Goal: Task Accomplishment & Management: Manage account settings

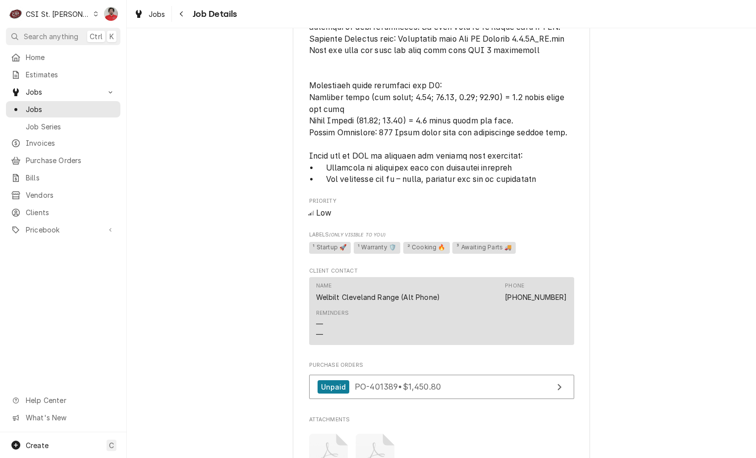
scroll to position [934, 0]
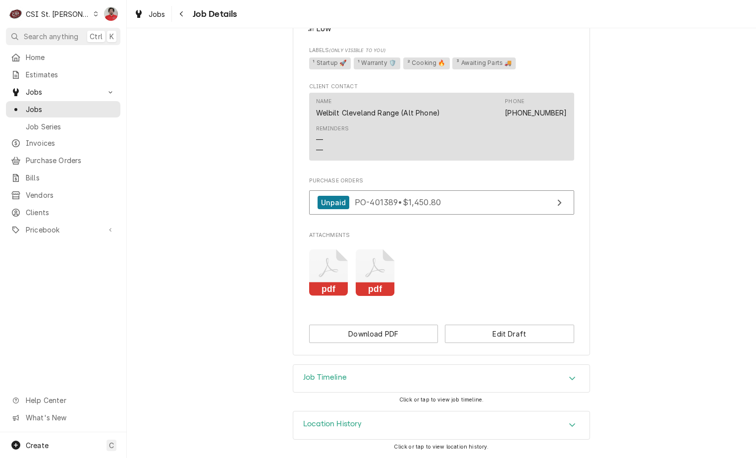
click at [456, 430] on div "Location History" at bounding box center [441, 425] width 296 height 28
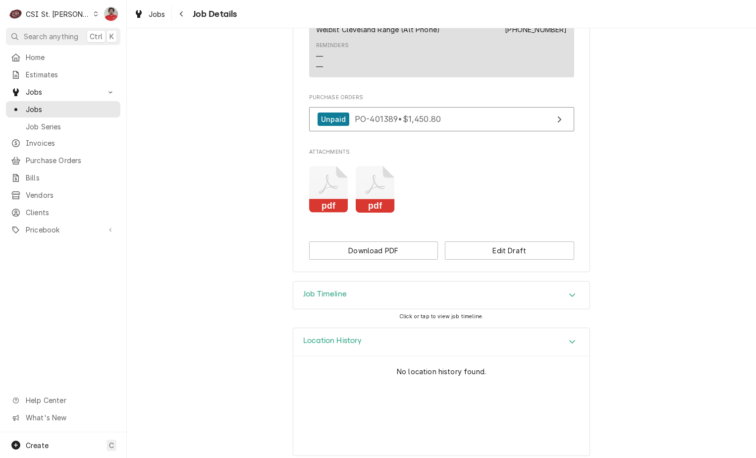
scroll to position [1026, 0]
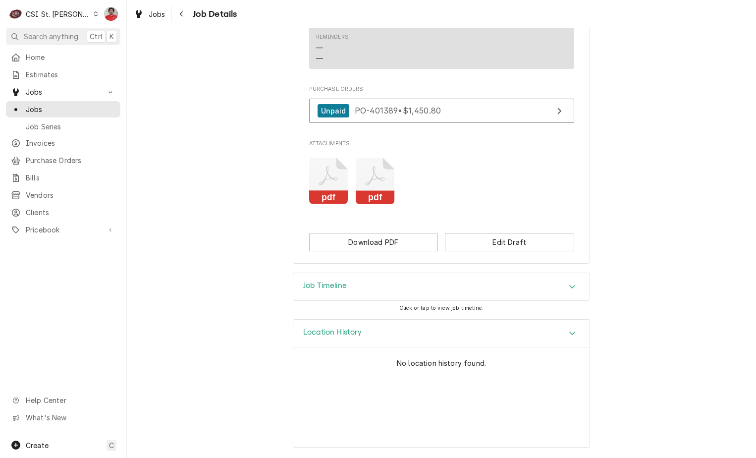
click at [428, 275] on div "Job Timeline" at bounding box center [441, 287] width 296 height 28
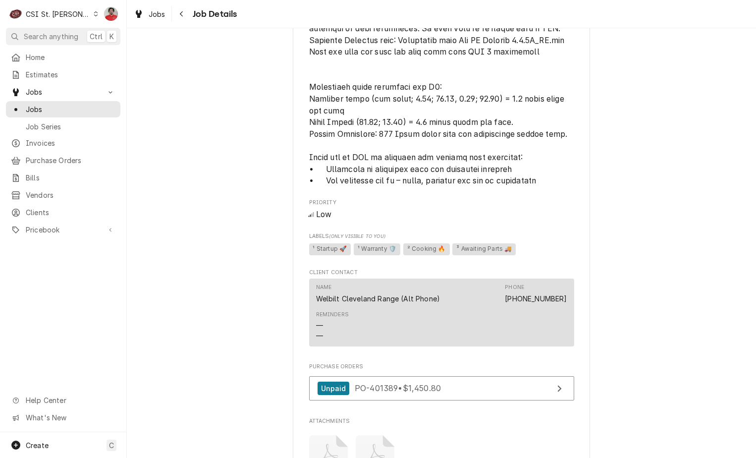
scroll to position [941, 0]
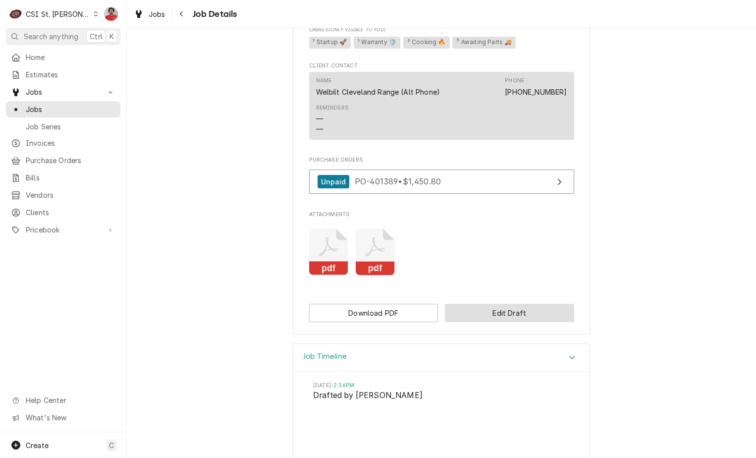
click at [479, 322] on button "Edit Draft" at bounding box center [509, 313] width 129 height 18
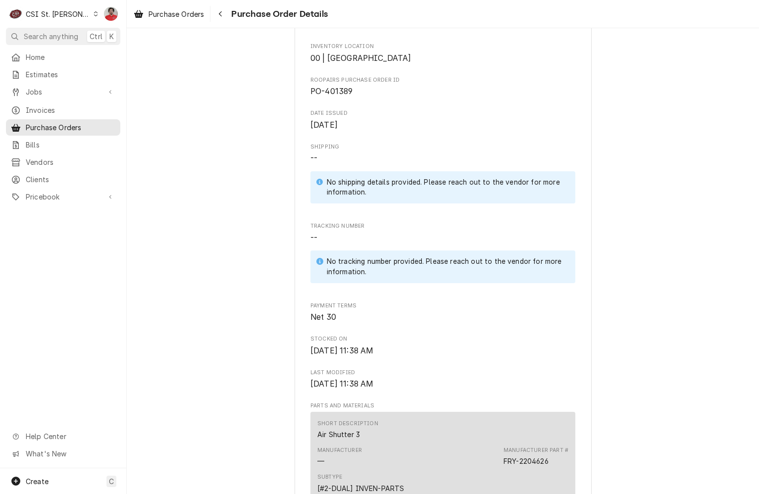
scroll to position [743, 0]
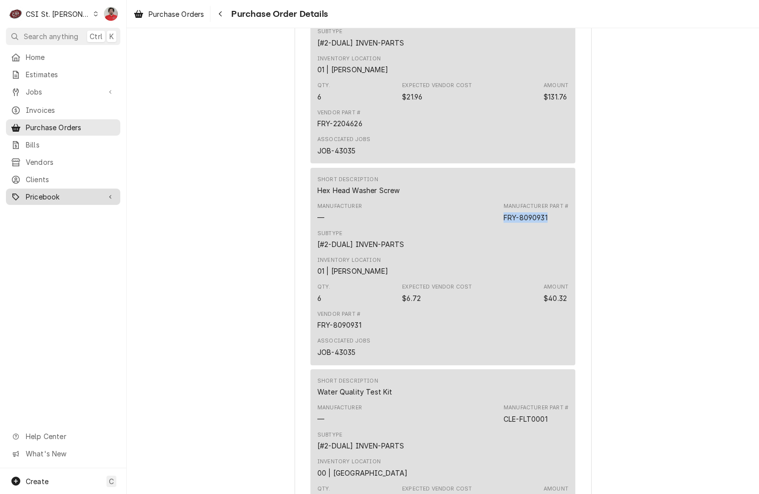
click at [69, 193] on span "Pricebook" at bounding box center [63, 197] width 75 height 10
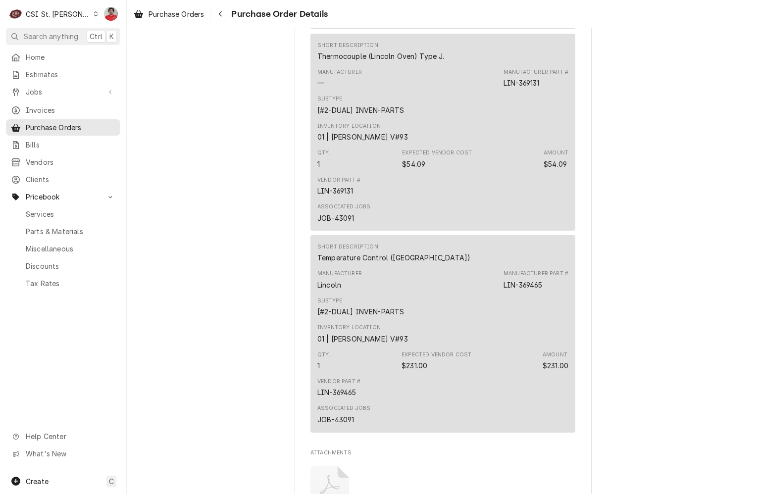
scroll to position [2119, 0]
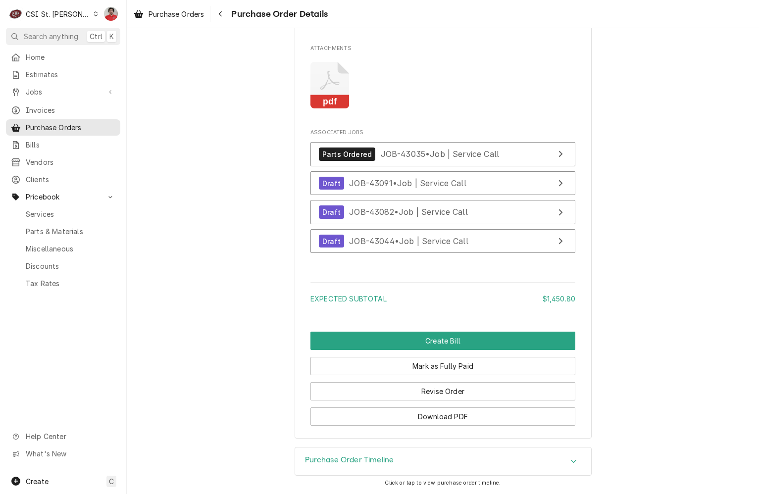
click at [361, 459] on h3 "Purchase Order Timeline" at bounding box center [349, 460] width 89 height 9
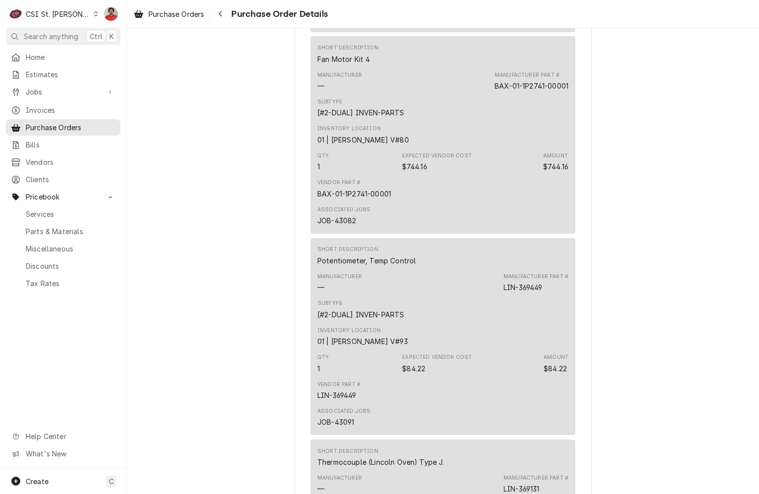
scroll to position [980, 0]
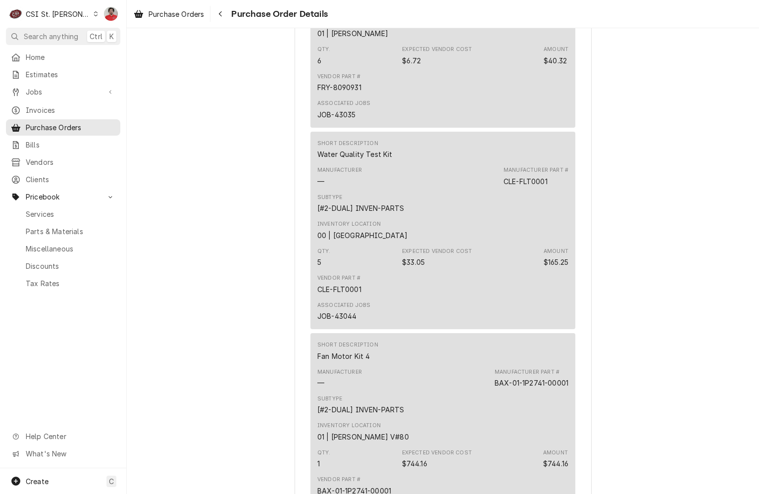
click at [549, 186] on div "Manufacturer Part # CLE-FLT0001" at bounding box center [536, 176] width 65 height 20
copy div "CLE-FLT0001"
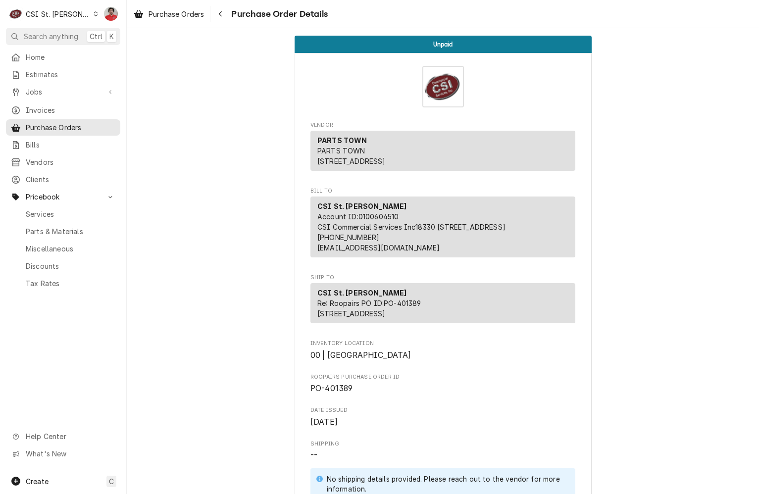
scroll to position [2367, 0]
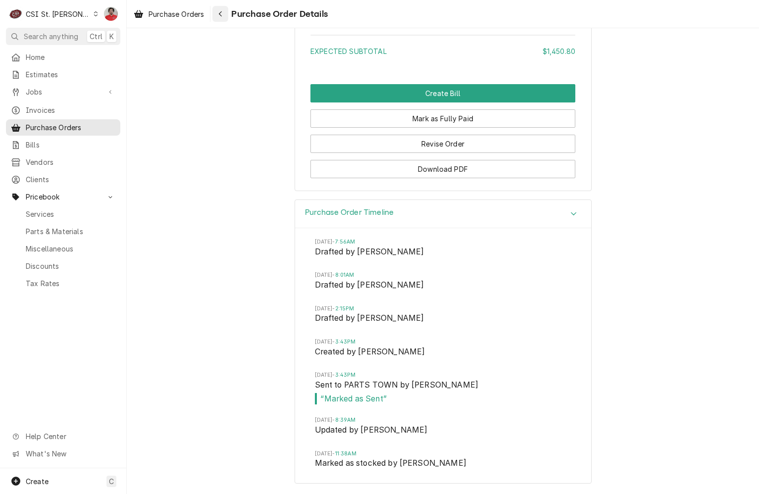
click at [224, 11] on div "Navigate back" at bounding box center [220, 14] width 10 height 10
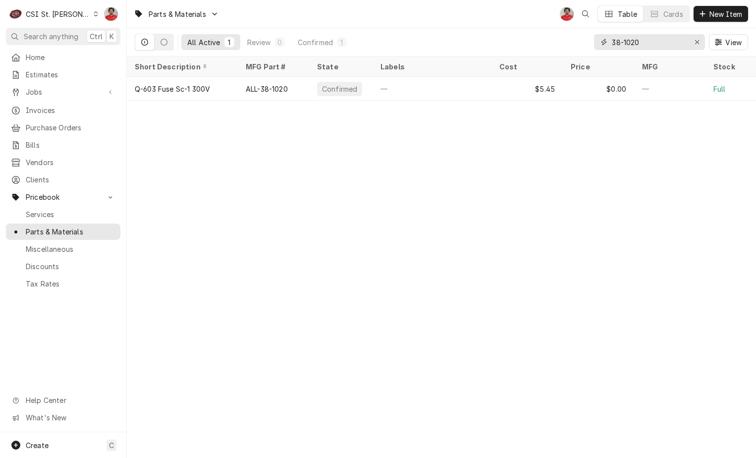
click at [674, 43] on input "38-1020" at bounding box center [649, 42] width 74 height 16
type input "410-00329"
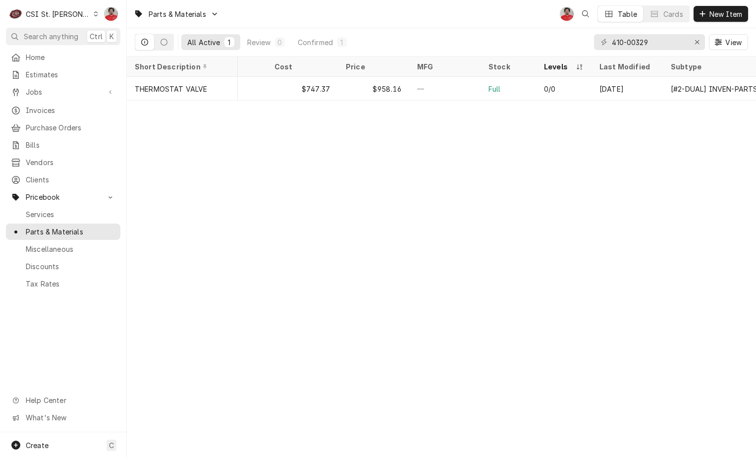
scroll to position [0, 243]
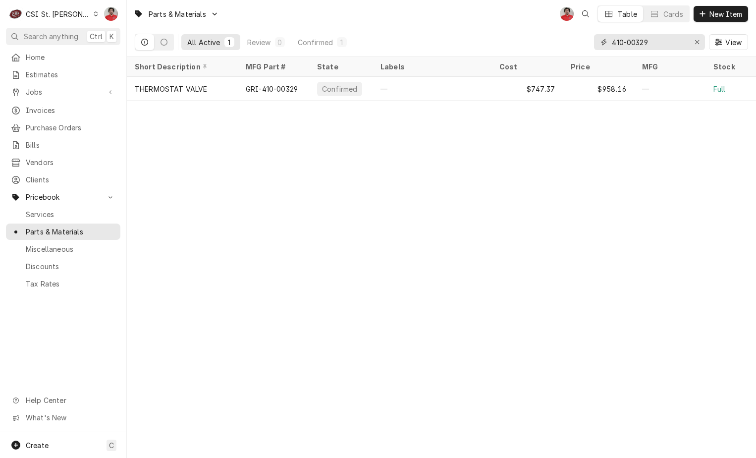
drag, startPoint x: 666, startPoint y: 44, endPoint x: 466, endPoint y: 46, distance: 200.1
click at [522, 46] on div "All Active 1 Review 0 Confirmed 1 410-00329 View" at bounding box center [441, 42] width 613 height 28
paste input "CLE-FLT0001"
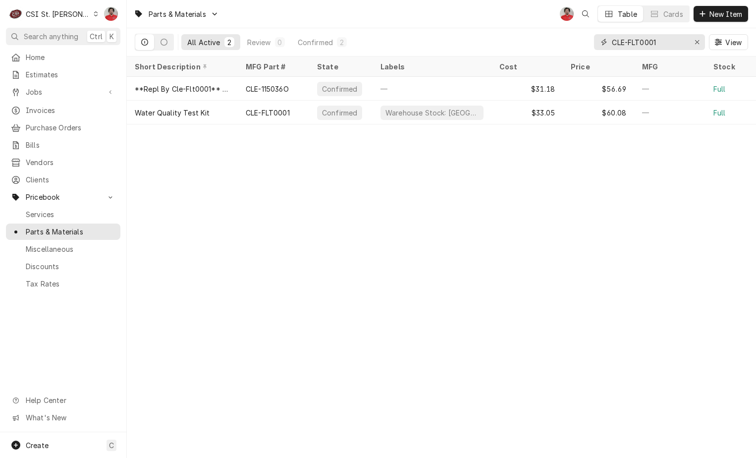
type input "CLE-FLT0001"
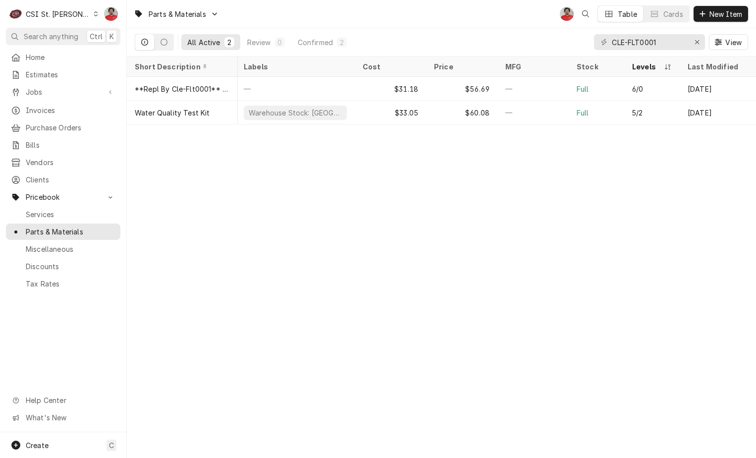
scroll to position [0, 243]
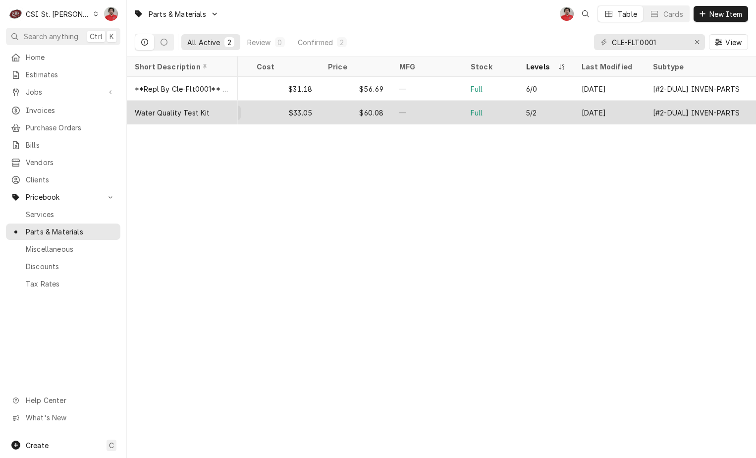
click at [553, 109] on div "5/2" at bounding box center [545, 113] width 55 height 24
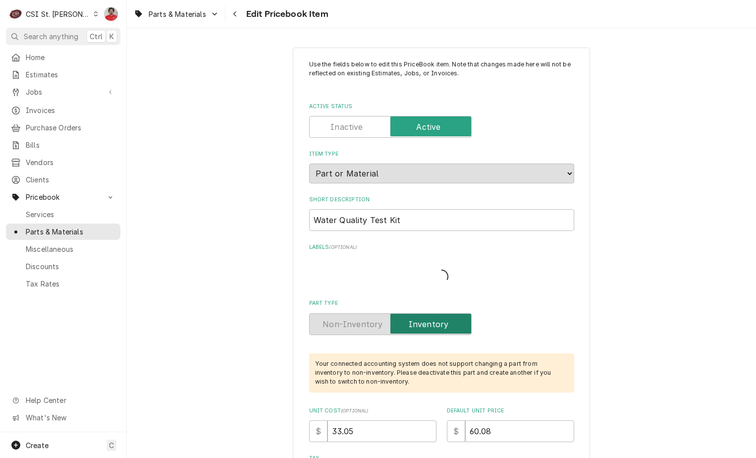
type textarea "x"
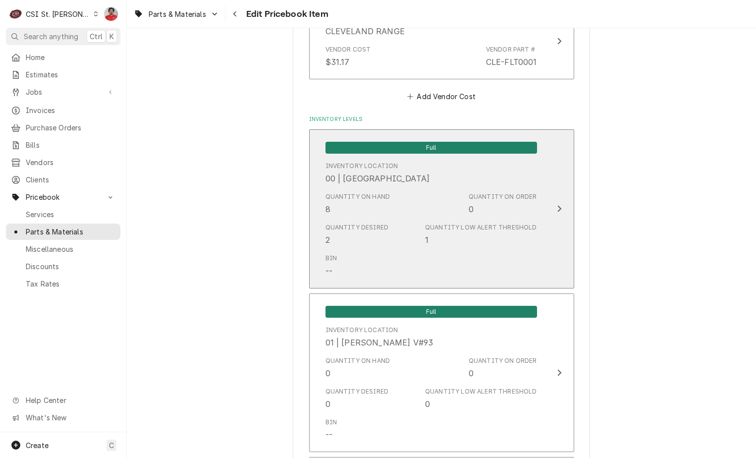
scroll to position [891, 0]
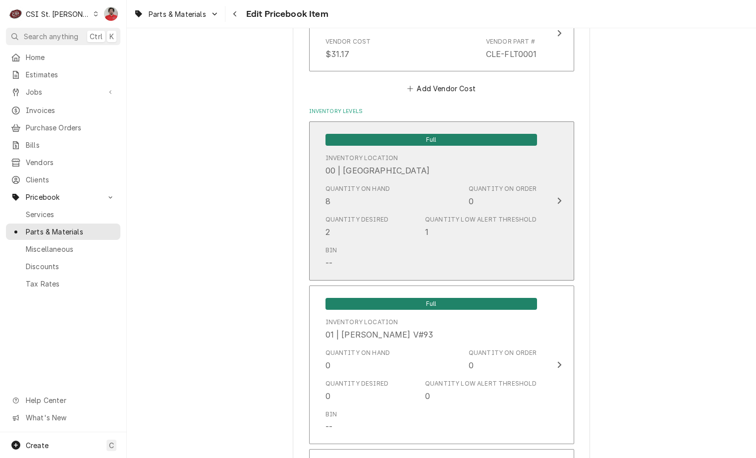
click at [380, 203] on div "Quantity on Hand 8" at bounding box center [357, 195] width 65 height 23
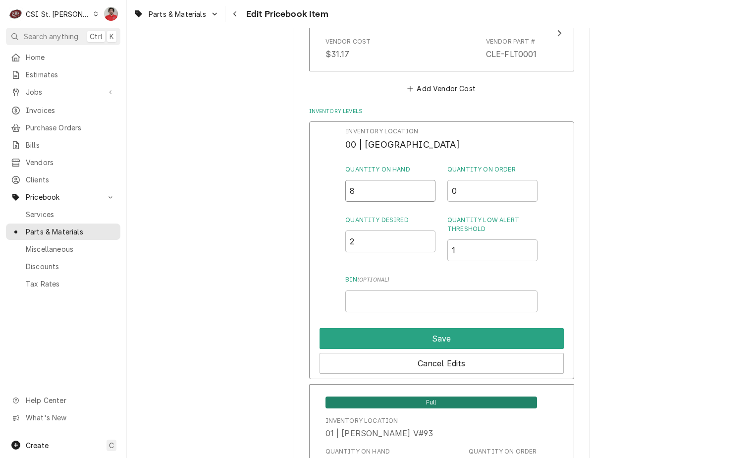
drag, startPoint x: 371, startPoint y: 193, endPoint x: 331, endPoint y: 193, distance: 40.6
click at [331, 193] on div "Inventory Location 00 | STL WAREHOUSE Quantity on Hand 8 Quantity on Order 0 Qu…" at bounding box center [441, 249] width 265 height 257
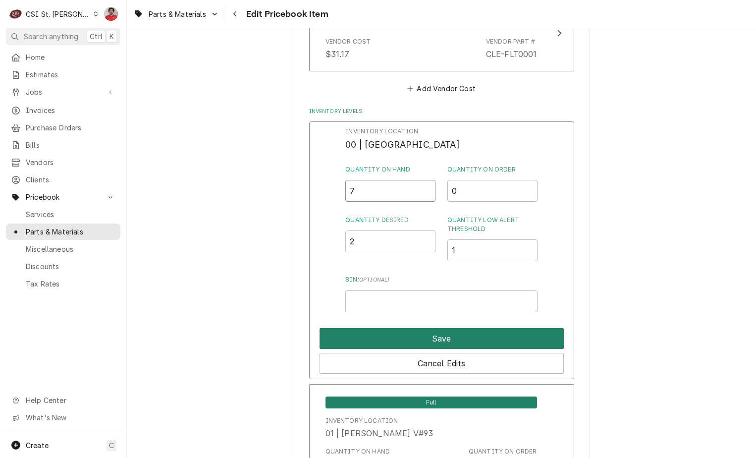
type input "7"
click at [377, 335] on button "Save" at bounding box center [441, 338] width 244 height 21
type textarea "x"
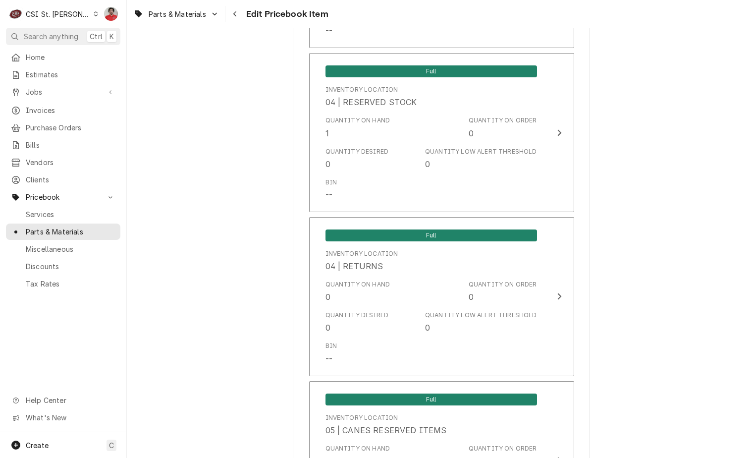
scroll to position [5316, 0]
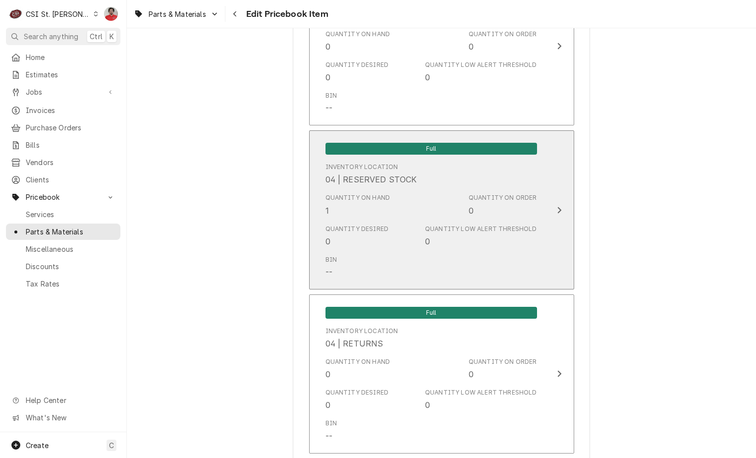
click at [394, 196] on div "Quantity on Hand 1 Quantity on Order 0" at bounding box center [430, 204] width 211 height 31
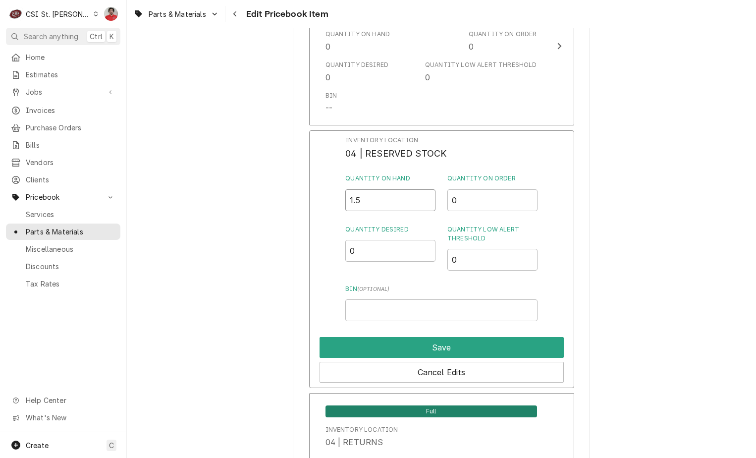
click at [423, 189] on input "1.5" at bounding box center [390, 200] width 90 height 22
type input "2"
click at [423, 189] on input "2" at bounding box center [390, 200] width 90 height 22
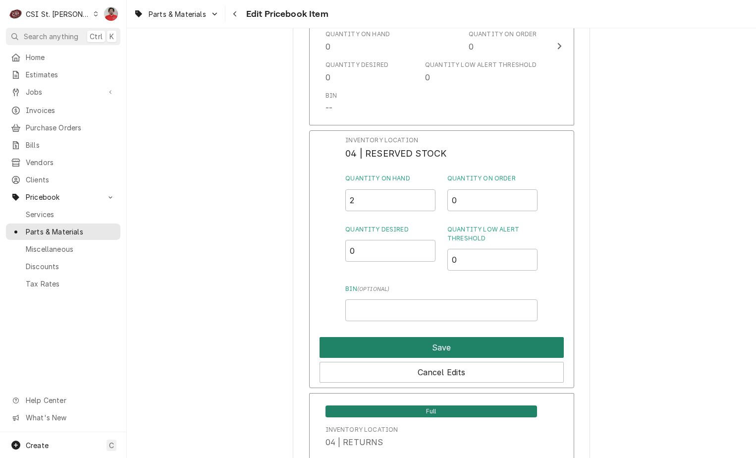
click at [407, 337] on button "Save" at bounding box center [441, 347] width 244 height 21
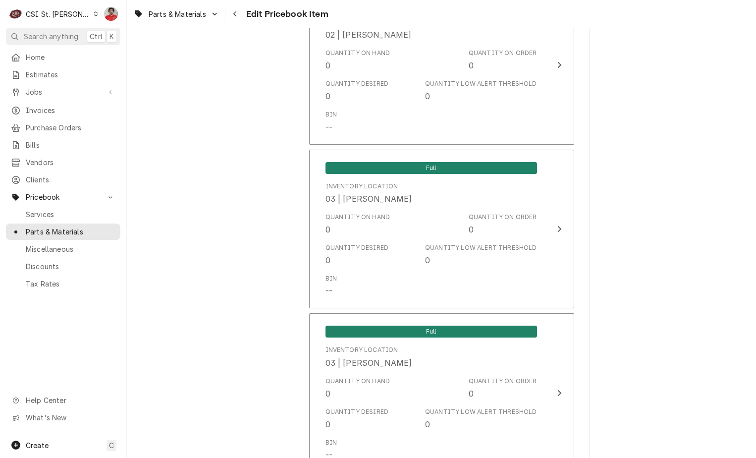
scroll to position [4623, 0]
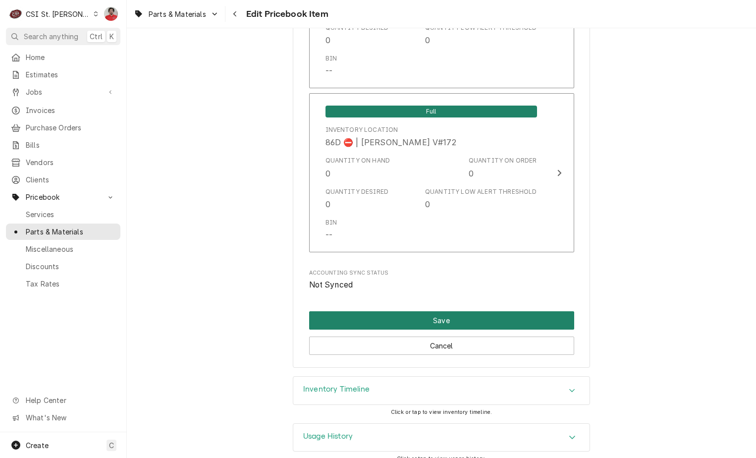
click at [345, 311] on button "Save" at bounding box center [441, 320] width 265 height 18
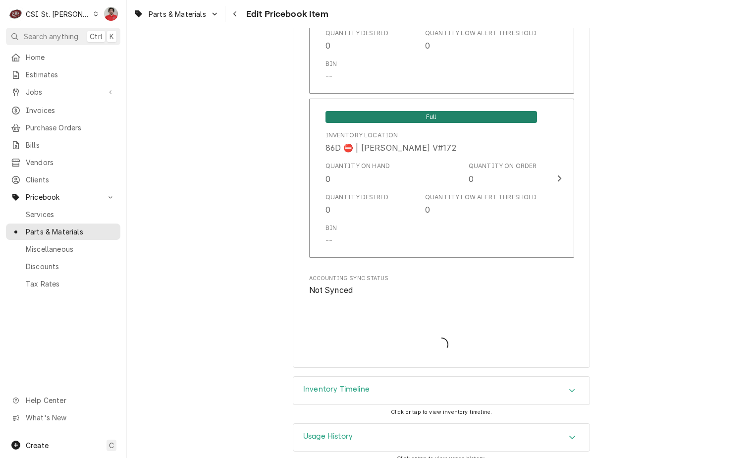
type textarea "x"
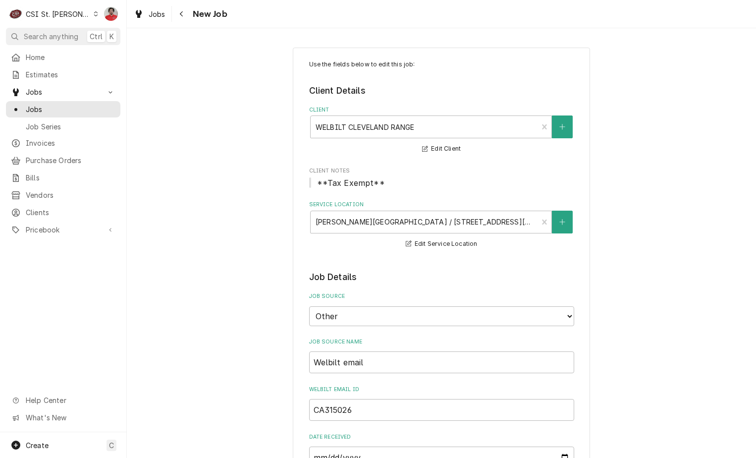
scroll to position [396, 0]
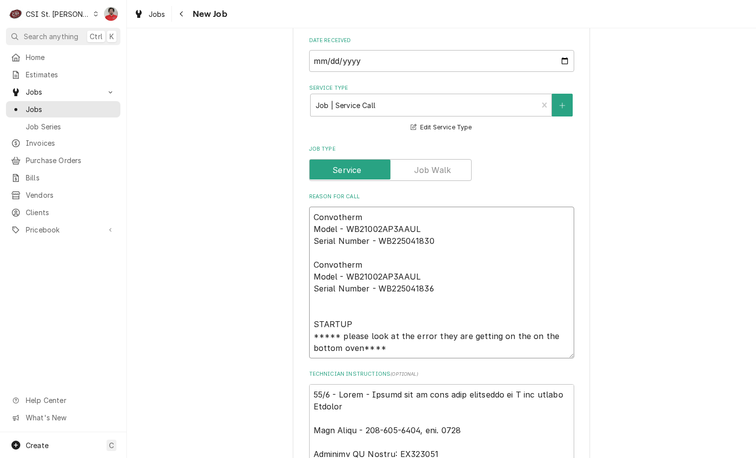
click at [383, 209] on textarea "Convotherm Model - WB21002AP3AAUL Serial Number - WB225041830 Convotherm Model …" at bounding box center [441, 282] width 265 height 152
type textarea "x"
type textarea "Convotherm Model - WB21002AP3AAUL Serial Number - WB225041830 Convotherm Model …"
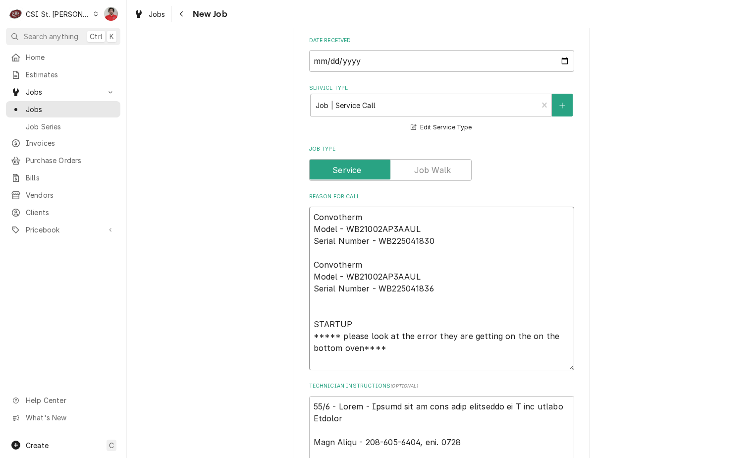
type textarea "x"
type textarea "R Convotherm Model - WB21002AP3AAUL Serial Number - WB225041830 Convotherm Mode…"
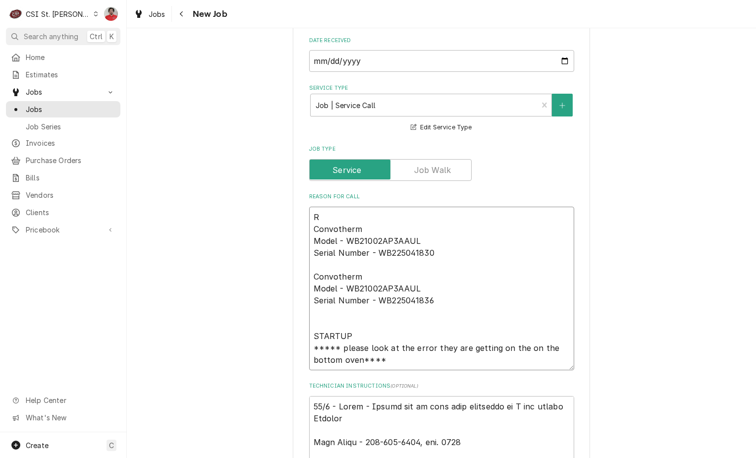
type textarea "x"
type textarea "RE Convotherm Model - WB21002AP3AAUL Serial Number - WB225041830 Convotherm Mod…"
type textarea "x"
type textarea "REc Convotherm Model - WB21002AP3AAUL Serial Number - WB225041830 Convotherm Mo…"
type textarea "x"
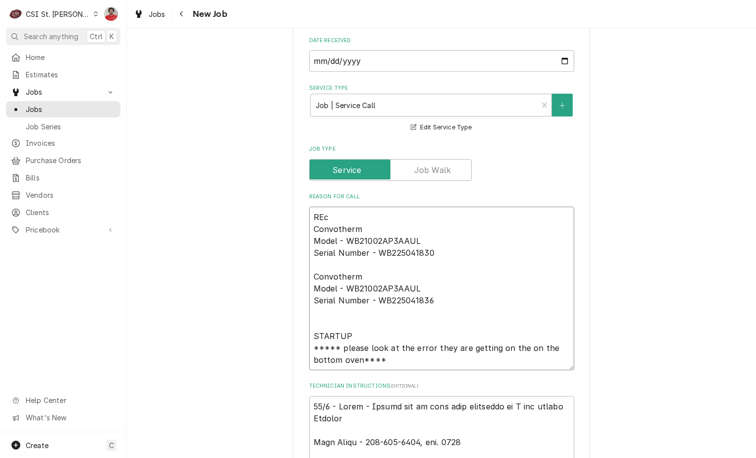
type textarea "RE Convotherm Model - WB21002AP3AAUL Serial Number - WB225041830 Convotherm Mod…"
type textarea "x"
type textarea "R Convotherm Model - WB21002AP3AAUL Serial Number - WB225041830 Convotherm Mode…"
type textarea "x"
type textarea "Re Convotherm Model - WB21002AP3AAUL Serial Number - WB225041830 Convotherm Mod…"
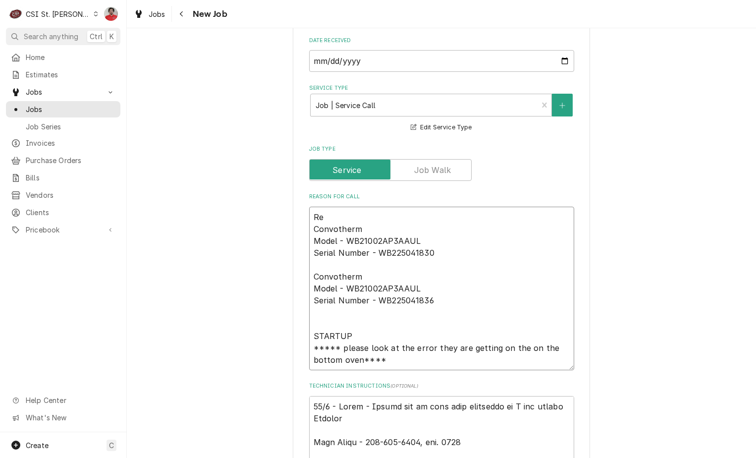
type textarea "x"
type textarea "Rec Convotherm Model - WB21002AP3AAUL Serial Number - WB225041830 Convotherm Mo…"
type textarea "x"
type textarea "Rec Convotherm Model - WB21002AP3AAUL Serial Number - WB225041830 Convotherm Mo…"
type textarea "x"
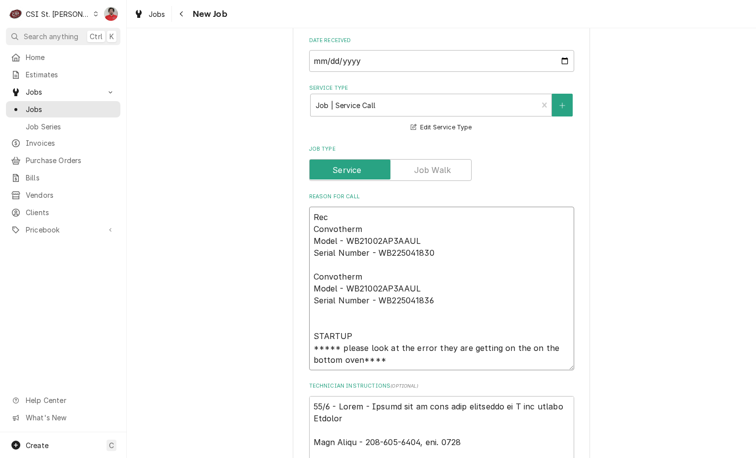
type textarea "Rec C Convotherm Model - WB21002AP3AAUL Serial Number - WB225041830 Convotherm …"
type textarea "x"
type textarea "Rec Convotherm Model - WB21002AP3AAUL Serial Number - WB225041830 Convotherm Mo…"
type textarea "x"
type textarea "Rec K Convotherm Model - WB21002AP3AAUL Serial Number - WB225041830 Convotherm …"
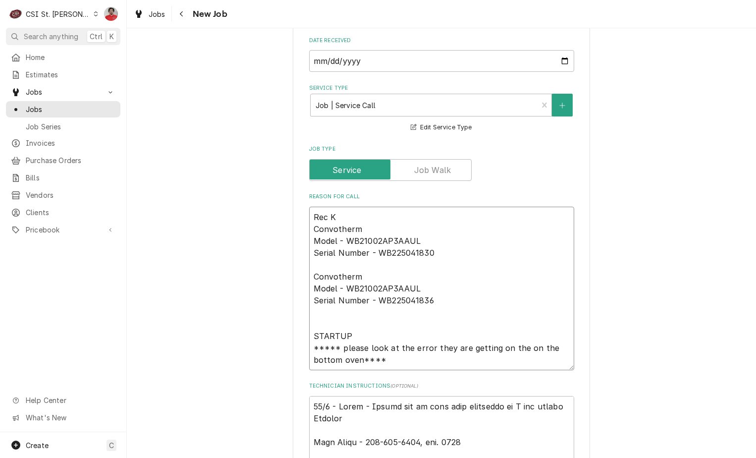
type textarea "x"
type textarea "Rec Ki Convotherm Model - WB21002AP3AAUL Serial Number - WB225041830 Convotherm…"
type textarea "x"
type textarea "Rec Kit Convotherm Model - WB21002AP3AAUL Serial Number - WB225041830 Convother…"
type textarea "x"
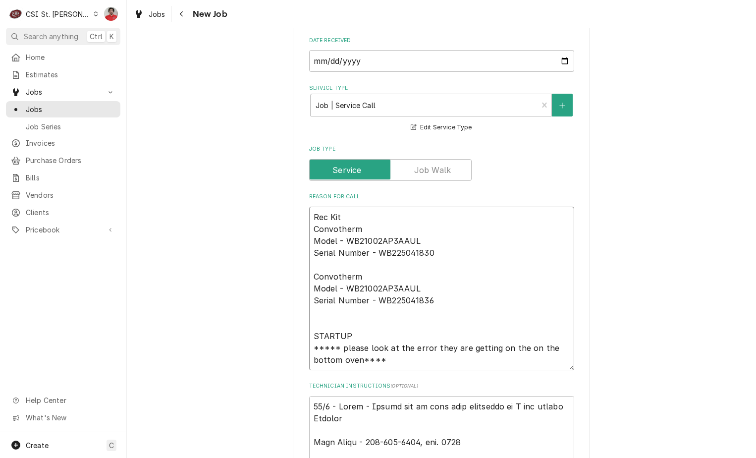
type textarea "Rec Kit Convotherm Model - WB21002AP3AAUL Serial Number - WB225041830 Convother…"
type textarea "x"
type textarea "Rec Kit to Convotherm Model - WB21002AP3AAUL Serial Number - WB225041830 Convot…"
type textarea "x"
type textarea "Rec Kit to Convotherm Model - WB21002AP3AAUL Serial Number - WB225041830 Convot…"
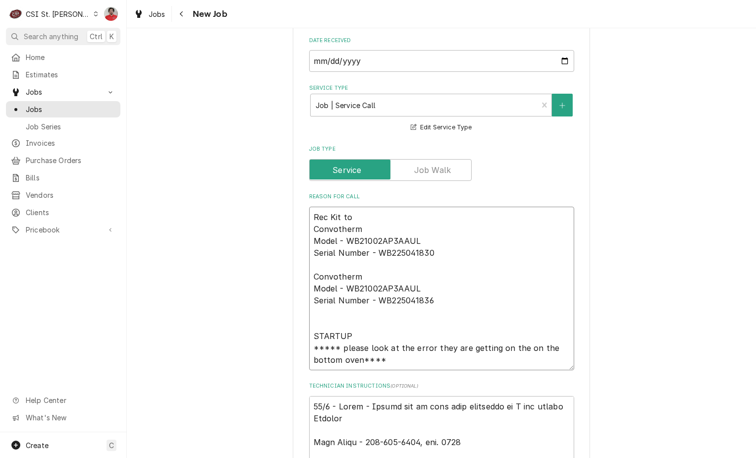
type textarea "x"
type textarea "Rec Kit to Convotherm Model - WB21002AP3AAUL Serial Number - WB225041830 Convot…"
type textarea "x"
type textarea "Rec Kit t Convotherm Model - WB21002AP3AAUL Serial Number - WB225041830 Convoth…"
type textarea "x"
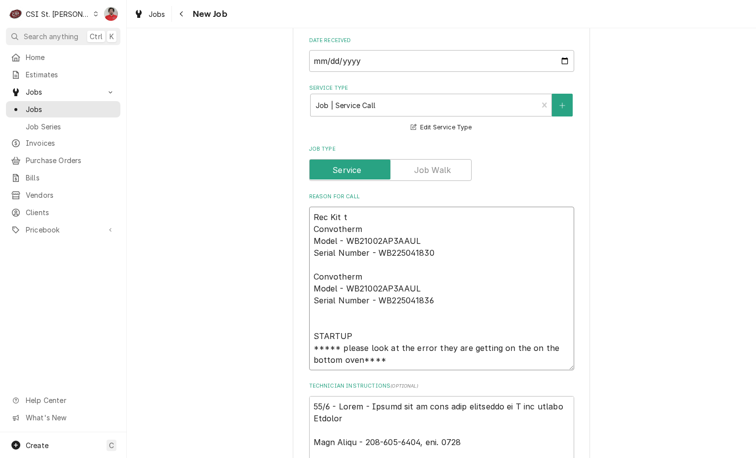
type textarea "Rec Kit Convotherm Model - WB21002AP3AAUL Serial Number - WB225041830 Convother…"
type textarea "x"
type textarea "Rec Kit Convotherm Model - WB21002AP3AAUL Serial Number - WB225041830 Convother…"
type textarea "x"
type textarea "Rec Ki Convotherm Model - WB21002AP3AAUL Serial Number - WB225041830 Convotherm…"
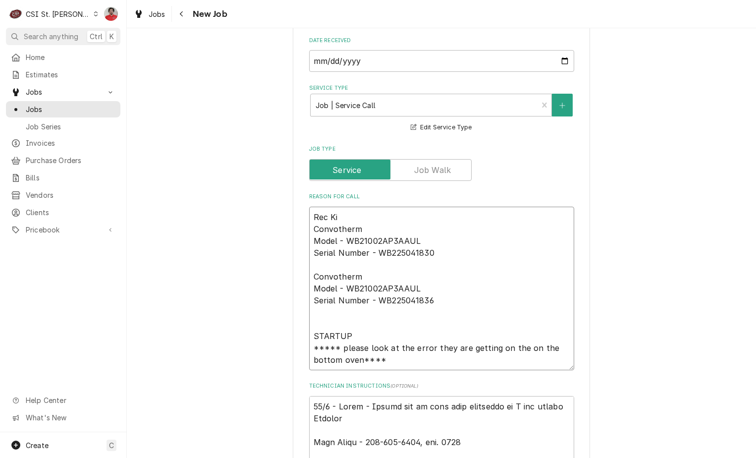
type textarea "x"
type textarea "Rec K Convotherm Model - WB21002AP3AAUL Serial Number - WB225041830 Convotherm …"
type textarea "x"
type textarea "Rec Convotherm Model - WB21002AP3AAUL Serial Number - WB225041830 Convotherm Mo…"
type textarea "x"
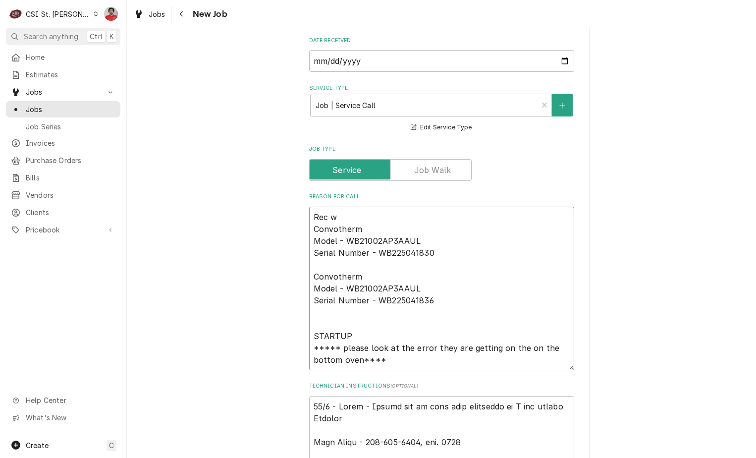
type textarea "Rec wa Convotherm Model - WB21002AP3AAUL Serial Number - WB225041830 Convotherm…"
type textarea "x"
type textarea "Rec wat Convotherm Model - WB21002AP3AAUL Serial Number - WB225041830 Convother…"
type textarea "x"
type textarea "Rec wate Convotherm Model - WB21002AP3AAUL Serial Number - WB225041830 Convothe…"
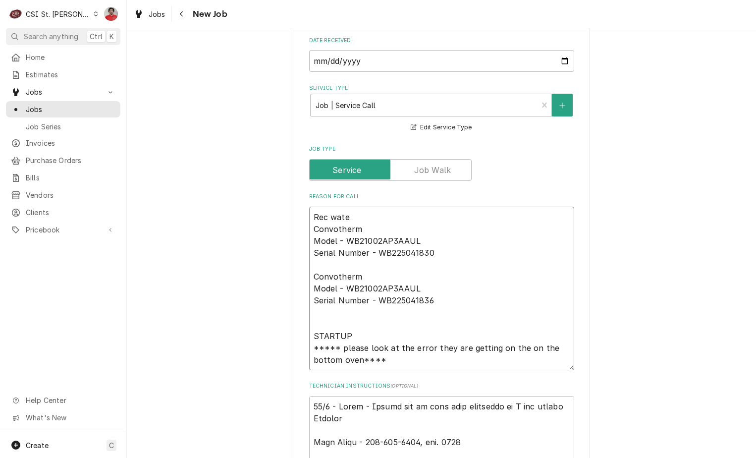
type textarea "x"
type textarea "Rec water Convotherm Model - WB21002AP3AAUL Serial Number - WB225041830 Convoth…"
type textarea "x"
type textarea "Rec water t Convotherm Model - WB21002AP3AAUL Serial Number - WB225041830 Convo…"
type textarea "x"
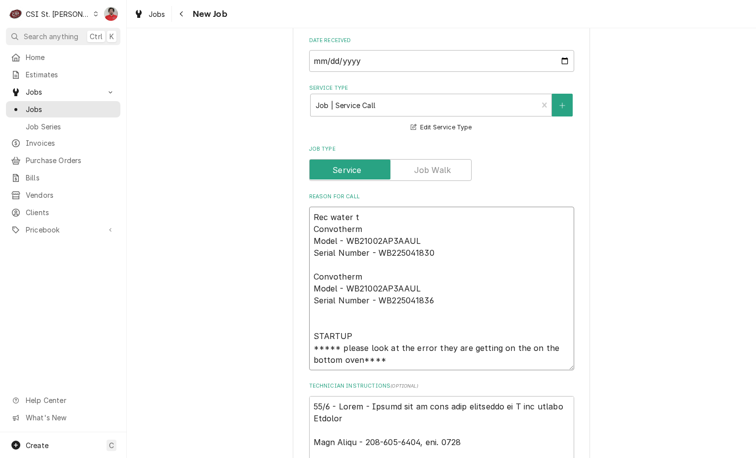
type textarea "Rec water te Convotherm Model - WB21002AP3AAUL Serial Number - WB225041830 Conv…"
type textarea "x"
type textarea "Rec water tes Convotherm Model - WB21002AP3AAUL Serial Number - WB225041830 Con…"
type textarea "x"
type textarea "Rec water test Convotherm Model - WB21002AP3AAUL Serial Number - WB225041830 Co…"
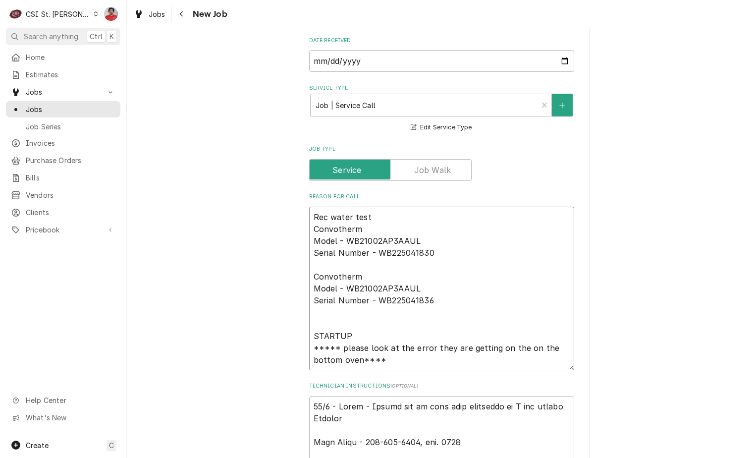
type textarea "x"
type textarea "Rec water test k Convotherm Model - WB21002AP3AAUL Serial Number - WB225041830 …"
type textarea "x"
type textarea "Rec water test ki Convotherm Model - WB21002AP3AAUL Serial Number - WB225041830…"
type textarea "x"
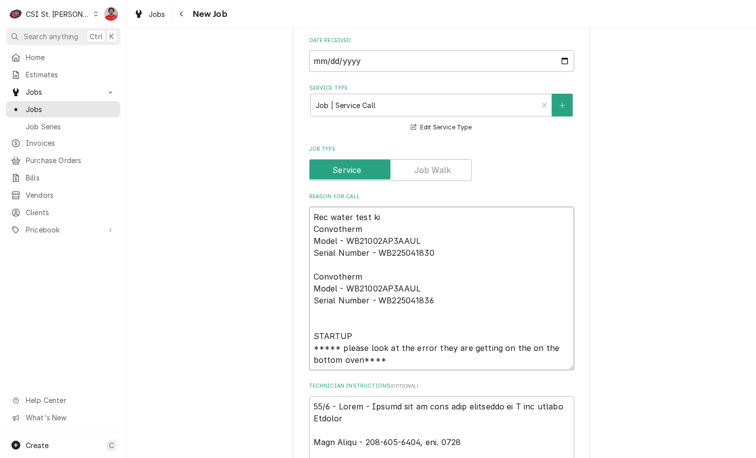
type textarea "Rec water test kit Convotherm Model - WB21002AP3AAUL Serial Number - WB22504183…"
type textarea "x"
type textarea "Rec water test kit t Convotherm Model - WB21002AP3AAUL Serial Number - WB225041…"
type textarea "x"
type textarea "Rec water test kit to Convotherm Model - WB21002AP3AAUL Serial Number - WB22504…"
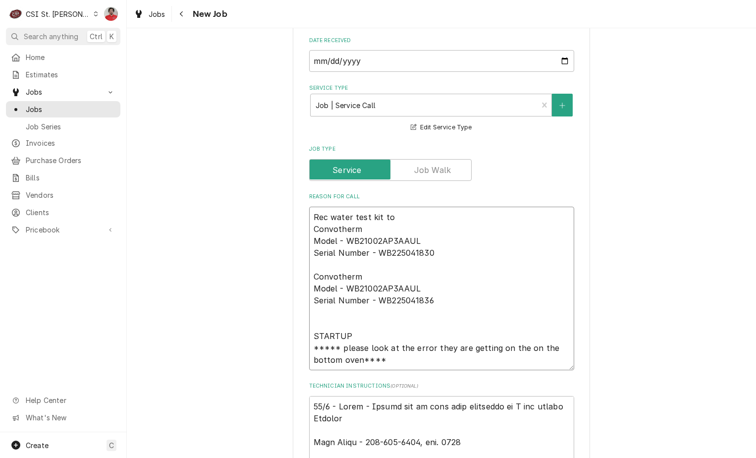
type textarea "x"
type textarea "Rec water test kit to R Convotherm Model - WB21002AP3AAUL Serial Number - WB225…"
type textarea "x"
type textarea "Rec water test kit to Re Convotherm Model - WB21002AP3AAUL Serial Number - WB22…"
type textarea "x"
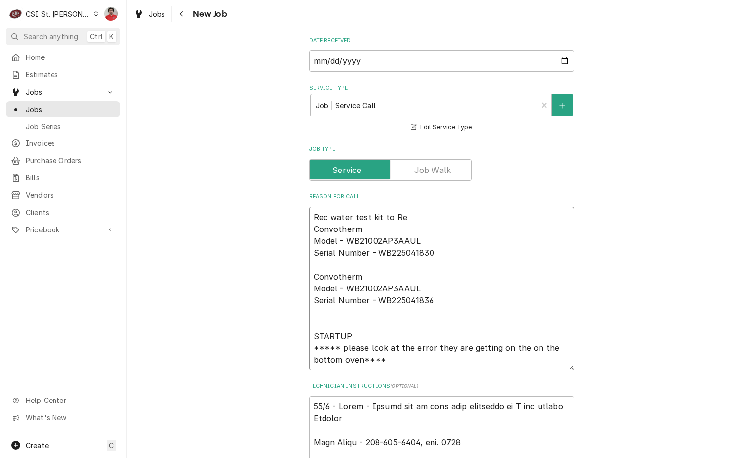
type textarea "Rec water test kit to Res Convotherm Model - WB21002AP3AAUL Serial Number - WB2…"
type textarea "x"
type textarea "Rec water test kit to Rese Convotherm Model - WB21002AP3AAUL Serial Number - WB…"
type textarea "x"
type textarea "Rec water test kit to Reserv Convotherm Model - WB21002AP3AAUL Serial Number - …"
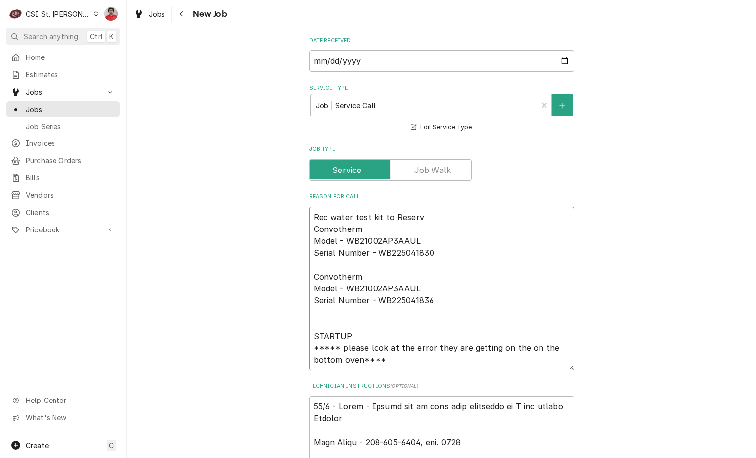
type textarea "x"
type textarea "Rec water test kit to Reserve Convotherm Model - WB21002AP3AAUL Serial Number -…"
type textarea "x"
type textarea "Rec water test kit to Reserve Convotherm Model - WB21002AP3AAUL Serial Number -…"
type textarea "x"
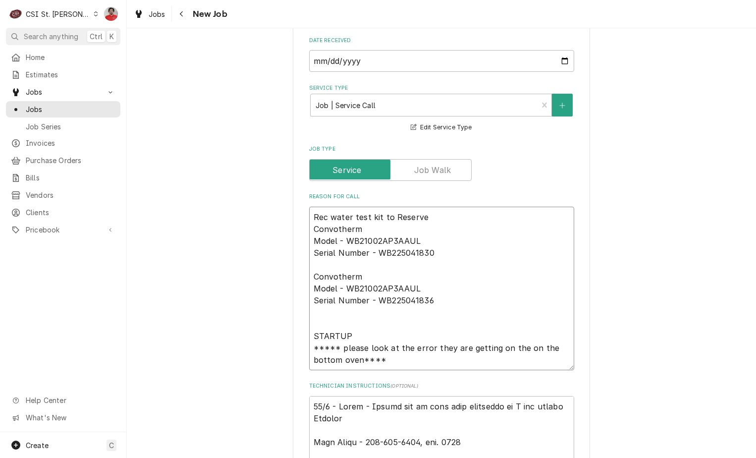
type textarea "Rec water test kit to Reserve s Convotherm Model - WB21002AP3AAUL Serial Number…"
type textarea "x"
type textarea "Rec water test kit to Reserve sh Convotherm Model - WB21002AP3AAUL Serial Numbe…"
type textarea "x"
type textarea "Rec water test kit to Reserve she Convotherm Model - WB21002AP3AAUL Serial Numb…"
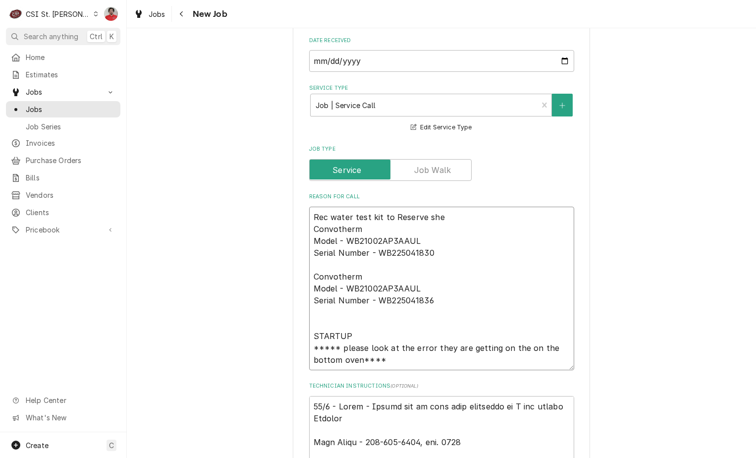
type textarea "x"
type textarea "Rec water test kit to Reserve shel Convotherm Model - WB21002AP3AAUL Serial Num…"
type textarea "x"
type textarea "Rec water test kit to Reserve shelf Convotherm Model - WB21002AP3AAUL Serial Nu…"
type textarea "x"
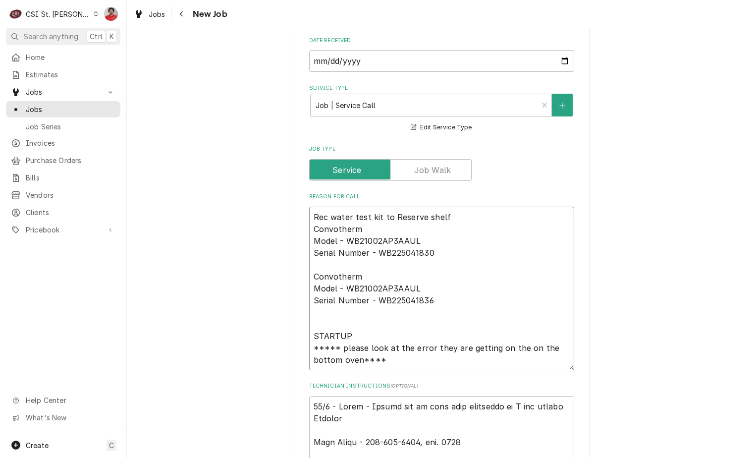
type textarea "Rec water test kit to Reserve shelf Convotherm Model - WB21002AP3AAUL Serial Nu…"
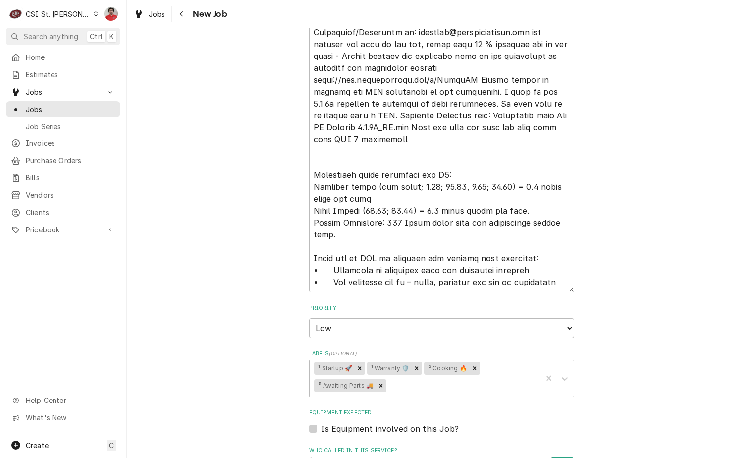
scroll to position [990, 0]
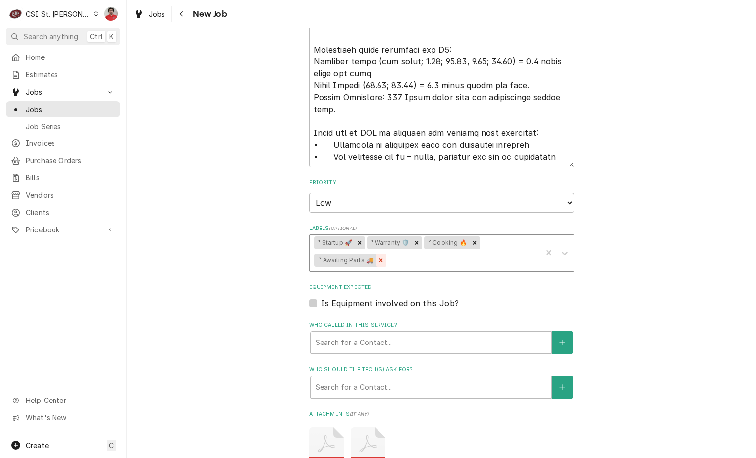
click at [379, 262] on icon "Remove ³ Awaiting Parts 🚚" at bounding box center [380, 259] width 7 height 7
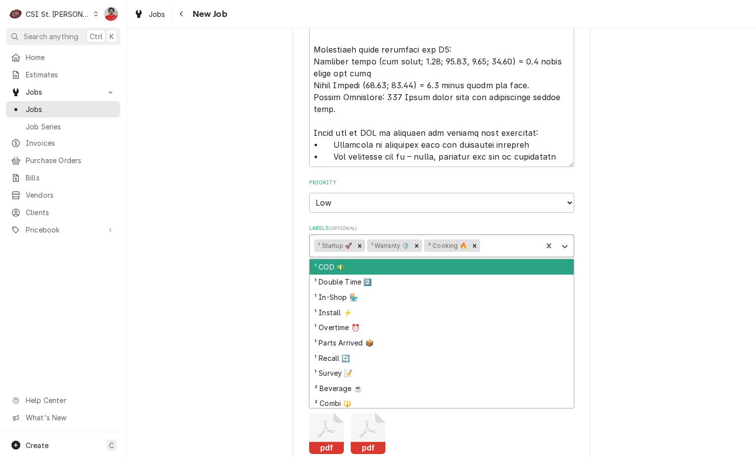
click at [515, 245] on div "Labels" at bounding box center [508, 246] width 55 height 18
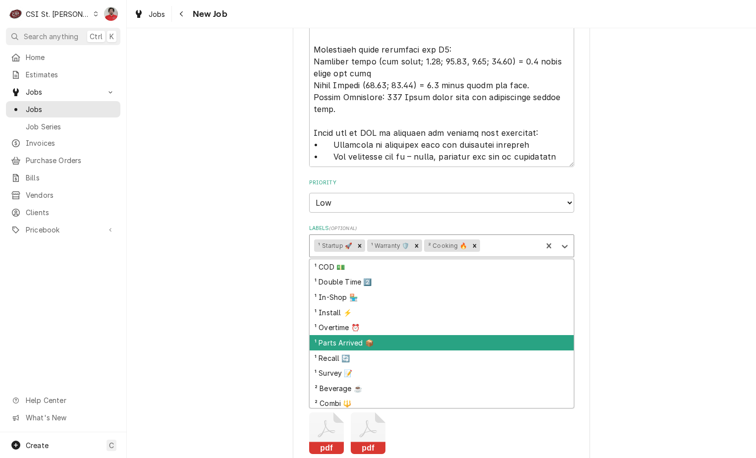
click at [405, 340] on div "¹ Parts Arrived 📦" at bounding box center [441, 342] width 264 height 15
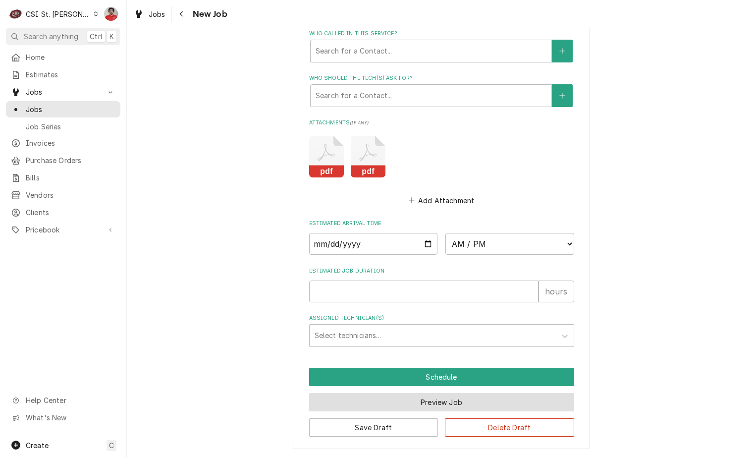
click at [449, 404] on button "Preview Job" at bounding box center [441, 402] width 265 height 18
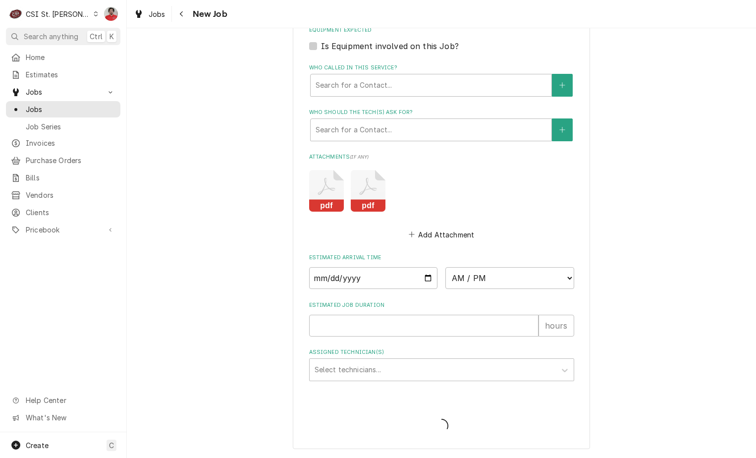
scroll to position [1247, 0]
type textarea "x"
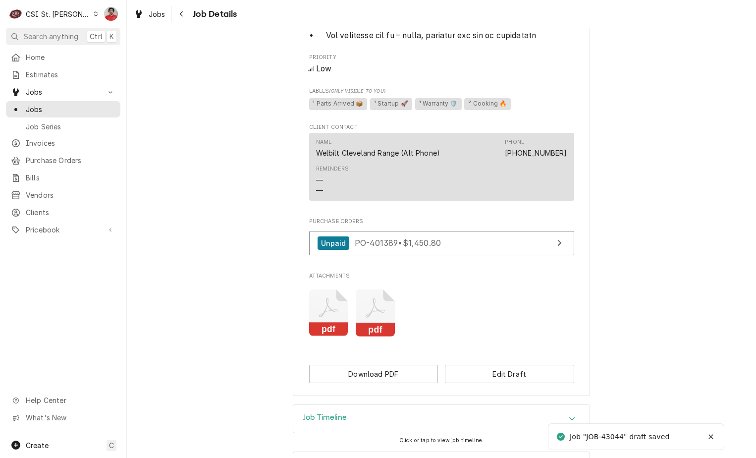
scroll to position [946, 0]
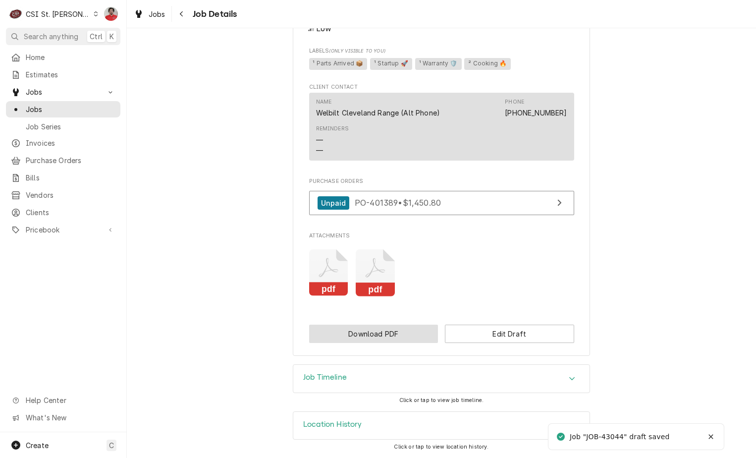
click at [390, 335] on button "Download PDF" at bounding box center [373, 333] width 129 height 18
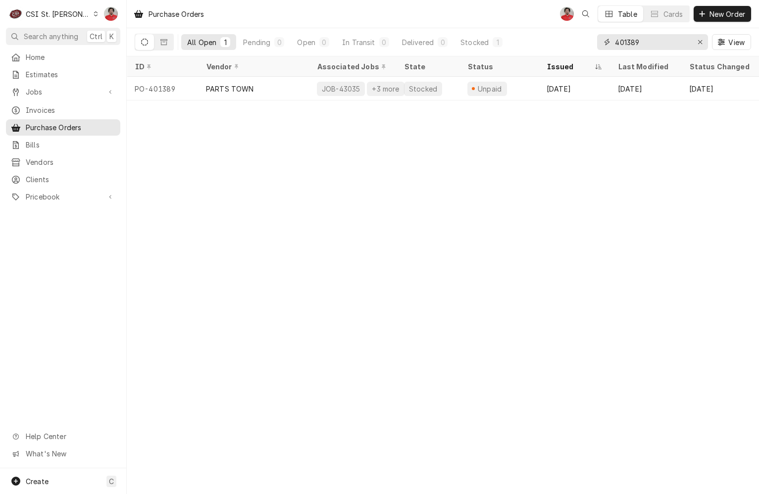
click at [640, 48] on input "401389" at bounding box center [652, 42] width 74 height 16
click at [640, 47] on input "401389" at bounding box center [652, 42] width 74 height 16
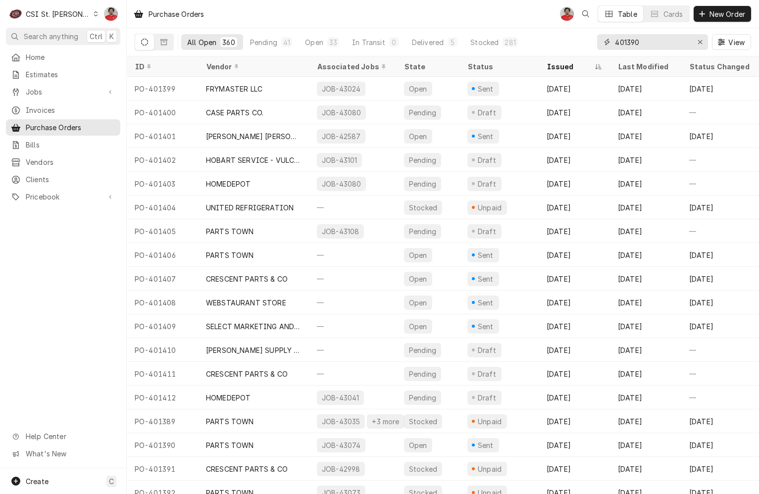
type input "401390"
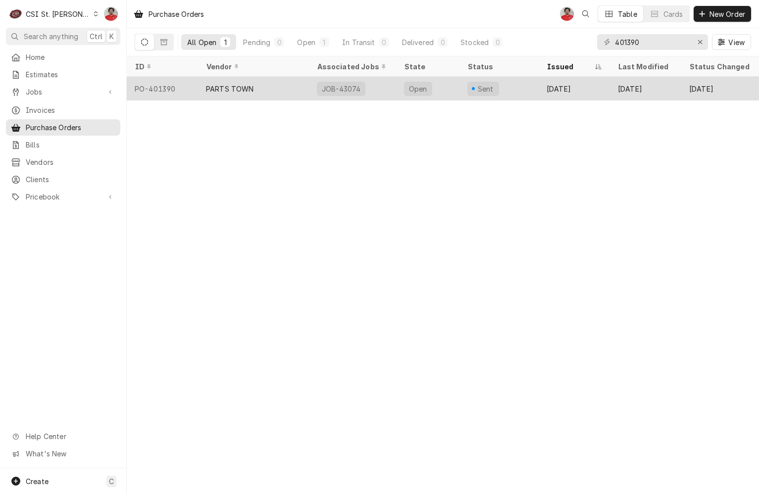
click at [395, 88] on div "JOB-43074" at bounding box center [352, 89] width 87 height 24
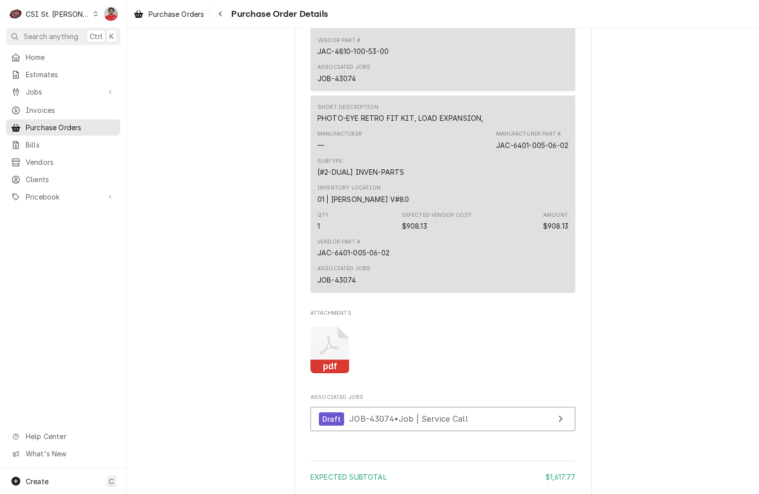
scroll to position [1378, 0]
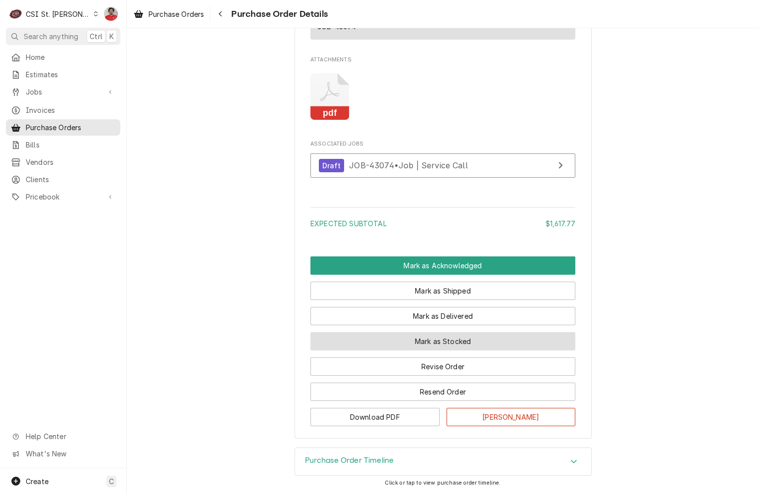
click at [429, 343] on button "Mark as Stocked" at bounding box center [442, 341] width 265 height 18
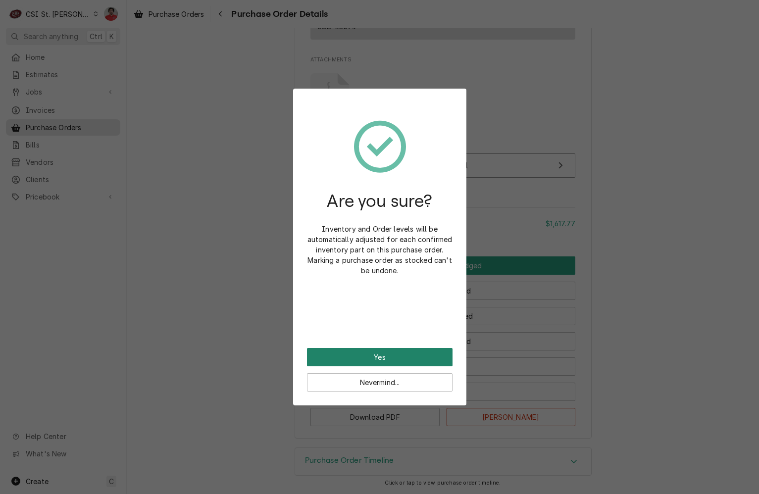
click at [420, 356] on button "Yes" at bounding box center [380, 357] width 146 height 18
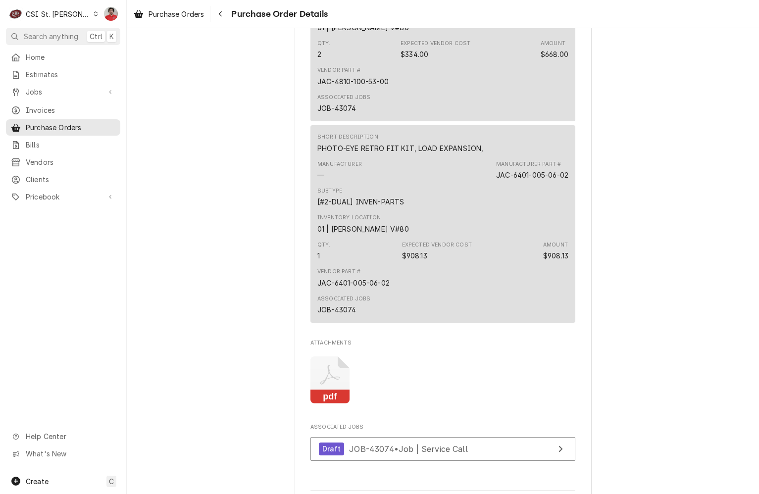
scroll to position [1427, 0]
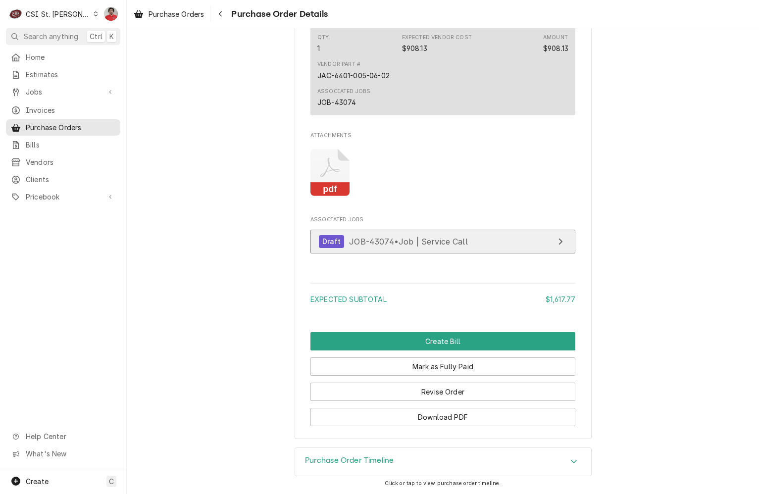
click at [404, 242] on span "JOB-43074 • Job | Service Call" at bounding box center [408, 241] width 119 height 10
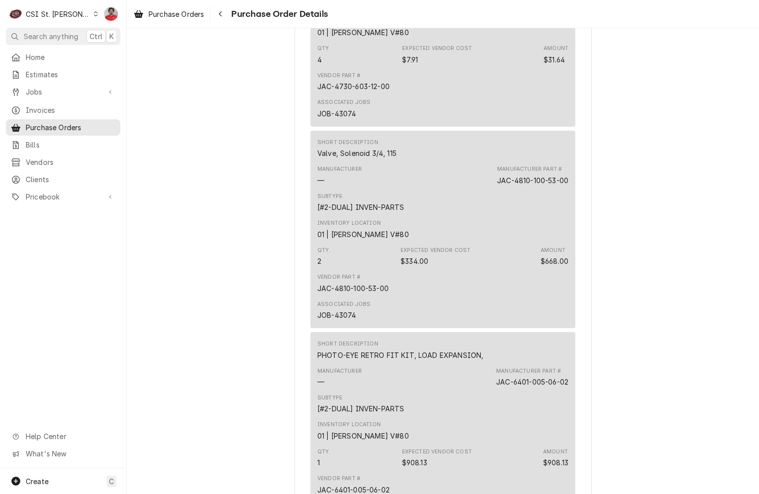
scroll to position [1179, 0]
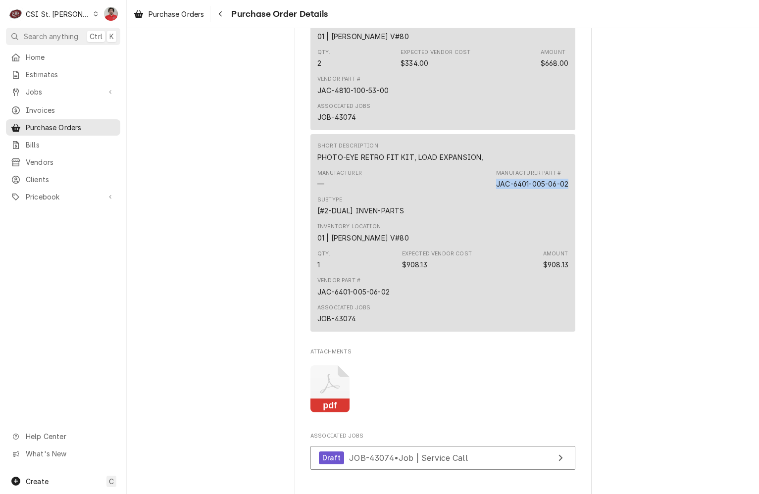
drag, startPoint x: 565, startPoint y: 216, endPoint x: 486, endPoint y: 216, distance: 78.7
click at [486, 216] on div "Short Description PHOTO-EYE RETRO FIT KIT, LOAD EXPANSION, Manufacturer — Manuf…" at bounding box center [442, 232] width 265 height 197
copy div "JAC-6401-005-06-02"
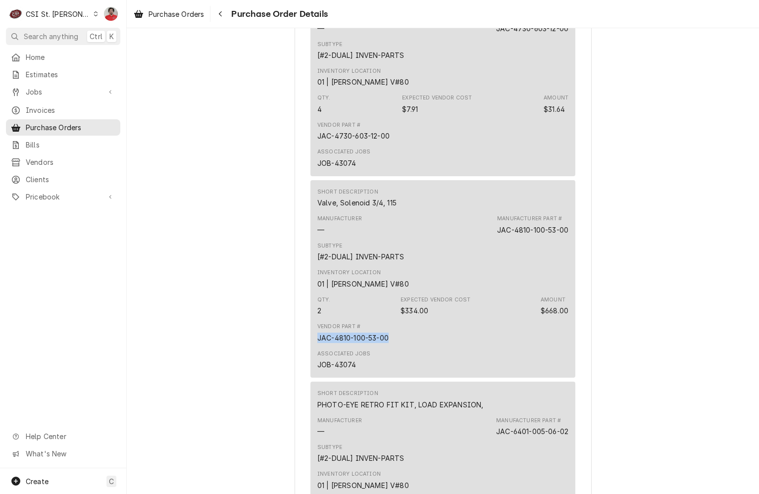
drag, startPoint x: 385, startPoint y: 367, endPoint x: 303, endPoint y: 372, distance: 81.8
click at [303, 372] on div "Vendor PARTS TOWN PARTS TOWN 1200 N Greenbriar Drive Addison, IL 60101 Bill To …" at bounding box center [443, 12] width 297 height 1782
copy div "JAC-4810-100-53-00"
drag, startPoint x: 366, startPoint y: 171, endPoint x: 290, endPoint y: 172, distance: 75.8
click at [290, 172] on div "Unpaid Vendor PARTS TOWN PARTS TOWN 1200 N Greenbriar Drive Addison, IL 60101 B…" at bounding box center [443, 3] width 632 height 1815
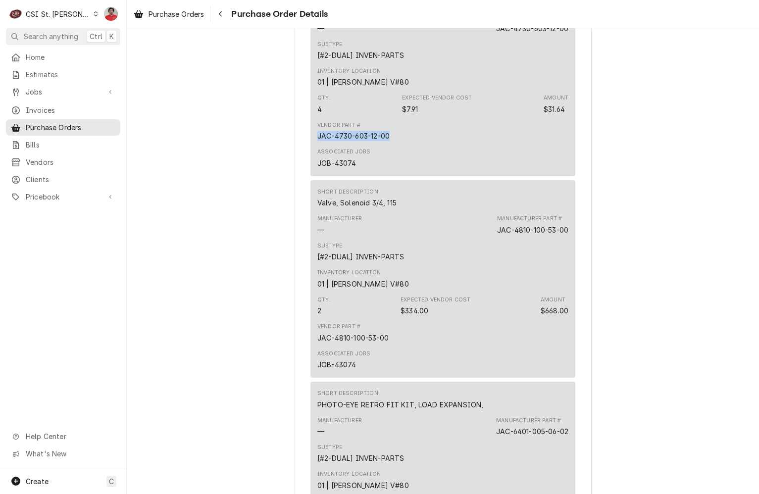
copy div "JAC-4730-603-12-00"
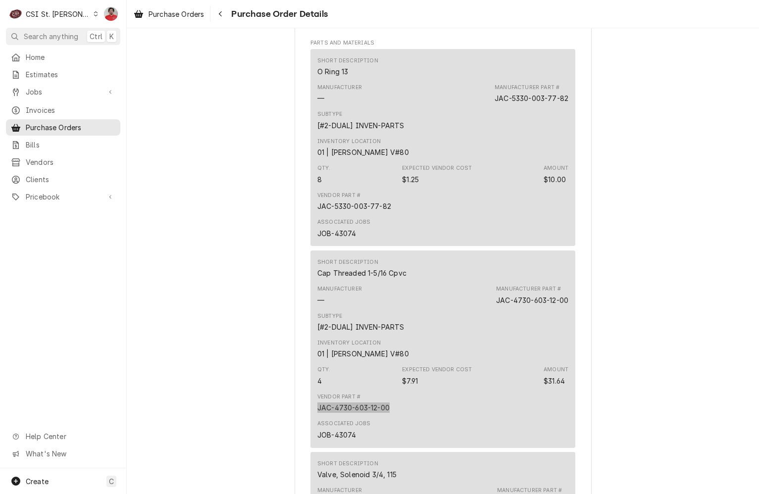
scroll to position [585, 0]
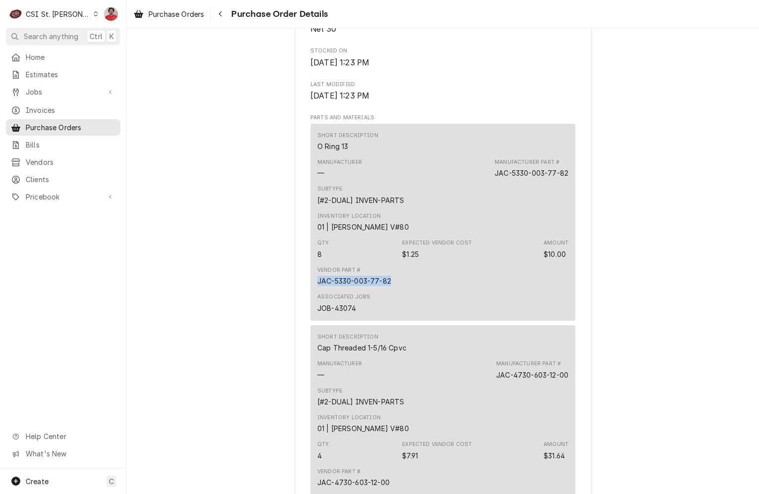
drag, startPoint x: 388, startPoint y: 311, endPoint x: 283, endPoint y: 315, distance: 105.5
click at [283, 315] on div "Unpaid Vendor PARTS TOWN PARTS TOWN 1200 N Greenbriar Drive Addison, IL 60101 B…" at bounding box center [443, 350] width 632 height 1815
copy div "JAC-5330-003-77-82"
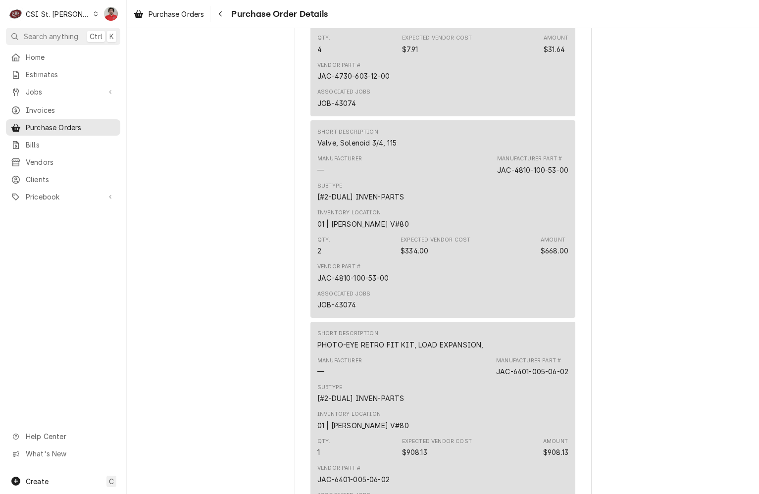
scroll to position [882, 0]
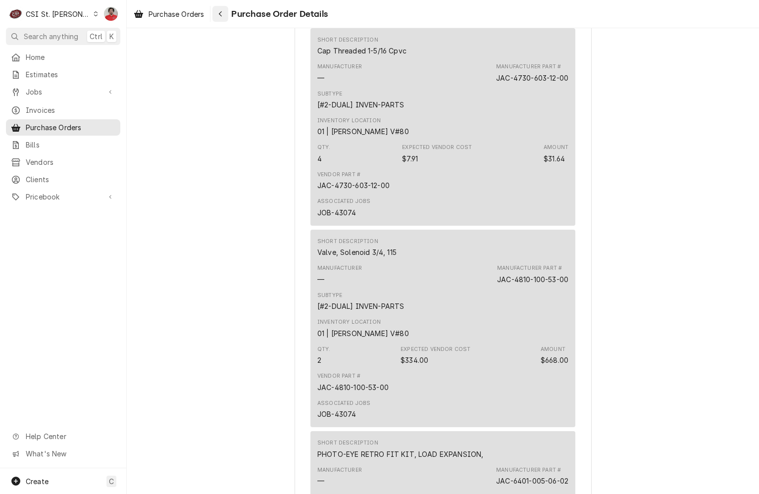
click at [221, 18] on div "Navigate back" at bounding box center [220, 14] width 10 height 10
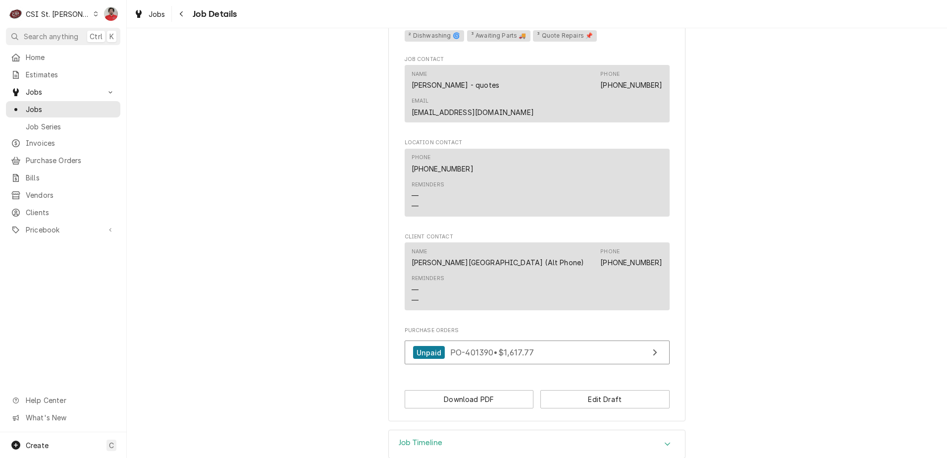
scroll to position [763, 0]
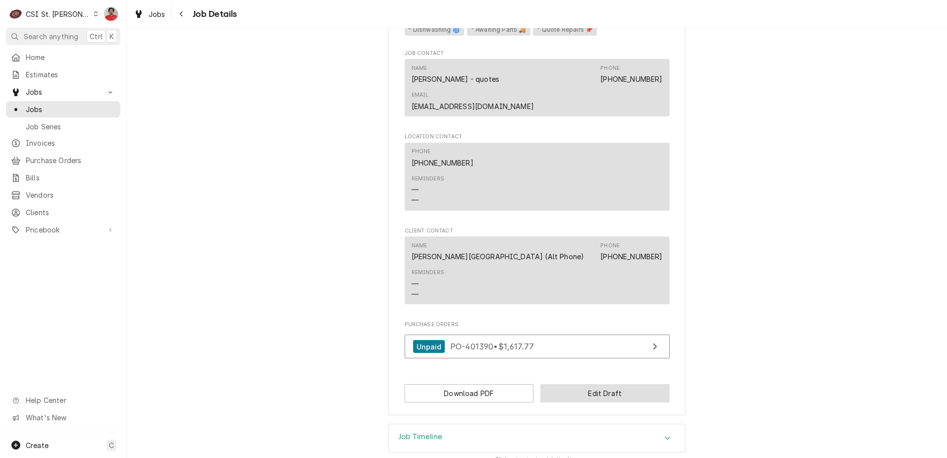
click at [571, 384] on button "Edit Draft" at bounding box center [604, 393] width 129 height 18
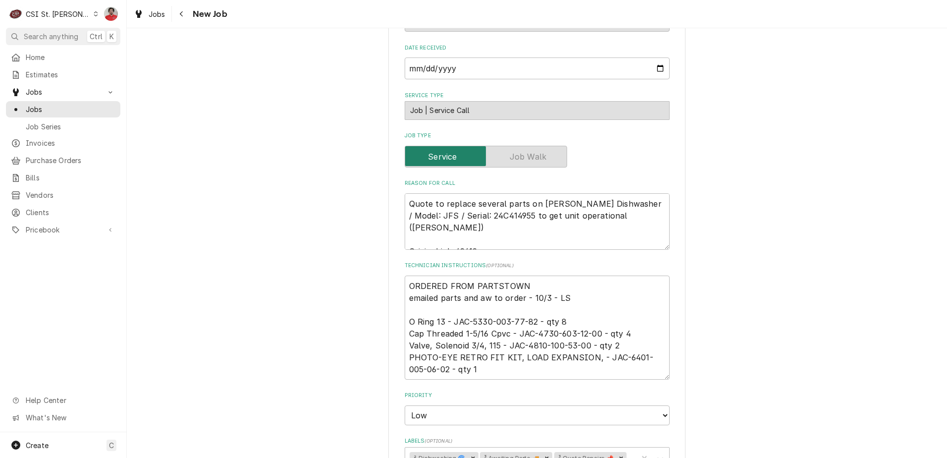
scroll to position [446, 0]
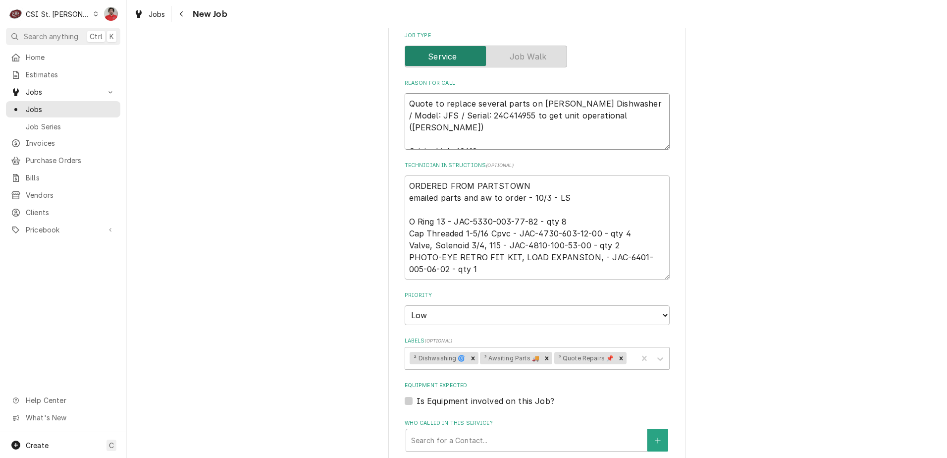
click at [565, 93] on textarea "Quote to replace several parts on [PERSON_NAME] Dishwasher / Model: JFS / Seria…" at bounding box center [537, 121] width 265 height 56
type textarea "x"
type textarea "Quote to replace several parts on [PERSON_NAME] Dishwasher / Model: JFS / Seria…"
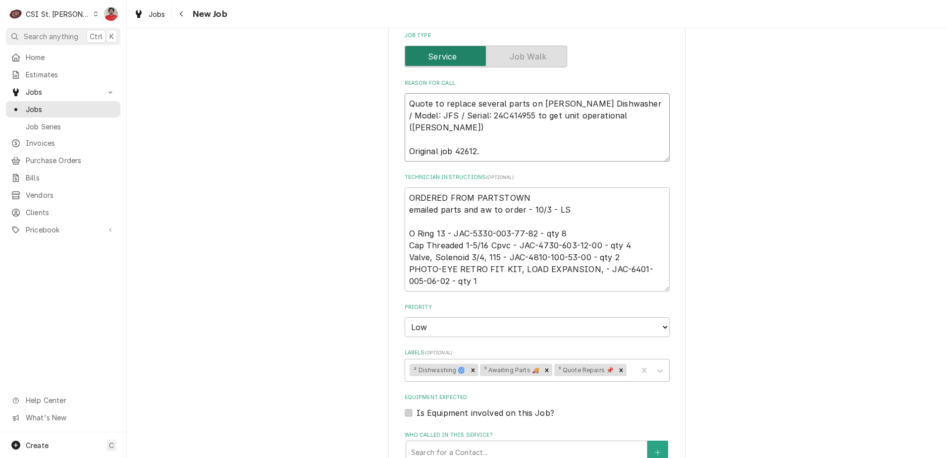
type textarea "x"
type textarea "Quote to replace several parts on [PERSON_NAME] Dishwasher / Model: JFS / Seria…"
click at [473, 97] on textarea "Quote to replace several parts on [PERSON_NAME] Dishwasher / Model: JFS / Seria…" at bounding box center [537, 127] width 265 height 68
type textarea "x"
type textarea "O Quote to replace several parts on [PERSON_NAME] Dishwasher / Model: JFS / Ser…"
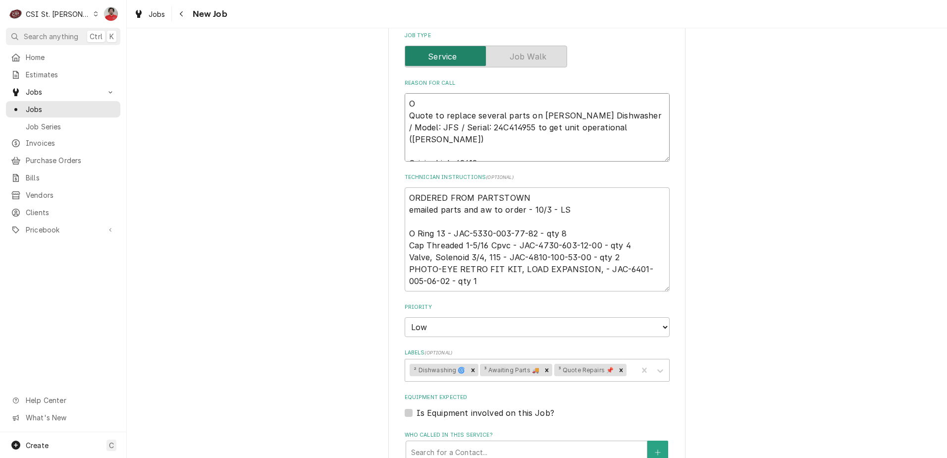
type textarea "x"
type textarea "On Quote to replace several parts on [PERSON_NAME] Dishwasher / Model: JFS / Se…"
type textarea "x"
type textarea "One Quote to replace several parts on [PERSON_NAME] Dishwasher / Model: JFS / S…"
type textarea "x"
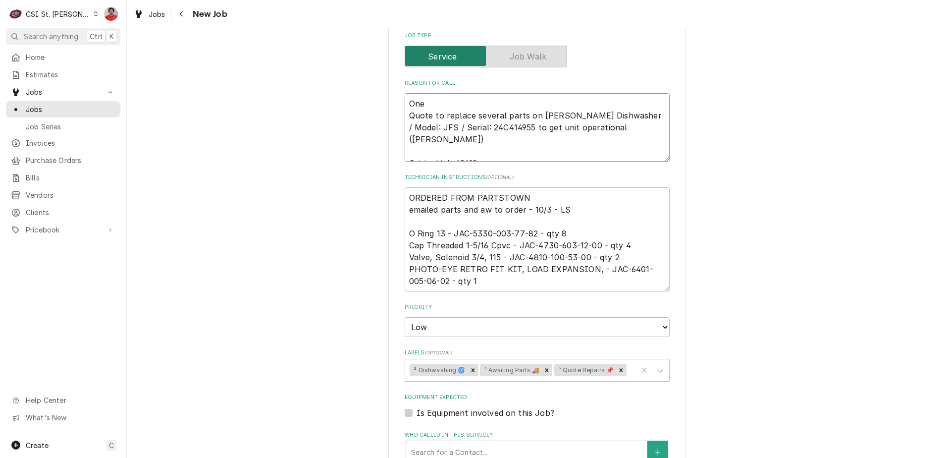
type textarea "One Quote to replace several parts on [PERSON_NAME] Dishwasher / Model: JFS / S…"
paste textarea "JAC-6401-005-06-02"
type textarea "x"
type textarea "One JAC-6401-005-06-02 Quote to replace several parts on [PERSON_NAME] Dishwash…"
type textarea "x"
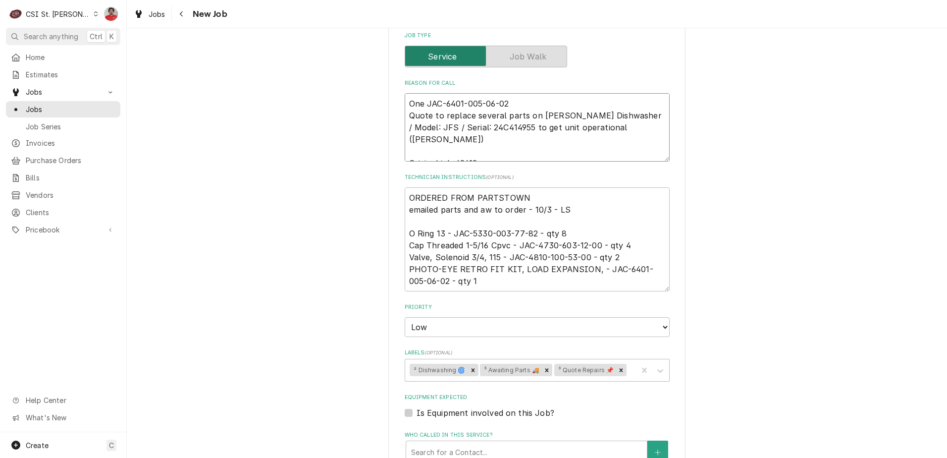
type textarea "One JAC-6401-005-06-02, Quote to replace several parts on [PERSON_NAME] Dishwas…"
type textarea "x"
type textarea "One JAC-6401-005-06-02, Quote to replace several parts on [PERSON_NAME] Dishwas…"
type textarea "x"
type textarea "One JAC-6401-005-06-02, t Quote to replace several parts on [PERSON_NAME] Dishw…"
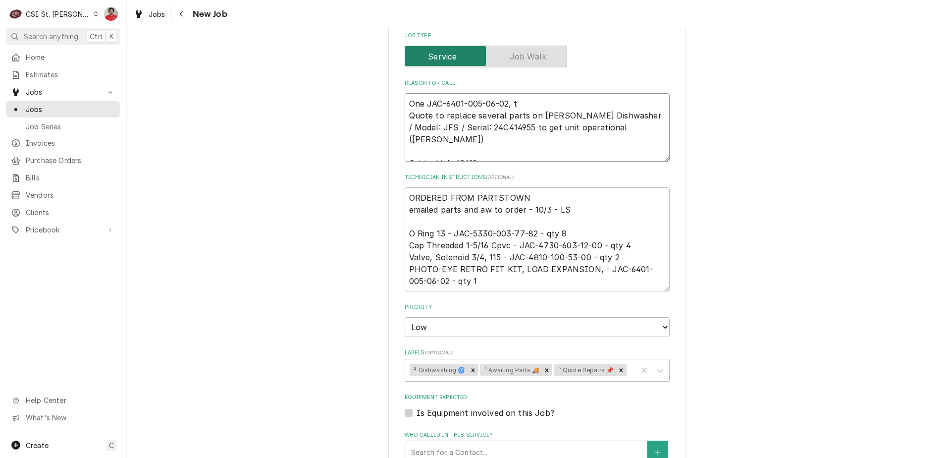
type textarea "x"
type textarea "One JAC-6401-005-06-02, tw Quote to replace several parts on [PERSON_NAME] Dish…"
type textarea "x"
type textarea "One JAC-6401-005-06-02, two Quote to replace several parts on Jackson Dishwashe…"
type textarea "x"
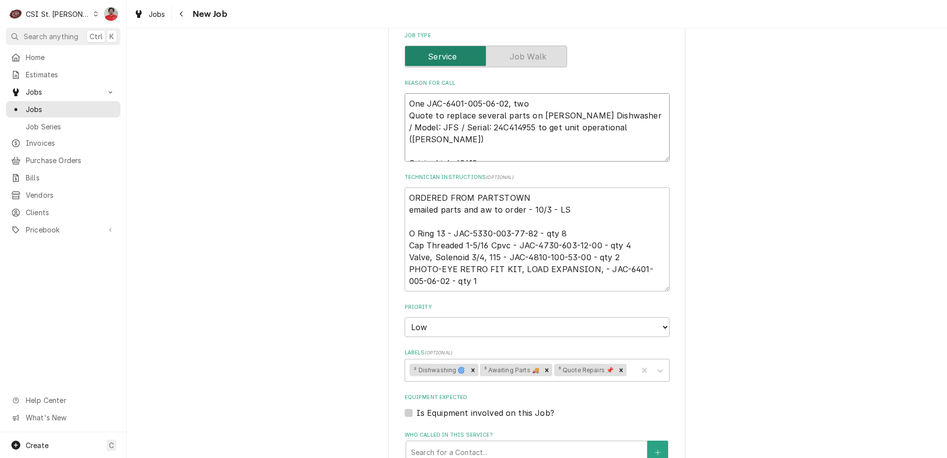
type textarea "One JAC-6401-005-06-02, two Quote to replace several parts on Jackson Dishwashe…"
type textarea "x"
type textarea "One JAC-6401-005-06-02, two Quote to replace several parts on Jackson Dishwashe…"
click at [570, 93] on textarea "One JAC-6401-005-06-02, two Quote to replace several parts on Jackson Dishwashe…" at bounding box center [537, 127] width 265 height 68
paste textarea "JAC-4810-100-53-00"
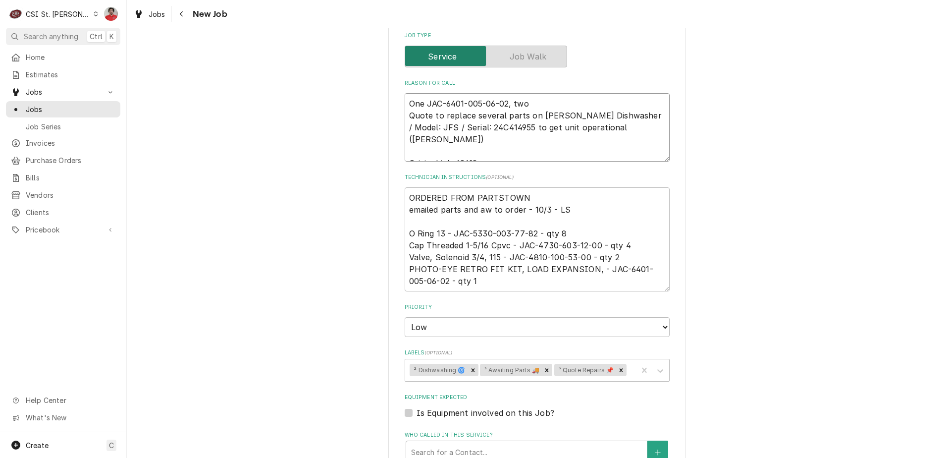
type textarea "x"
type textarea "One JAC-6401-005-06-02, two JAC-4810-100-53-00 Quote to replace several parts o…"
type textarea "x"
type textarea "One JAC-6401-005-06-02, two JAC-4810-100-53-00, Quote to replace several parts …"
type textarea "x"
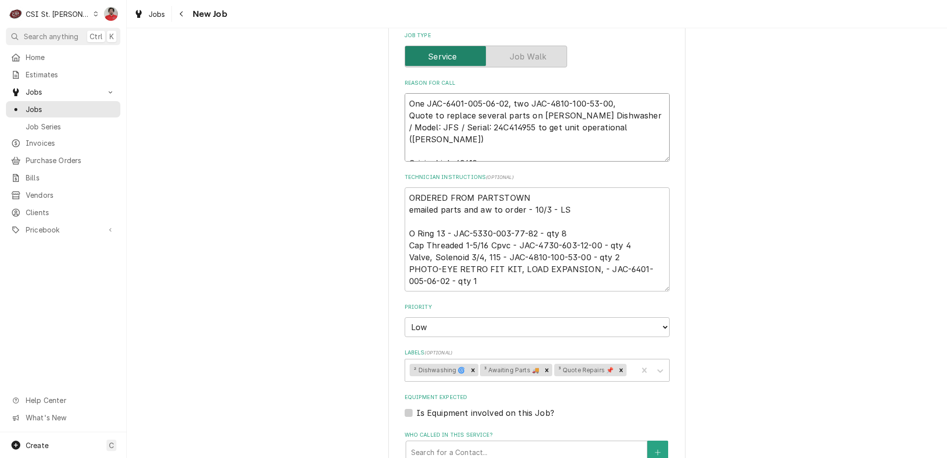
type textarea "One JAC-6401-005-06-02, two JAC-4810-100-53-00, Quote to replace several parts …"
type textarea "x"
type textarea "One JAC-6401-005-06-02, two JAC-4810-100-53-00, 4 Quote to replace several part…"
type textarea "x"
type textarea "One JAC-6401-005-06-02, two JAC-4810-100-53-00, Quote to replace several parts …"
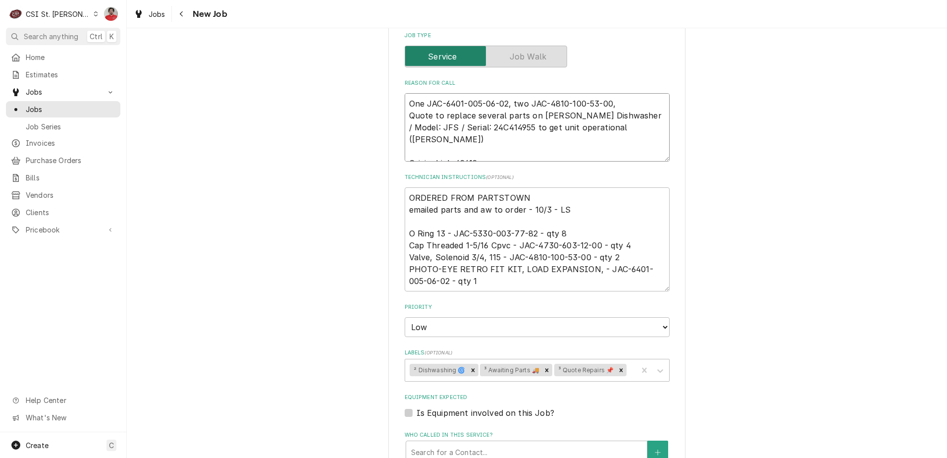
type textarea "x"
type textarea "One JAC-6401-005-06-02, two JAC-4810-100-53-00, f Quote to replace several part…"
type textarea "x"
type textarea "One JAC-6401-005-06-02, two JAC-4810-100-53-00, fo Quote to replace several par…"
type textarea "x"
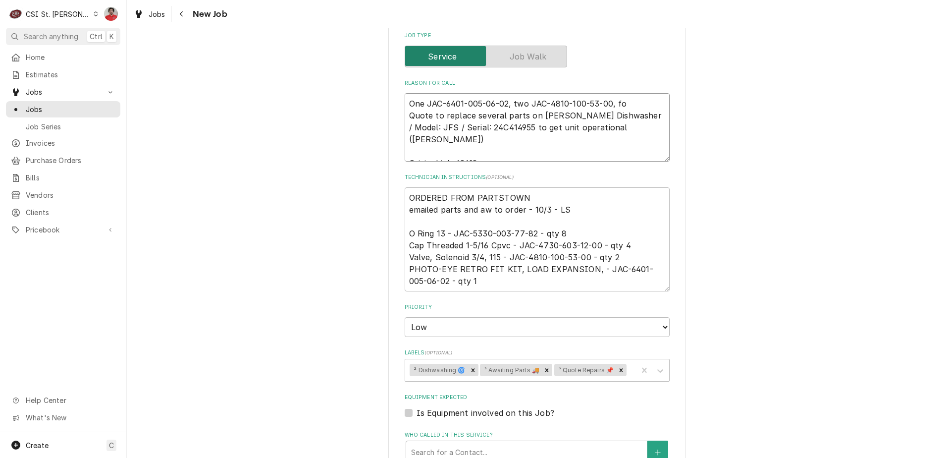
type textarea "One JAC-6401-005-06-02, two JAC-4810-100-53-00, fou Quote to replace several pa…"
type textarea "x"
type textarea "One JAC-6401-005-06-02, two JAC-4810-100-53-00, four Quote to replace several p…"
type textarea "x"
type textarea "One JAC-6401-005-06-02, two JAC-4810-100-53-00, four Quote to replace several p…"
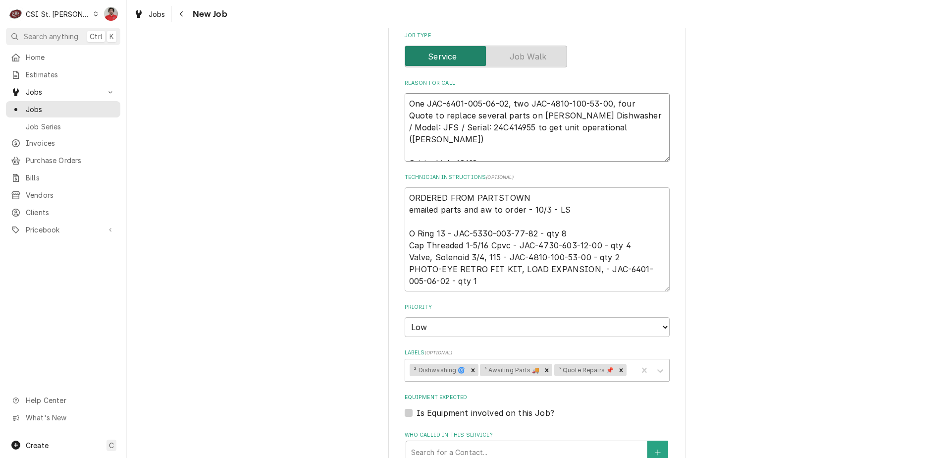
type textarea "x"
type textarea "One JAC-6401-005-06-02, two JAC-4810-100-53-00, four Quote to replace several p…"
click at [649, 94] on textarea "One JAC-6401-005-06-02, two JAC-4810-100-53-00, four Quote to replace several p…" at bounding box center [537, 127] width 265 height 68
paste textarea "JAC-4730-603-12-00"
type textarea "x"
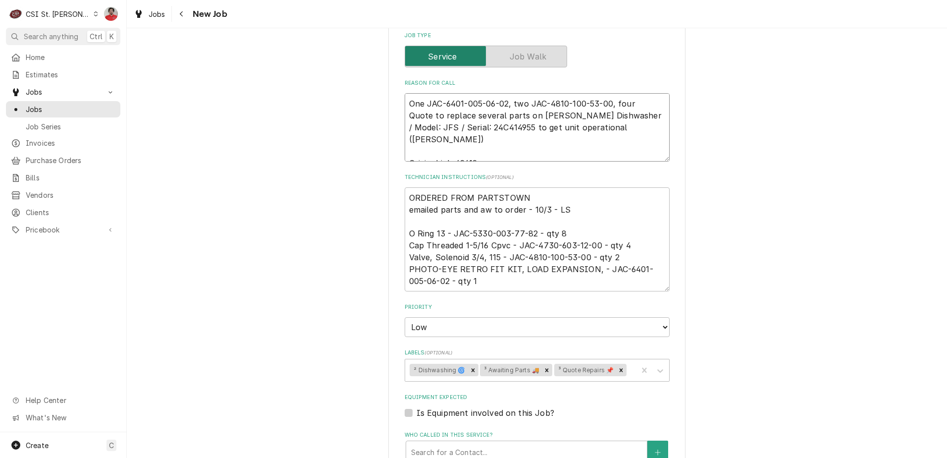
type textarea "One JAC-6401-005-06-02, two JAC-4810-100-53-00, four JAC-4730-603-12-00 Quote t…"
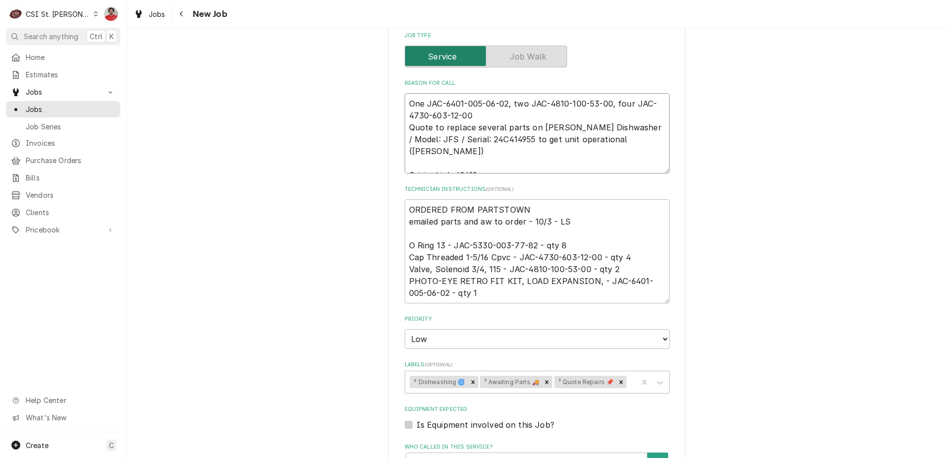
type textarea "x"
type textarea "One JAC-6401-005-06-02, two JAC-4810-100-53-00, four JAC-4730-603-12-00, Quote …"
type textarea "x"
type textarea "One JAC-6401-005-06-02, two JAC-4810-100-53-00, four JAC-4730-603-12-00, Quote …"
type textarea "x"
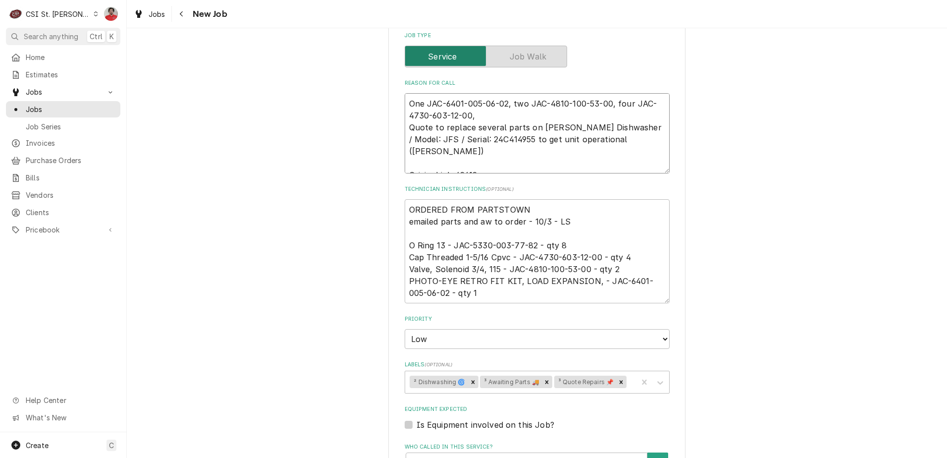
type textarea "One JAC-6401-005-06-02, two JAC-4810-100-53-00, four JAC-4730-603-12-00, a Quot…"
type textarea "x"
type textarea "One JAC-6401-005-06-02, two JAC-4810-100-53-00, four JAC-4730-603-12-00, an Quo…"
type textarea "x"
type textarea "One JAC-6401-005-06-02, two JAC-4810-100-53-00, four JAC-4730-603-12-00, an Quo…"
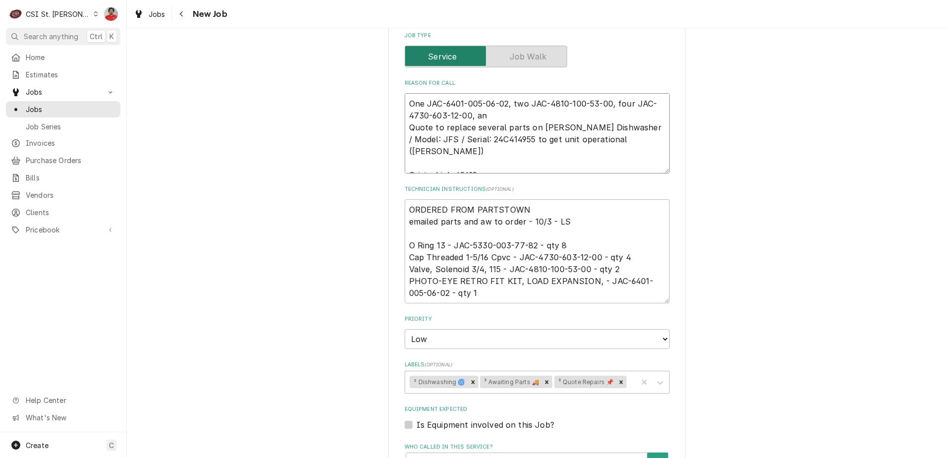
type textarea "x"
type textarea "One JAC-6401-005-06-02, two JAC-4810-100-53-00, four JAC-4730-603-12-00, an d Q…"
type textarea "x"
type textarea "One JAC-6401-005-06-02, two JAC-4810-100-53-00, four JAC-4730-603-12-00, an Quo…"
type textarea "x"
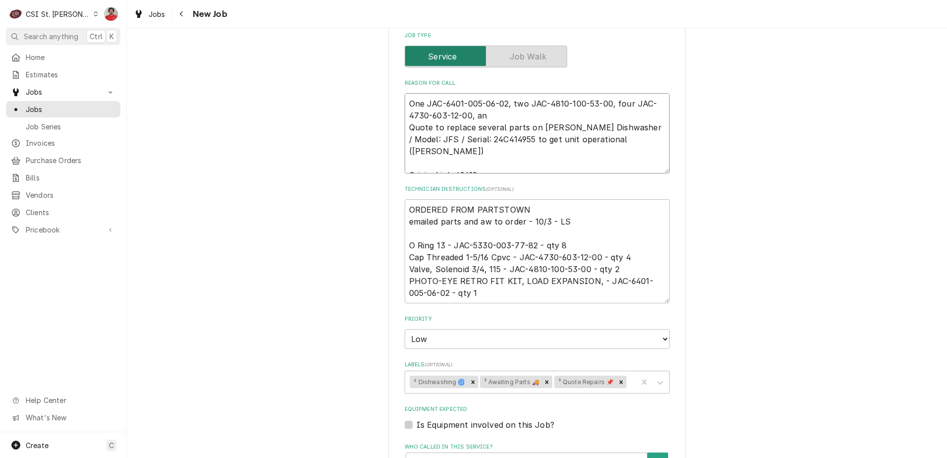
type textarea "One JAC-6401-005-06-02, two JAC-4810-100-53-00, four JAC-4730-603-12-00, an Quo…"
type textarea "x"
type textarea "One JAC-6401-005-06-02, two JAC-4810-100-53-00, four JAC-4730-603-12-00, and Qu…"
type textarea "x"
type textarea "One JAC-6401-005-06-02, two JAC-4810-100-53-00, four JAC-4730-603-12-00, and Qu…"
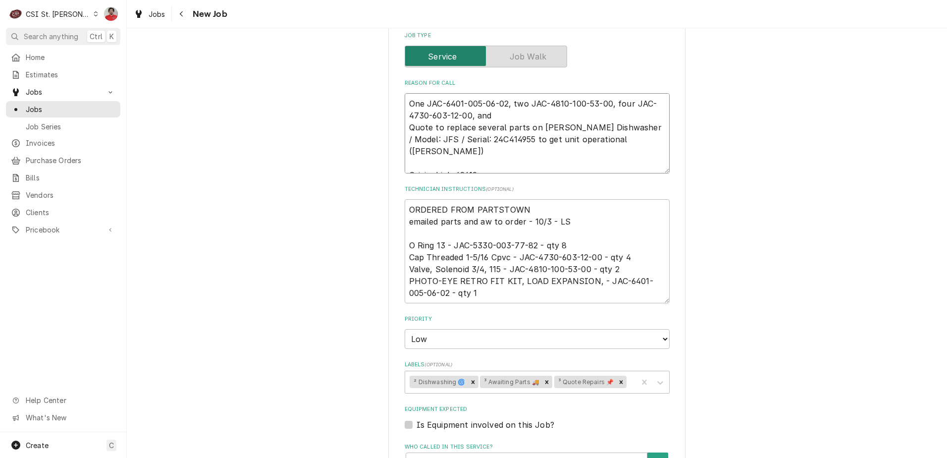
type textarea "x"
type textarea "One JAC-6401-005-06-02, two JAC-4810-100-53-00, four JAC-4730-603-12-00, and e …"
type textarea "x"
type textarea "One JAC-6401-005-06-02, two JAC-4810-100-53-00, four JAC-4730-603-12-00, and ei…"
type textarea "x"
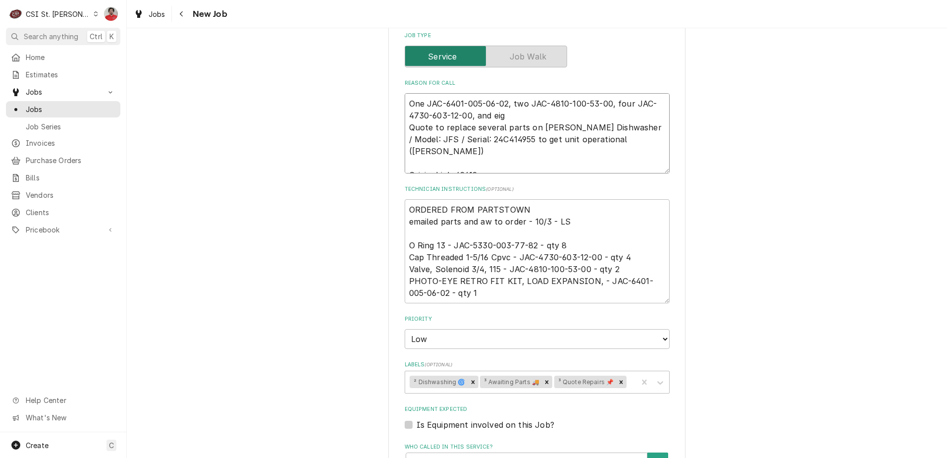
type textarea "One JAC-6401-005-06-02, two JAC-4810-100-53-00, four JAC-4730-603-12-00, and ei…"
type textarea "x"
type textarea "One JAC-6401-005-06-02, two JAC-4810-100-53-00, four JAC-4730-603-12-00, and ei…"
type textarea "x"
type textarea "One JAC-6401-005-06-02, two JAC-4810-100-53-00, four JAC-4730-603-12-00, and ei…"
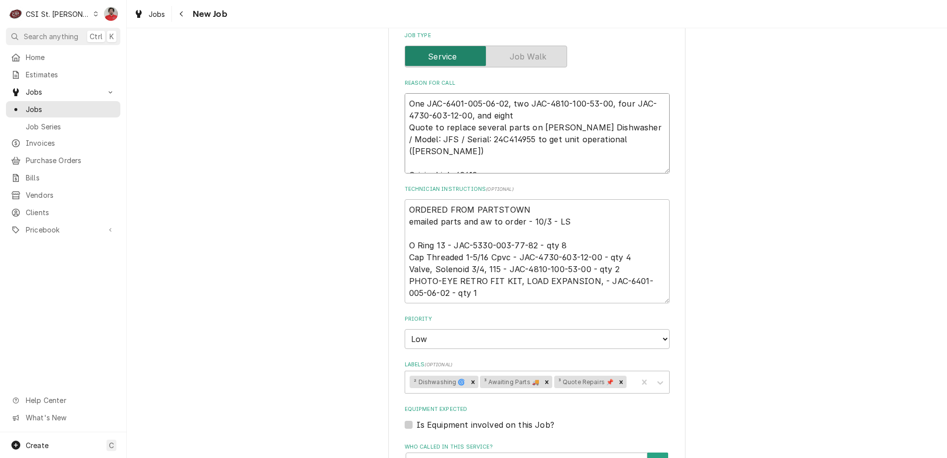
type textarea "x"
type textarea "One JAC-6401-005-06-02, two JAC-4810-100-53-00, four JAC-4730-603-12-00, and ei…"
click at [544, 99] on textarea "One JAC-6401-005-06-02, two JAC-4810-100-53-00, four JAC-4730-603-12-00, and ei…" at bounding box center [537, 133] width 265 height 80
paste textarea "JAC-5330-003-77-82"
type textarea "x"
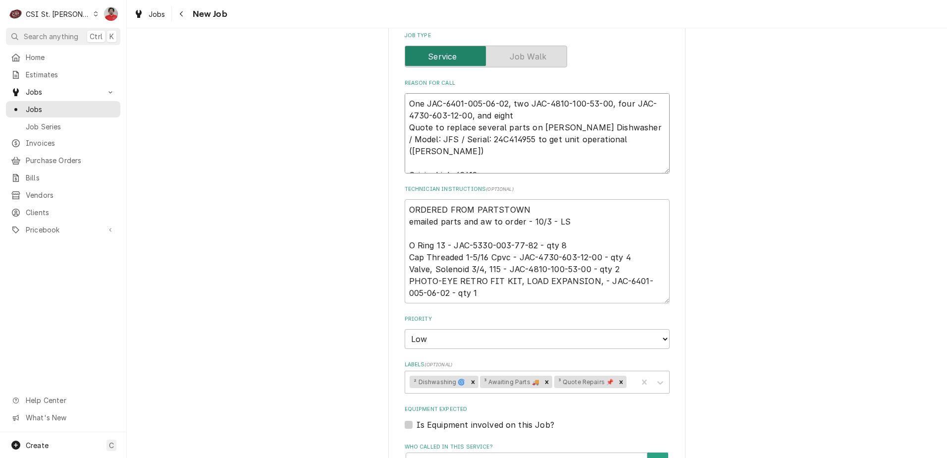
type textarea "One JAC-6401-005-06-02, two JAC-4810-100-53-00, four JAC-4730-603-12-00, and ei…"
type textarea "x"
type textarea "One JAC-6401-005-06-02, two JAC-4810-100-53-00, four JAC-4730-603-12-00, and ei…"
type textarea "x"
type textarea "One JAC-6401-005-06-02, two JAC-4810-100-53-00, four JAC-4730-603-12-00, and ei…"
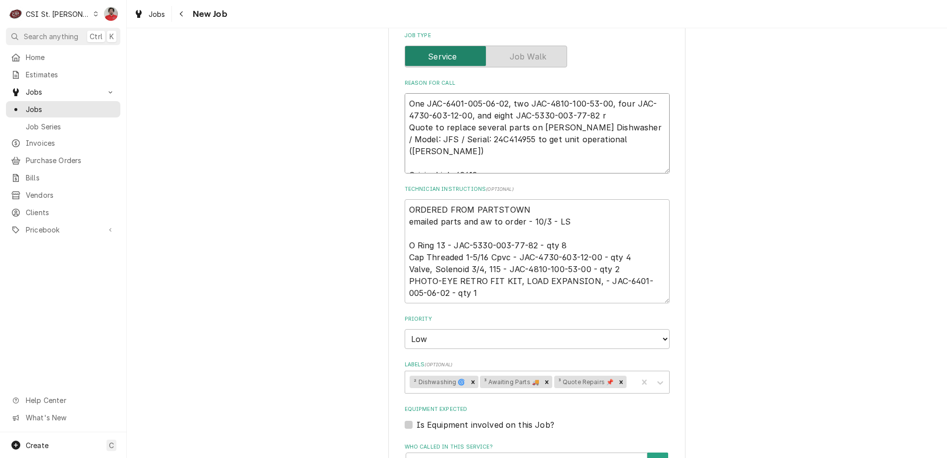
type textarea "x"
type textarea "One JAC-6401-005-06-02, two JAC-4810-100-53-00, four JAC-4730-603-12-00, and ei…"
type textarea "x"
type textarea "One JAC-6401-005-06-02, two JAC-4810-100-53-00, four JAC-4730-603-12-00, and ei…"
type textarea "x"
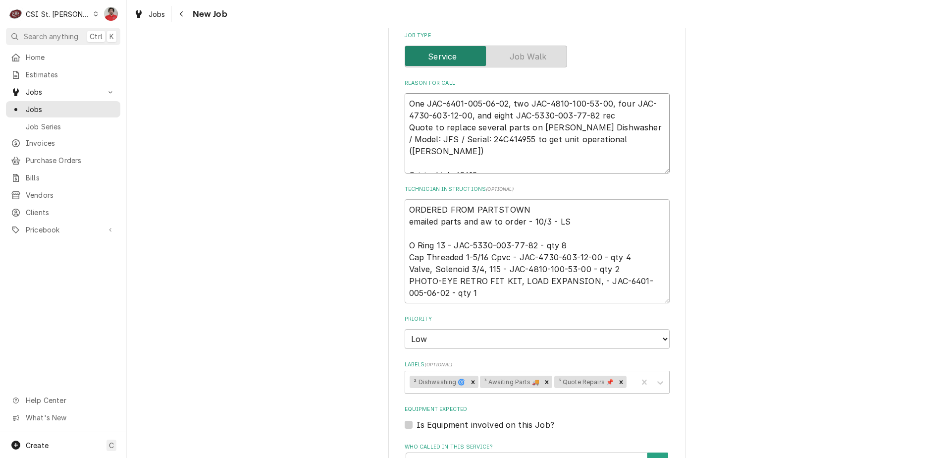
type textarea "One JAC-6401-005-06-02, two JAC-4810-100-53-00, four JAC-4730-603-12-00, and ei…"
type textarea "x"
type textarea "One JAC-6401-005-06-02, two JAC-4810-100-53-00, four JAC-4730-603-12-00, and ei…"
type textarea "x"
type textarea "One JAC-6401-005-06-02, two JAC-4810-100-53-00, four JAC-4730-603-12-00, and ei…"
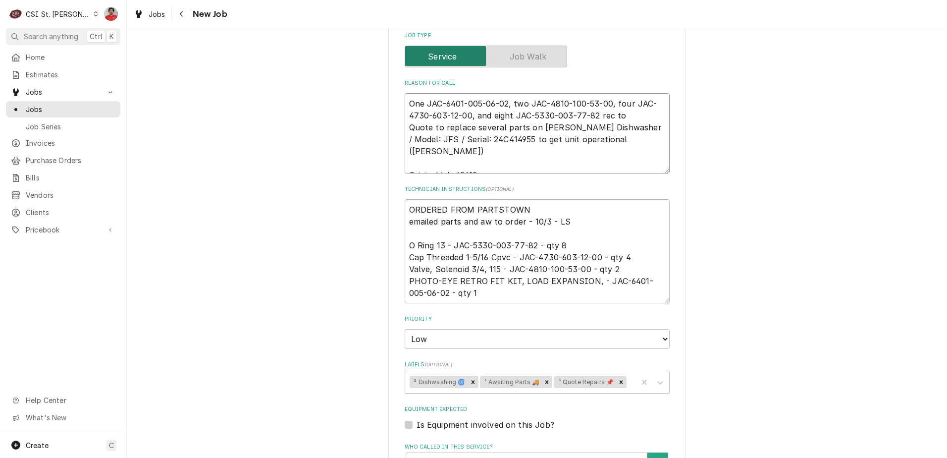
type textarea "x"
type textarea "One JAC-6401-005-06-02, two JAC-4810-100-53-00, four JAC-4730-603-12-00, and ei…"
type textarea "x"
type textarea "One JAC-6401-005-06-02, two JAC-4810-100-53-00, four JAC-4730-603-12-00, and ei…"
type textarea "x"
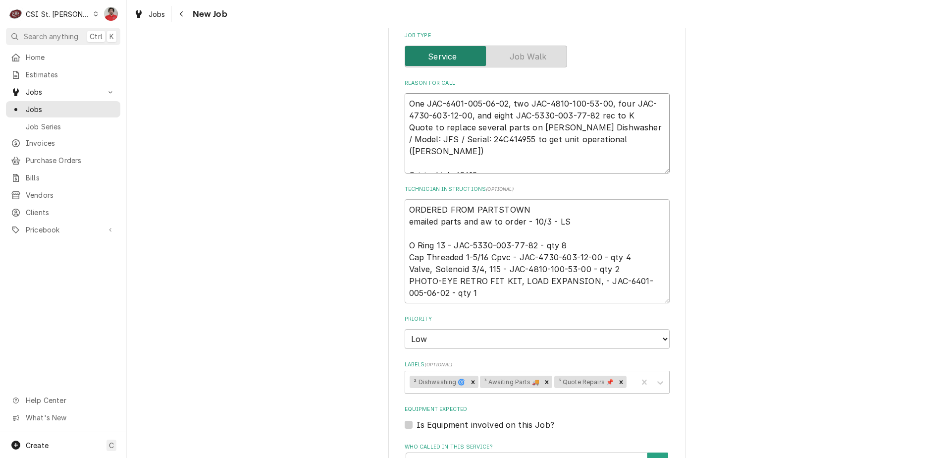
type textarea "One JAC-6401-005-06-02, two JAC-4810-100-53-00, four JAC-4730-603-12-00, and ei…"
type textarea "x"
type textarea "One JAC-6401-005-06-02, two JAC-4810-100-53-00, four JAC-4730-603-12-00, and ei…"
type textarea "x"
type textarea "One JAC-6401-005-06-02, two JAC-4810-100-53-00, four JAC-4730-603-12-00, and ei…"
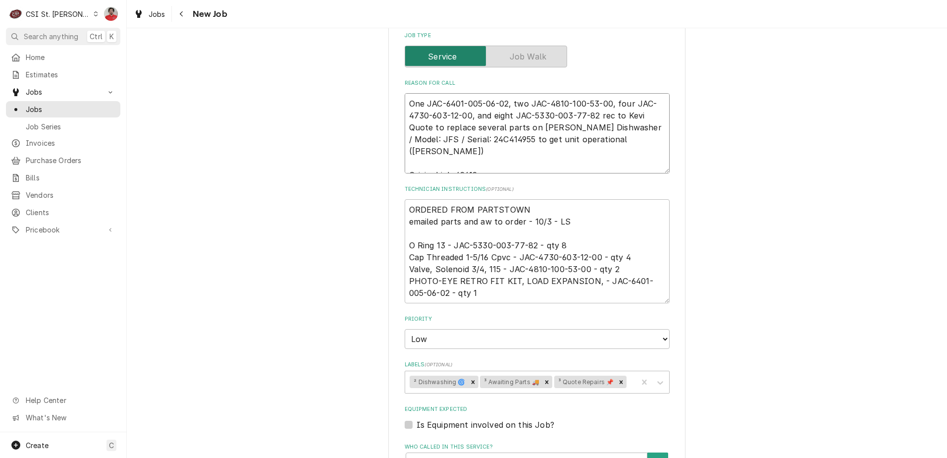
type textarea "x"
type textarea "One JAC-6401-005-06-02, two JAC-4810-100-53-00, four JAC-4730-603-12-00, and ei…"
type textarea "x"
type textarea "One JAC-6401-005-06-02, two JAC-4810-100-53-00, four JAC-4730-603-12-00, and ei…"
type textarea "x"
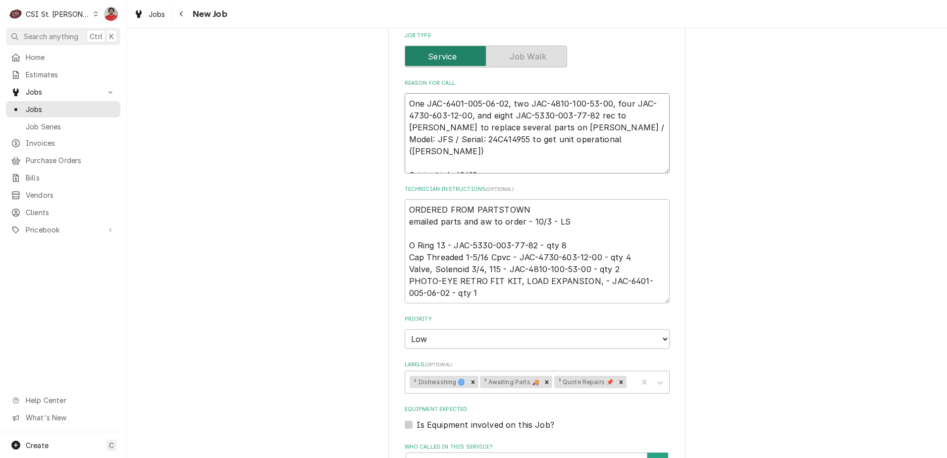
type textarea "One JAC-6401-005-06-02, two JAC-4810-100-53-00, four JAC-4730-603-12-00, and ei…"
type textarea "x"
type textarea "One JAC-6401-005-06-02, two JAC-4810-100-53-00, four JAC-4730-603-12-00, and ei…"
type textarea "x"
type textarea "One JAC-6401-005-06-02, two JAC-4810-100-53-00, four JAC-4730-603-12-00, and ei…"
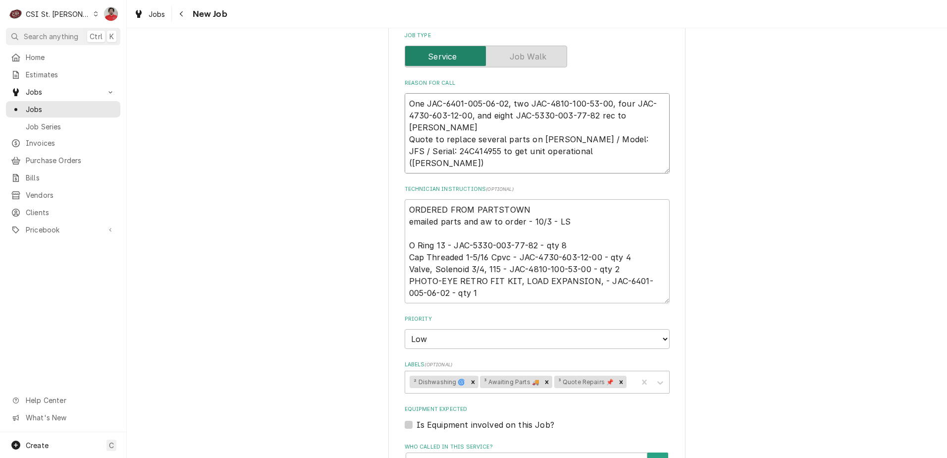
type textarea "x"
type textarea "One JAC-6401-005-06-02, two JAC-4810-100-53-00, four JAC-4730-603-12-00, and ei…"
type textarea "x"
type textarea "One JAC-6401-005-06-02, two JAC-4810-100-53-00, four JAC-4730-603-12-00, and ei…"
type textarea "x"
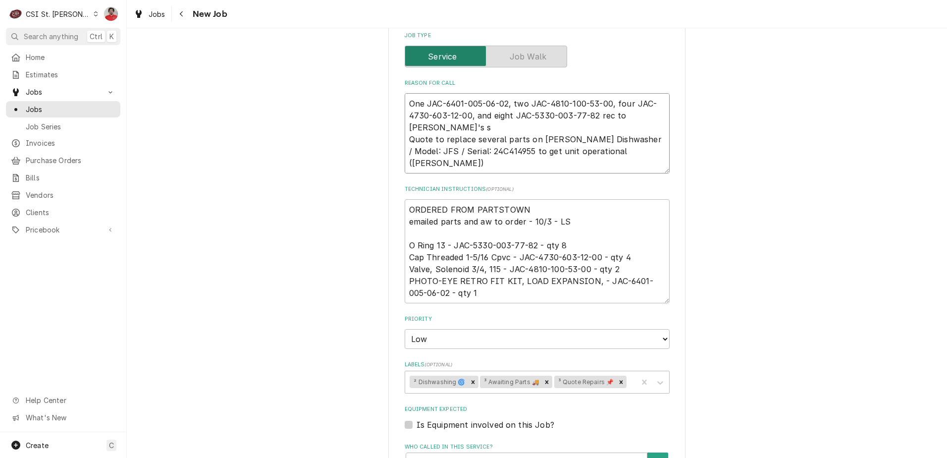
type textarea "One JAC-6401-005-06-02, two JAC-4810-100-53-00, four JAC-4730-603-12-00, and ei…"
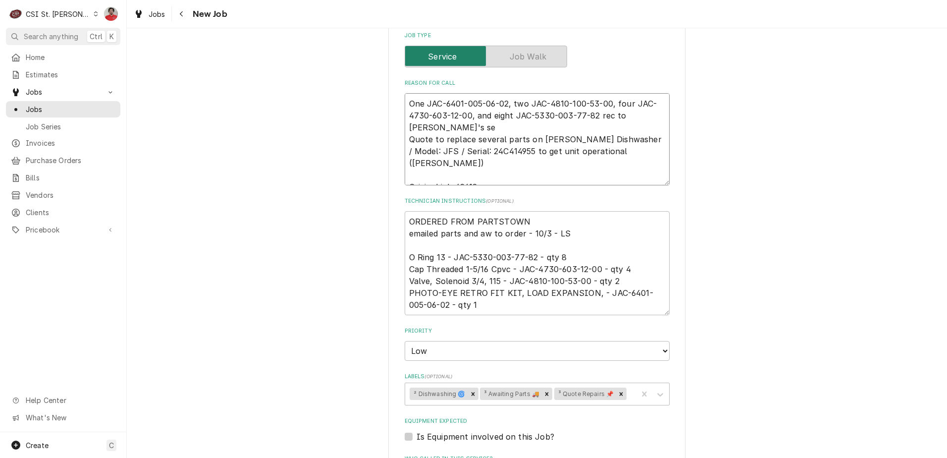
type textarea "x"
type textarea "One JAC-6401-005-06-02, two JAC-4810-100-53-00, four JAC-4730-603-12-00, and ei…"
type textarea "x"
type textarea "One JAC-6401-005-06-02, two JAC-4810-100-53-00, four JAC-4730-603-12-00, and ei…"
type textarea "x"
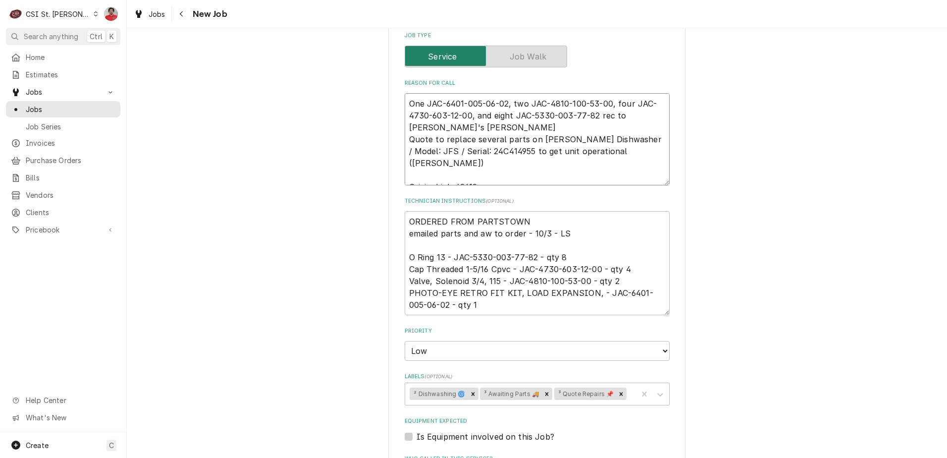
type textarea "One JAC-6401-005-06-02, two JAC-4810-100-53-00, four JAC-4730-603-12-00, and ei…"
type textarea "x"
type textarea "One JAC-6401-005-06-02, two JAC-4810-100-53-00, four JAC-4730-603-12-00, and ei…"
type textarea "x"
type textarea "One JAC-6401-005-06-02, two JAC-4810-100-53-00, four JAC-4730-603-12-00, and ei…"
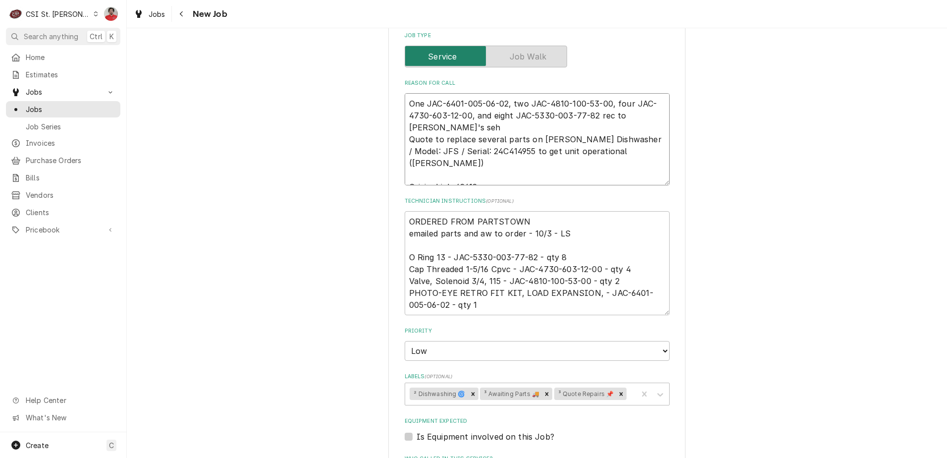
type textarea "x"
type textarea "One JAC-6401-005-06-02, two JAC-4810-100-53-00, four JAC-4730-603-12-00, and ei…"
type textarea "x"
type textarea "One JAC-6401-005-06-02, two JAC-4810-100-53-00, four JAC-4730-603-12-00, and ei…"
type textarea "x"
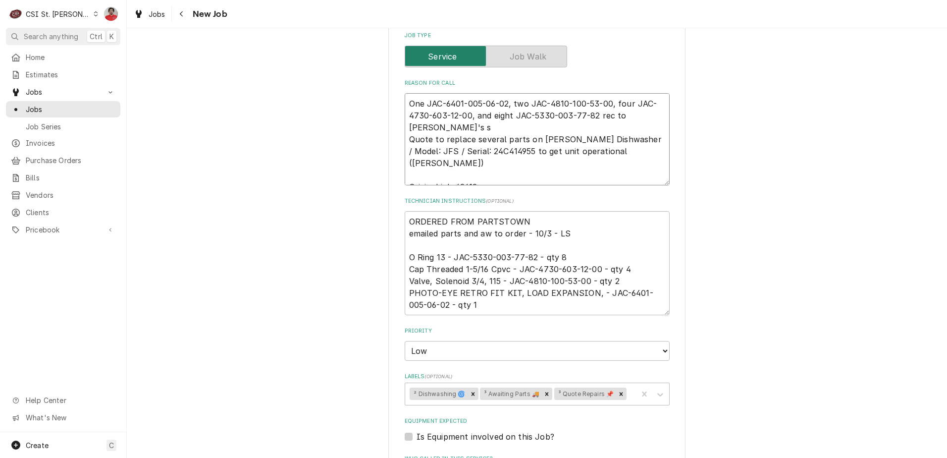
type textarea "One JAC-6401-005-06-02, two JAC-4810-100-53-00, four JAC-4730-603-12-00, and ei…"
type textarea "x"
type textarea "One JAC-6401-005-06-02, two JAC-4810-100-53-00, four JAC-4730-603-12-00, and ei…"
type textarea "x"
type textarea "One JAC-6401-005-06-02, two JAC-4810-100-53-00, four JAC-4730-603-12-00, and ei…"
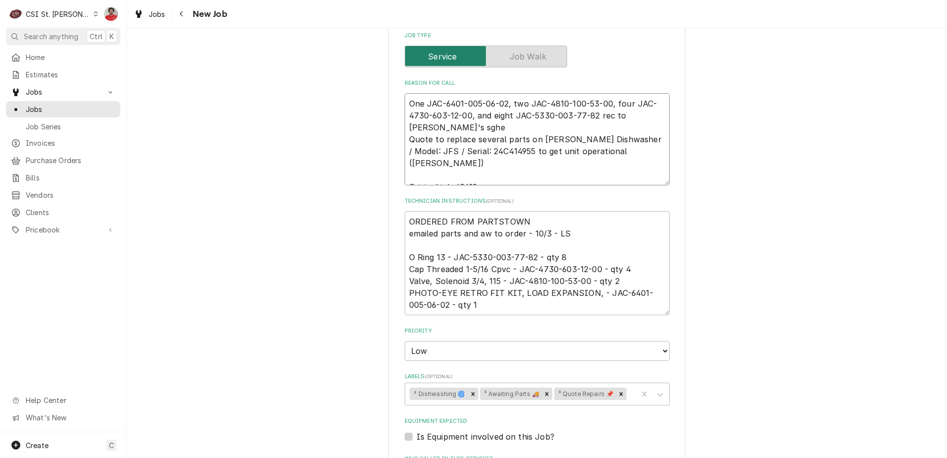
type textarea "x"
type textarea "One JAC-6401-005-06-02, two JAC-4810-100-53-00, four JAC-4730-603-12-00, and ei…"
type textarea "x"
type textarea "One JAC-6401-005-06-02, two JAC-4810-100-53-00, four JAC-4730-603-12-00, and ei…"
type textarea "x"
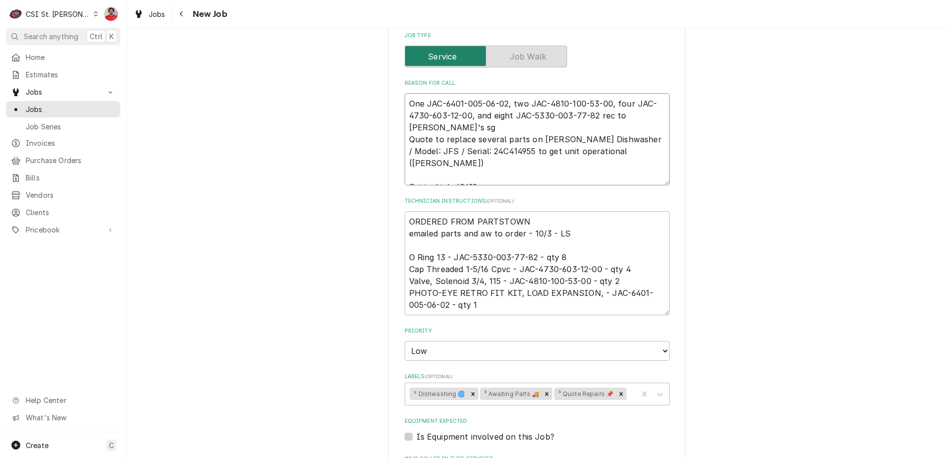
type textarea "One JAC-6401-005-06-02, two JAC-4810-100-53-00, four JAC-4730-603-12-00, and ei…"
type textarea "x"
type textarea "One JAC-6401-005-06-02, two JAC-4810-100-53-00, four JAC-4730-603-12-00, and ei…"
type textarea "x"
type textarea "One JAC-6401-005-06-02, two JAC-4810-100-53-00, four JAC-4730-603-12-00, and ei…"
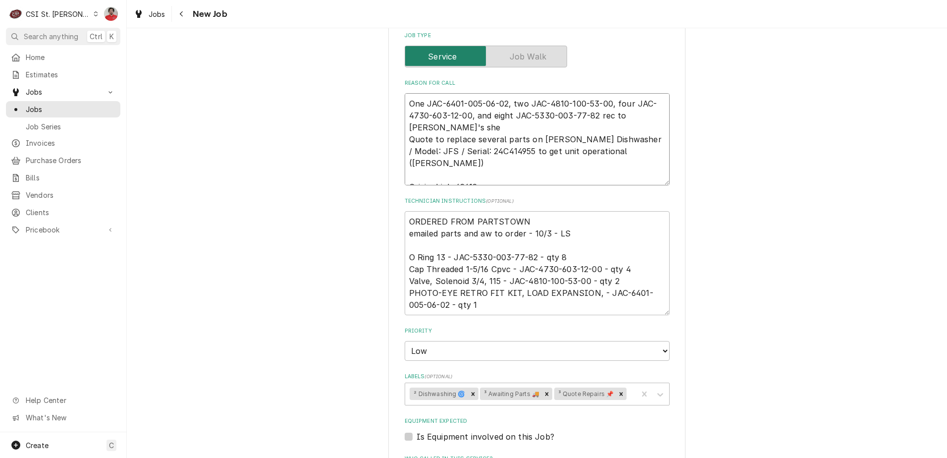
type textarea "x"
type textarea "One JAC-6401-005-06-02, two JAC-4810-100-53-00, four JAC-4730-603-12-00, and ei…"
type textarea "x"
type textarea "One JAC-6401-005-06-02, two JAC-4810-100-53-00, four JAC-4730-603-12-00, and ei…"
type textarea "x"
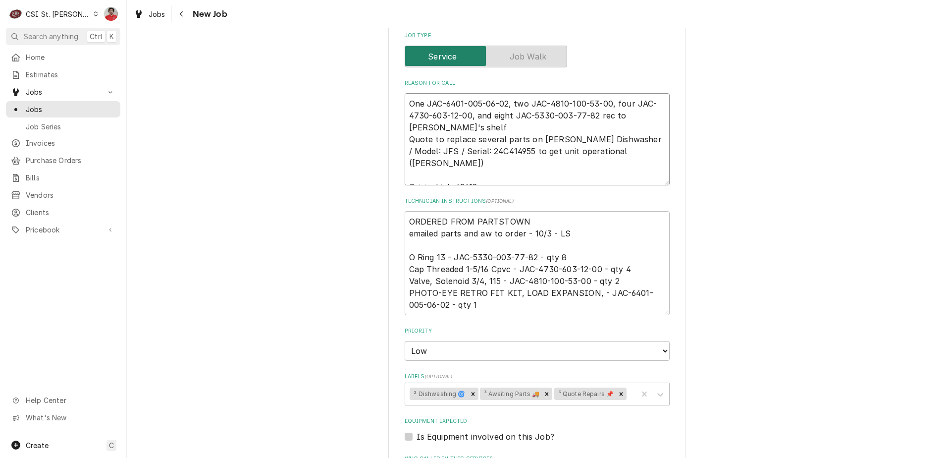
type textarea "One JAC-6401-005-06-02, two JAC-4810-100-53-00, four JAC-4730-603-12-00, and ei…"
type textarea "x"
type textarea "One JAC-6401-005-06-02, two JAC-4810-100-53-00, four JAC-4730-603-12-00, and ei…"
type textarea "x"
type textarea "One JAC-6401-005-06-02, two JAC-4810-100-53-00, four JAC-4730-603-12-00, and ei…"
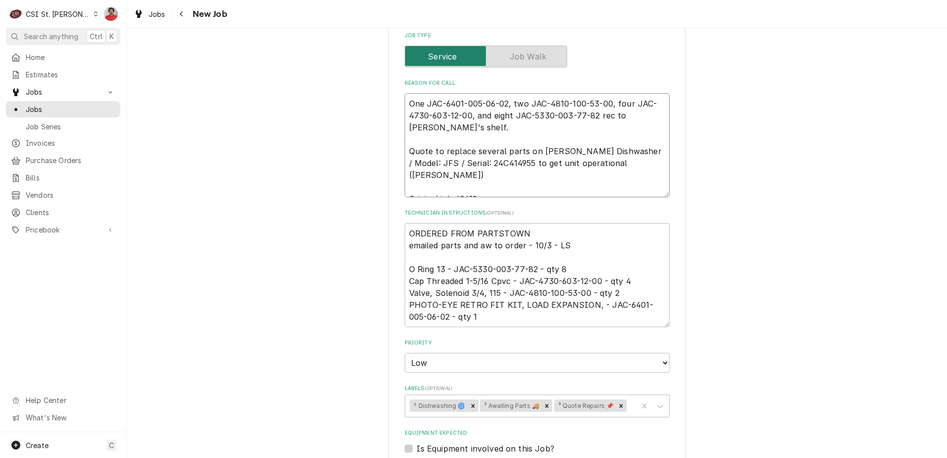
type textarea "x"
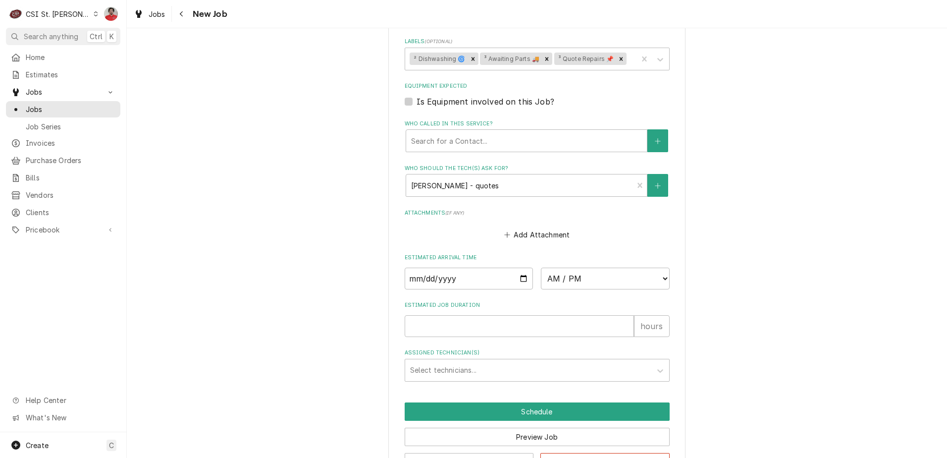
scroll to position [815, 0]
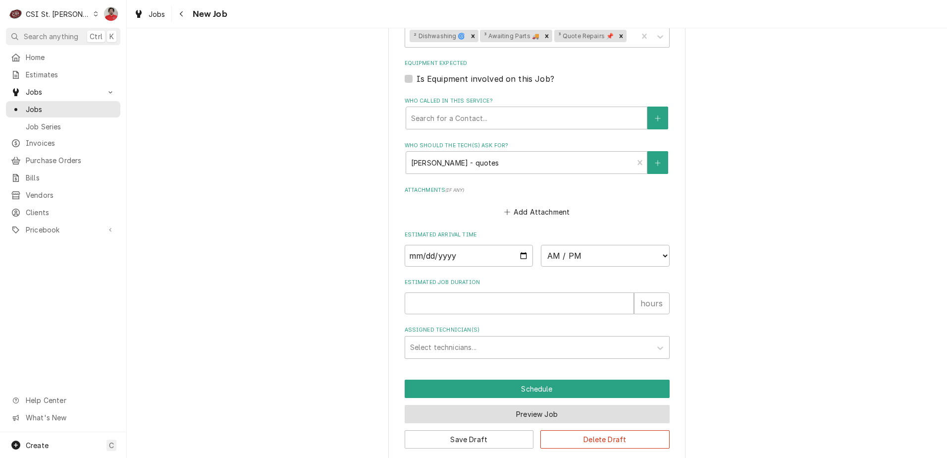
type textarea "One JAC-6401-005-06-02, two JAC-4810-100-53-00, four JAC-4730-603-12-00, and ei…"
click at [520, 405] on button "Preview Job" at bounding box center [537, 414] width 265 height 18
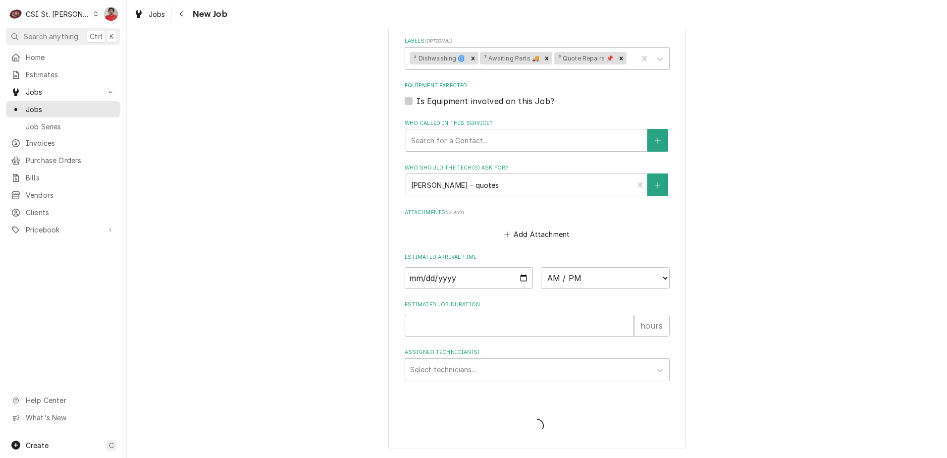
scroll to position [781, 0]
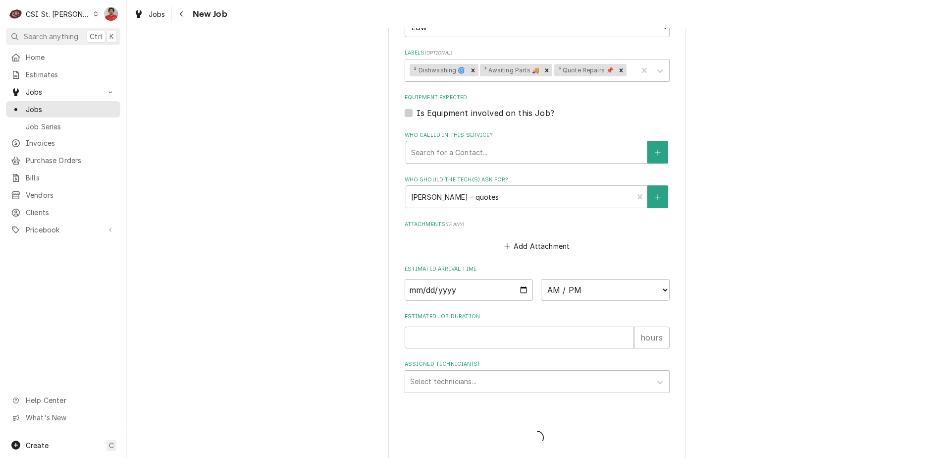
type textarea "x"
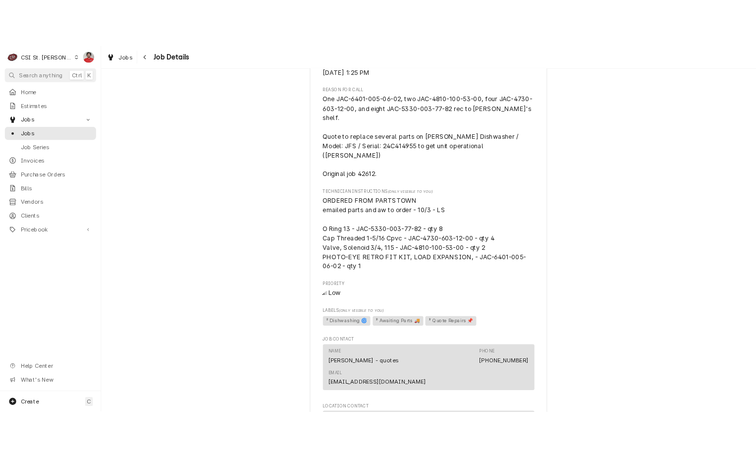
scroll to position [810, 0]
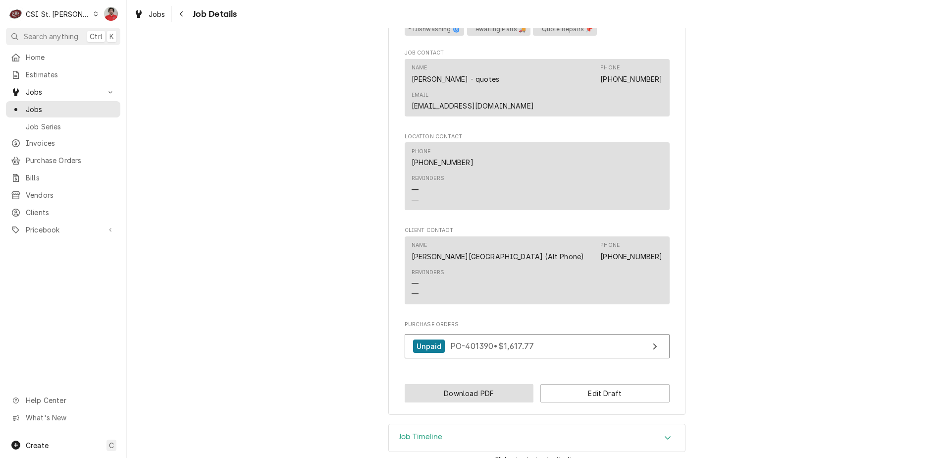
click at [494, 384] on button "Download PDF" at bounding box center [469, 393] width 129 height 18
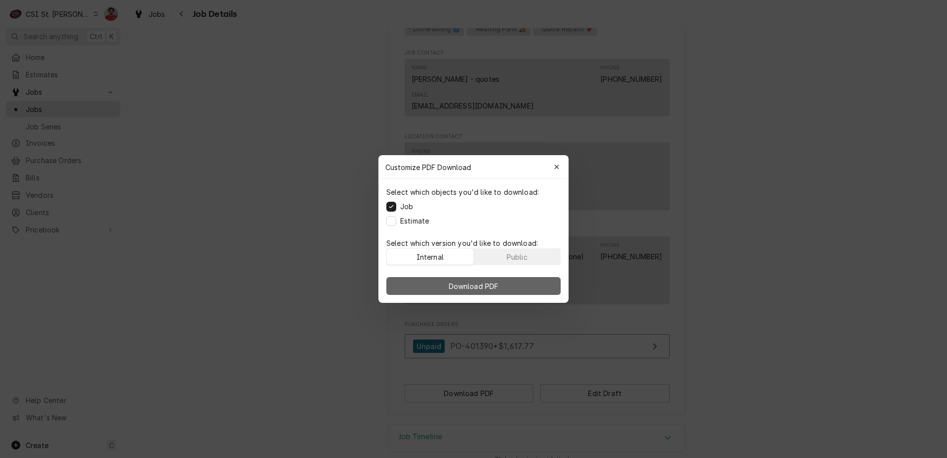
click at [485, 281] on span "Download PDF" at bounding box center [474, 286] width 54 height 10
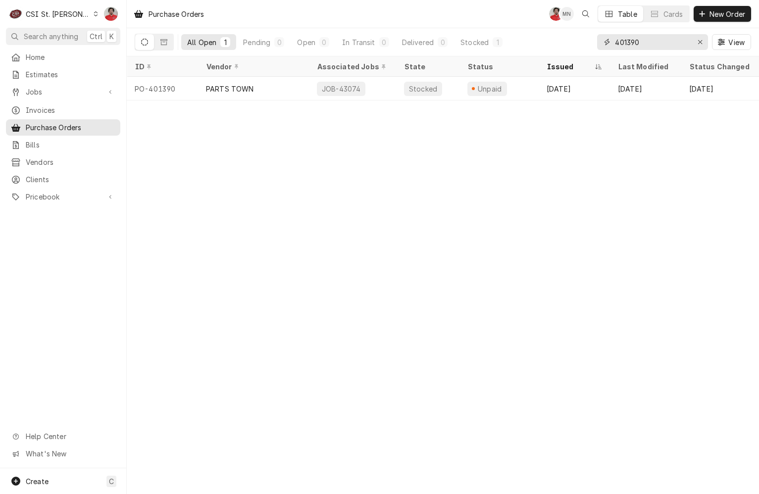
click at [627, 44] on input "401390" at bounding box center [652, 42] width 74 height 16
type input "401380"
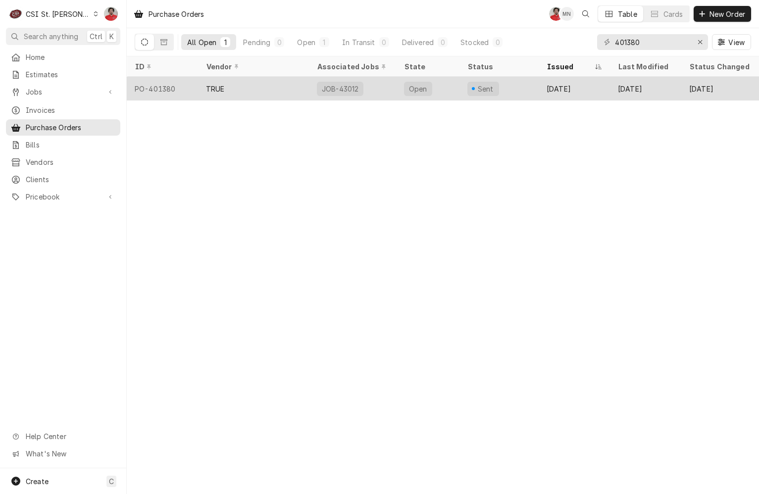
click at [385, 86] on div "JOB-43012" at bounding box center [352, 89] width 87 height 24
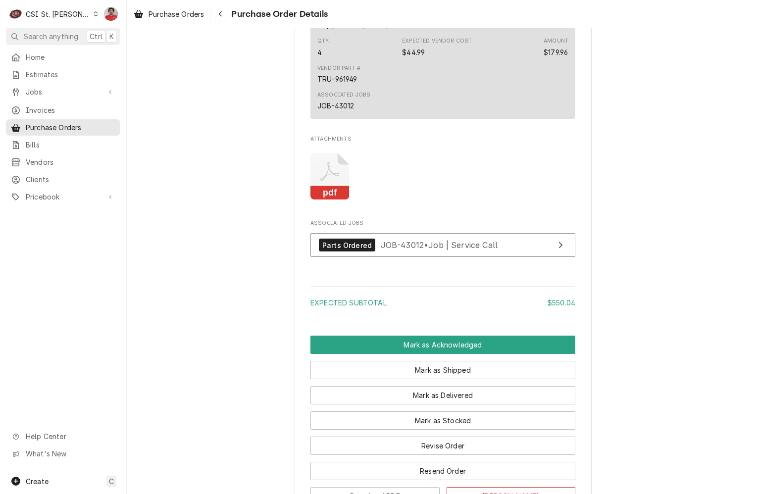
scroll to position [891, 0]
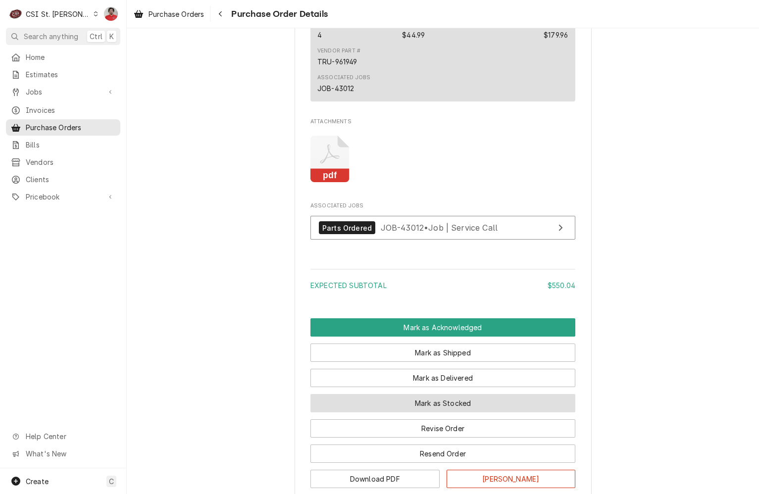
click at [416, 412] on button "Mark as Stocked" at bounding box center [442, 403] width 265 height 18
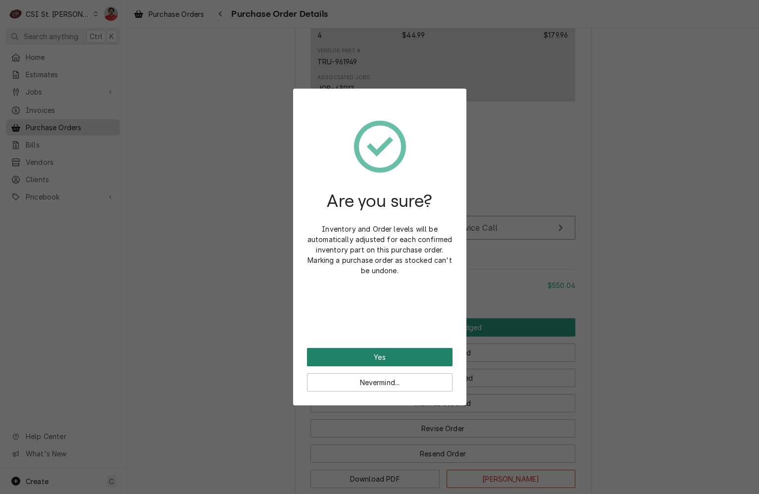
click at [418, 363] on button "Yes" at bounding box center [380, 357] width 146 height 18
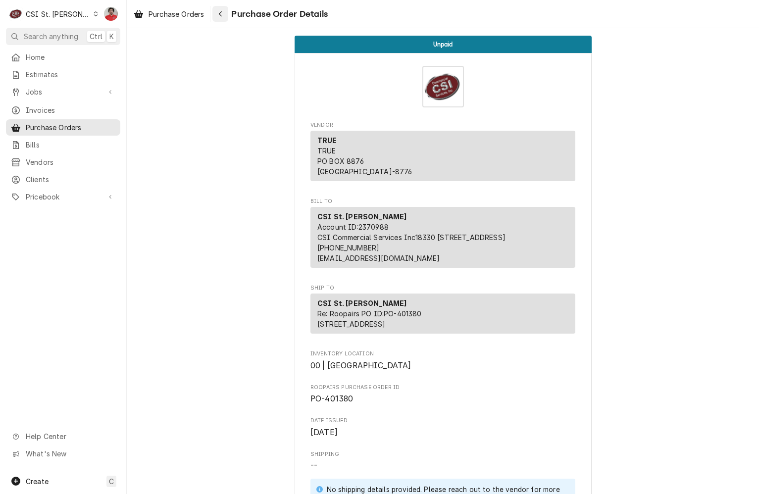
click at [224, 18] on div "Navigate back" at bounding box center [220, 14] width 10 height 10
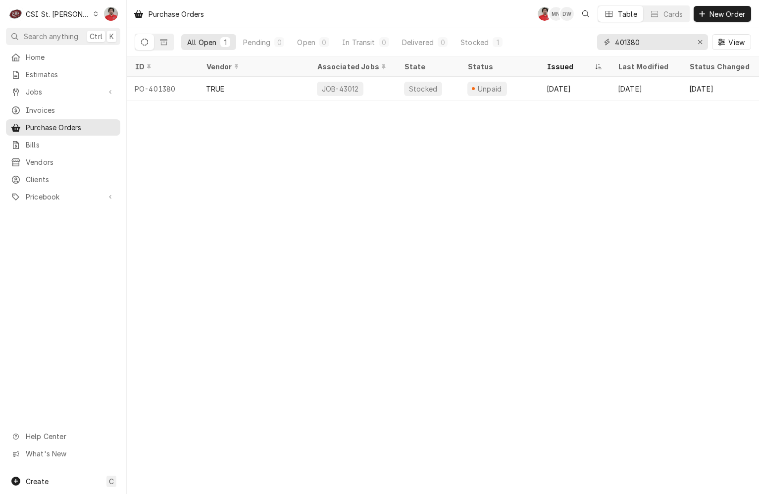
click at [653, 41] on input "401380" at bounding box center [652, 42] width 74 height 16
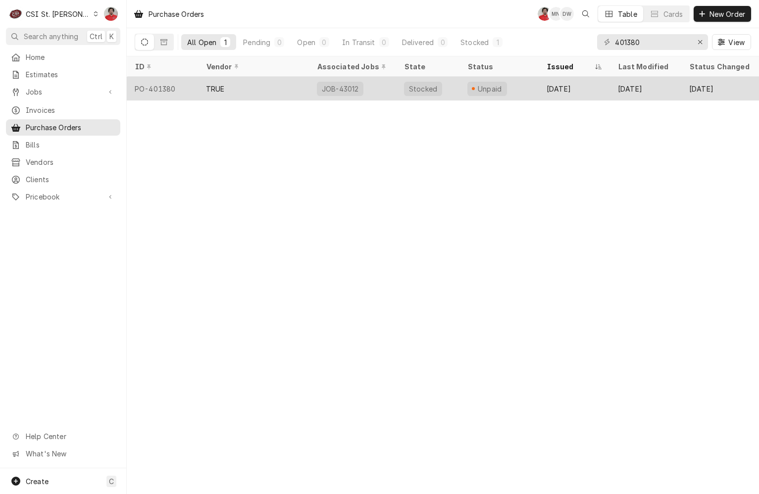
click at [266, 86] on div "TRUE" at bounding box center [253, 89] width 111 height 24
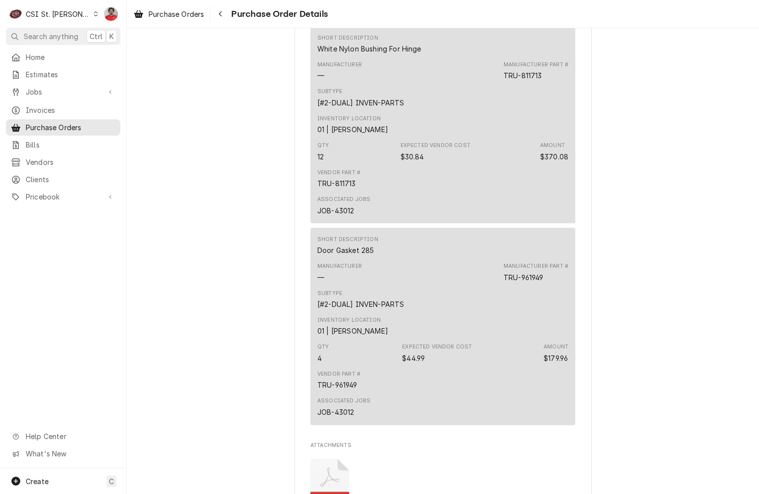
scroll to position [990, 0]
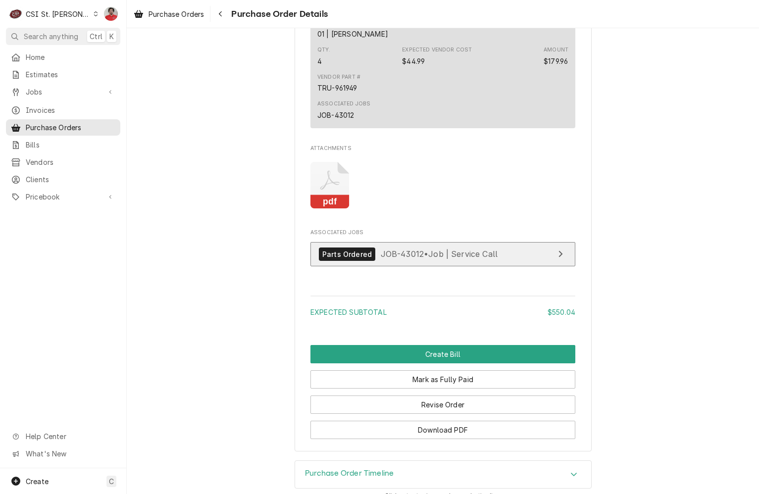
click at [396, 259] on span "JOB-43012 • Job | Service Call" at bounding box center [439, 254] width 117 height 10
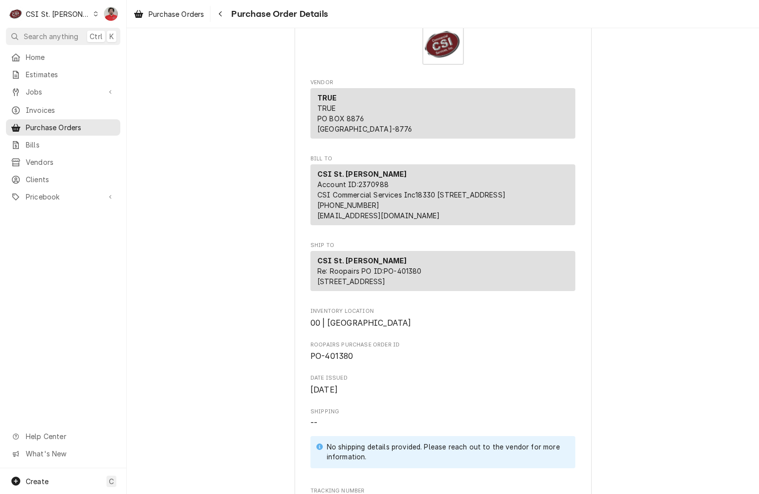
scroll to position [0, 0]
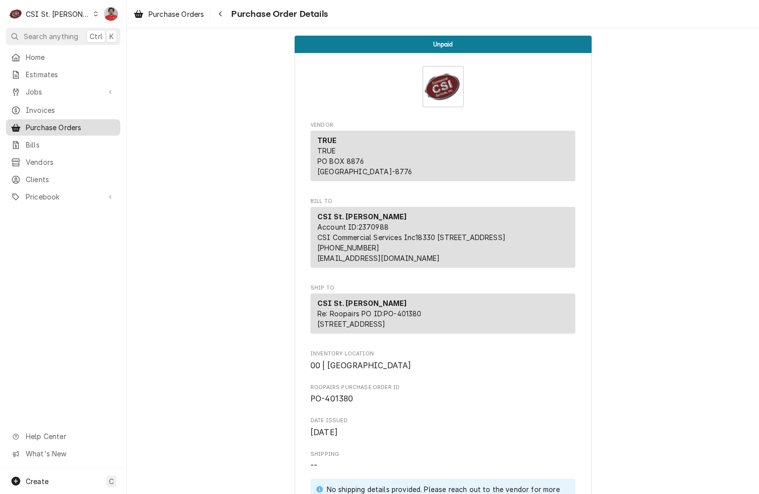
click at [53, 125] on span "Purchase Orders" at bounding box center [71, 127] width 90 height 10
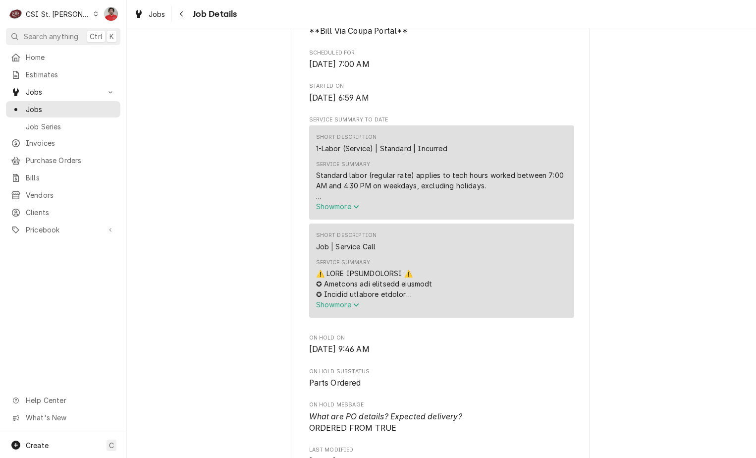
scroll to position [297, 0]
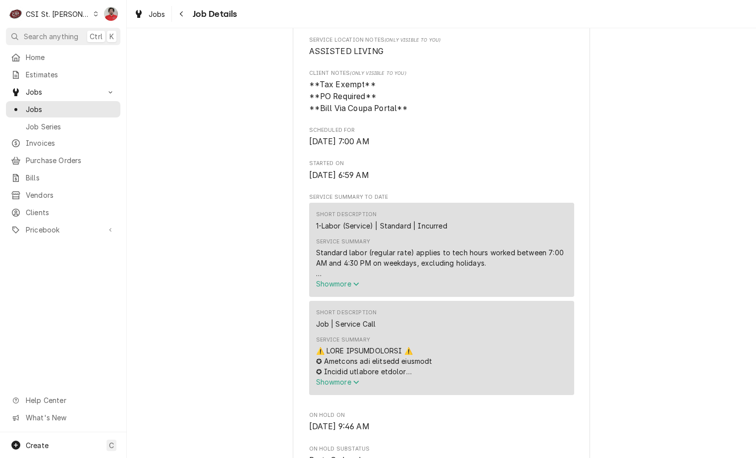
click at [343, 377] on span "Show more" at bounding box center [338, 381] width 44 height 8
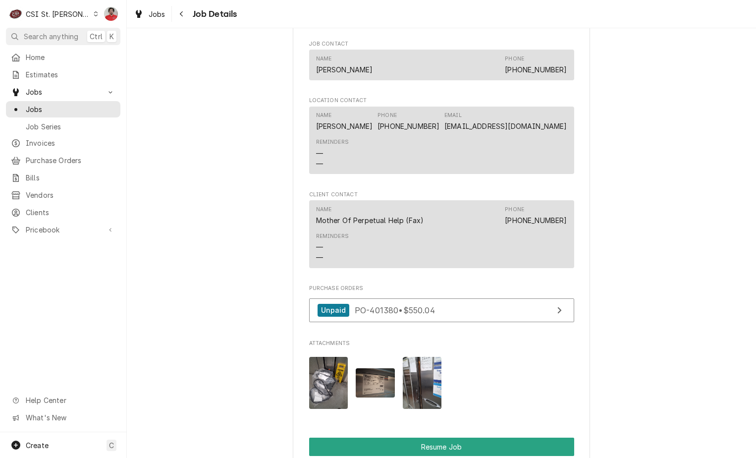
scroll to position [1931, 0]
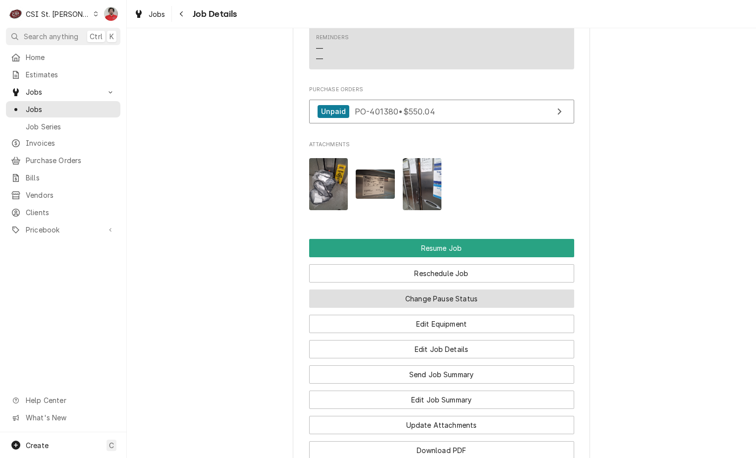
click at [421, 290] on button "Change Pause Status" at bounding box center [441, 298] width 265 height 18
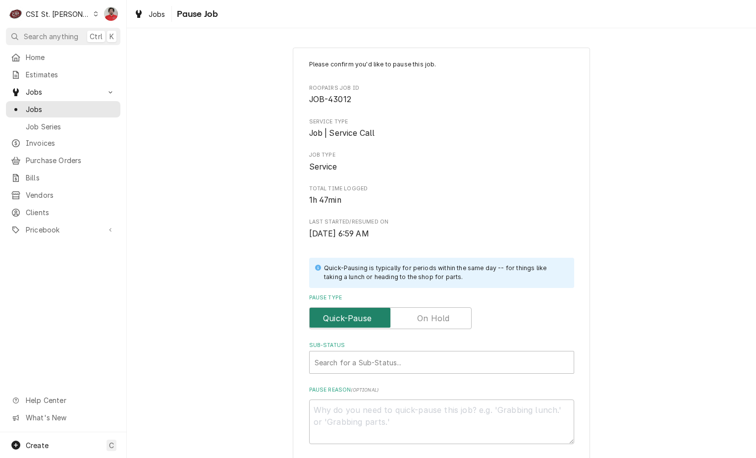
click at [421, 309] on input "Pause Type" at bounding box center [389, 318] width 153 height 22
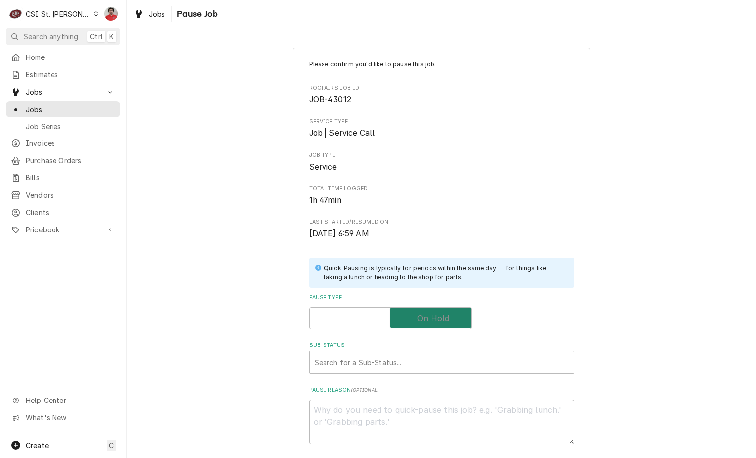
checkbox input "true"
click at [392, 370] on div "Sub-Status" at bounding box center [441, 362] width 254 height 18
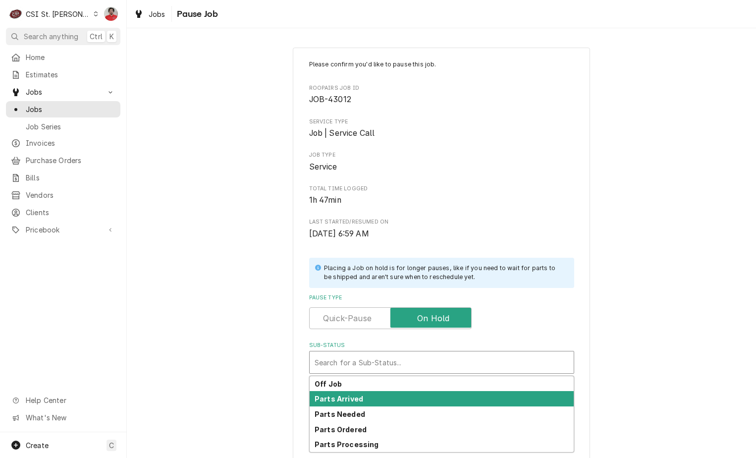
click at [387, 394] on div "Parts Arrived" at bounding box center [441, 398] width 264 height 15
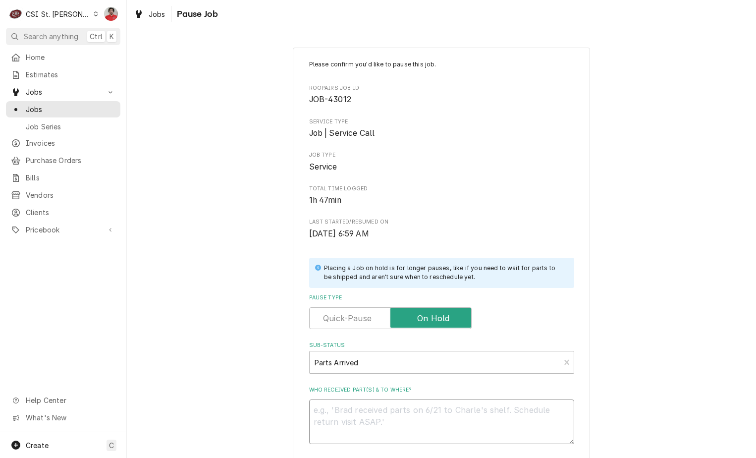
click at [384, 415] on textarea "Who received part(s) & to where?" at bounding box center [441, 421] width 265 height 45
type textarea "x"
type textarea "R"
type textarea "x"
type textarea "Re"
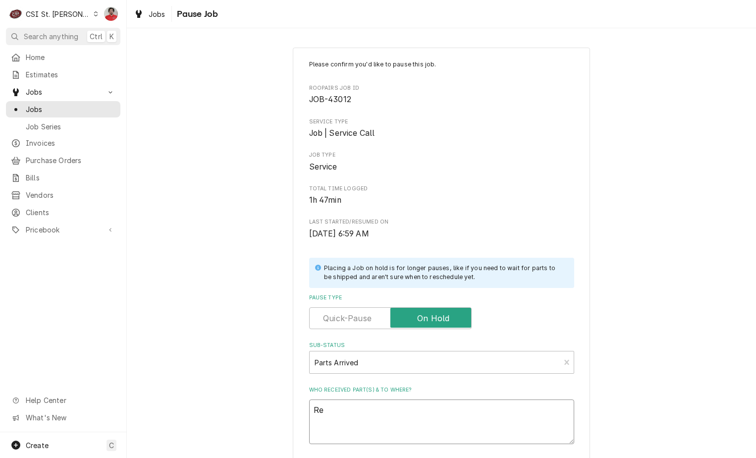
type textarea "x"
type textarea "Rec"
type textarea "x"
type textarea "Rec"
type textarea "x"
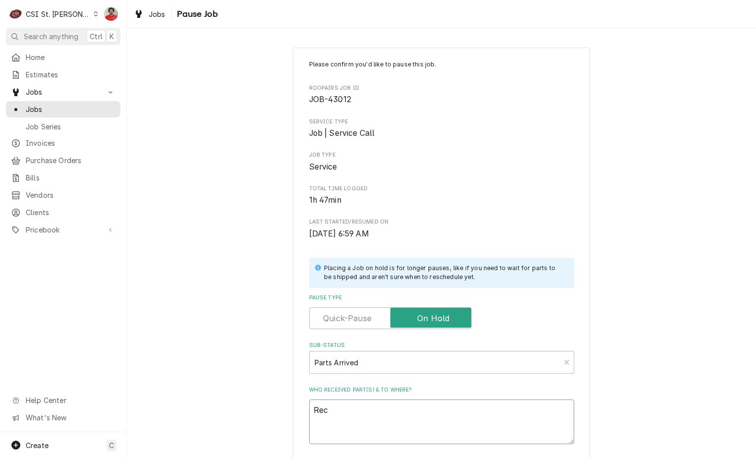
type textarea "Rec T"
type textarea "x"
type textarea "Rec Tr"
type textarea "x"
type textarea "Rec Tru"
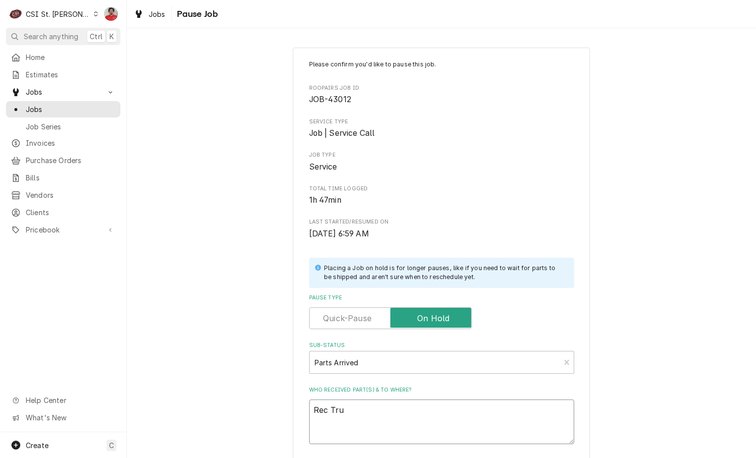
type textarea "x"
type textarea "Rec True"
type textarea "x"
type textarea "Rec True"
type textarea "x"
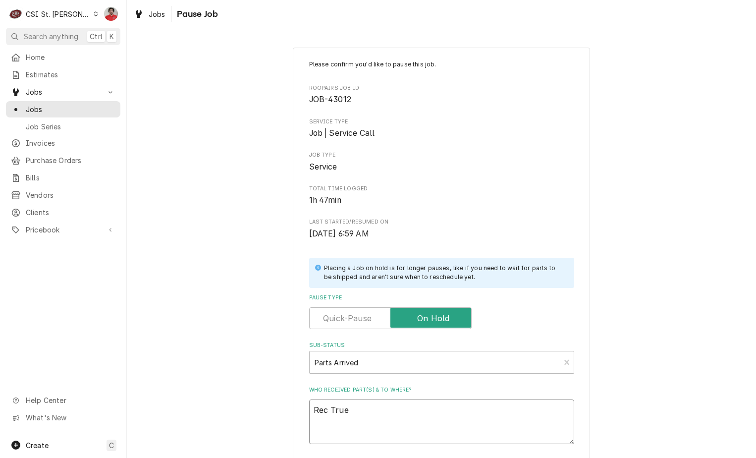
type textarea "Rec True p"
type textarea "x"
type textarea "Rec True pa"
type textarea "x"
type textarea "Rec True par"
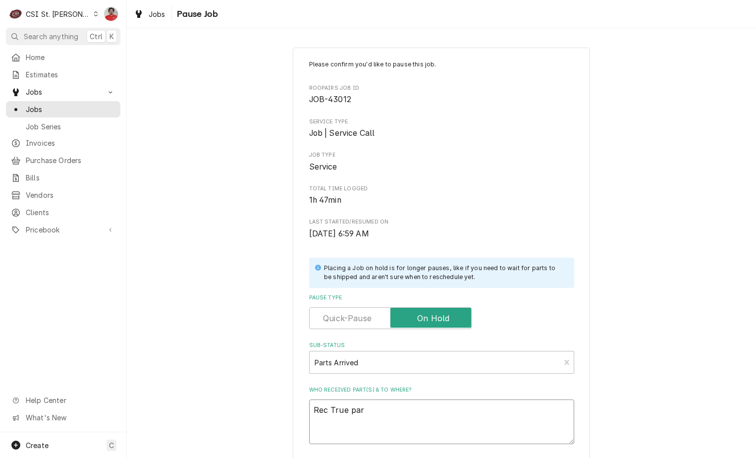
type textarea "x"
type textarea "Rec True part"
type textarea "x"
type textarea "Rec True parts"
type textarea "x"
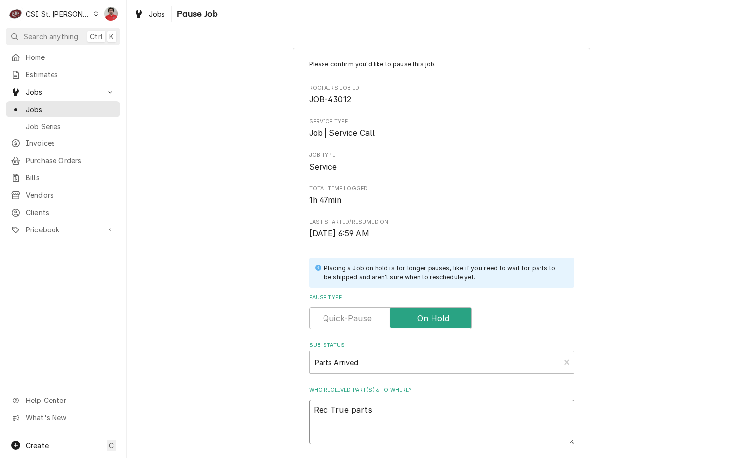
type textarea "Rec True parts"
type textarea "x"
type textarea "Rec True parts t"
type textarea "x"
type textarea "Rec True parts to"
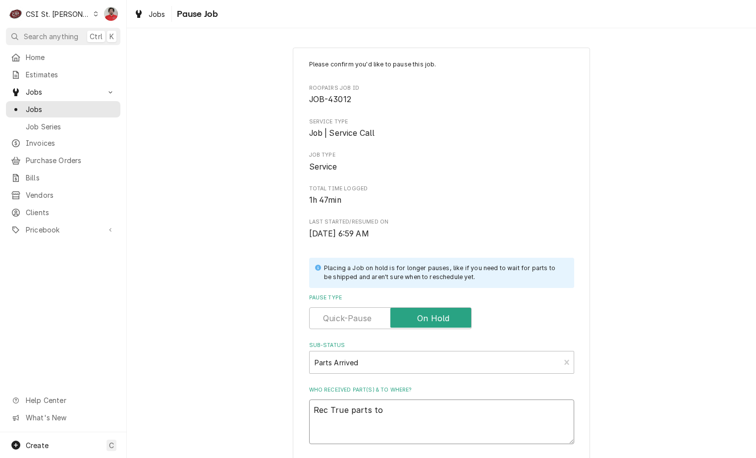
type textarea "x"
type textarea "Rec True parts to"
type textarea "x"
type textarea "Rec True parts to D"
type textarea "x"
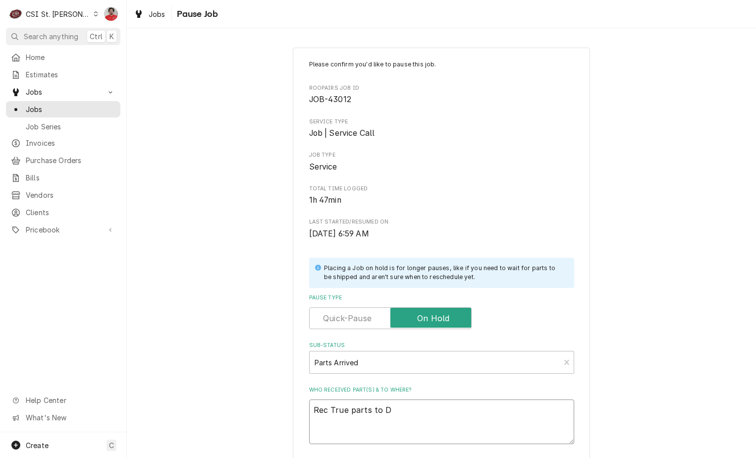
type textarea "Rec True parts to Da"
type textarea "x"
type textarea "Rec True parts to Dav"
type textarea "x"
type textarea "Rec True parts to Davi"
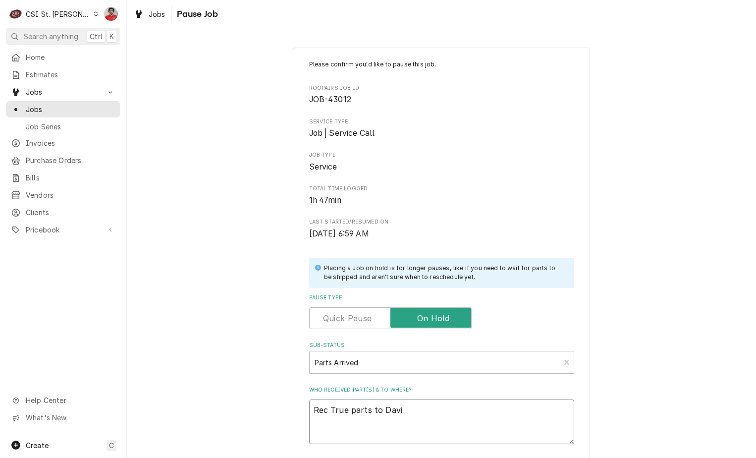
type textarea "x"
type textarea "Rec True parts to David"
type textarea "x"
type textarea "Rec True parts to David'"
type textarea "x"
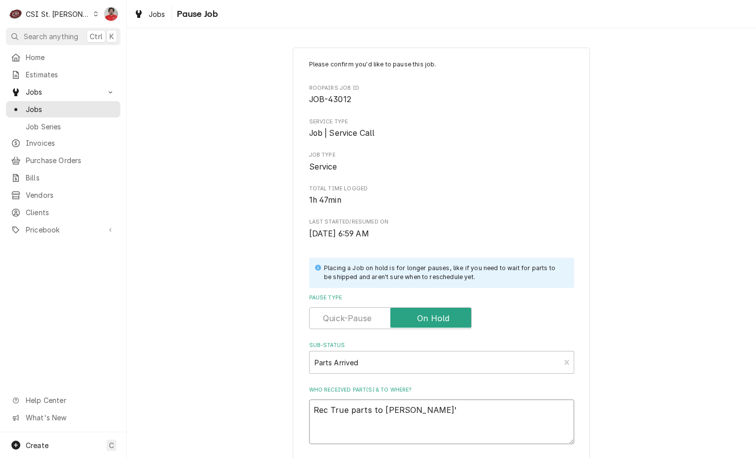
type textarea "Rec True parts to David's"
type textarea "x"
type textarea "Rec True parts to David's"
type textarea "x"
type textarea "Rec True parts to David's s"
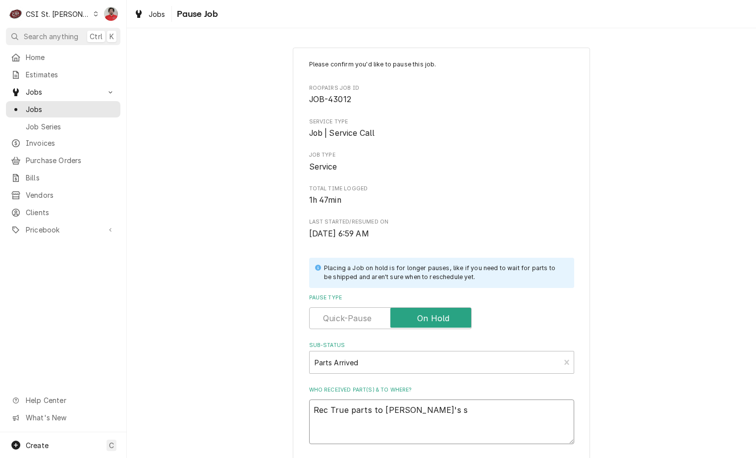
type textarea "x"
type textarea "Rec True parts to David's sh"
type textarea "x"
type textarea "Rec True parts to David's she"
type textarea "x"
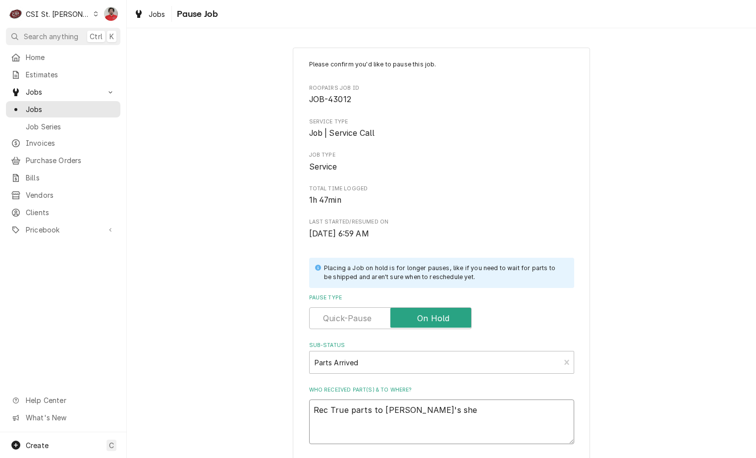
type textarea "Rec True parts to David's shel"
type textarea "x"
type textarea "Rec True parts to David's shelf"
drag, startPoint x: 362, startPoint y: 408, endPoint x: 323, endPoint y: 407, distance: 39.6
click at [323, 407] on textarea "Rec True parts to David's shelf" at bounding box center [441, 421] width 265 height 45
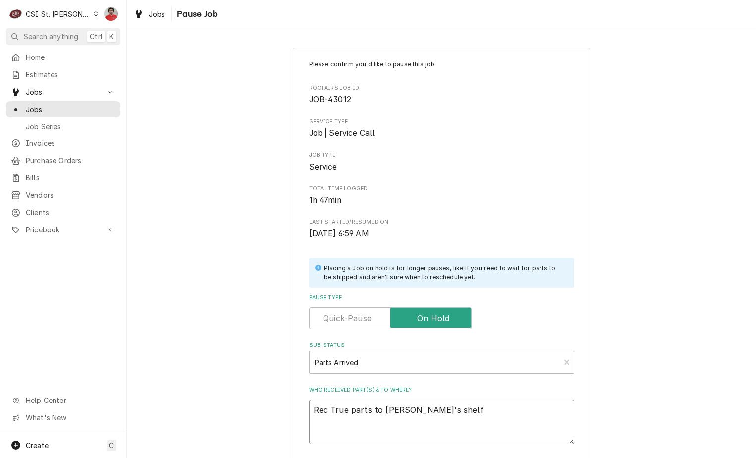
type textarea "x"
type textarea "Rec s to David's shelf"
type textarea "x"
type textarea "Rec 1s to David's shelf"
type textarea "x"
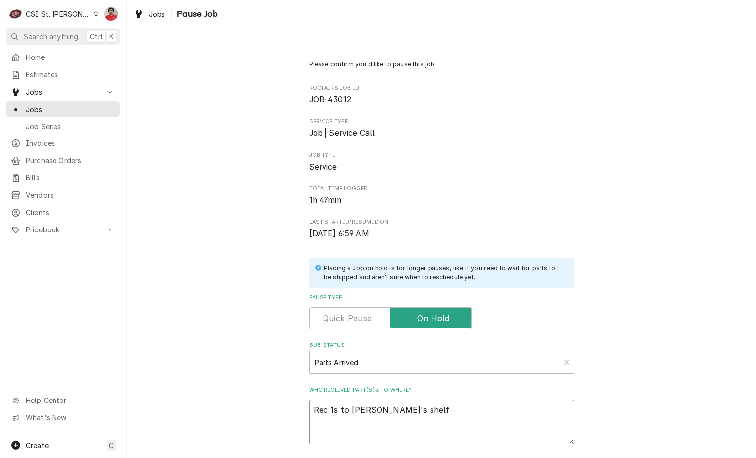
type textarea "Rec 12s to David's shelf"
type textarea "x"
type textarea "Rec 12 s to David's shelf"
type textarea "x"
type textarea "Rec 12 Ts to David's shelf"
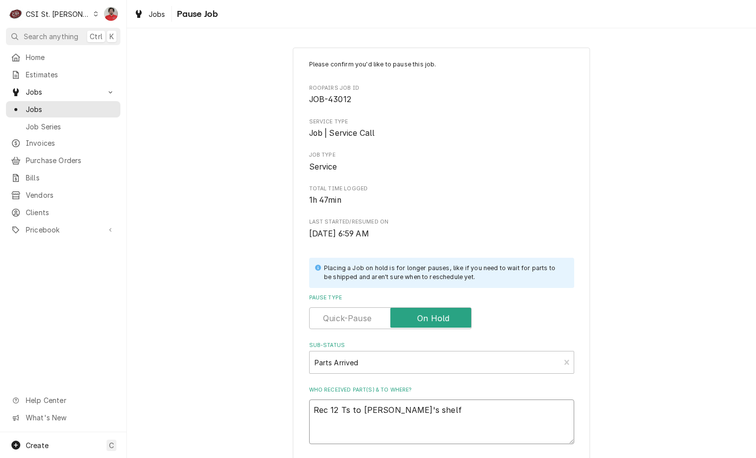
type textarea "x"
type textarea "Rec 12 TRs to David's shelf"
type textarea "x"
type textarea "Rec 12 TRUs to David's shelf"
type textarea "x"
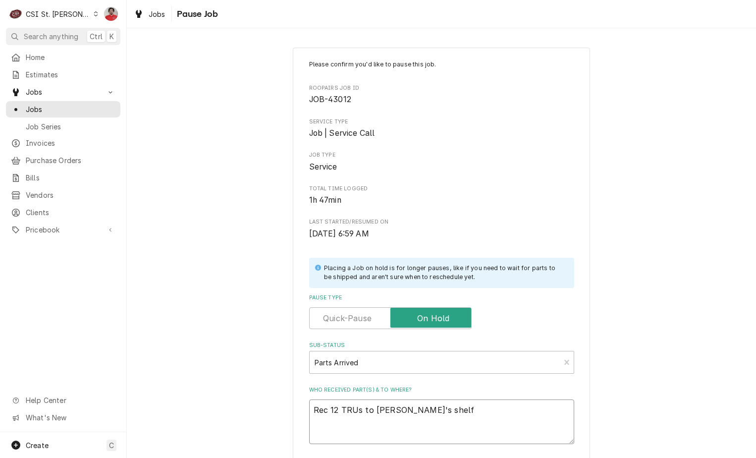
type textarea "Rec 12 TRU-s to David's shelf"
type textarea "x"
type textarea "Rec 12 TRU-8s to David's shelf"
type textarea "x"
type textarea "Rec 12 TRU-81s to David's shelf"
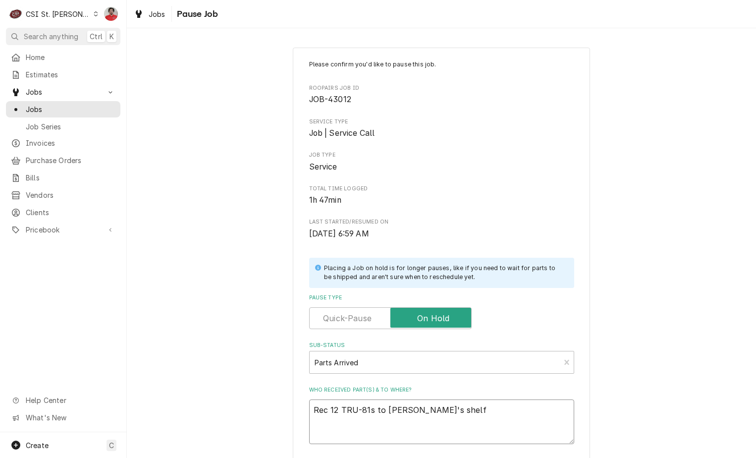
type textarea "x"
type textarea "Rec 12 TRU-811s to David's shelf"
type textarea "x"
type textarea "Rec 12 TRU-8117s to David's shelf"
type textarea "x"
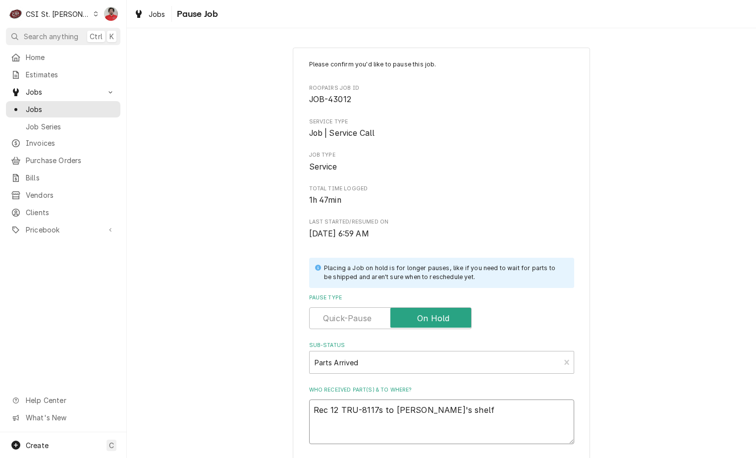
type textarea "Rec 12 TRU-81171s to David's shelf"
type textarea "x"
type textarea "Rec 12 TRU-811713s to David's shelf"
type textarea "x"
type textarea "Rec 12 TRU-811713 s to David's shelf"
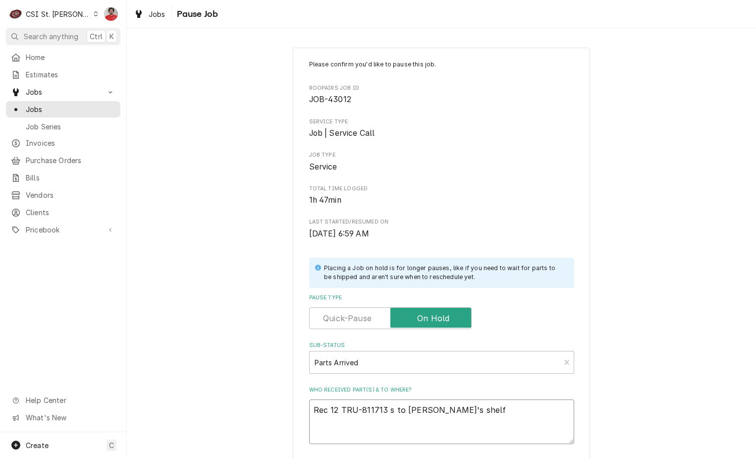
type textarea "x"
type textarea "Rec 12 TRU-811713 as to David's shelf"
type textarea "x"
type textarea "Rec 12 TRU-811713 ams to David's shelf"
type textarea "x"
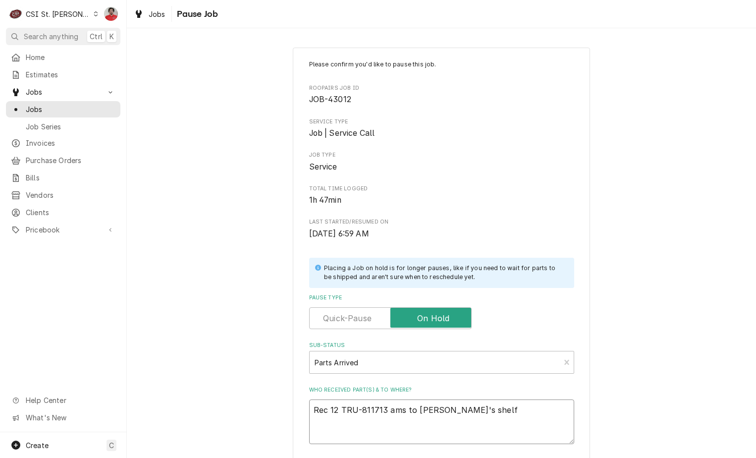
type textarea "Rec 12 TRU-811713 amds to David's shelf"
type textarea "x"
type textarea "Rec 12 TRU-811713 amd s to David's shelf"
type textarea "x"
type textarea "Rec 12 TRU-811713 amds to David's shelf"
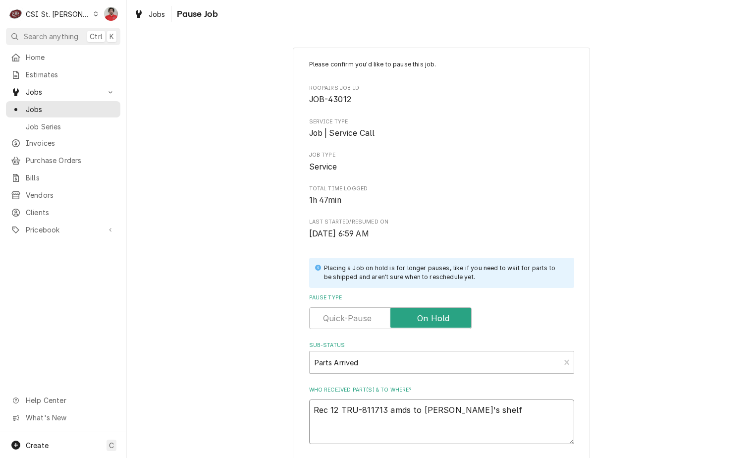
type textarea "x"
type textarea "Rec 12 TRU-811713 ams to David's shelf"
type textarea "x"
type textarea "Rec 12 TRU-811713 as to David's shelf"
type textarea "x"
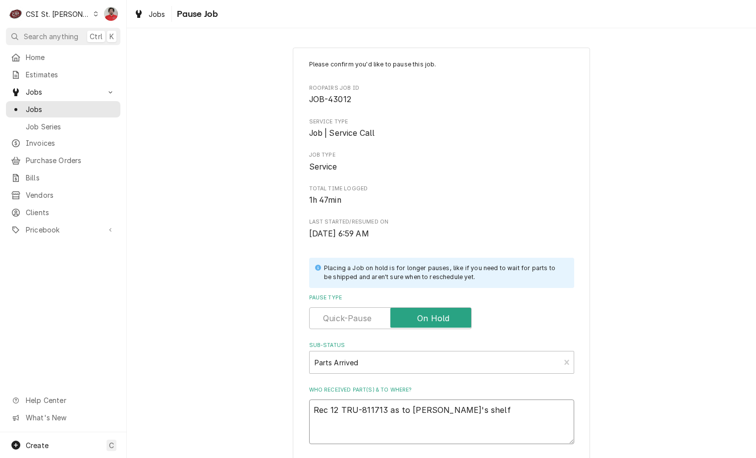
type textarea "Rec 12 TRU-811713 ans to David's shelf"
type textarea "x"
type textarea "Rec 12 TRU-811713 ands to David's shelf"
type textarea "x"
type textarea "Rec 12 TRU-811713 and s to David's shelf"
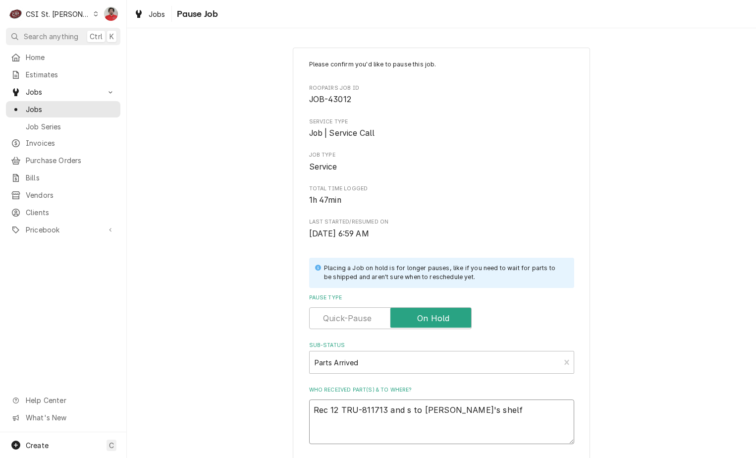
type textarea "x"
type textarea "Rec 12 TRU-811713 and 4s to David's shelf"
type textarea "x"
type textarea "Rec 12 TRU-811713 and 4 s to David's shelf"
type textarea "x"
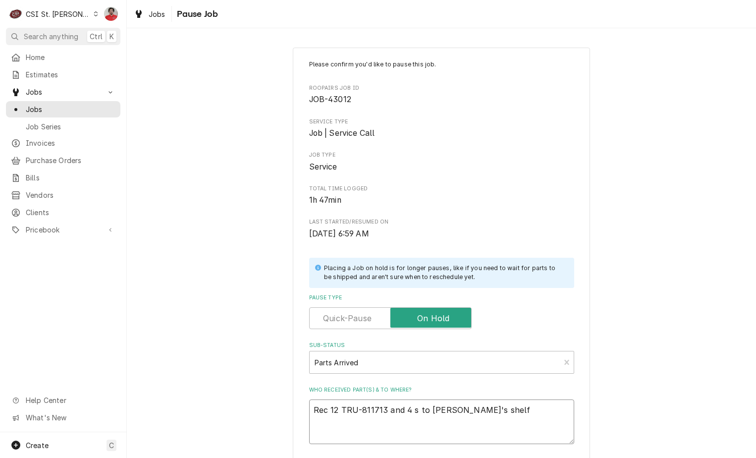
type textarea "Rec 12 TRU-811713 and 4 Ts to David's shelf"
type textarea "x"
type textarea "Rec 12 TRU-811713 and 4 TRs to David's shelf"
type textarea "x"
type textarea "Rec 12 TRU-811713 and 4 TRUs to David's shelf"
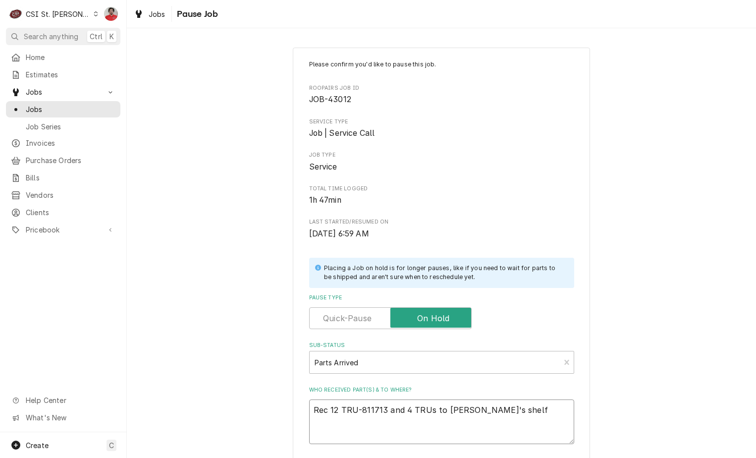
type textarea "x"
type textarea "Rec 12 TRU-811713 and 4 TRU-s to David's shelf"
type textarea "x"
type textarea "Rec 12 TRU-811713 and 4 TRU-9s to David's shelf"
type textarea "x"
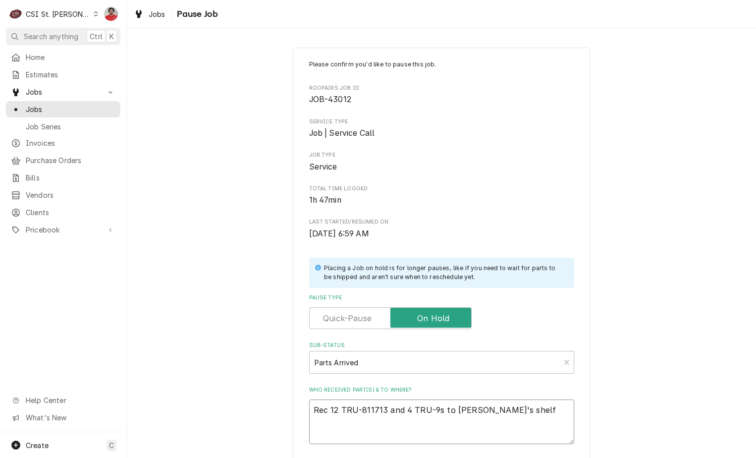
type textarea "Rec 12 TRU-811713 and 4 TRU-96s to David's shelf"
type textarea "x"
type textarea "Rec 12 TRU-811713 and 4 TRU-961s to David's shelf"
type textarea "x"
type textarea "Rec 12 TRU-811713 and 4 TRU-9619s to David's shelf"
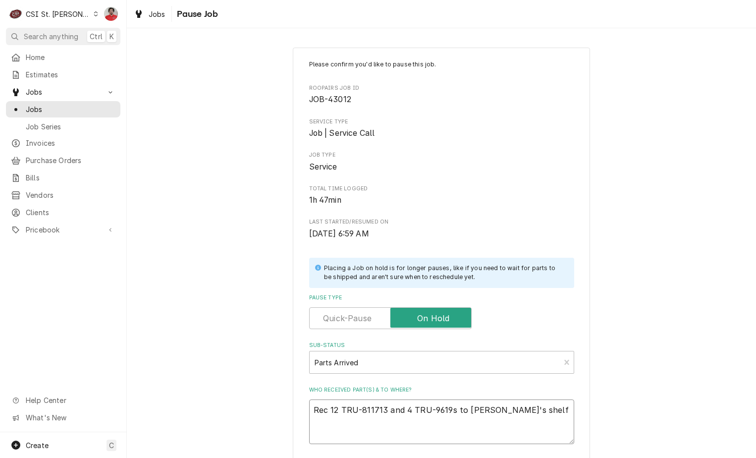
type textarea "x"
type textarea "Rec 12 TRU-811713 and 4 TRU-96194s to David's shelf"
type textarea "x"
type textarea "Rec 12 TRU-811713 and 4 TRU-961949s to David's shelf"
type textarea "x"
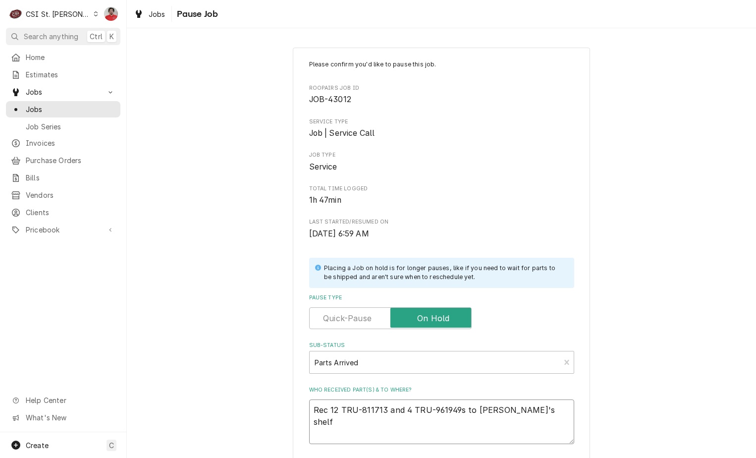
type textarea "Rec 12 TRU-811713 and 4 TRU-961949 s to David's shelf"
type textarea "x"
type textarea "Rec 12 TRU-811713 and 4 TRU-961949 to David's shelf"
type textarea "x"
type textarea "Rec 12 TRU-811713 and 4 TRU-961949 to David's shelf"
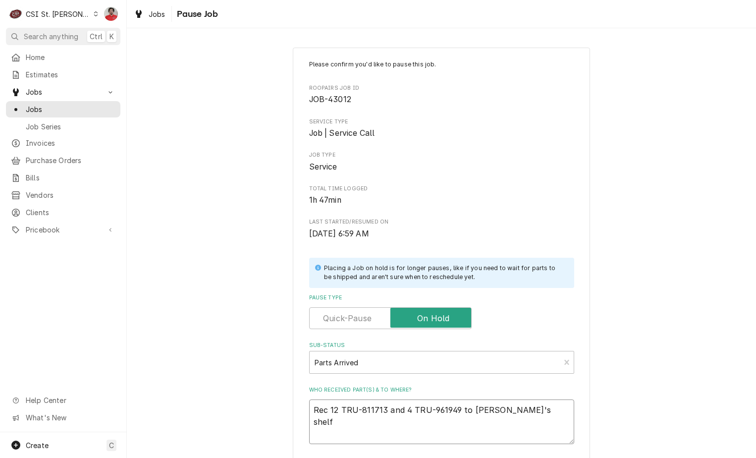
type textarea "x"
type textarea "Rec 12 TRU-811713 and 4 TRU-961949 to David's shelf"
type textarea "x"
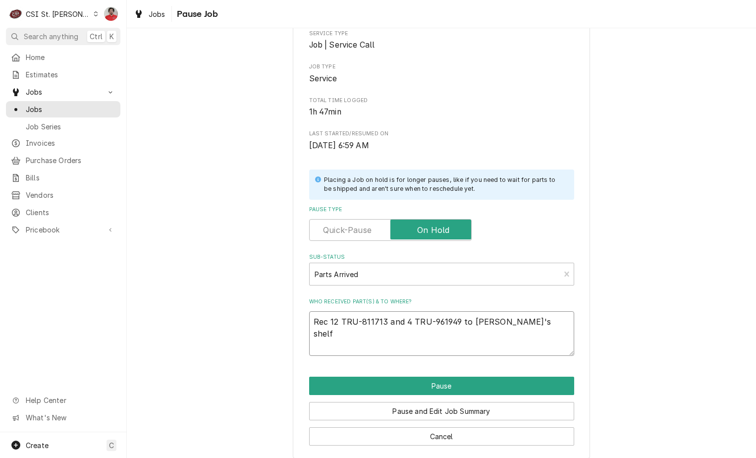
scroll to position [97, 0]
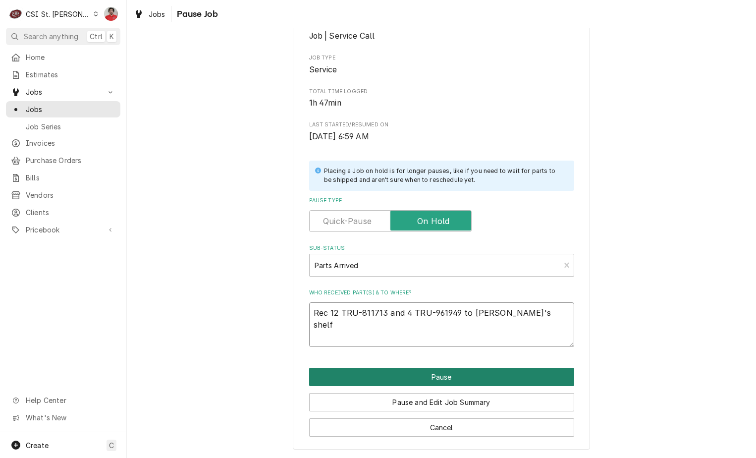
type textarea "Rec 12 TRU-811713 and 4 TRU-961949 to David's shelf"
click at [467, 375] on button "Pause" at bounding box center [441, 376] width 265 height 18
type textarea "x"
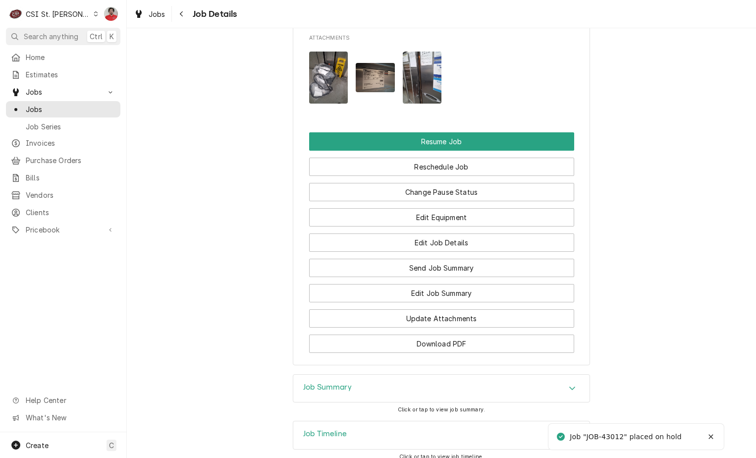
scroll to position [1461, 0]
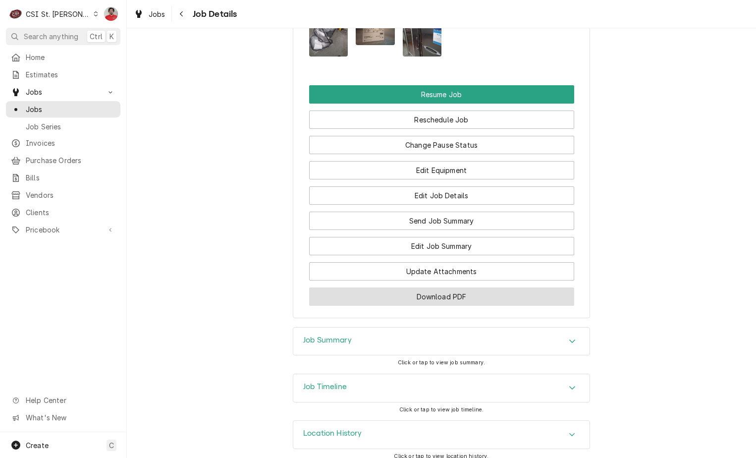
click at [441, 290] on button "Download PDF" at bounding box center [441, 296] width 265 height 18
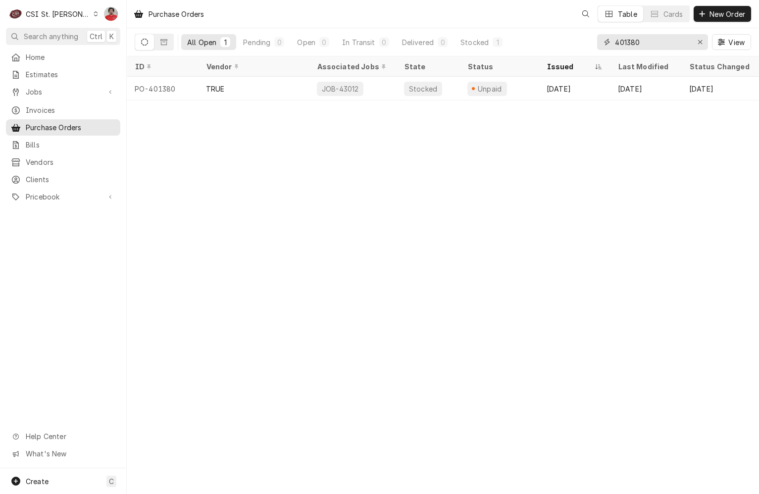
click at [639, 42] on input "401380" at bounding box center [652, 42] width 74 height 16
type input "dukers"
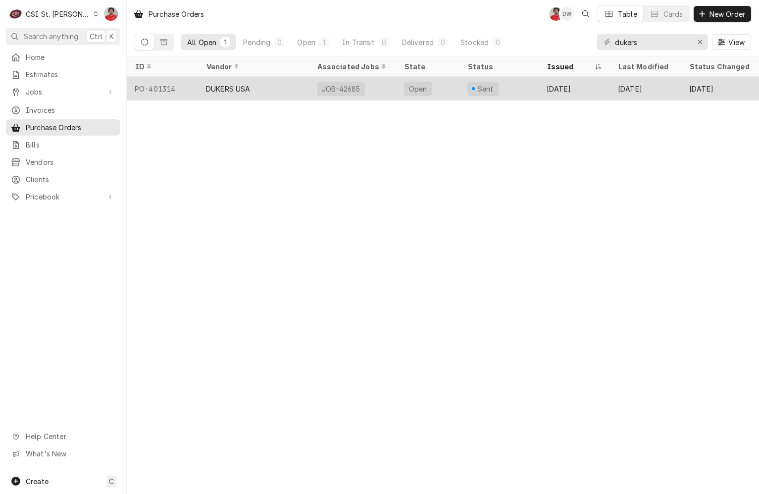
click at [372, 89] on div "JOB-42685" at bounding box center [352, 89] width 87 height 24
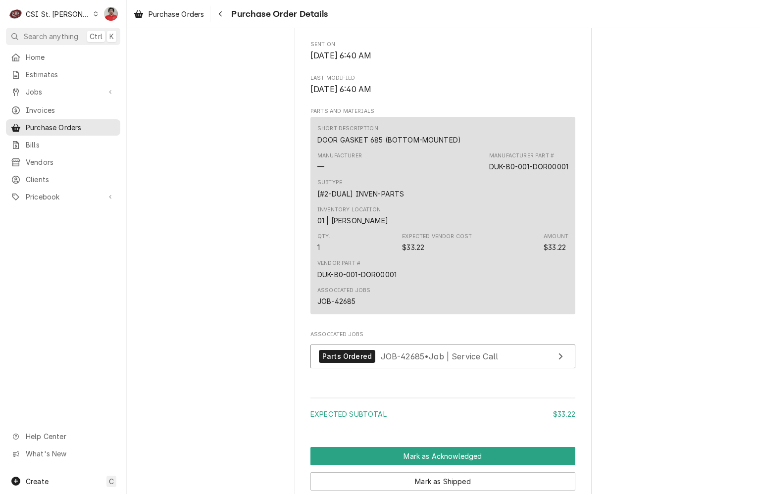
scroll to position [668, 0]
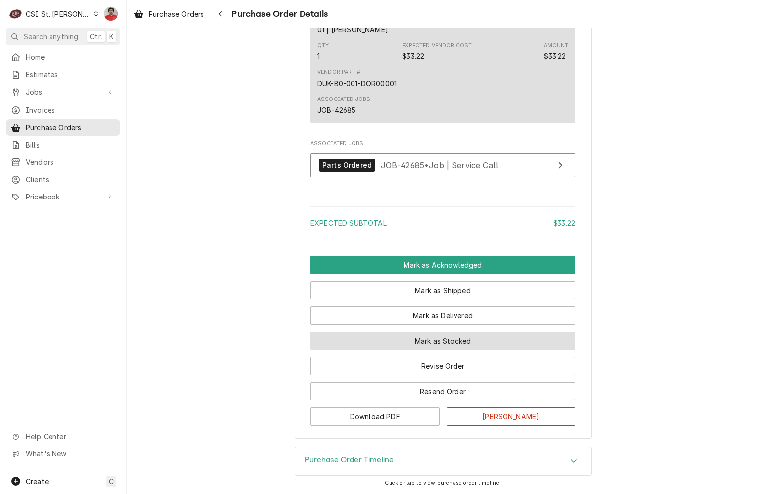
click at [420, 345] on button "Mark as Stocked" at bounding box center [442, 341] width 265 height 18
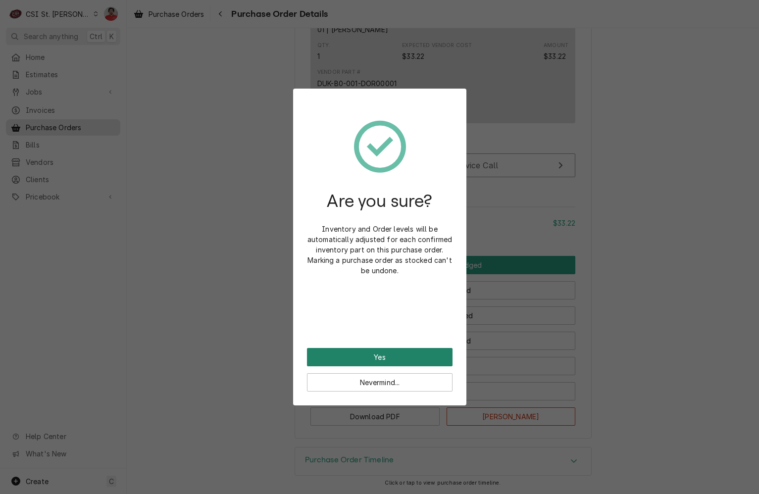
click at [417, 356] on button "Yes" at bounding box center [380, 357] width 146 height 18
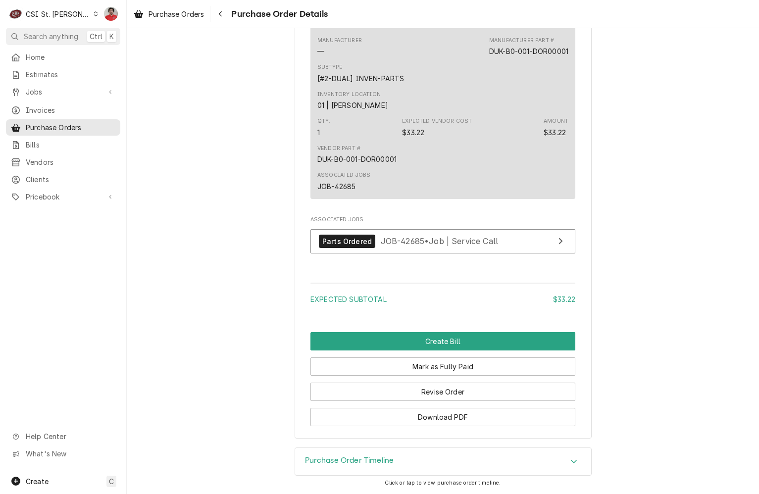
scroll to position [717, 0]
click at [427, 244] on span "JOB-42685 • Job | Service Call" at bounding box center [440, 241] width 118 height 10
click at [431, 242] on span "JOB-42685 • Job | Service Call" at bounding box center [440, 241] width 118 height 10
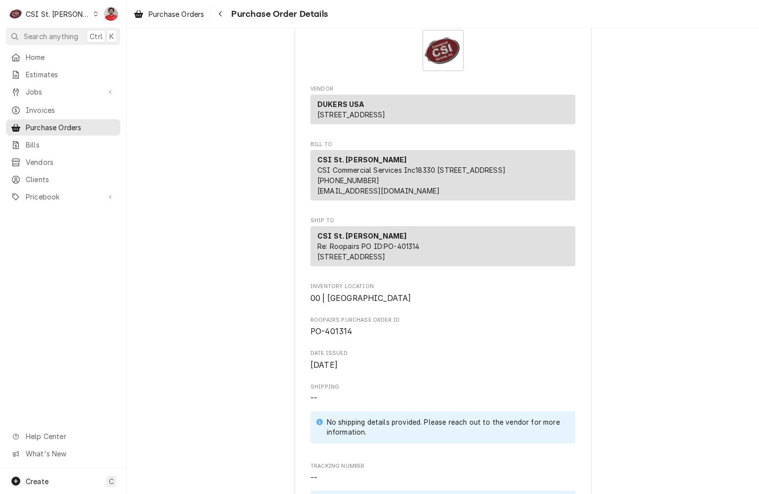
scroll to position [0, 0]
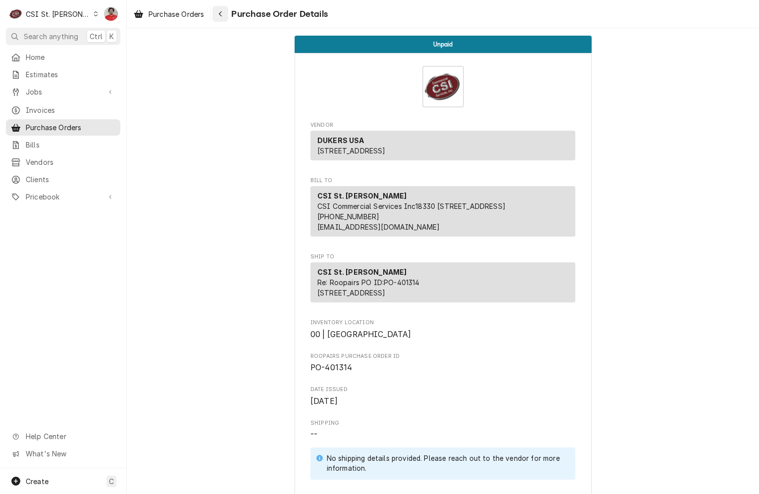
click at [227, 9] on button "Navigate back" at bounding box center [220, 14] width 16 height 16
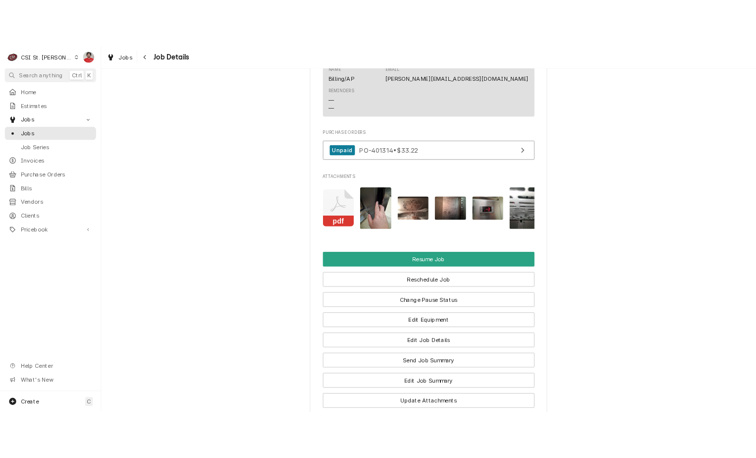
scroll to position [704, 0]
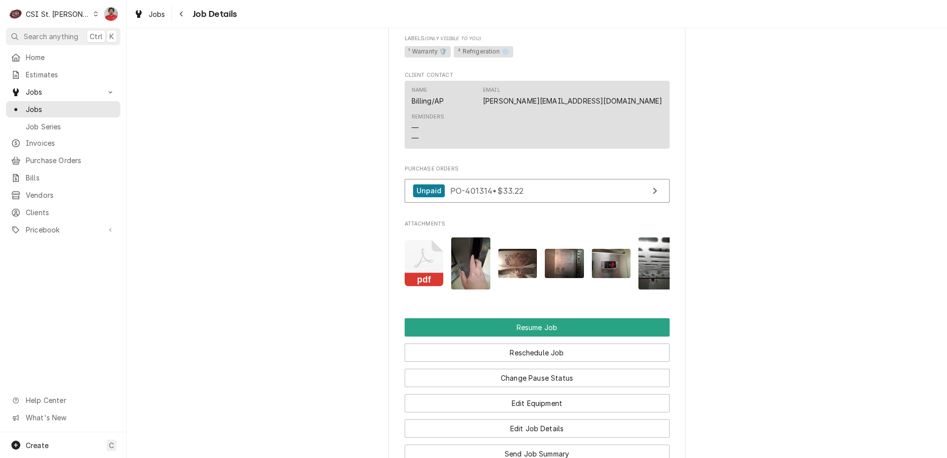
scroll to position [1298, 0]
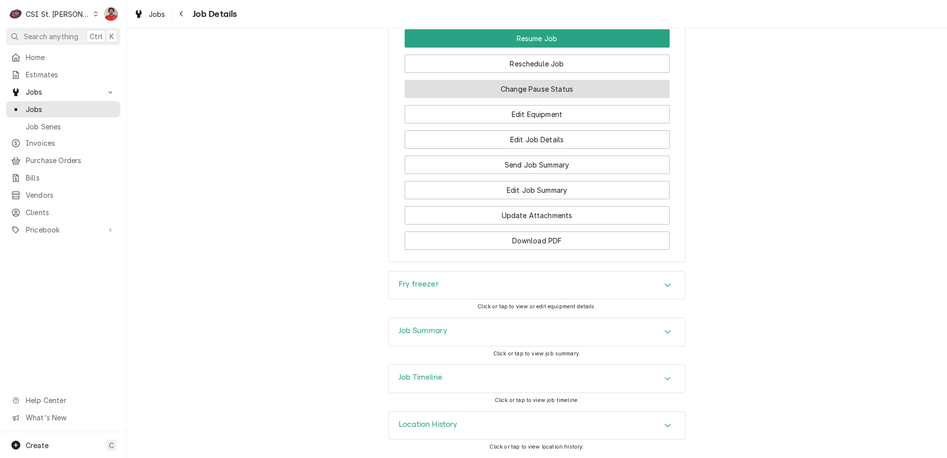
click at [560, 88] on button "Change Pause Status" at bounding box center [537, 89] width 265 height 18
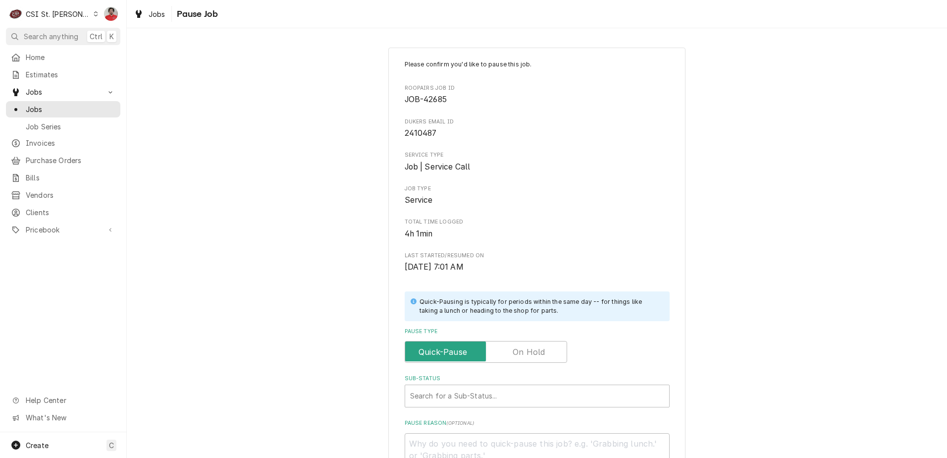
click at [531, 351] on label "Pause Type" at bounding box center [486, 352] width 162 height 22
click at [531, 351] on input "Pause Type" at bounding box center [485, 352] width 153 height 22
checkbox input "true"
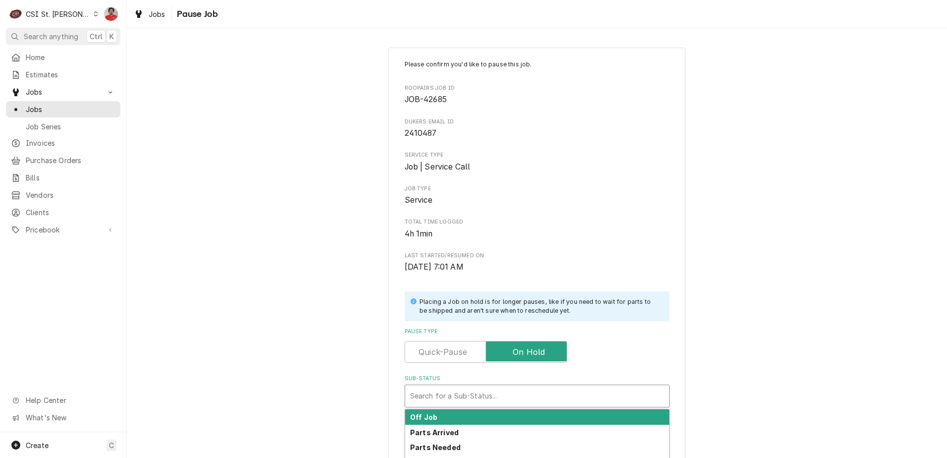
click at [505, 397] on div "Sub-Status" at bounding box center [537, 396] width 254 height 18
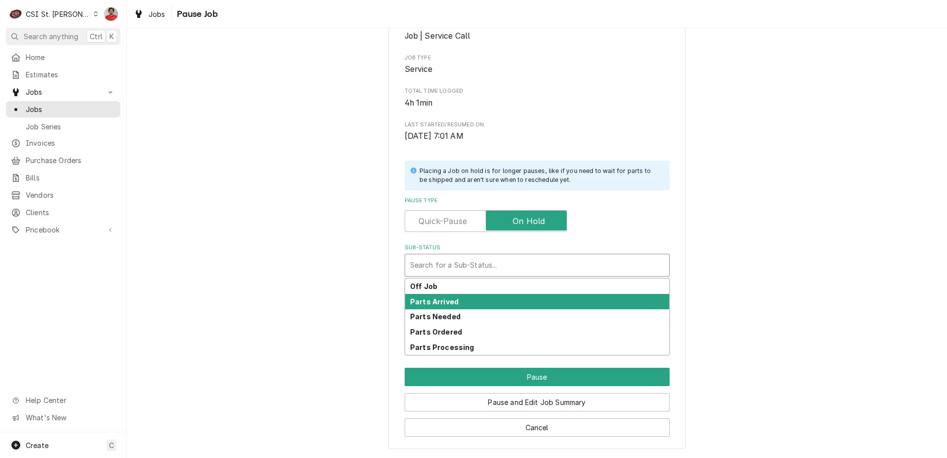
click at [492, 302] on div "Parts Arrived" at bounding box center [537, 301] width 264 height 15
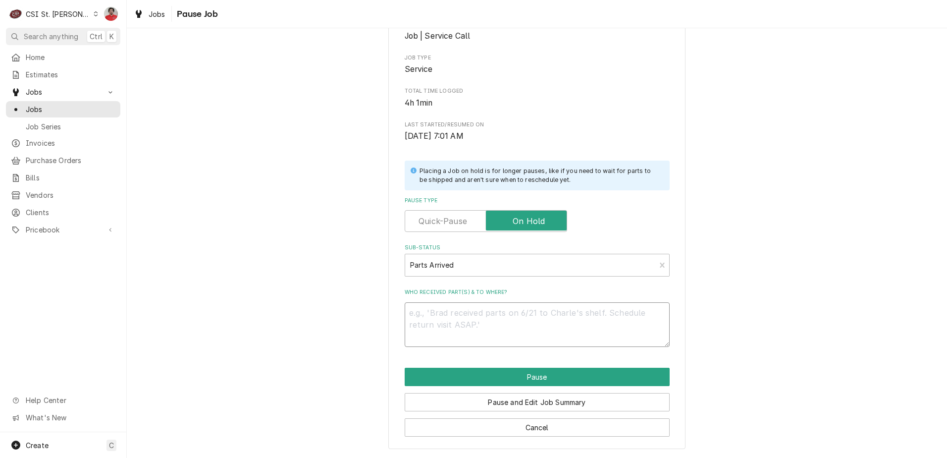
click at [492, 321] on textarea "Who received part(s) & to where?" at bounding box center [537, 324] width 265 height 45
type textarea "x"
type textarea "P"
type textarea "x"
type textarea "Pl"
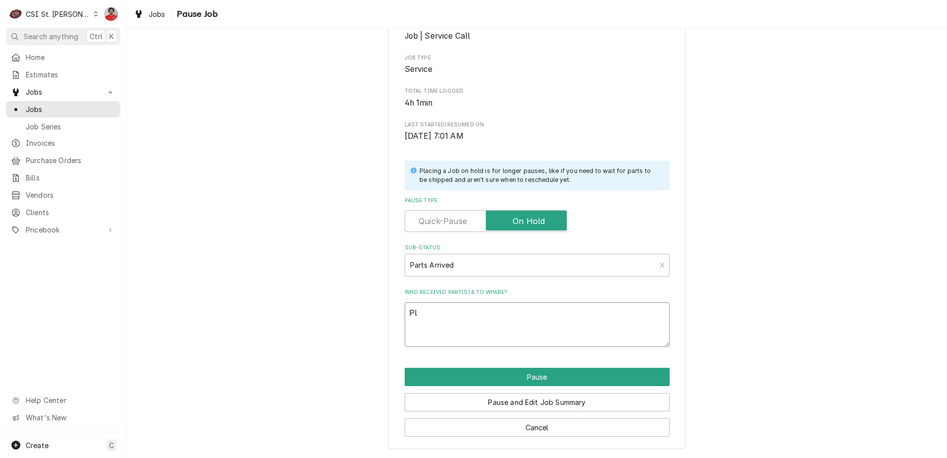
type textarea "x"
type textarea "P"
type textarea "x"
type textarea "O"
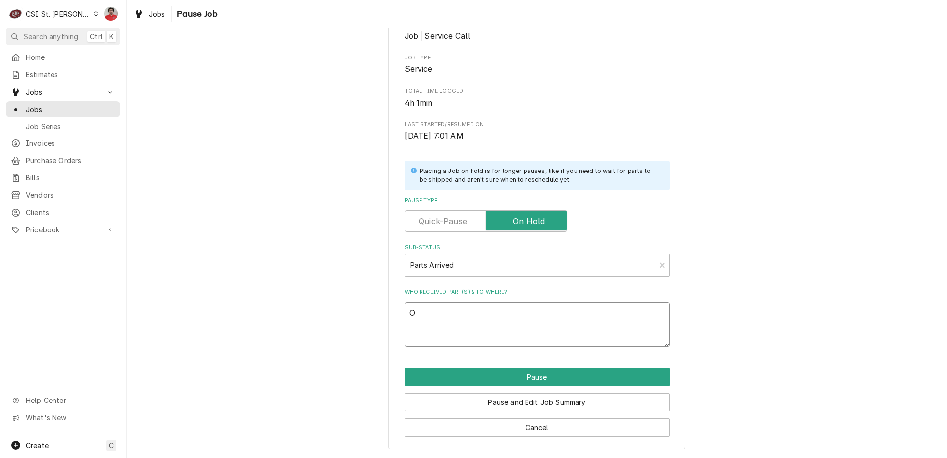
type textarea "x"
type textarea "Or"
type textarea "x"
type textarea "Ord"
type textarea "x"
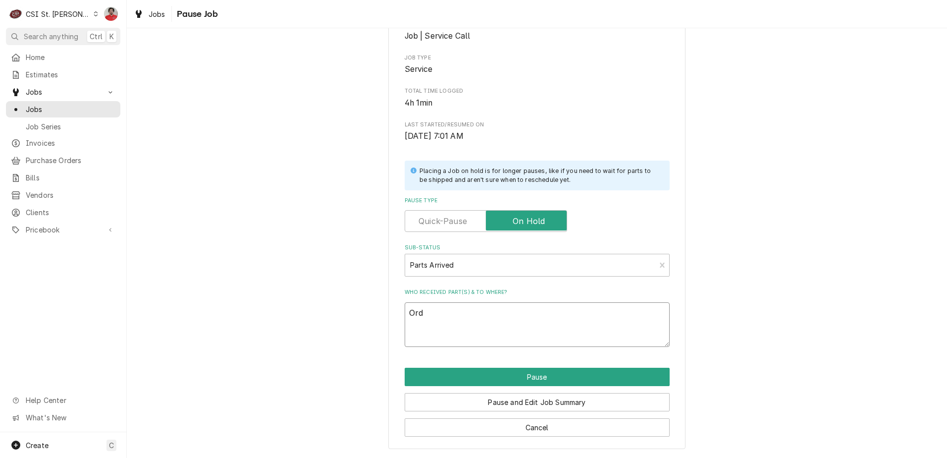
type textarea "Or"
type textarea "x"
type textarea "O"
type textarea "x"
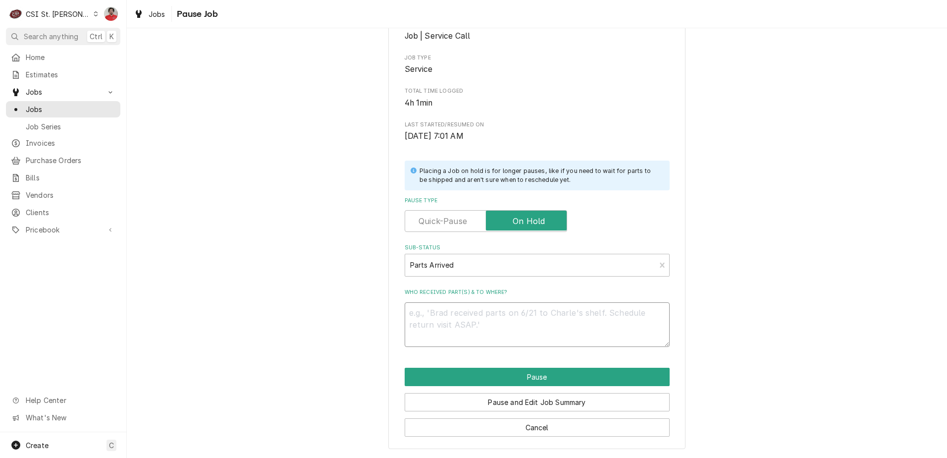
type textarea "R"
type textarea "x"
type textarea "Re"
type textarea "x"
type textarea "Rec"
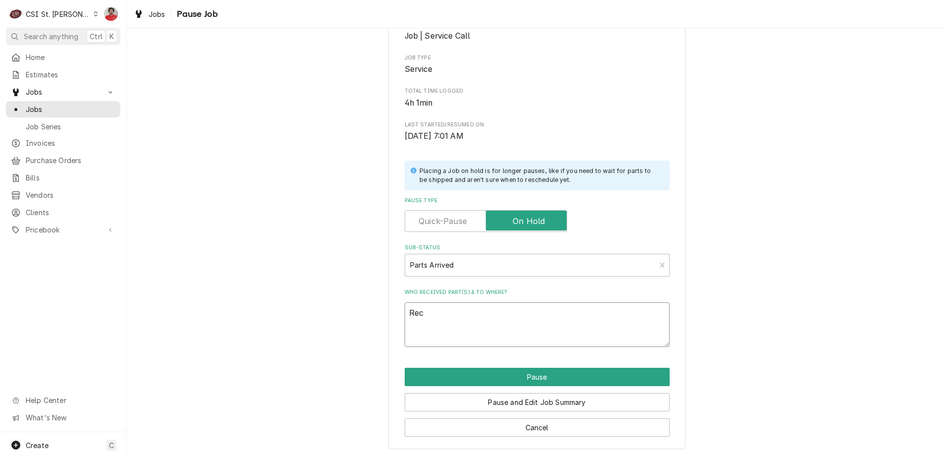
type textarea "x"
type textarea "Rec"
type textarea "x"
type textarea "Rec D"
type textarea "x"
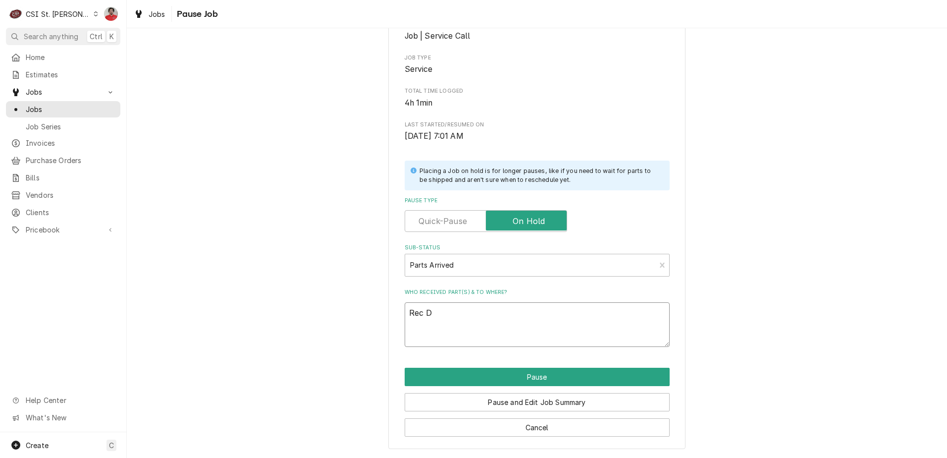
type textarea "Rec Du"
type textarea "x"
type textarea "Rec Duk"
type textarea "x"
type textarea "Rec Duke"
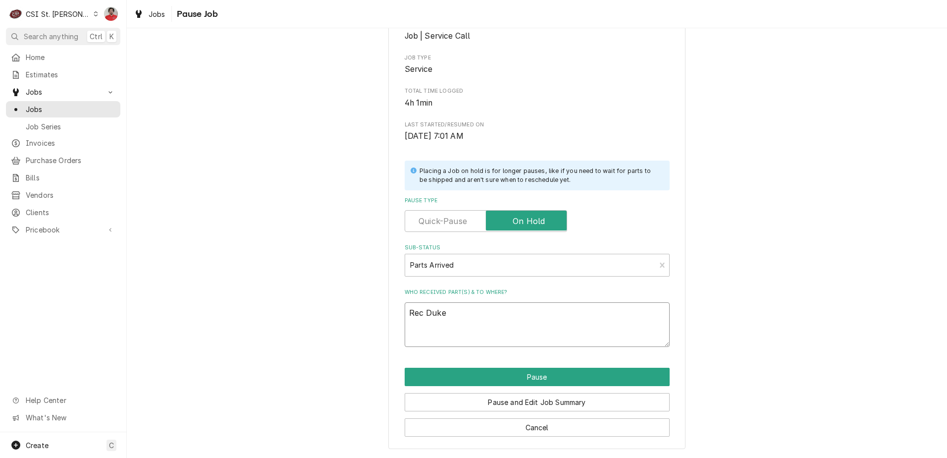
type textarea "x"
type textarea "Rec Duker"
type textarea "x"
type textarea "Rec Dukers"
type textarea "x"
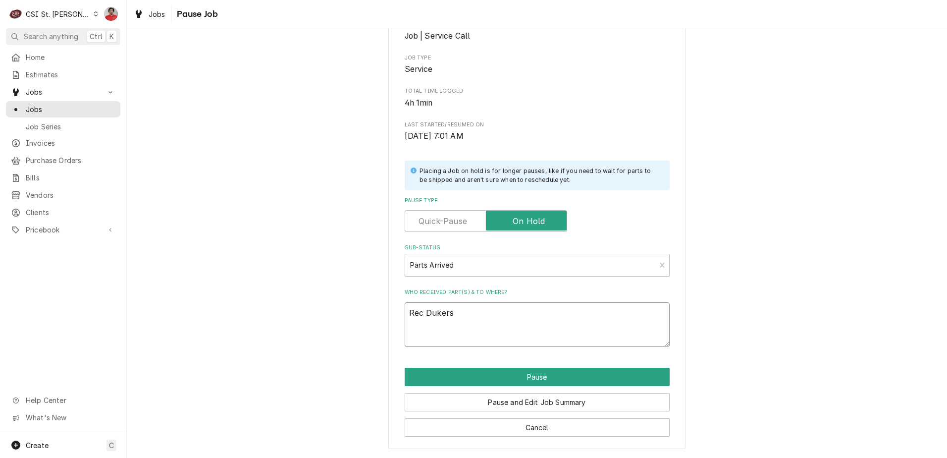
type textarea "Rec Dukers"
type textarea "x"
type textarea "Rec Dukers B"
type textarea "x"
type textarea "Rec Dukers"
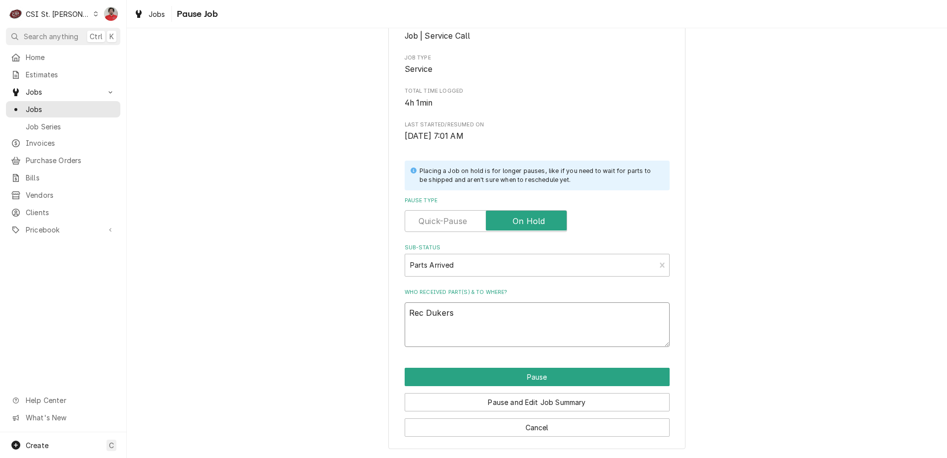
type textarea "x"
type textarea "Rec Dukers G"
type textarea "x"
type textarea "Rec Dukers Ga"
type textarea "x"
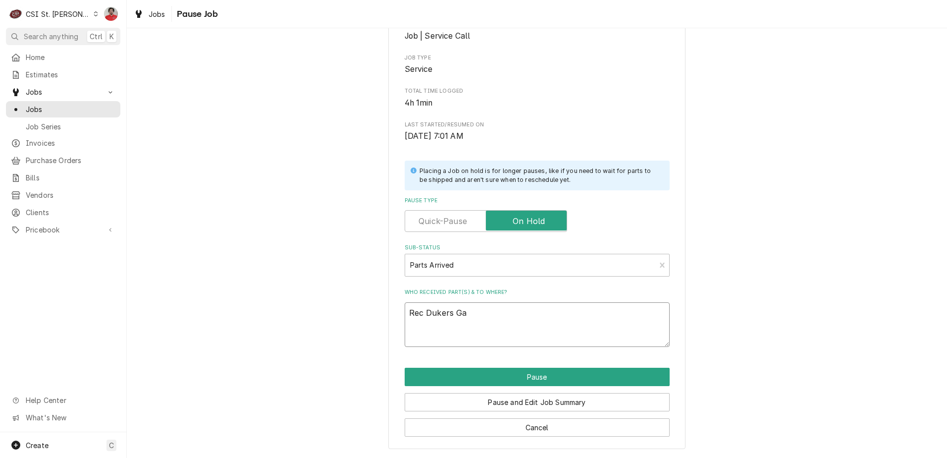
type textarea "Rec Dukers Gas"
type textarea "x"
type textarea "Rec Dukers Gask"
type textarea "x"
type textarea "Rec Dukers Gaske"
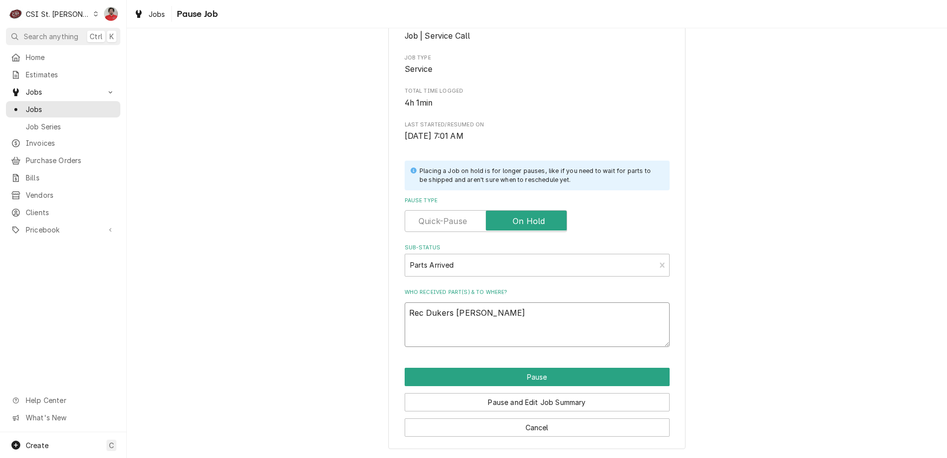
type textarea "x"
type textarea "Rec Dukers Gasket"
type textarea "x"
type textarea "Rec Dukers Gasket"
type textarea "x"
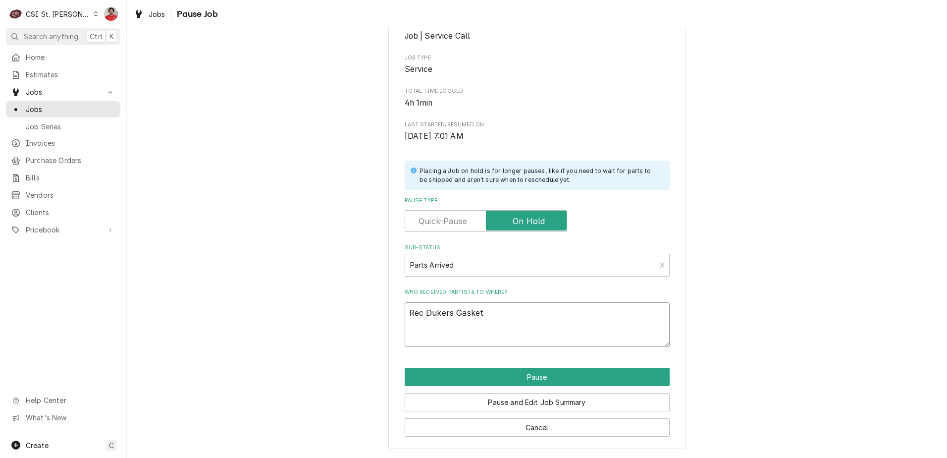
type textarea "Rec Dukers Gasket t"
type textarea "x"
type textarea "Rec Dukers Gasket to"
type textarea "x"
type textarea "Rec Dukers Gasket to"
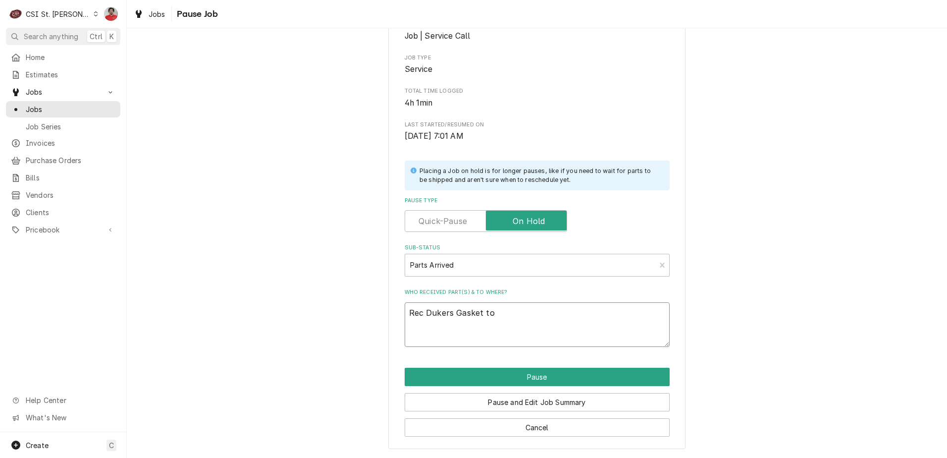
type textarea "x"
type textarea "Rec Dukers Gasket to D"
type textarea "x"
type textarea "Rec Dukers Gasket to Da"
type textarea "x"
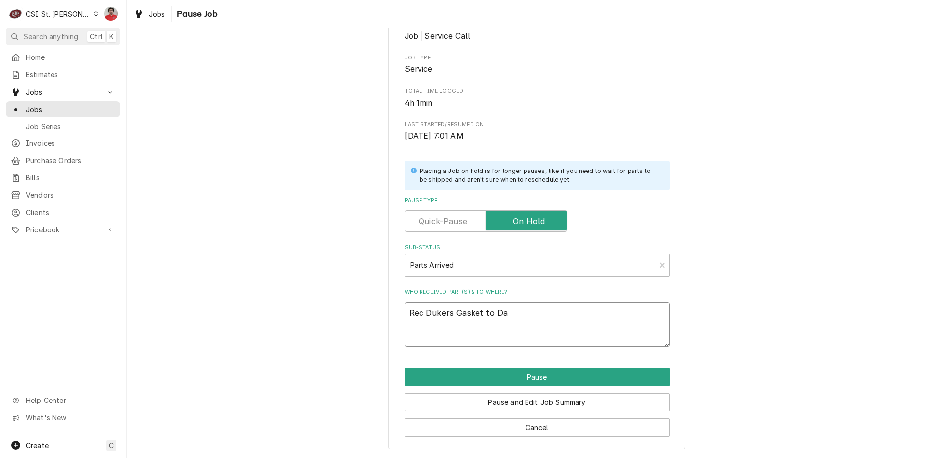
type textarea "Rec Dukers Gasket to Dav"
type textarea "x"
type textarea "Rec Dukers Gasket to Davi"
type textarea "x"
type textarea "Rec Dukers Gasket to David"
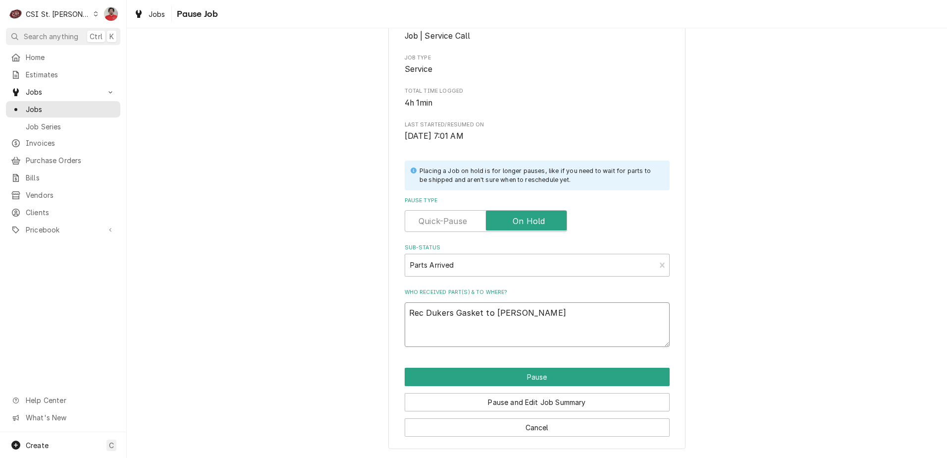
type textarea "x"
type textarea "Rec Dukers Gasket to David'"
type textarea "x"
type textarea "Rec Dukers Gasket to David's"
type textarea "x"
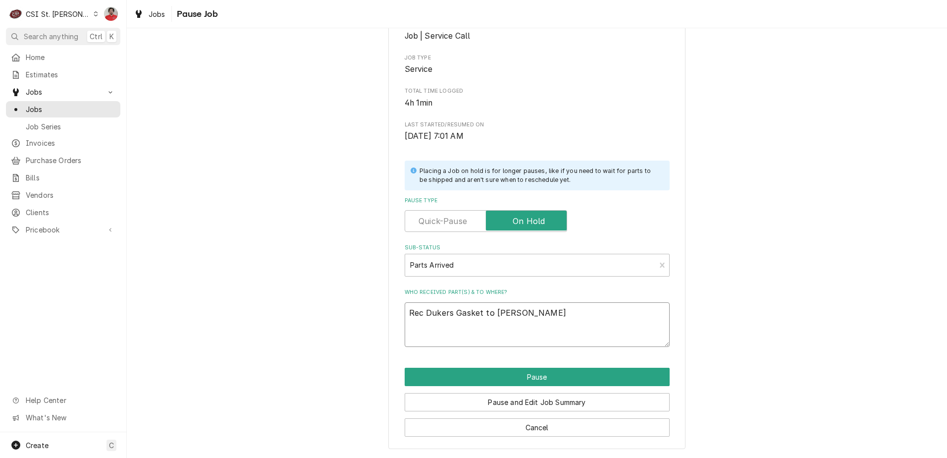
type textarea "Rec Dukers Gasket to David's"
type textarea "x"
type textarea "Rec Dukers Gasket to David's s"
type textarea "x"
type textarea "Rec Dukers Gasket to David's sh"
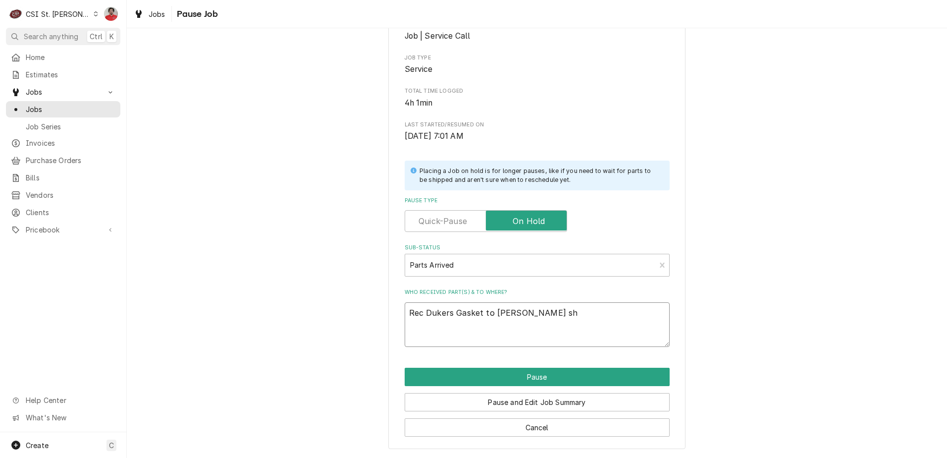
type textarea "x"
type textarea "Rec Dukers Gasket to David's she"
type textarea "x"
type textarea "Rec Dukers Gasket to David's shel"
type textarea "x"
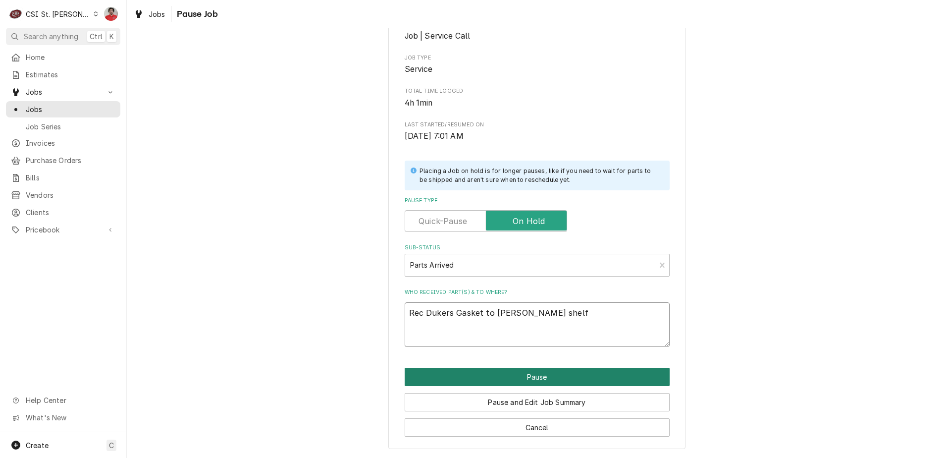
type textarea "Rec Dukers Gasket to David's shelf"
click at [553, 373] on button "Pause" at bounding box center [537, 376] width 265 height 18
type textarea "x"
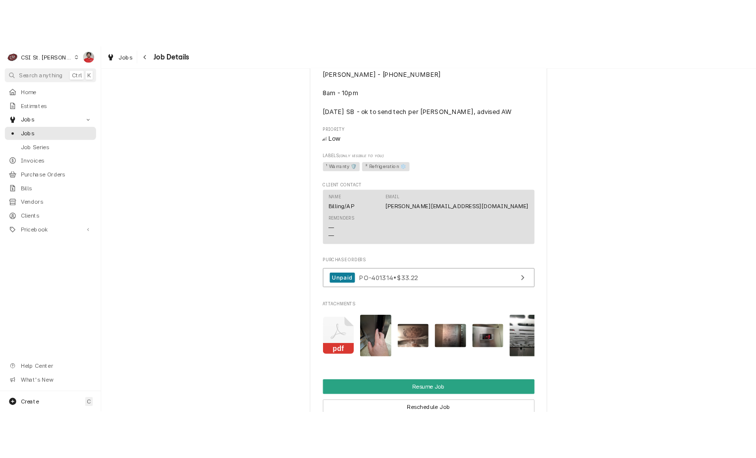
scroll to position [1298, 0]
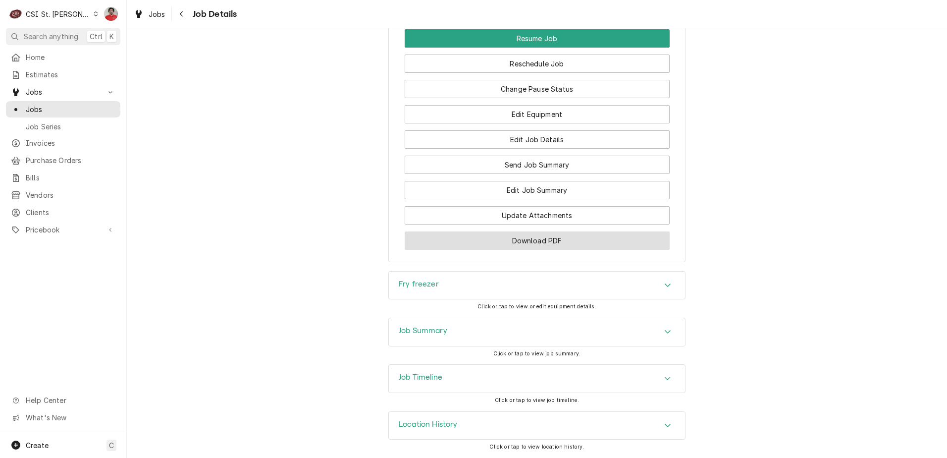
click at [582, 245] on button "Download PDF" at bounding box center [537, 240] width 265 height 18
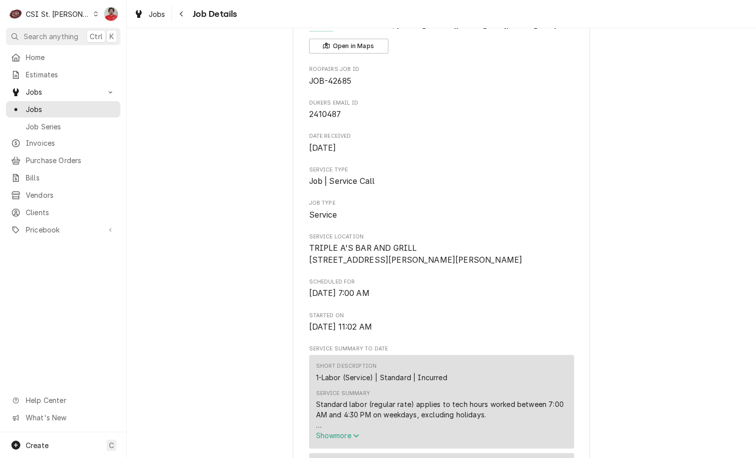
scroll to position [0, 0]
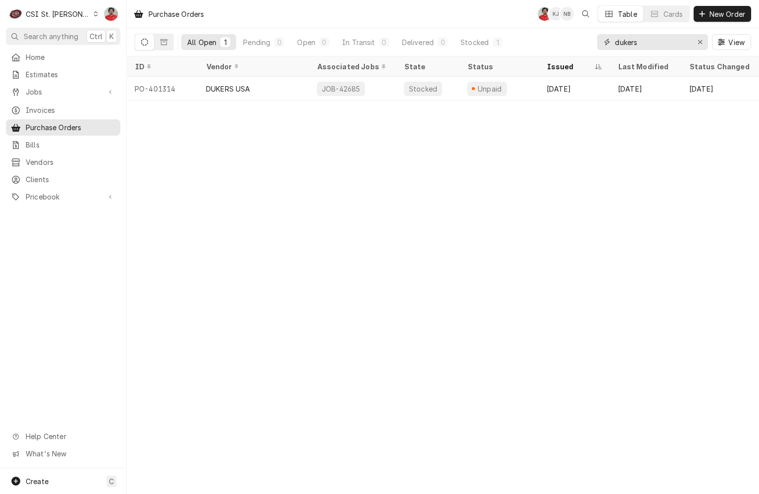
click at [669, 44] on input "dukers" at bounding box center [652, 42] width 74 height 16
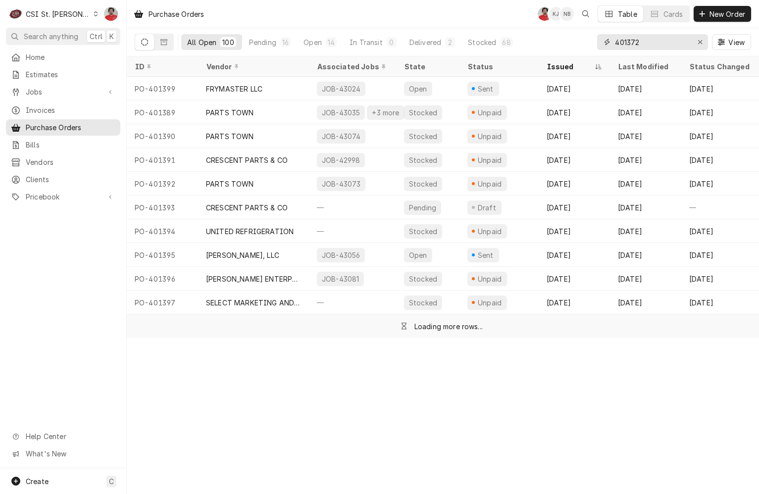
type input "401372"
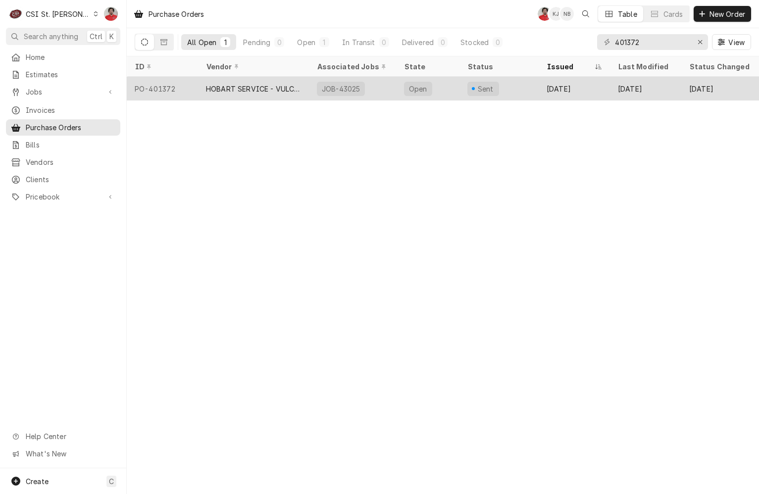
click at [531, 86] on div "Sent" at bounding box center [498, 89] width 79 height 24
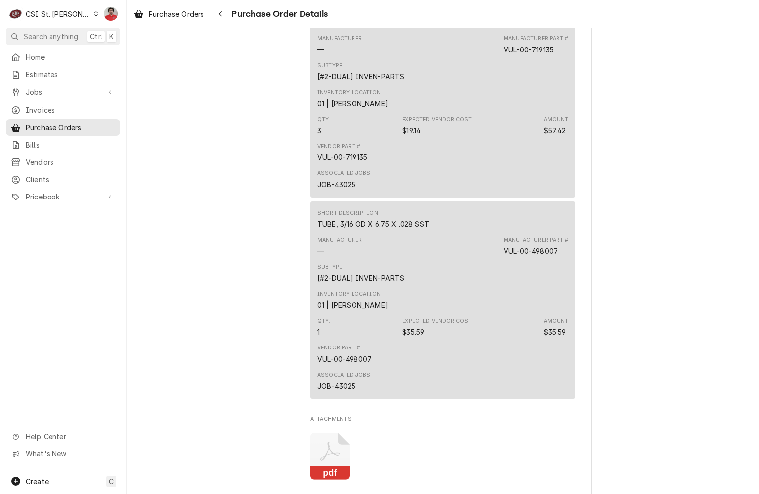
scroll to position [1579, 0]
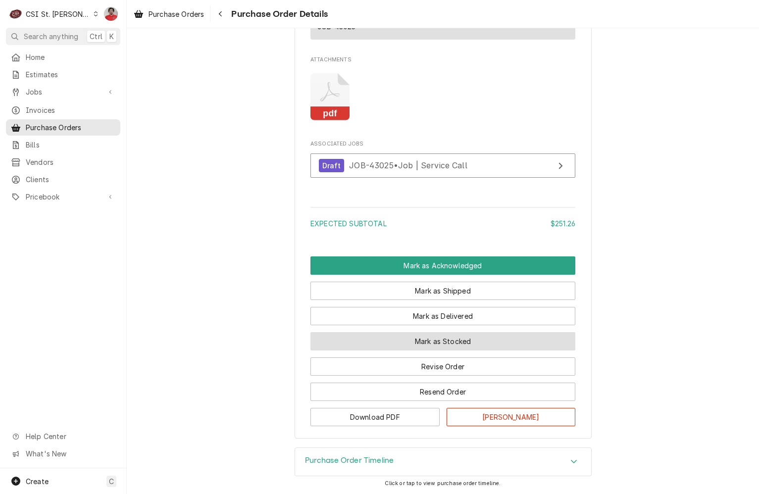
click at [472, 341] on button "Mark as Stocked" at bounding box center [442, 341] width 265 height 18
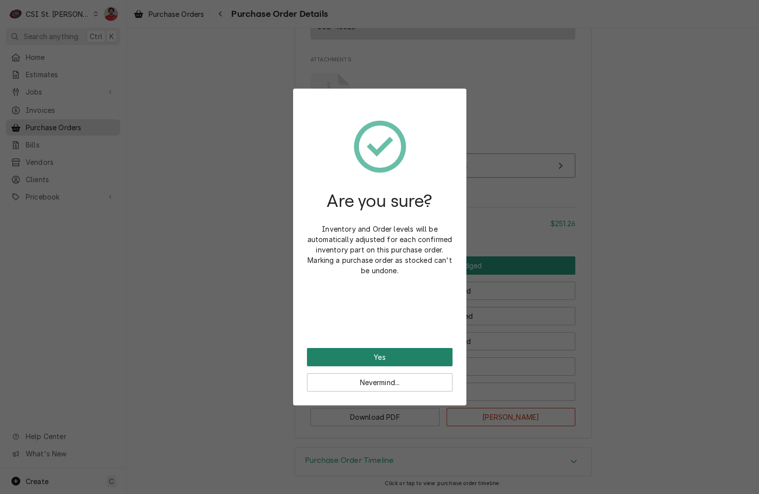
click at [437, 351] on button "Yes" at bounding box center [380, 357] width 146 height 18
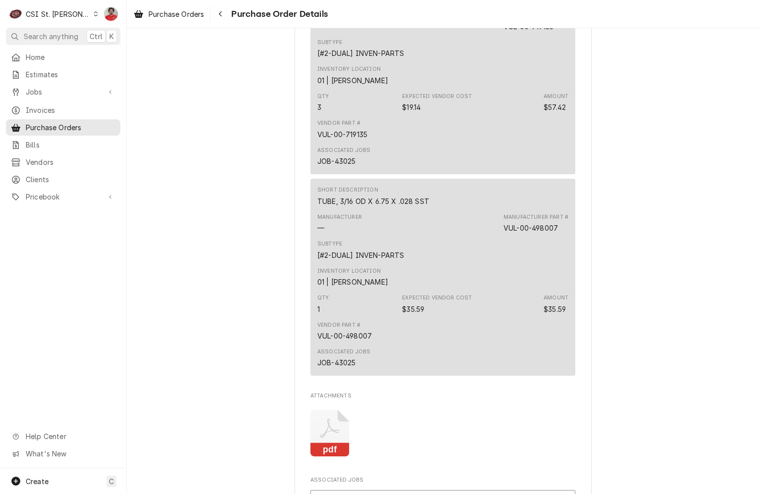
scroll to position [1629, 0]
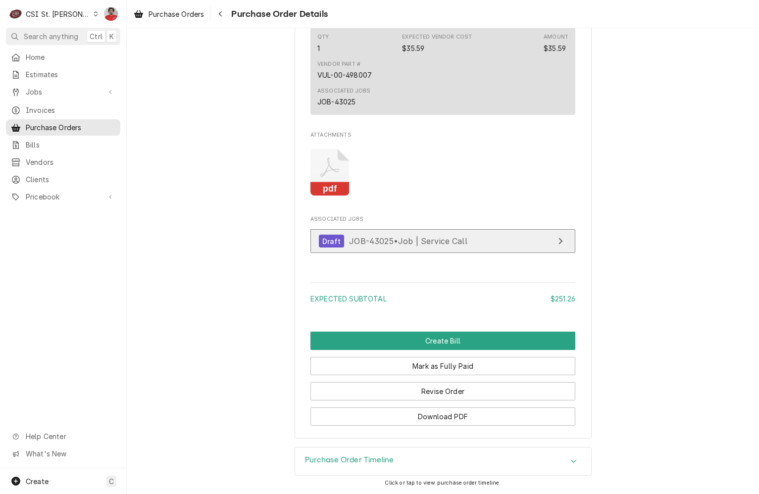
click at [374, 244] on span "JOB-43025 • Job | Service Call" at bounding box center [408, 241] width 118 height 10
click at [419, 242] on span "JOB-43025 • Job | Service Call" at bounding box center [408, 241] width 118 height 10
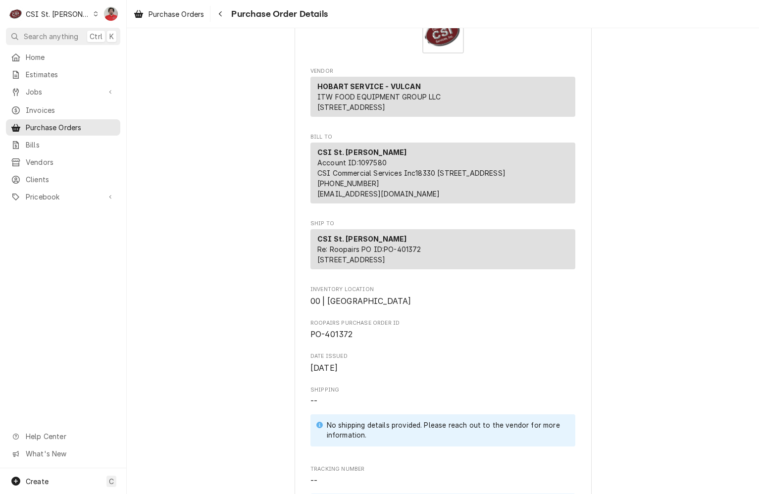
scroll to position [0, 0]
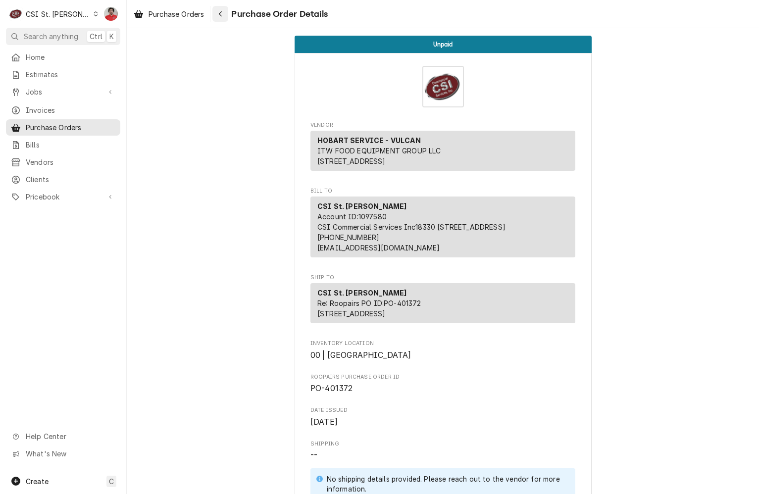
click at [223, 14] on icon "Navigate back" at bounding box center [220, 13] width 4 height 7
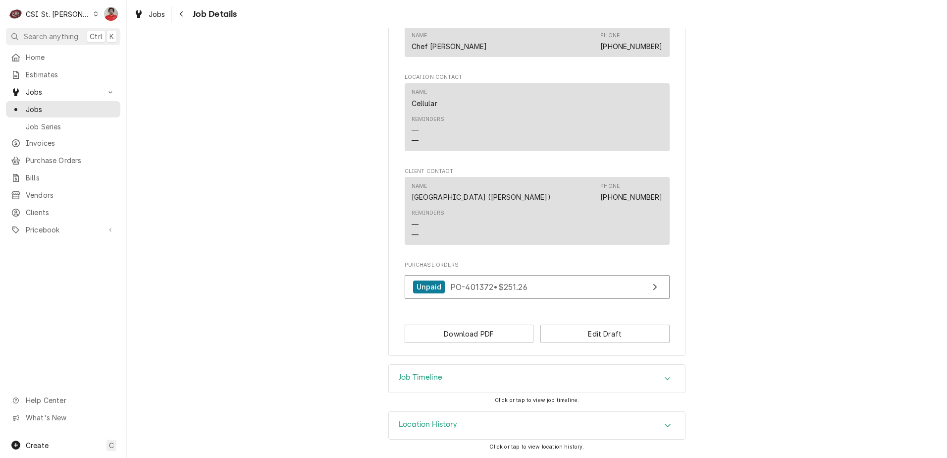
scroll to position [774, 0]
click at [597, 337] on button "Edit Draft" at bounding box center [604, 333] width 129 height 18
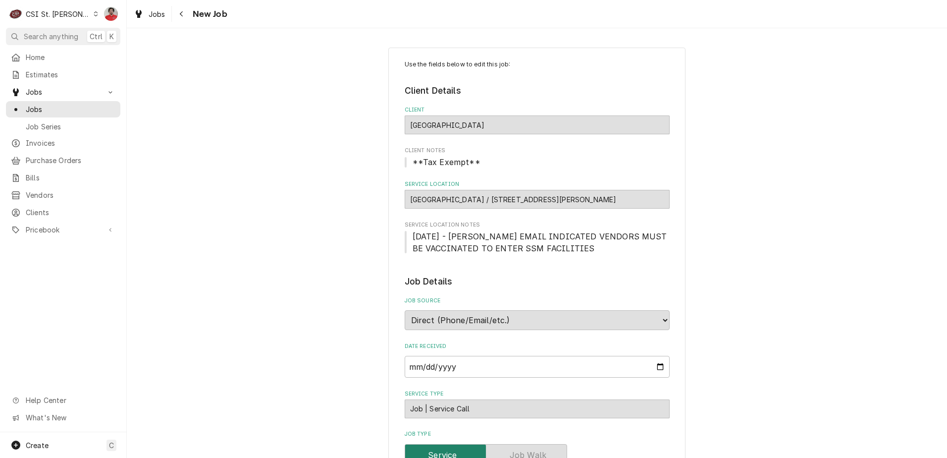
scroll to position [347, 0]
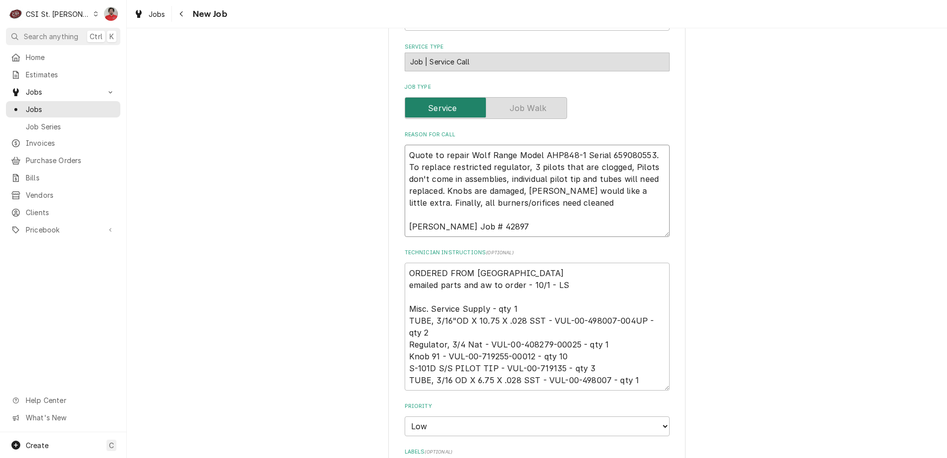
click at [405, 155] on textarea "Quote to repair Wolf Range Model AHP848-1 Serial 659080553. To replace restrict…" at bounding box center [537, 191] width 265 height 92
type textarea "x"
type textarea "Quote to repair Wolf Range Model AHP848-1 Serial 659080553. To replace restrict…"
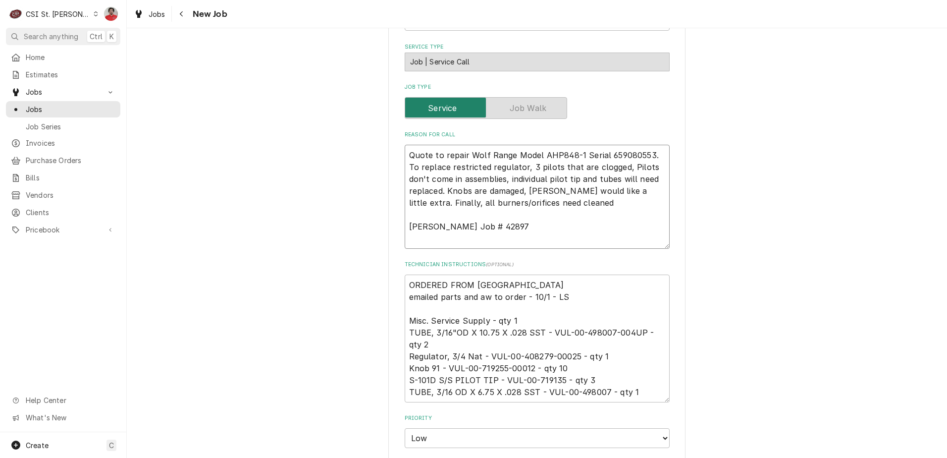
type textarea "x"
type textarea "Quote to repair Wolf Range Model AHP848-1 Serial 659080553. To replace restrict…"
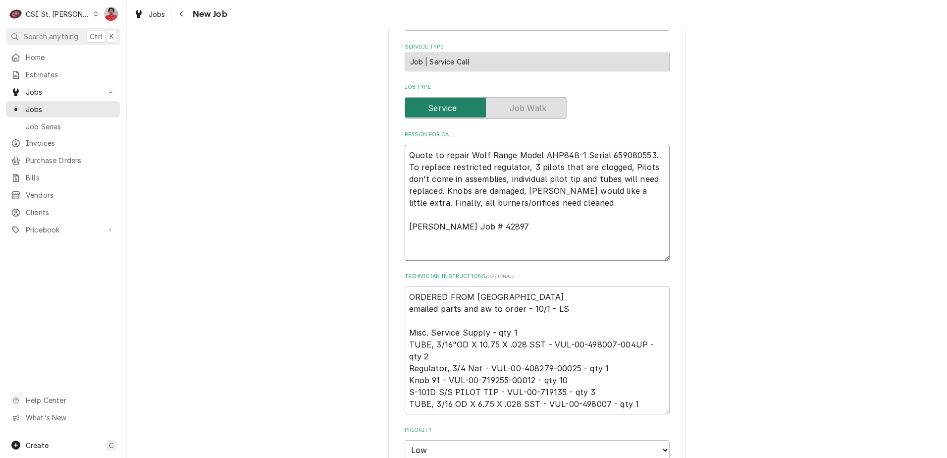
type textarea "x"
type textarea "B Quote to repair Wolf Range Model AHP848-1 Serial 659080553. To replace restri…"
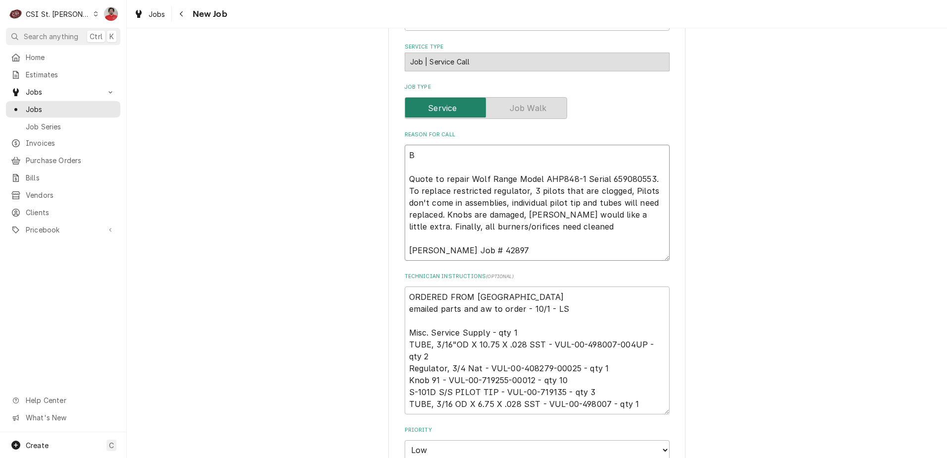
type textarea "x"
type textarea "Quote to repair Wolf Range Model AHP848-1 Serial 659080553. To replace restrict…"
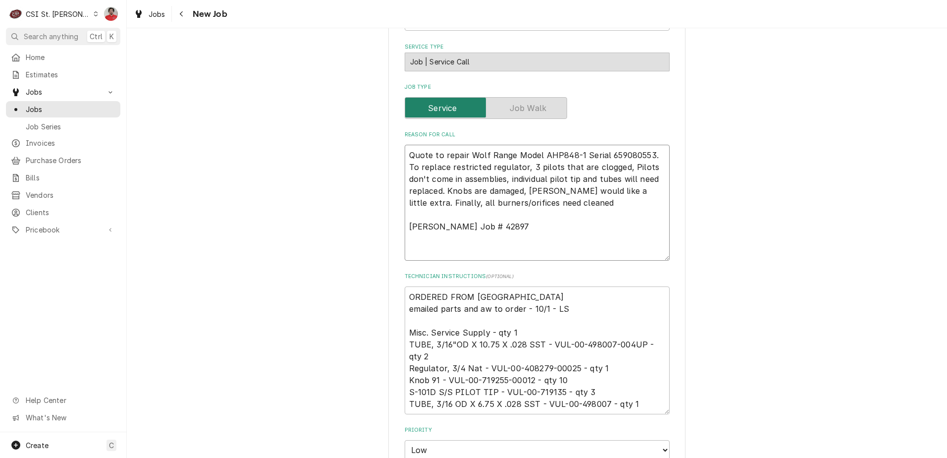
type textarea "x"
type textarea "H Quote to repair Wolf Range Model AHP848-1 Serial 659080553. To replace restri…"
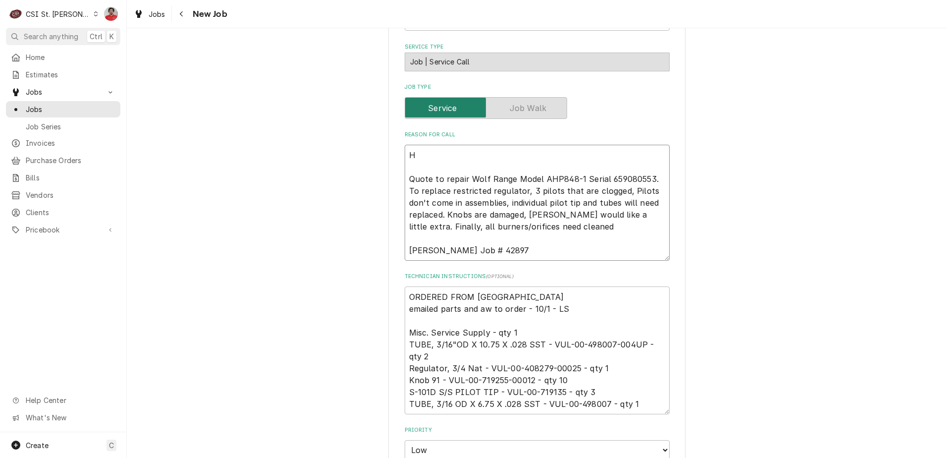
type textarea "x"
type textarea "Ho Quote to repair Wolf Range Model AHP848-1 Serial 659080553. To replace restr…"
type textarea "x"
type textarea "Hob Quote to repair Wolf Range Model AHP848-1 Serial 659080553. To replace rest…"
type textarea "x"
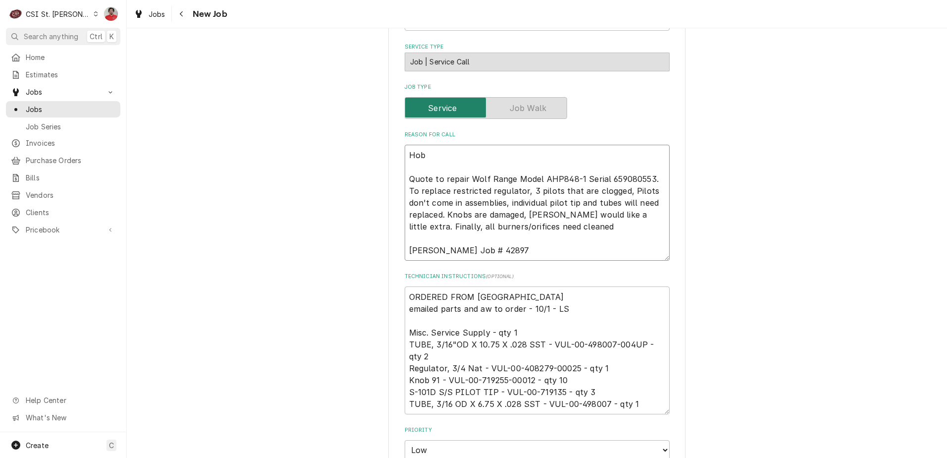
type textarea "Hoba Quote to repair Wolf Range Model AHP848-1 Serial 659080553. To replace res…"
type textarea "x"
type textarea "Hobar Quote to repair Wolf Range Model AHP848-1 Serial 659080553. To replace re…"
type textarea "x"
type textarea "Hobart Quote to repair Wolf Range Model AHP848-1 Serial 659080553. To replace r…"
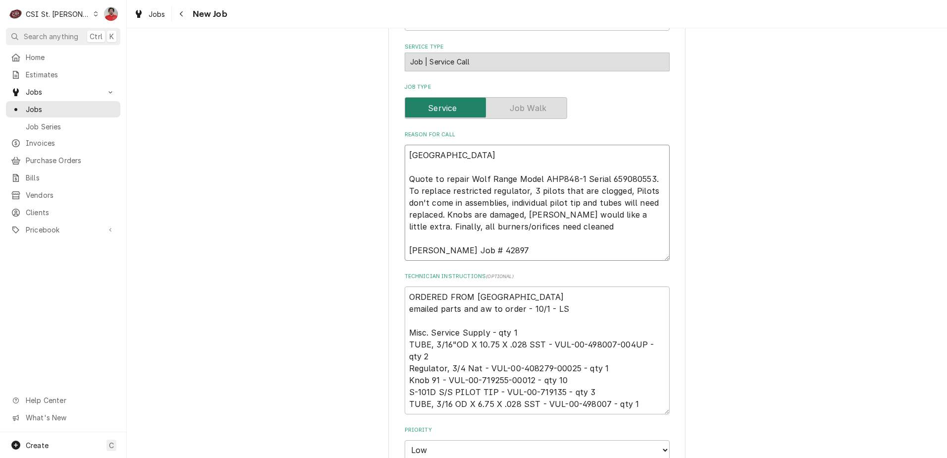
type textarea "x"
type textarea "Hobart p Quote to repair Wolf Range Model AHP848-1 Serial 659080553. To replace…"
type textarea "x"
type textarea "Hobart pa Quote to repair Wolf Range Model AHP848-1 Serial 659080553. To replac…"
type textarea "x"
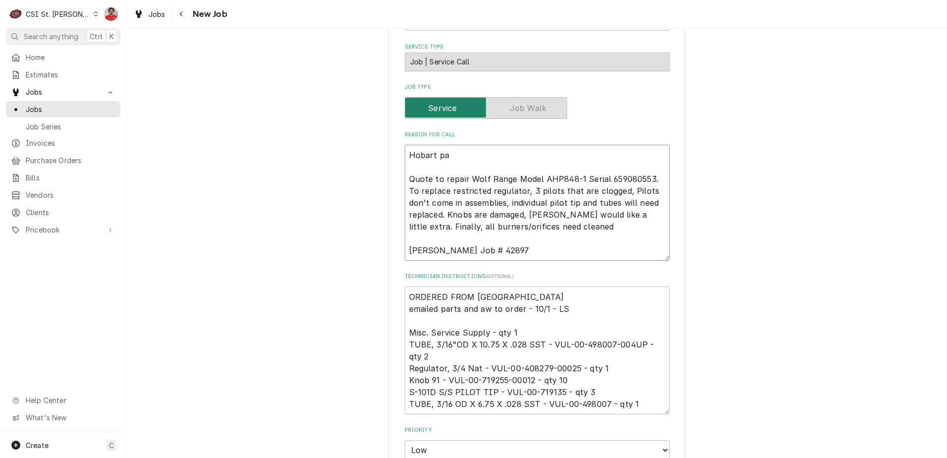
type textarea "Hobart par Quote to repair Wolf Range Model AHP848-1 Serial 659080553. To repla…"
type textarea "x"
type textarea "Hobart part Quote to repair Wolf Range Model AHP848-1 Serial 659080553. To repl…"
type textarea "x"
type textarea "Hobart parts Quote to repair Wolf Range Model AHP848-1 Serial 659080553. To rep…"
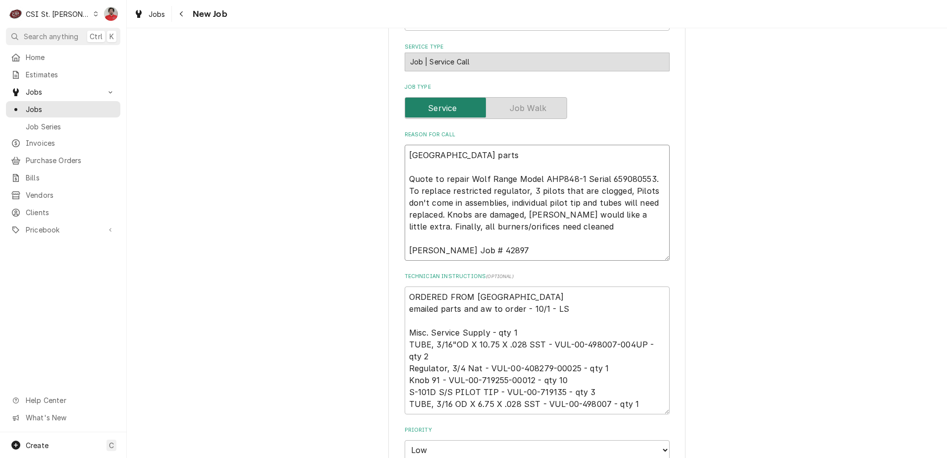
type textarea "x"
type textarea "Hobart parts Quote to repair Wolf Range Model AHP848-1 Serial 659080553. To rep…"
type textarea "x"
type textarea "Hobart parts r Quote to repair Wolf Range Model AHP848-1 Serial 659080553. To r…"
type textarea "x"
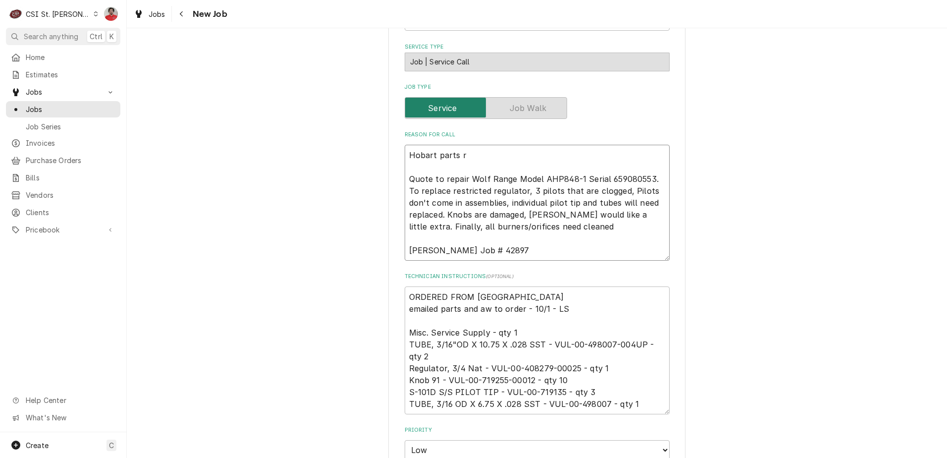
type textarea "Hobart parts re Quote to repair Wolf Range Model AHP848-1 Serial 659080553. To …"
type textarea "x"
type textarea "Hobart parts rec Quote to repair Wolf Range Model AHP848-1 Serial 659080553. To…"
type textarea "x"
type textarea "Hobart parts recei Quote to repair Wolf Range Model AHP848-1 Serial 659080553. …"
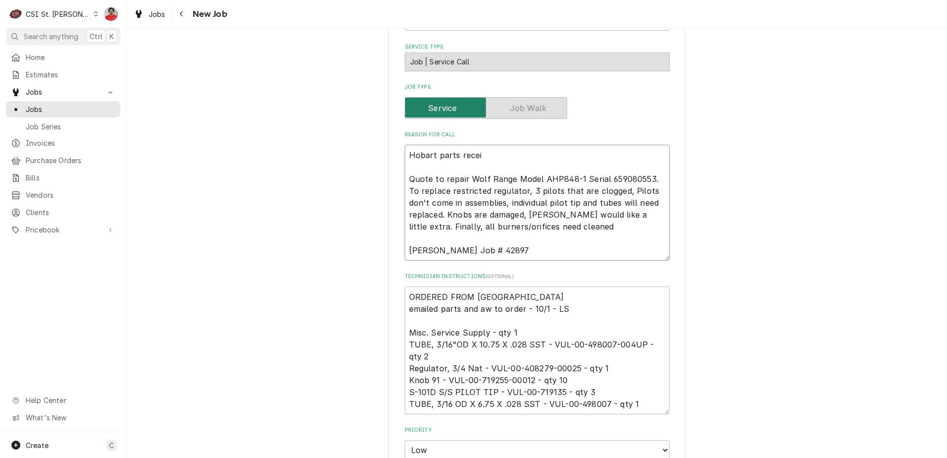
type textarea "x"
type textarea "Hobart parts receiv Quote to repair Wolf Range Model AHP848-1 Serial 659080553.…"
type textarea "x"
type textarea "Hobart parts receive Quote to repair Wolf Range Model AHP848-1 Serial 659080553…"
type textarea "x"
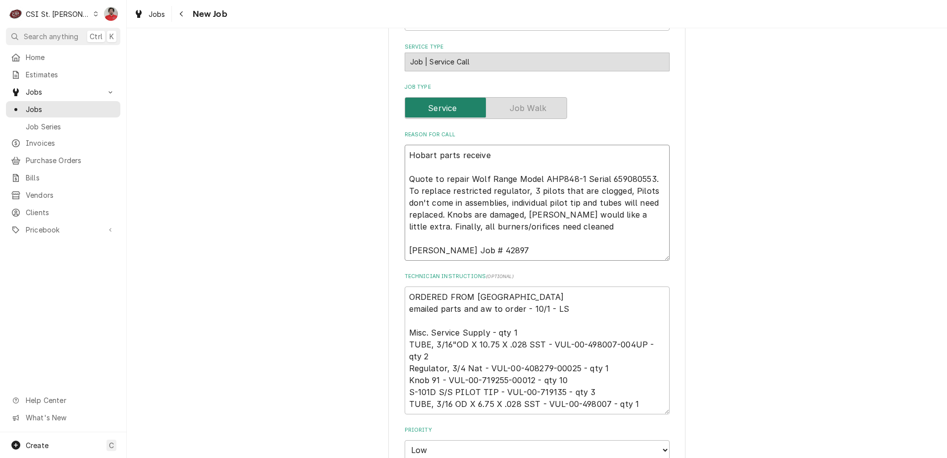
type textarea "Hobart parts received Quote to repair Wolf Range Model AHP848-1 Serial 65908055…"
type textarea "x"
type textarea "Hobart parts received Quote to repair Wolf Range Model AHP848-1 Serial 65908055…"
type textarea "x"
type textarea "Hobart parts received to Quote to repair Wolf Range Model AHP848-1 Serial 65908…"
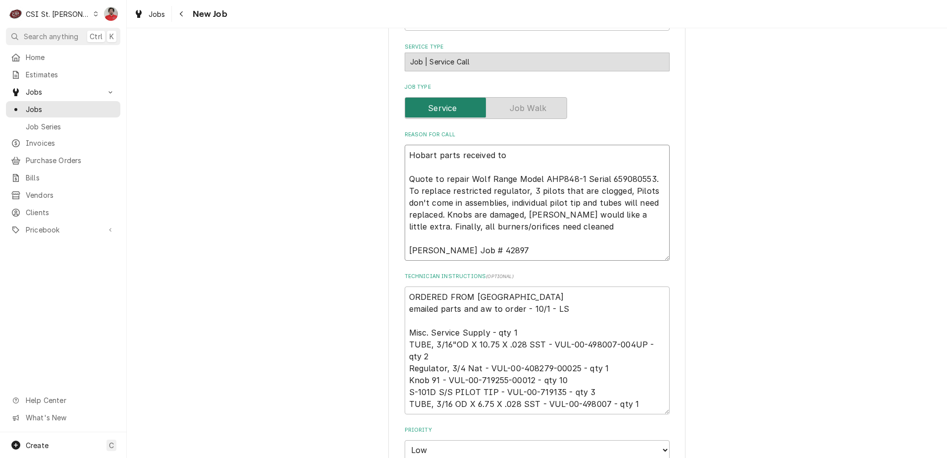
type textarea "x"
type textarea "Hobart parts received to Quote to repair Wolf Range Model AHP848-1 Serial 65908…"
type textarea "x"
type textarea "Hobart parts received to K Quote to repair Wolf Range Model AHP848-1 Serial 659…"
type textarea "x"
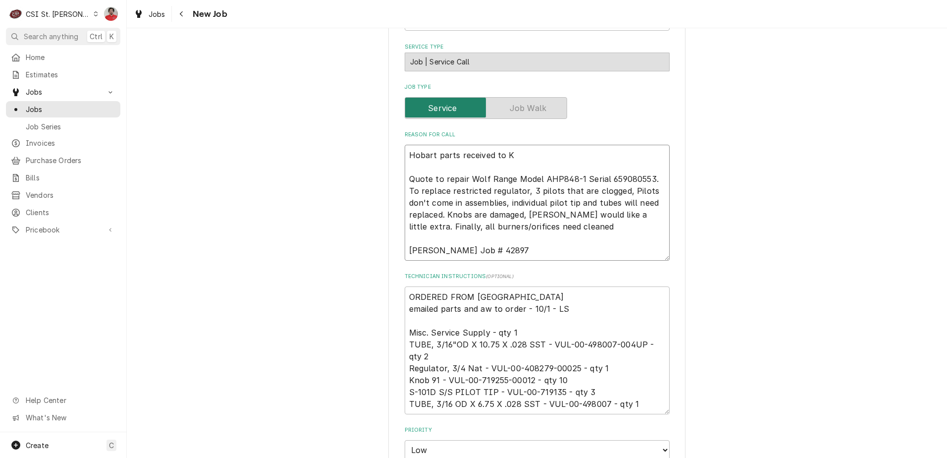
type textarea "Hobart parts received to Ke Quote to repair Wolf Range Model AHP848-1 Serial 65…"
type textarea "x"
type textarea "Hobart parts received to Kev Quote to repair Wolf Range Model AHP848-1 Serial 6…"
type textarea "x"
type textarea "Hobart parts received to Kevi Quote to repair Wolf Range Model AHP848-1 Serial …"
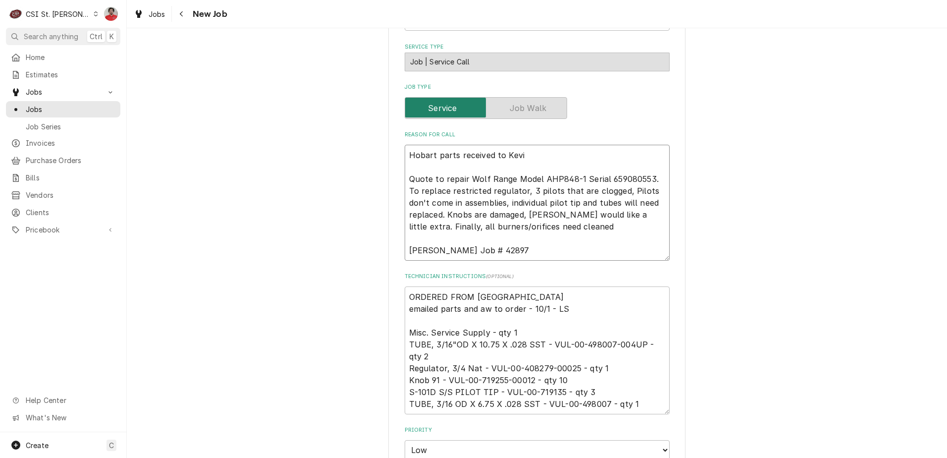
type textarea "x"
type textarea "Hobart parts received to Kevin Quote to repair Wolf Range Model AHP848-1 Serial…"
type textarea "x"
type textarea "Hobart parts received to Kevin Quote to repair Wolf Range Model AHP848-1 Serial…"
type textarea "x"
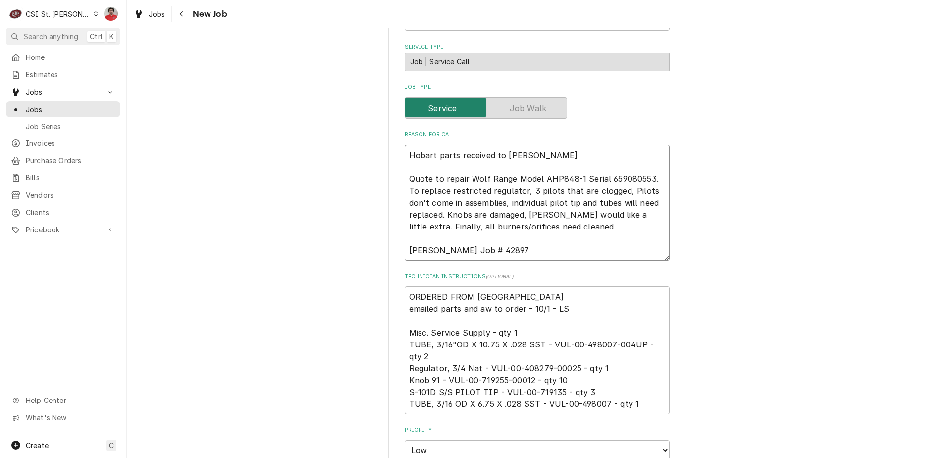
type textarea "Hobart parts received to Kevin J Quote to repair Wolf Range Model AHP848-1 Seri…"
type textarea "x"
type textarea "Hobart parts received to Kevin J' Quote to repair Wolf Range Model AHP848-1 Ser…"
type textarea "x"
type textarea "Hobart parts received to Kevin J's Quote to repair Wolf Range Model AHP848-1 Se…"
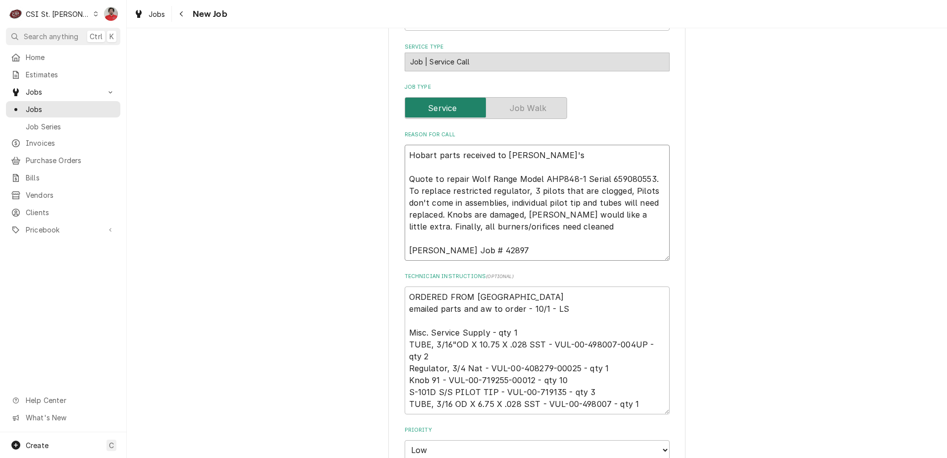
type textarea "x"
type textarea "Hobart parts received to Kevin J's Quote to repair Wolf Range Model AHP848-1 Se…"
type textarea "x"
type textarea "Hobart parts received to Kevin J's s Quote to repair Wolf Range Model AHP848-1 …"
type textarea "x"
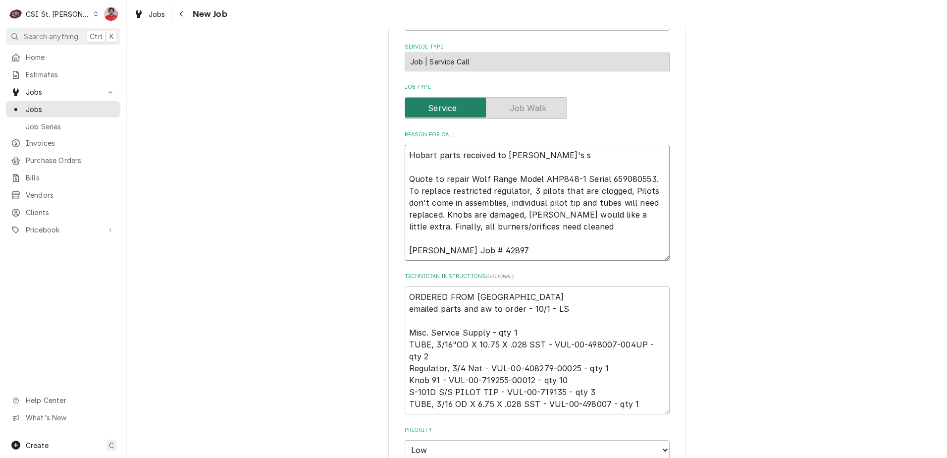
type textarea "Hobart parts received to Kevin J's sh Quote to repair Wolf Range Model AHP848-1…"
type textarea "x"
type textarea "Hobart parts received to Kevin J's she Quote to repair Wolf Range Model AHP848-…"
type textarea "x"
type textarea "Hobart parts received to Kevin J's shel Quote to repair Wolf Range Model AHP848…"
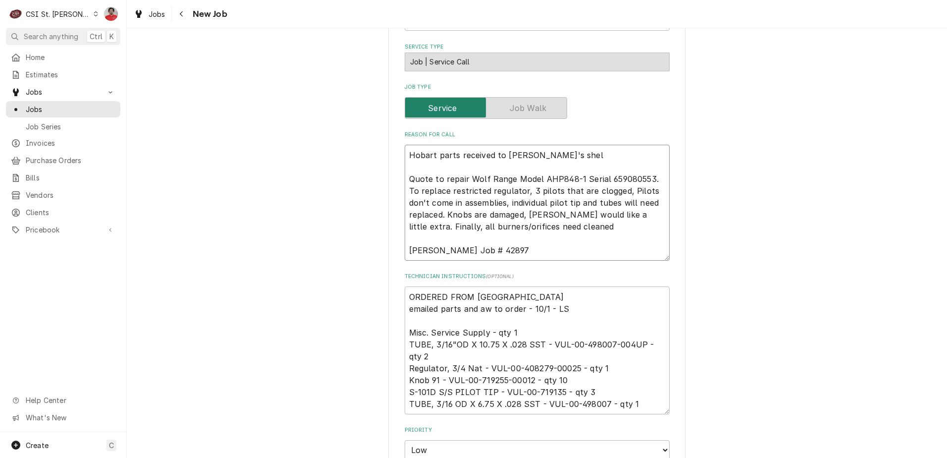
type textarea "x"
type textarea "Hobart parts received to Kevin J's shelf Quote to repair Wolf Range Model AHP84…"
type textarea "x"
type textarea "Hobart parts received to Kevin J's shelf. Quote to repair Wolf Range Model AHP8…"
type textarea "x"
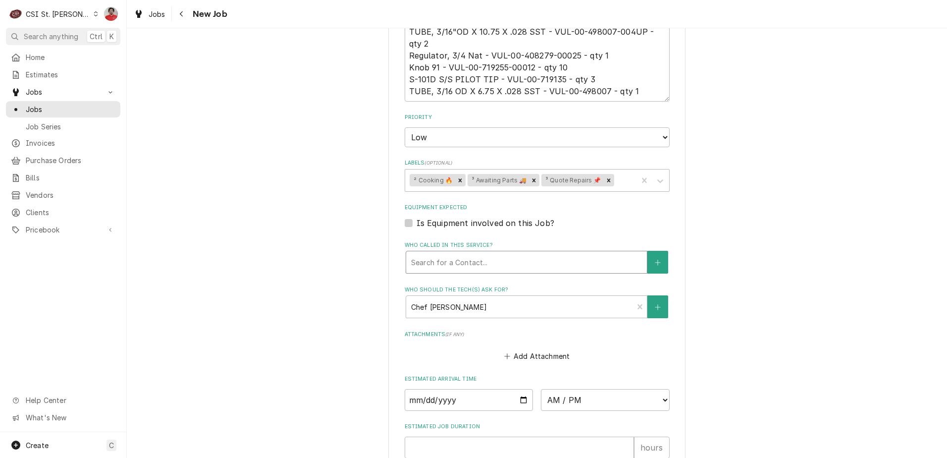
scroll to position [743, 0]
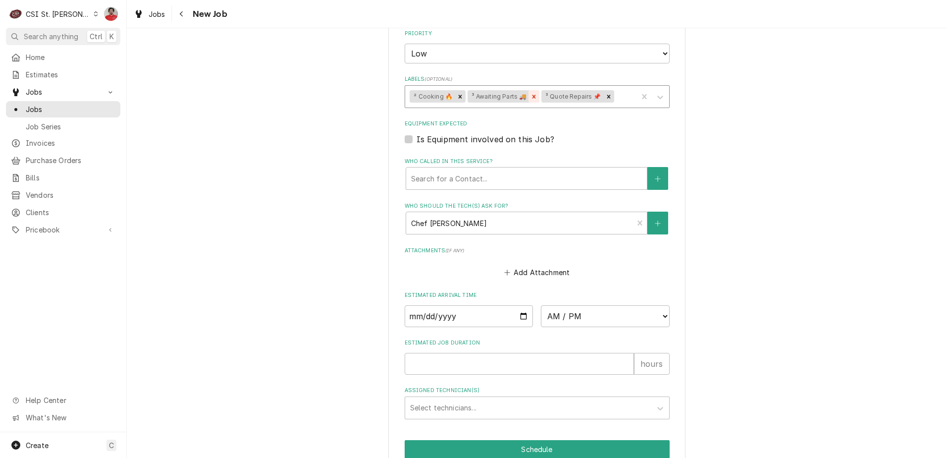
click at [530, 95] on icon "Remove ³ Awaiting Parts 🚚" at bounding box center [533, 96] width 7 height 7
type textarea "Hobart parts received to Kevin J's shelf. Quote to repair Wolf Range Model AHP8…"
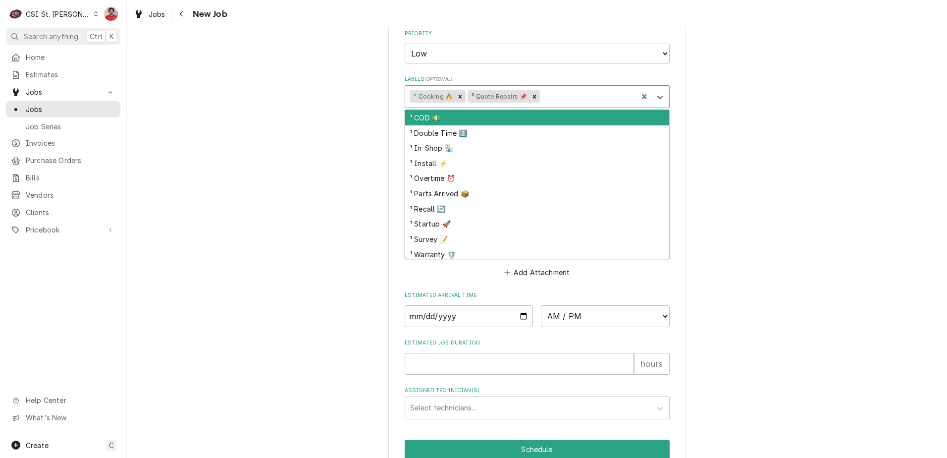
click at [559, 99] on div "Labels" at bounding box center [587, 97] width 91 height 18
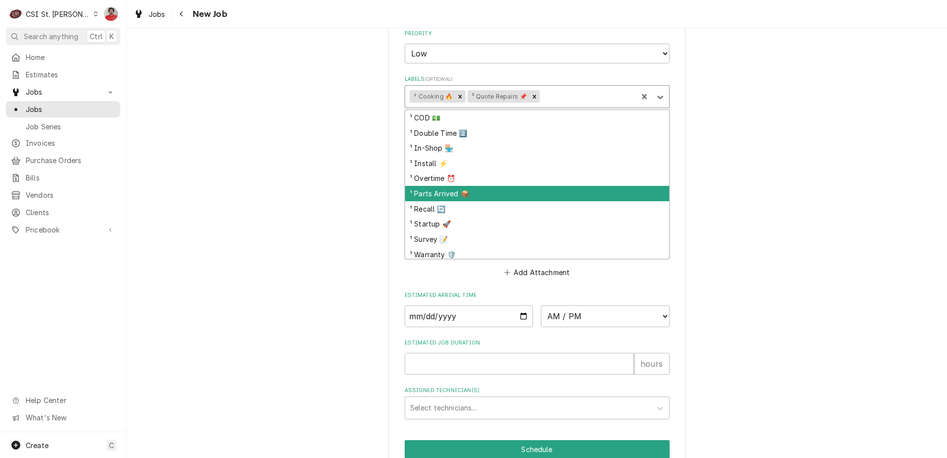
click at [485, 190] on div "¹ Parts Arrived 📦" at bounding box center [537, 193] width 264 height 15
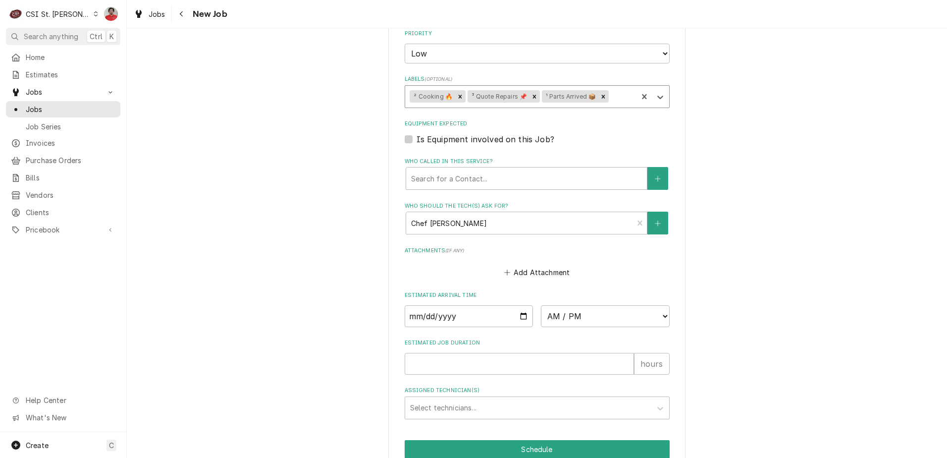
scroll to position [815, 0]
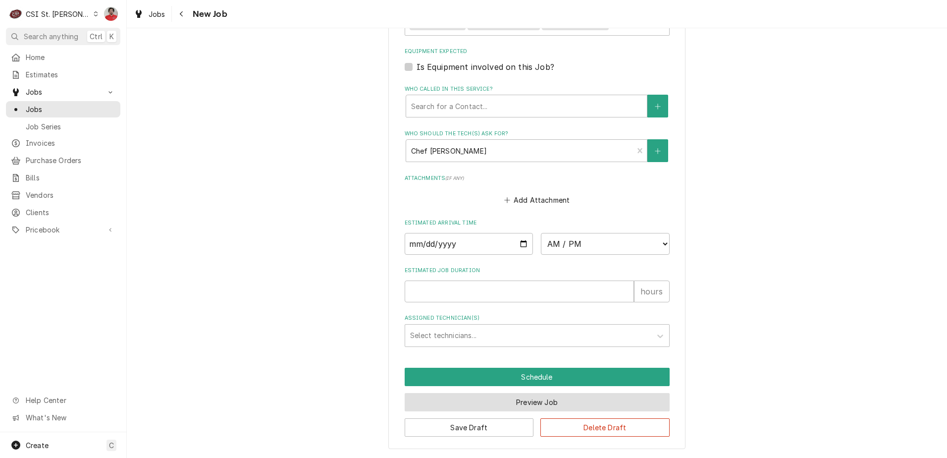
click at [518, 402] on button "Preview Job" at bounding box center [537, 402] width 265 height 18
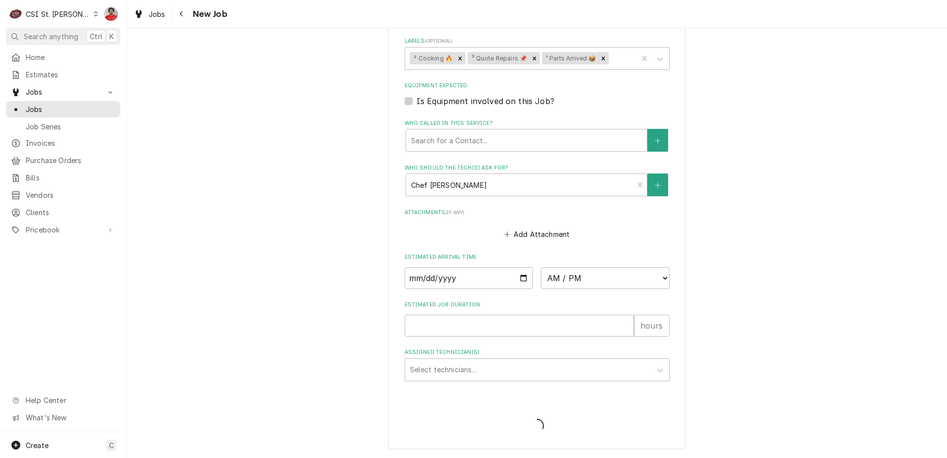
type textarea "x"
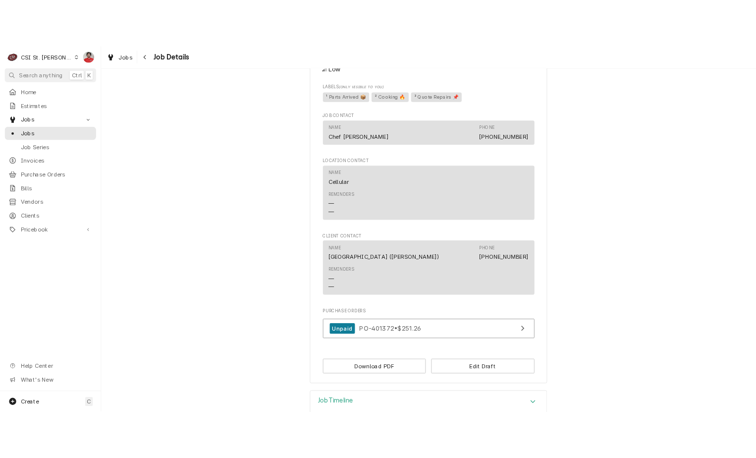
scroll to position [743, 0]
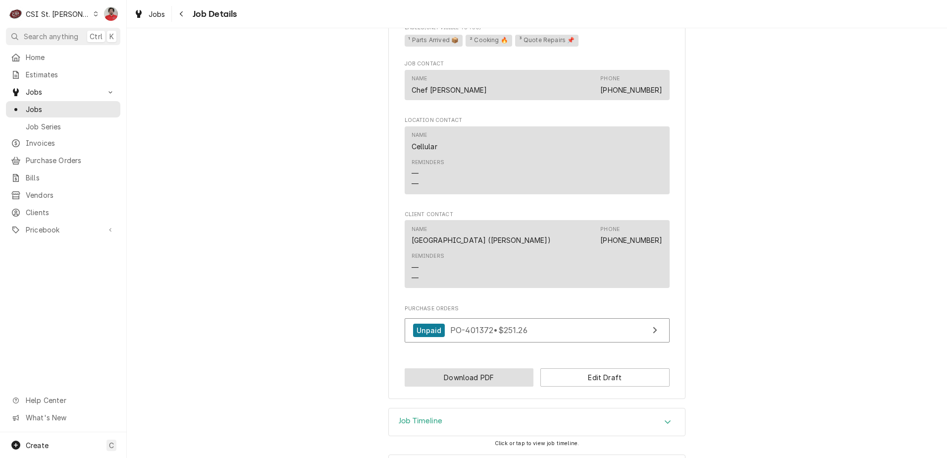
click at [495, 386] on button "Download PDF" at bounding box center [469, 377] width 129 height 18
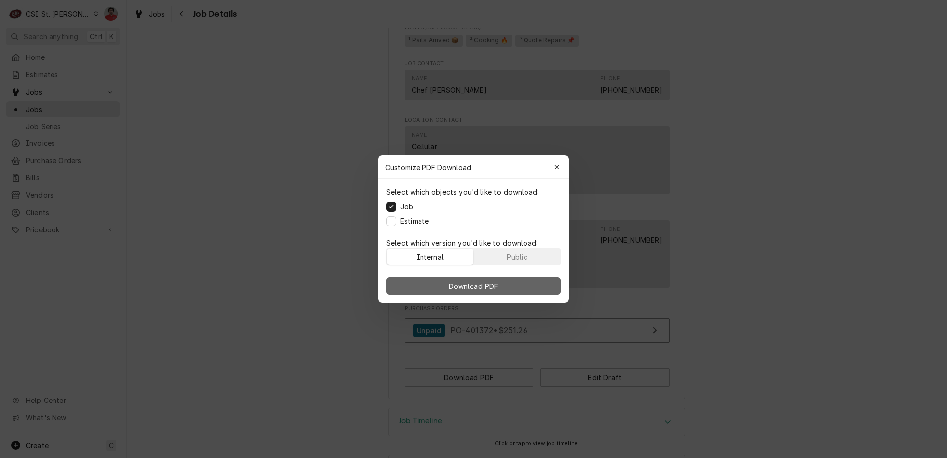
click at [464, 294] on button "Download PDF" at bounding box center [473, 286] width 174 height 18
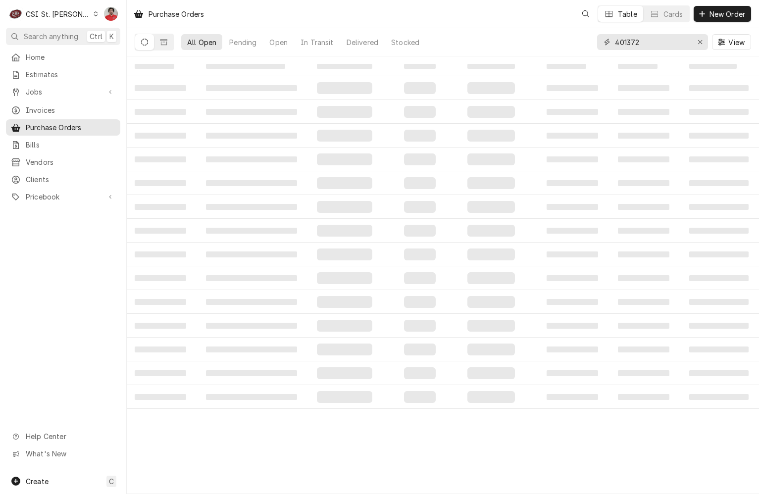
click at [672, 42] on input "401372" at bounding box center [652, 42] width 74 height 16
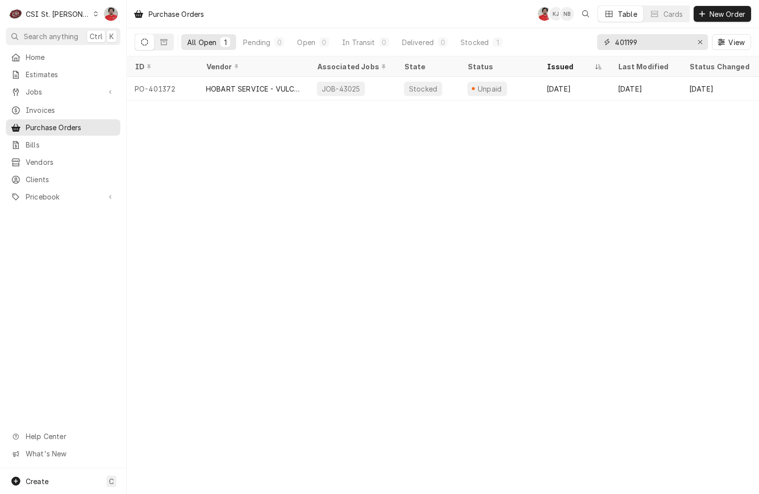
type input "401199"
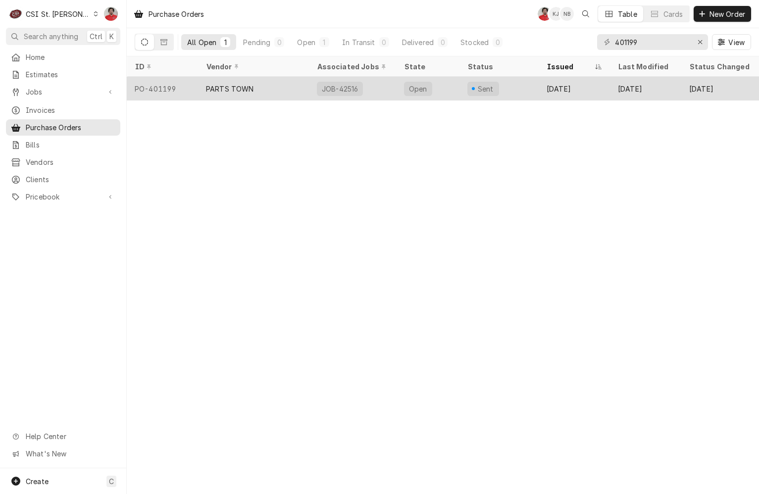
click at [525, 87] on div "Sent" at bounding box center [498, 89] width 79 height 24
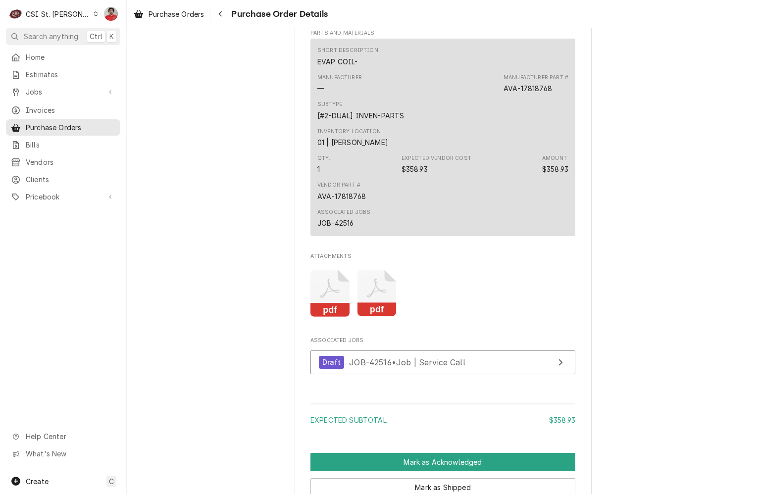
scroll to position [773, 0]
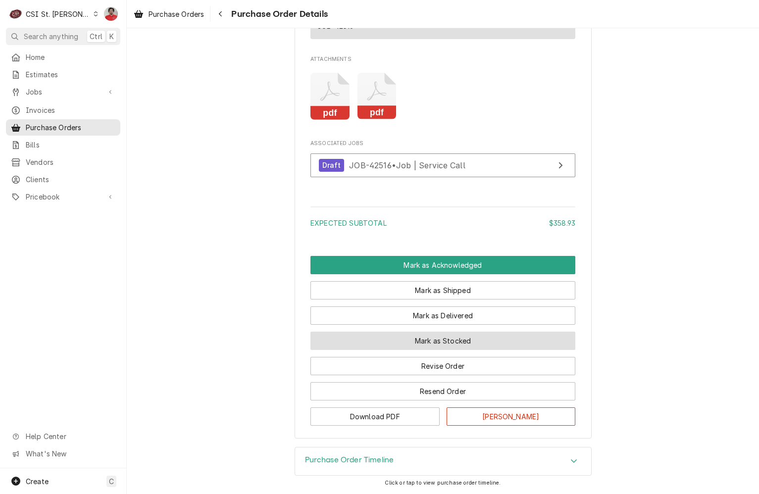
click at [443, 344] on button "Mark as Stocked" at bounding box center [442, 341] width 265 height 18
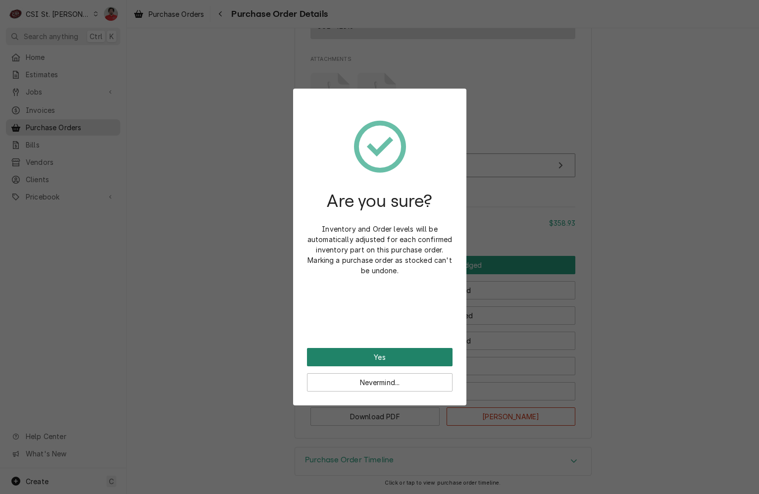
click at [427, 356] on button "Yes" at bounding box center [380, 357] width 146 height 18
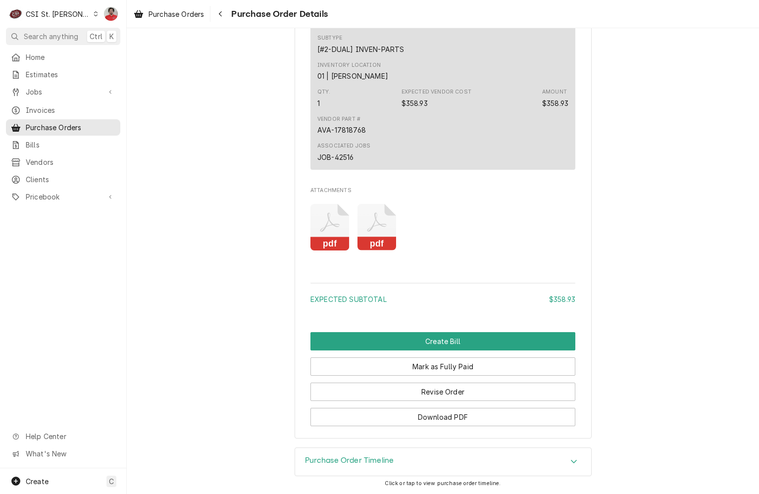
scroll to position [767, 0]
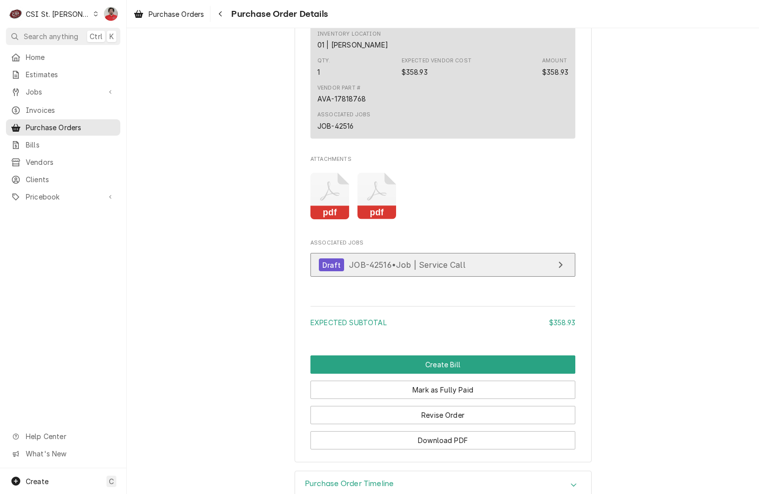
click at [419, 270] on span "JOB-42516 • Job | Service Call" at bounding box center [407, 265] width 116 height 10
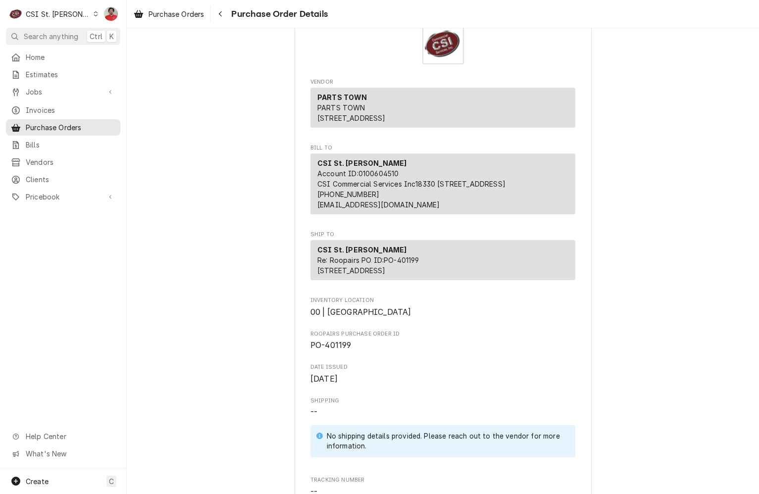
scroll to position [0, 0]
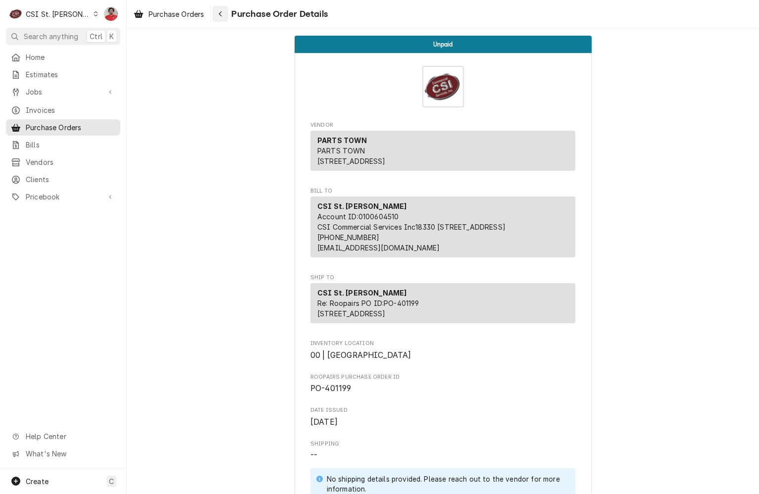
click at [224, 13] on div "Navigate back" at bounding box center [220, 14] width 10 height 10
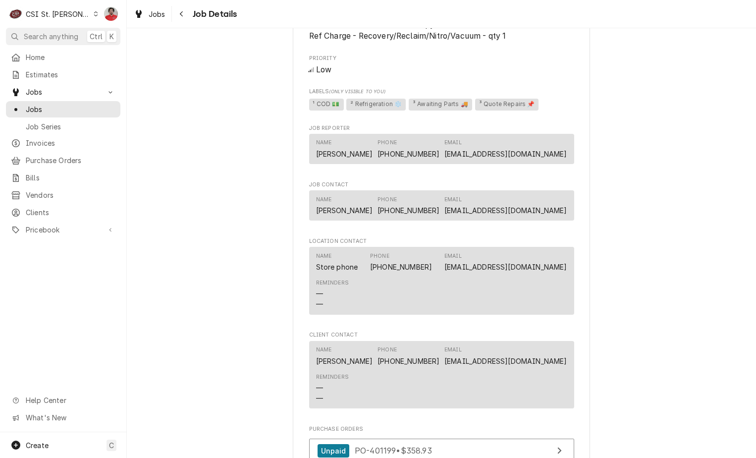
scroll to position [828, 0]
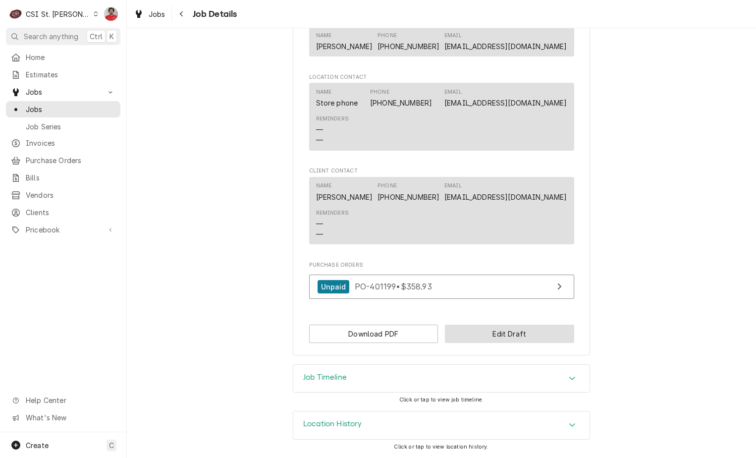
click at [477, 330] on button "Edit Draft" at bounding box center [509, 333] width 129 height 18
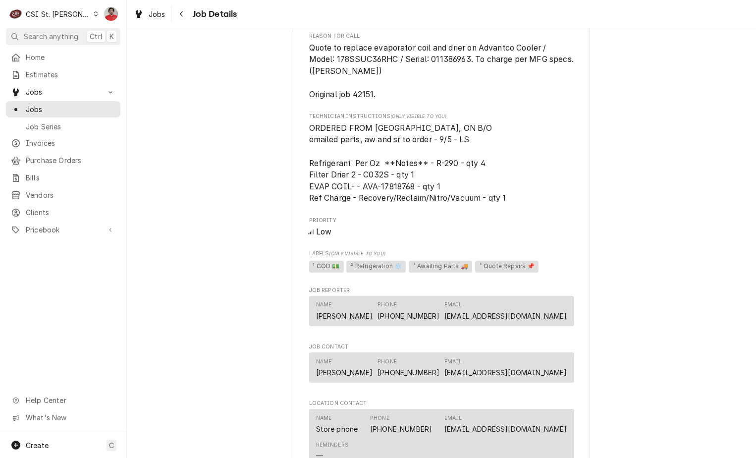
scroll to position [298, 0]
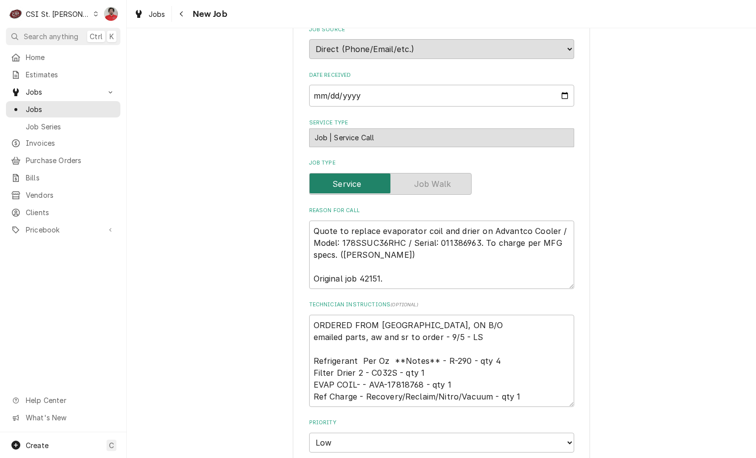
scroll to position [347, 0]
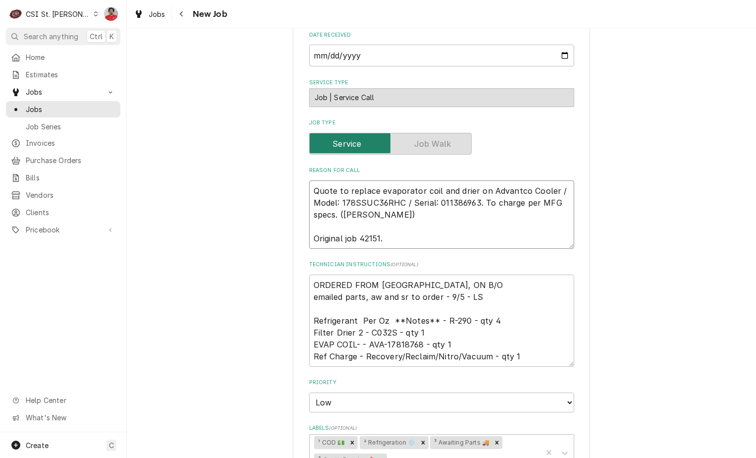
click at [405, 194] on textarea "Quote to replace evaporator coil and drier on Advantco Cooler / Model: 178SSUC3…" at bounding box center [441, 214] width 265 height 68
type textarea "x"
type textarea "Quote to replace evaporator coil and drier on Advantco Cooler / Model: 178SSUC3…"
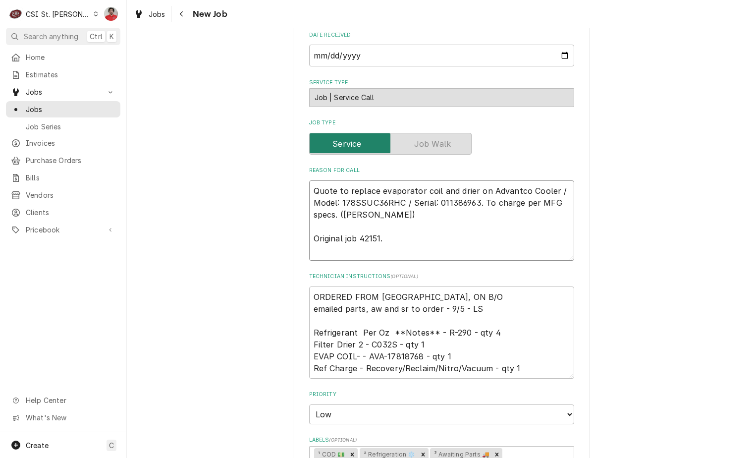
type textarea "x"
type textarea "R Quote to replace evaporator coil and drier on Advantco Cooler / Model: 178SSU…"
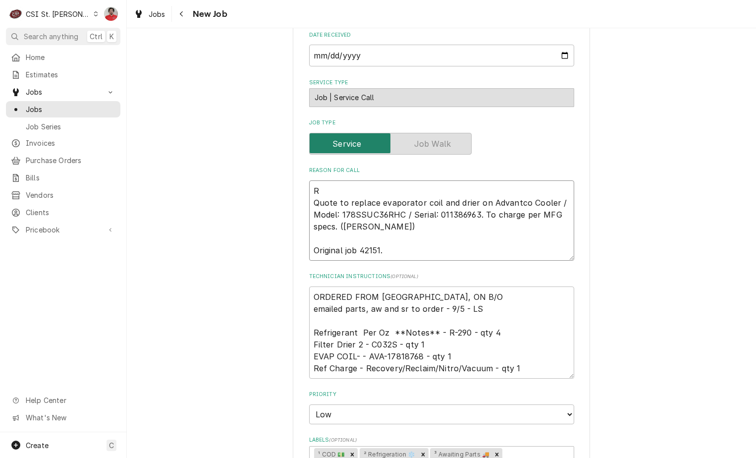
type textarea "x"
type textarea "Re Quote to replace evaporator coil and drier on Advantco Cooler / Model: 178SS…"
type textarea "x"
type textarea "Rec Quote to replace evaporator coil and drier on Advantco Cooler / Model: 178S…"
type textarea "x"
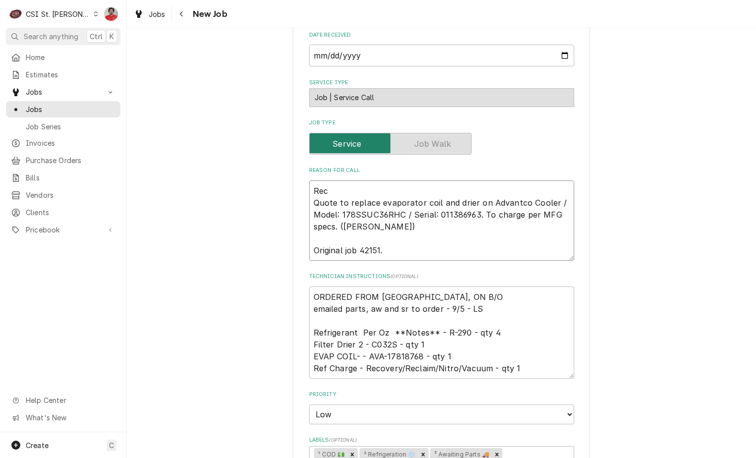
type textarea "Rec Quote to replace evaporator coil and drier on Advantco Cooler / Model: 178S…"
type textarea "x"
type textarea "Rec A Quote to replace evaporator coil and drier on Advantco Cooler / Model: 17…"
type textarea "x"
type textarea "Rec AV Quote to replace evaporator coil and drier on Advantco Cooler / Model: 1…"
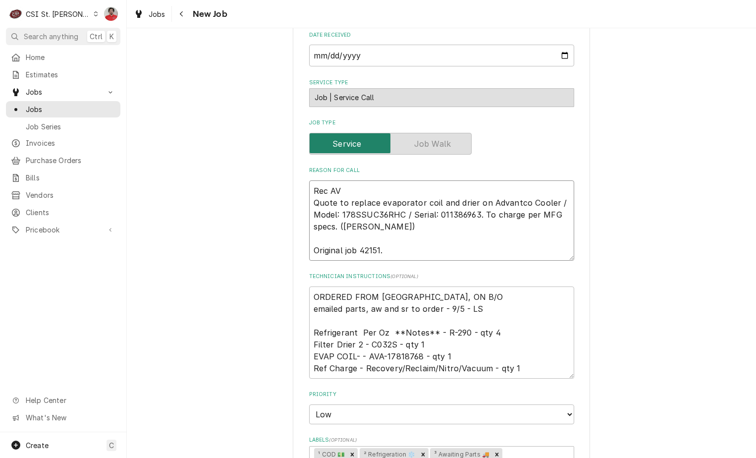
type textarea "x"
type textarea "Rec AVA Quote to replace evaporator coil and drier on Advantco Cooler / Model: …"
type textarea "x"
type textarea "Rec AVA- Quote to replace evaporator coil and drier on Advantco Cooler / Model:…"
type textarea "x"
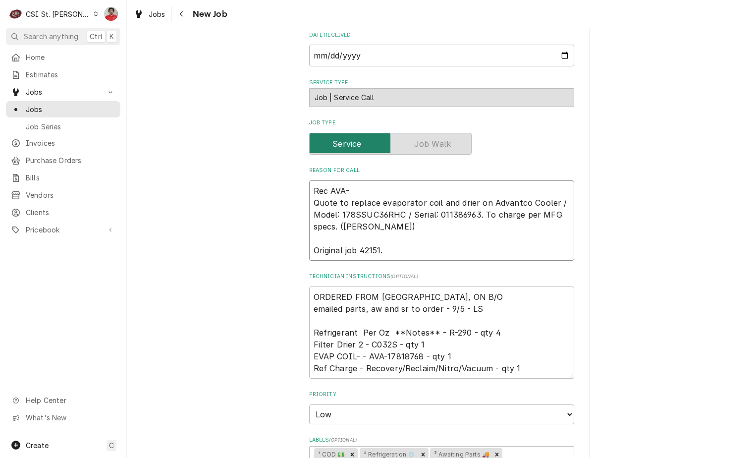
type textarea "Rec AVA-1 Quote to replace evaporator coil and drier on Advantco Cooler / Model…"
type textarea "x"
type textarea "Rec AVA-17 Quote to replace evaporator coil and drier on Advantco Cooler / Mode…"
type textarea "x"
type textarea "Rec AVA-178 Quote to replace evaporator coil and drier on Advantco Cooler / Mod…"
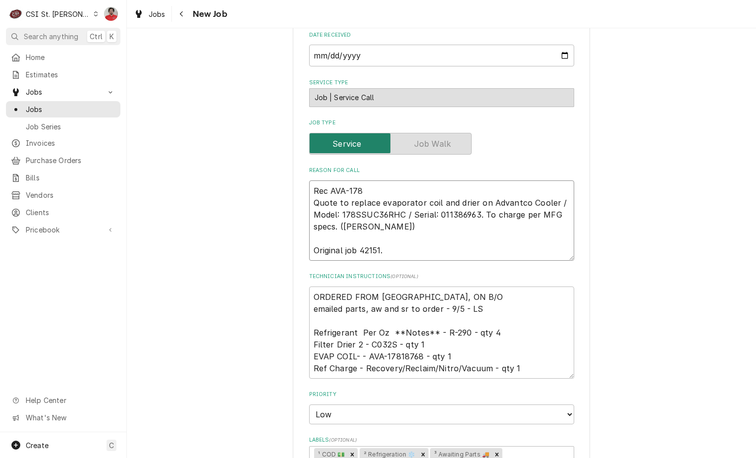
type textarea "x"
type textarea "Rec AVA-1781 Quote to replace evaporator coil and drier on Advantco Cooler / Mo…"
type textarea "x"
type textarea "Rec AVA-17818 Quote to replace evaporator coil and drier on Advantco Cooler / M…"
type textarea "x"
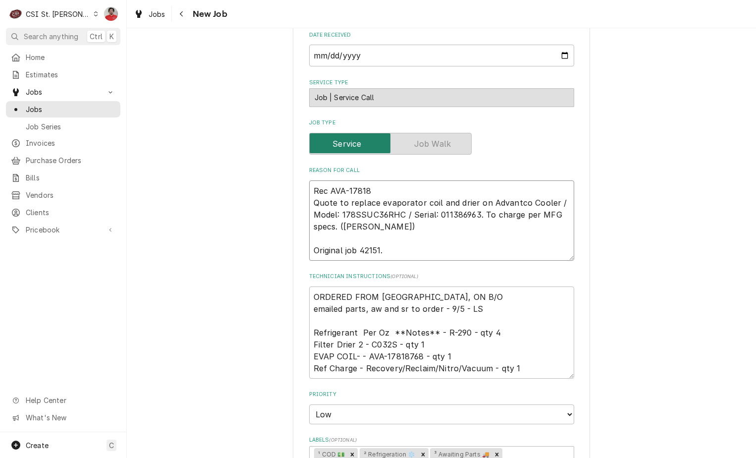
type textarea "Rec AVA-178187 Quote to replace evaporator coil and drier on Advantco Cooler / …"
type textarea "x"
type textarea "Rec AVA-1781876 Quote to replace evaporator coil and drier on Advantco Cooler /…"
type textarea "x"
type textarea "Rec AVA-17818768 Quote to replace evaporator coil and drier on Advantco Cooler …"
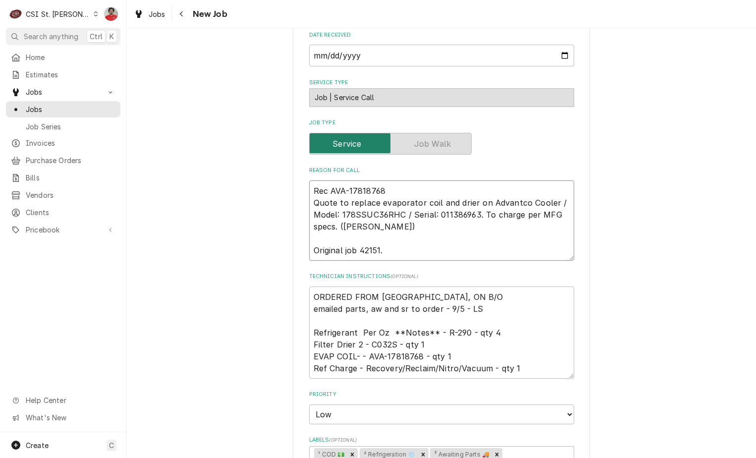
type textarea "x"
type textarea "Rec AVA-17818768 Quote to replace evaporator coil and drier on Advantco Cooler …"
type textarea "x"
type textarea "Rec AVA-17818768 to Quote to replace evaporator coil and drier on Advantco Cool…"
type textarea "x"
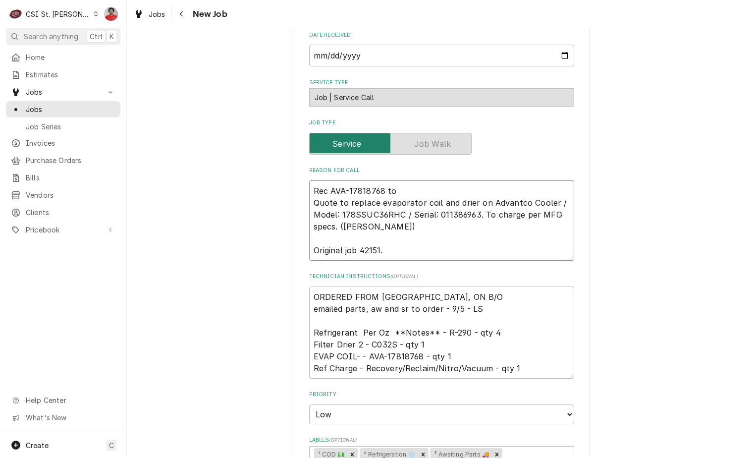
type textarea "Rec AVA-17818768 to Quote to replace evaporator coil and drier on Advantco Cool…"
type textarea "x"
type textarea "Rec AVA-17818768 to E Quote to replace evaporator coil and drier on Advantco Co…"
type textarea "x"
type textarea "Rec AVA-17818768 to Er Quote to replace evaporator coil and drier on Advantco C…"
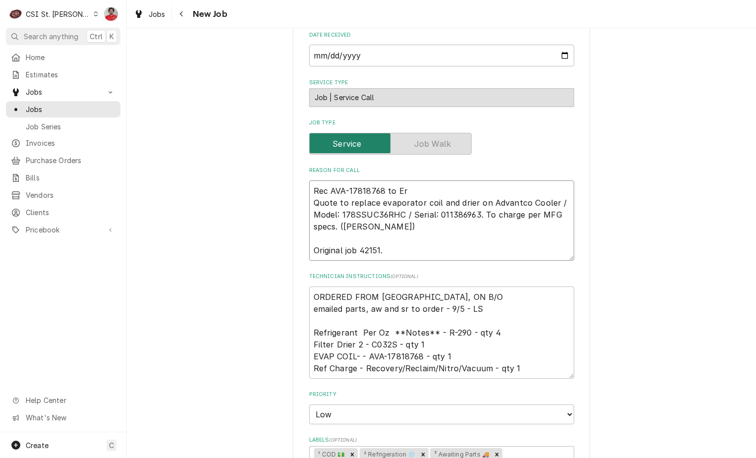
type textarea "x"
type textarea "Rec AVA-17818768 to Eri Quote to replace evaporator coil and drier on Advantco …"
type textarea "x"
type textarea "Rec AVA-17818768 to Eric Quote to replace evaporator coil and drier on Advantco…"
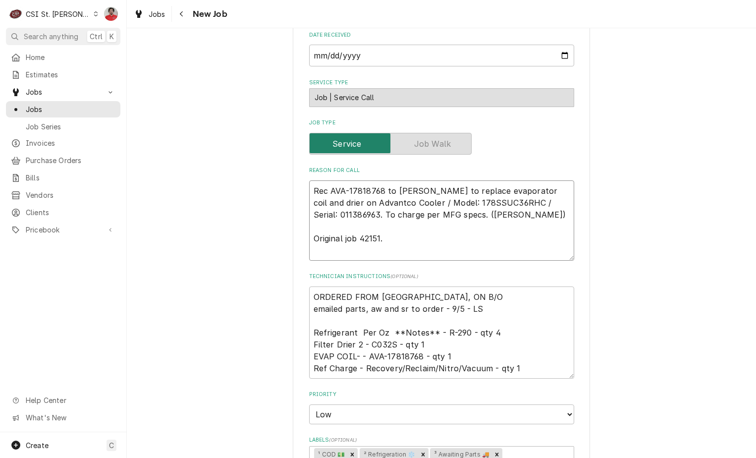
type textarea "x"
type textarea "Rec AVA-17818768 to Eric' Quote to replace evaporator coil and drier on Advantc…"
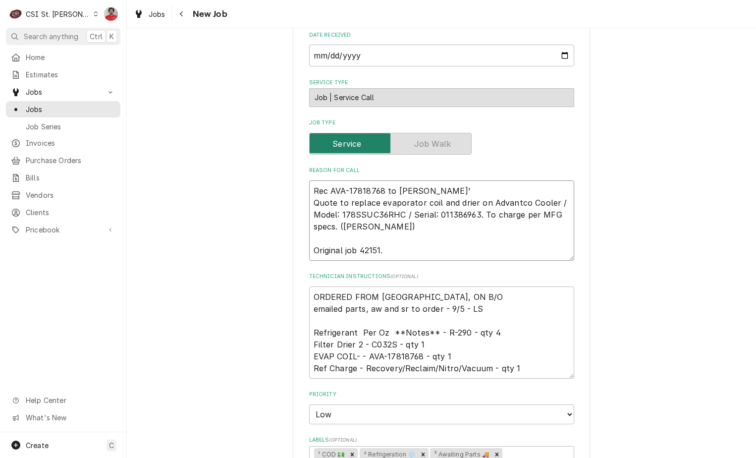
type textarea "x"
type textarea "Rec AVA-17818768 to Eric Quote to replace evaporator coil and drier on Advantco…"
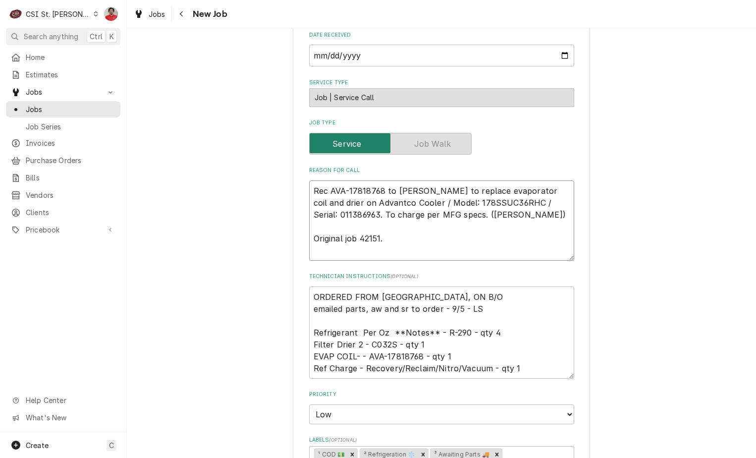
type textarea "x"
type textarea "Rec AVA-17818768 to Eric Quote to replace evaporator coil and drier on Advantco…"
type textarea "x"
type textarea "Rec AVA-17818768 to Eric G Quote to replace evaporator coil and drier on Advant…"
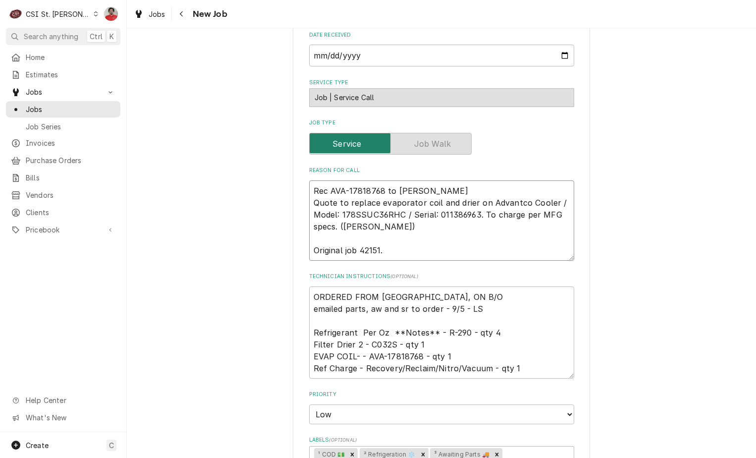
type textarea "x"
type textarea "Rec AVA-17818768 to Eric G' Quote to replace evaporator coil and drier on Advan…"
type textarea "x"
type textarea "Rec AVA-17818768 to Eric G's Quote to replace evaporator coil and drier on Adva…"
type textarea "x"
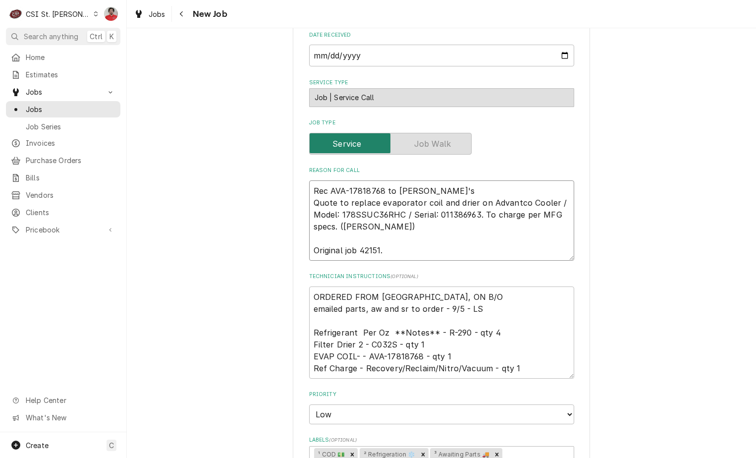
type textarea "Rec AVA-17818768 to Eric G's Quote to replace evaporator coil and drier on Adva…"
type textarea "x"
type textarea "Rec AVA-17818768 to Eric G's sh Quote to replace evaporator coil and drier on A…"
type textarea "x"
type textarea "Rec AVA-17818768 to Eric G's she Quote to replace evaporator coil and drier on …"
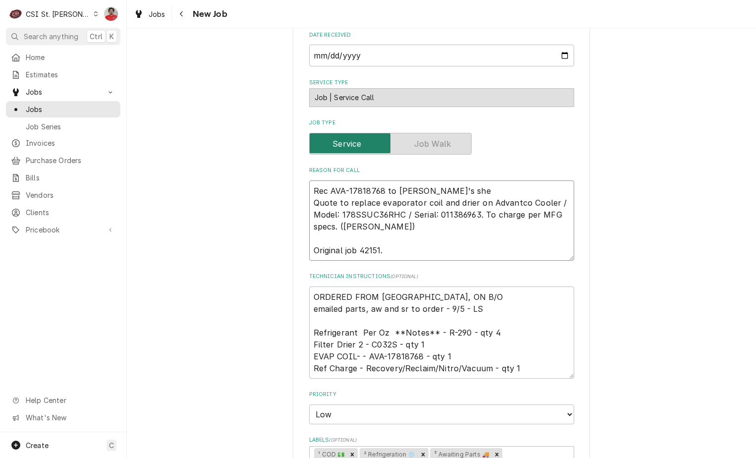
type textarea "x"
type textarea "Rec AVA-17818768 to Eric G's shel Quote to replace evaporator coil and drier on…"
type textarea "x"
type textarea "Rec AVA-17818768 to Eric G's shelf Quote to replace evaporator coil and drier o…"
type textarea "x"
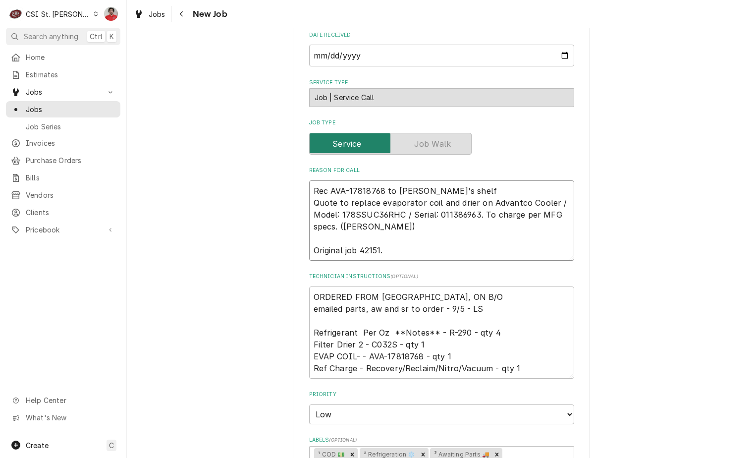
scroll to position [644, 0]
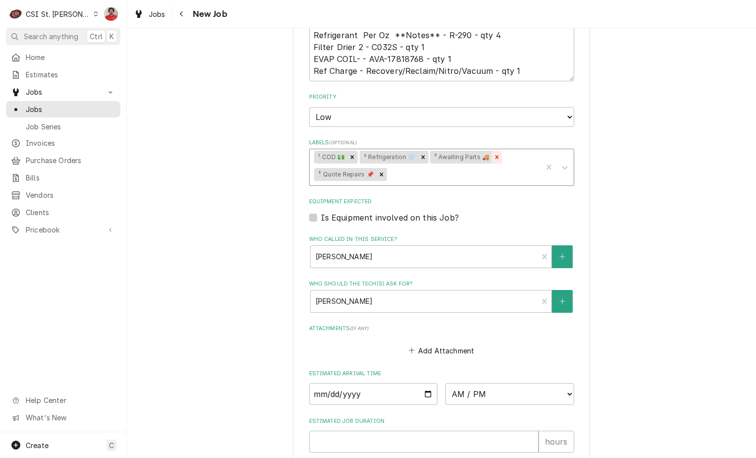
click at [494, 159] on icon "Remove ³ Awaiting Parts 🚚" at bounding box center [496, 156] width 7 height 7
type textarea "Rec AVA-17818768 to Eric G's shelf Quote to replace evaporator coil and drier o…"
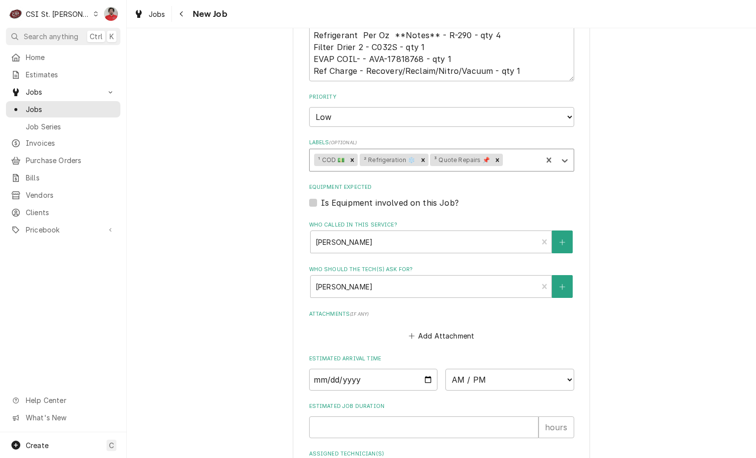
click at [494, 159] on icon "Remove ³ Quote Repairs 📌" at bounding box center [497, 159] width 7 height 7
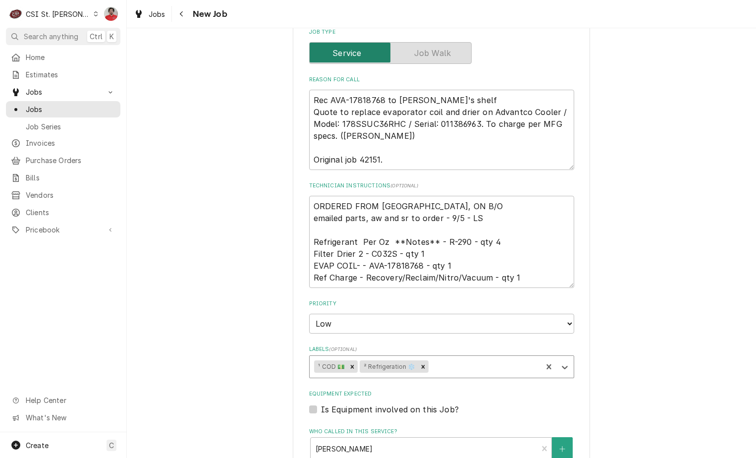
scroll to position [433, 0]
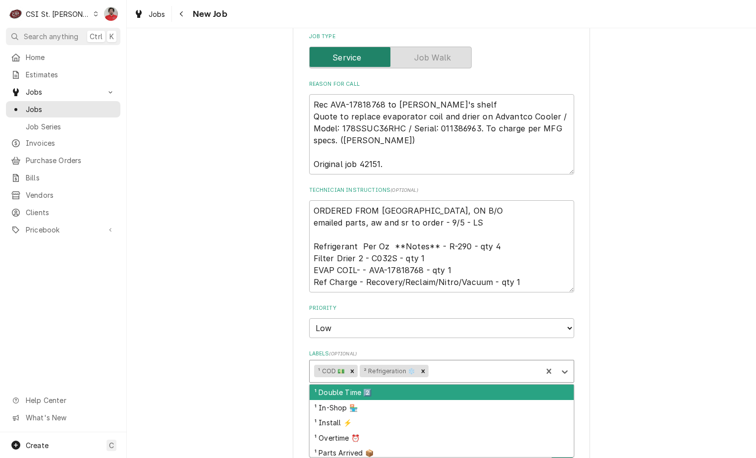
click at [445, 368] on div "Labels" at bounding box center [483, 371] width 107 height 18
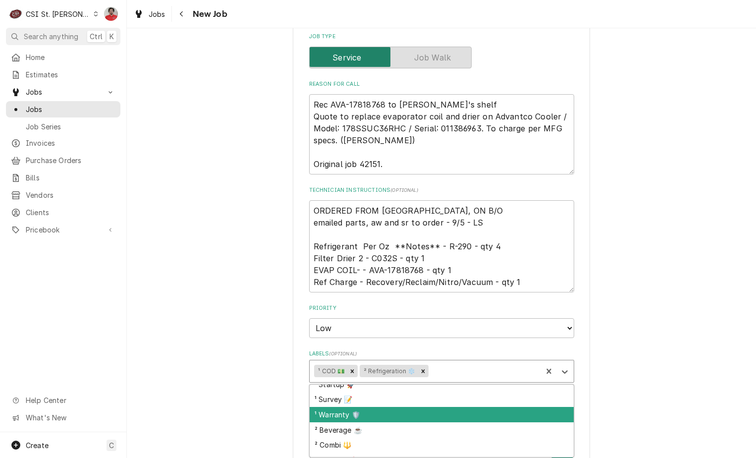
scroll to position [50, 0]
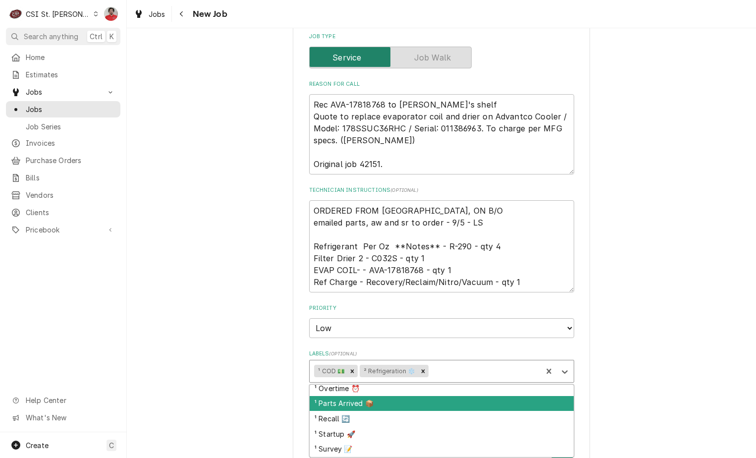
click at [430, 406] on div "¹ Parts Arrived 📦" at bounding box center [441, 403] width 264 height 15
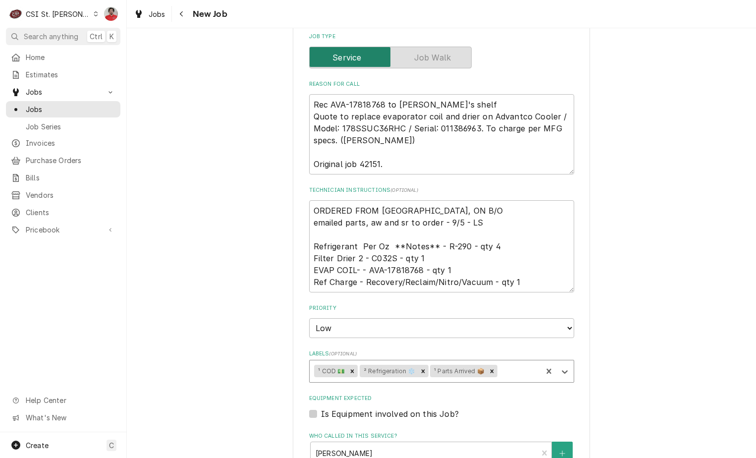
type textarea "x"
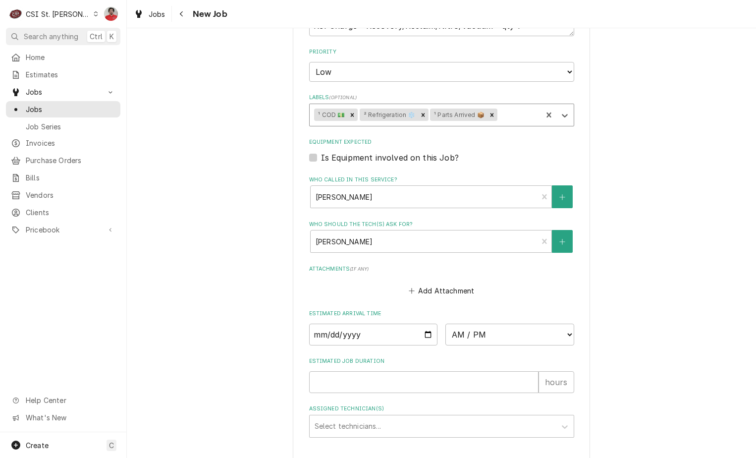
scroll to position [779, 0]
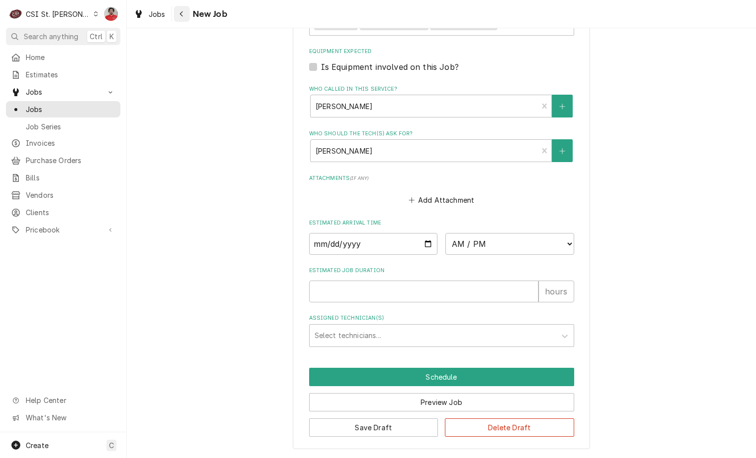
click at [181, 16] on icon "Navigate back" at bounding box center [181, 13] width 4 height 7
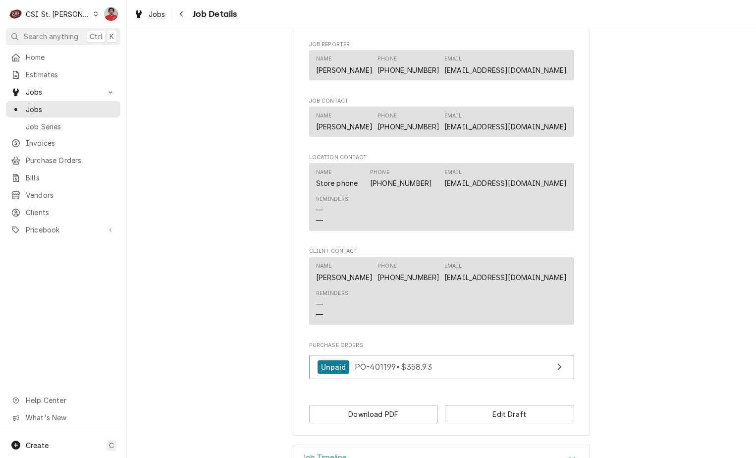
scroll to position [792, 0]
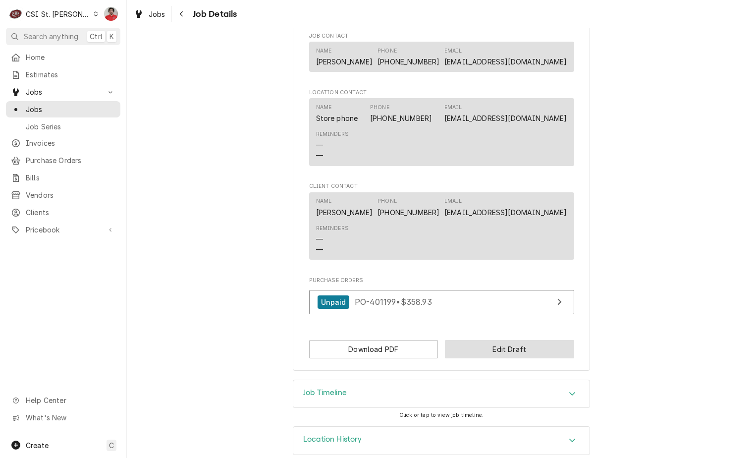
click at [477, 358] on button "Edit Draft" at bounding box center [509, 349] width 129 height 18
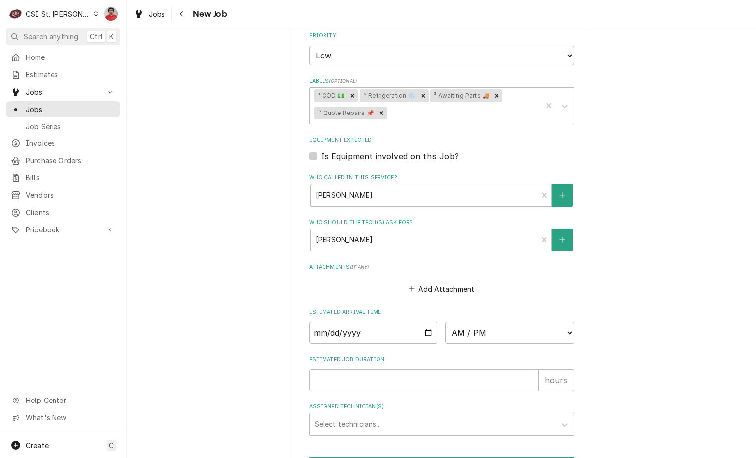
scroll to position [495, 0]
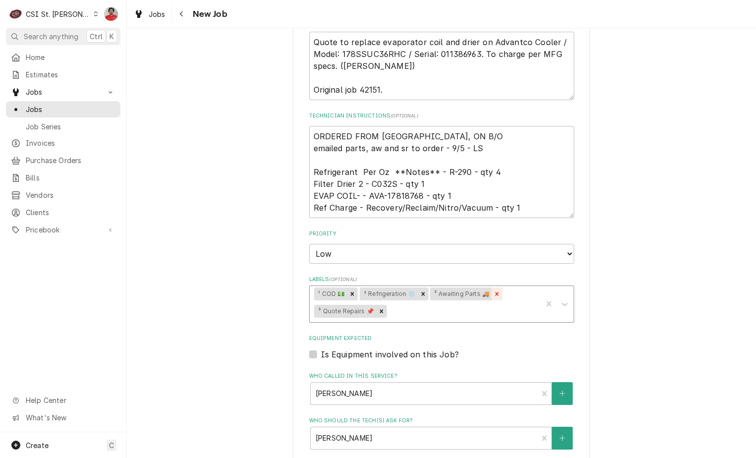
click at [495, 296] on icon "Remove ³ Awaiting Parts 🚚" at bounding box center [496, 293] width 7 height 7
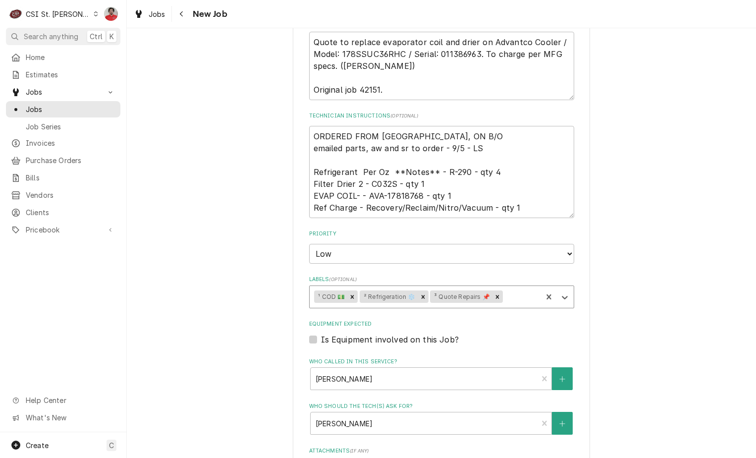
click at [516, 296] on div "Labels" at bounding box center [521, 297] width 33 height 18
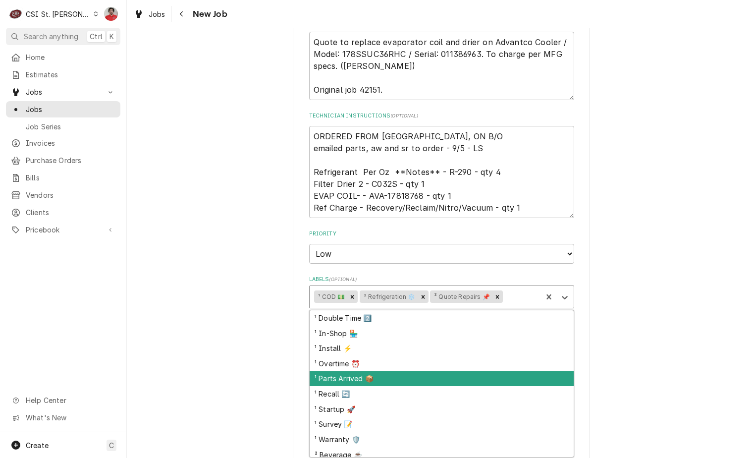
click at [445, 382] on div "¹ Parts Arrived 📦" at bounding box center [441, 378] width 264 height 15
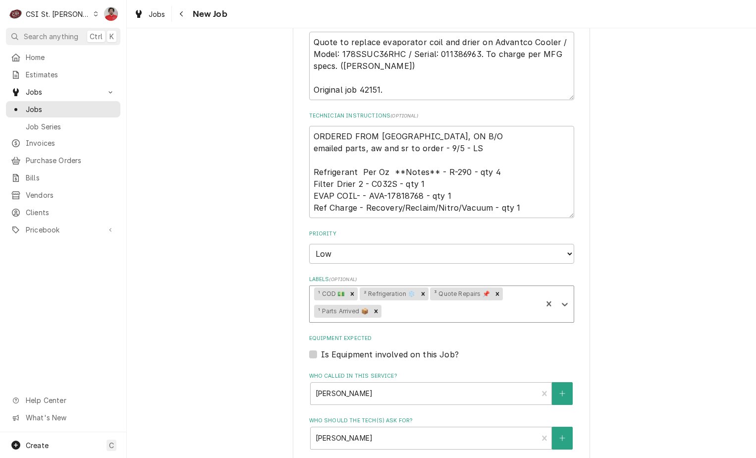
scroll to position [248, 0]
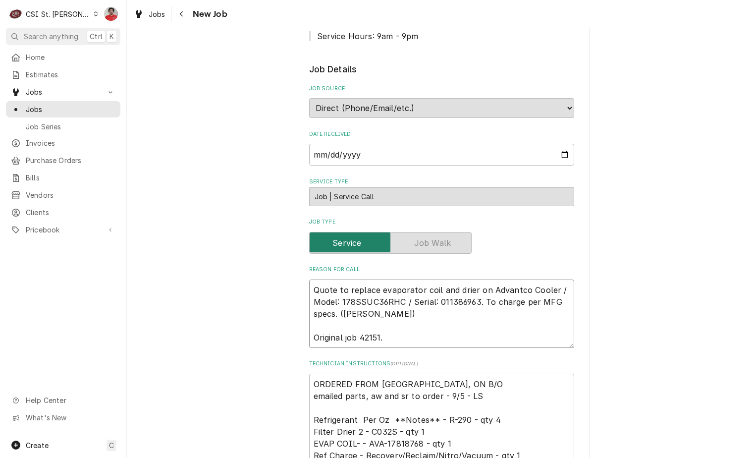
click at [426, 285] on textarea "Quote to replace evaporator coil and drier on Advantco Cooler / Model: 178SSUC3…" at bounding box center [441, 313] width 265 height 68
type textarea "x"
type textarea "Quote to replace evaporator coil and drier on Advantco Cooler / Model: 178SSUC3…"
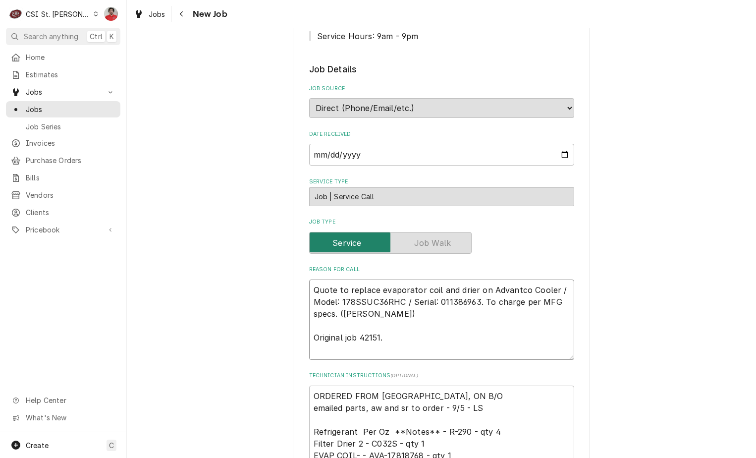
type textarea "x"
type textarea "A Quote to replace evaporator coil and drier on Advantco Cooler / Model: 178SSU…"
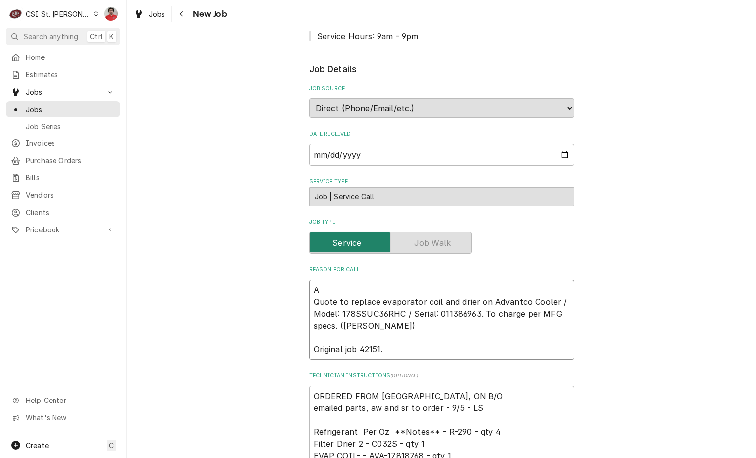
type textarea "x"
type textarea "AV Quote to replace evaporator coil and drier on Advantco Cooler / Model: 178SS…"
type textarea "x"
type textarea "AVA Quote to replace evaporator coil and drier on Advantco Cooler / Model: 178S…"
type textarea "x"
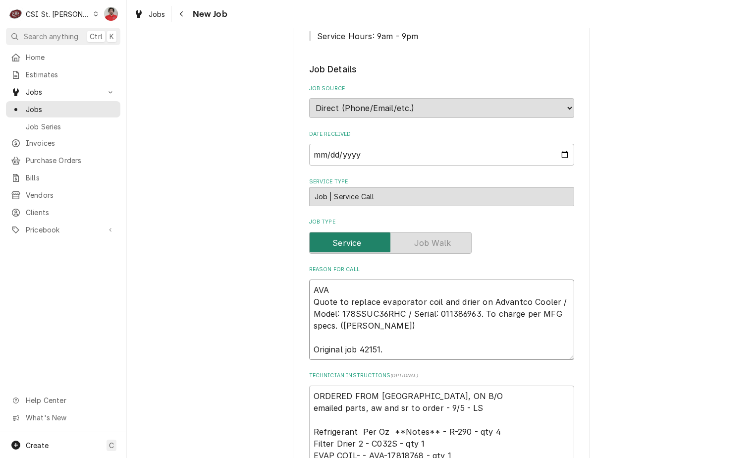
type textarea "AVA- Quote to replace evaporator coil and drier on Advantco Cooler / Model: 178…"
type textarea "x"
type textarea "AVA-1 Quote to replace evaporator coil and drier on Advantco Cooler / Model: 17…"
type textarea "x"
type textarea "AVA-17 Quote to replace evaporator coil and drier on Advantco Cooler / Model: 1…"
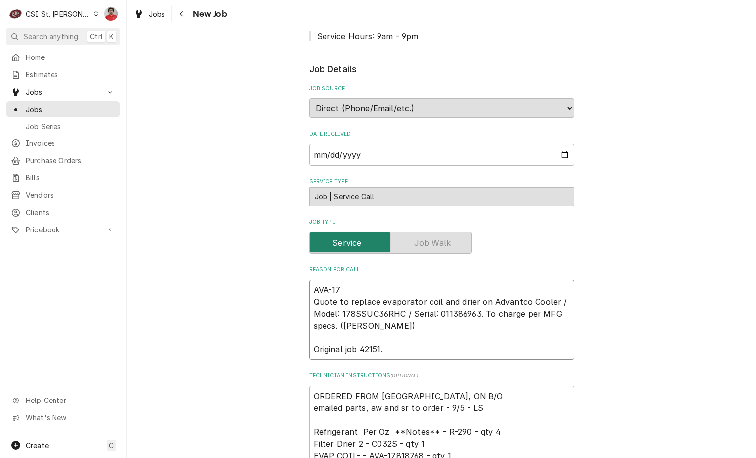
type textarea "x"
type textarea "AVA-178 Quote to replace evaporator coil and drier on Advantco Cooler / Model: …"
type textarea "x"
type textarea "AVA-1781 Quote to replace evaporator coil and drier on Advantco Cooler / Model:…"
type textarea "x"
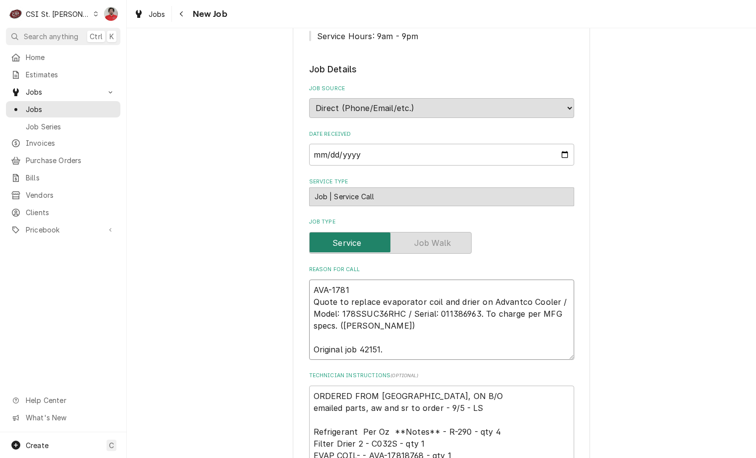
type textarea "AVA-17818 Quote to replace evaporator coil and drier on Advantco Cooler / Model…"
type textarea "x"
type textarea "AVA-178187 Quote to replace evaporator coil and drier on Advantco Cooler / Mode…"
type textarea "x"
type textarea "AVA-1781876 Quote to replace evaporator coil and drier on Advantco Cooler / Mod…"
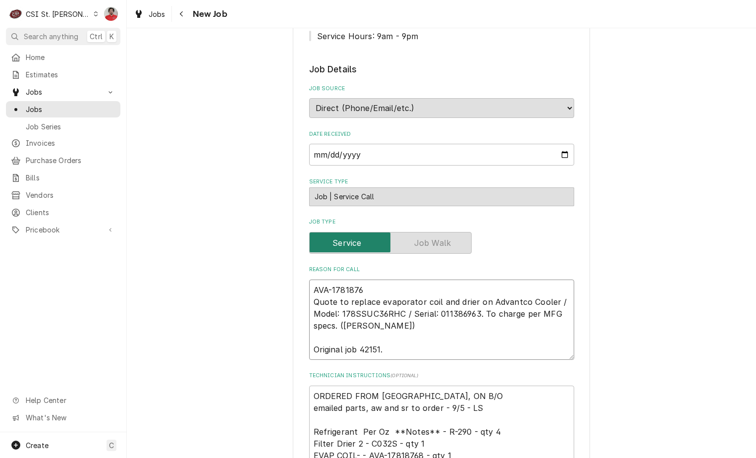
type textarea "x"
type textarea "AVA-17818768 Quote to replace evaporator coil and drier on Advantco Cooler / Mo…"
type textarea "x"
type textarea "AVA-17818768 Quote to replace evaporator coil and drier on Advantco Cooler / Mo…"
type textarea "x"
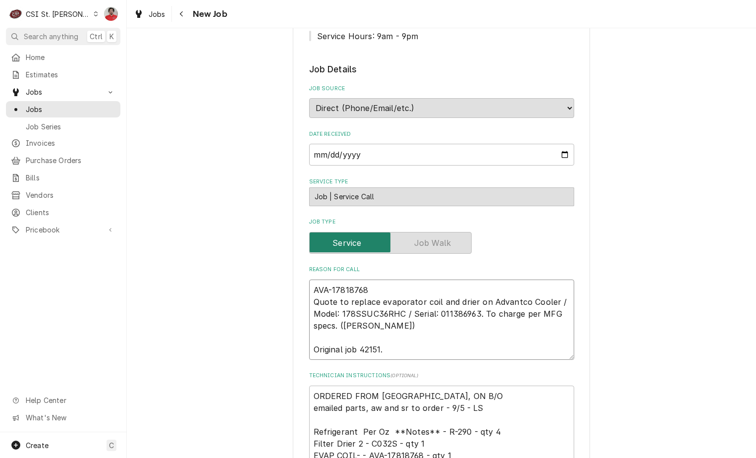
type textarea "AVA-17818768 r Quote to replace evaporator coil and drier on Advantco Cooler / …"
type textarea "x"
type textarea "AVA-17818768 re Quote to replace evaporator coil and drier on Advantco Cooler /…"
type textarea "x"
type textarea "AVA-17818768 rec Quote to replace evaporator coil and drier on Advantco Cooler …"
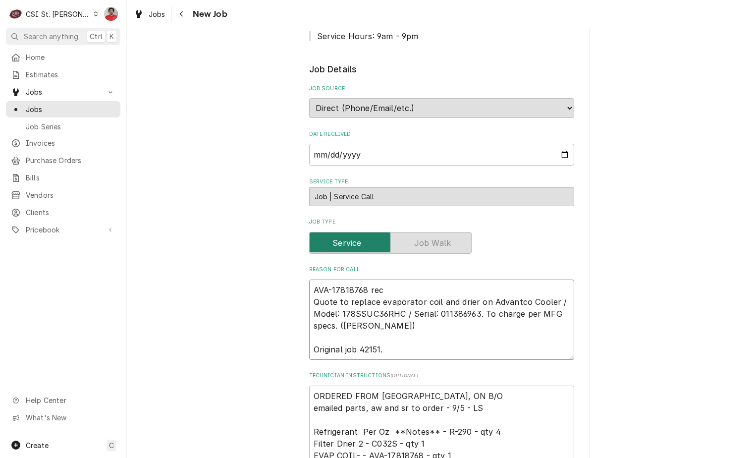
type textarea "x"
type textarea "AVA-17818768 rec Quote to replace evaporator coil and drier on Advantco Cooler …"
type textarea "x"
type textarea "AVA-17818768 rec t Quote to replace evaporator coil and drier on Advantco Coole…"
type textarea "x"
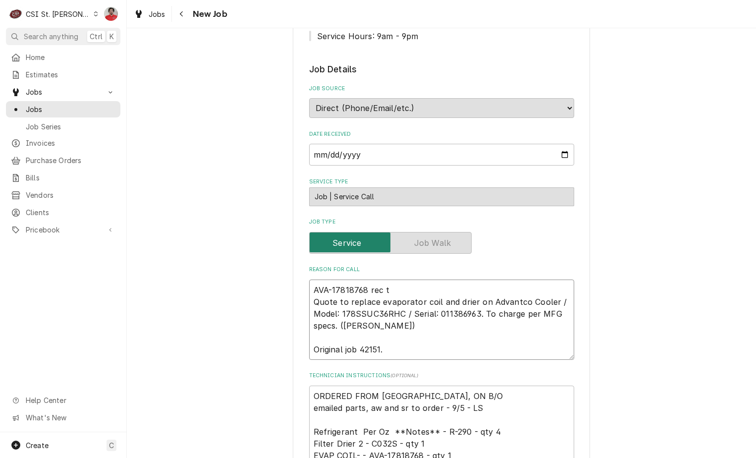
type textarea "AVA-17818768 rec ti Quote to replace evaporator coil and drier on Advantco Cool…"
type textarea "x"
type textarea "AVA-17818768 rec ti Quote to replace evaporator coil and drier on Advantco Cool…"
type textarea "x"
type textarea "AVA-17818768 rec ti E Quote to replace evaporator coil and drier on Advantco Co…"
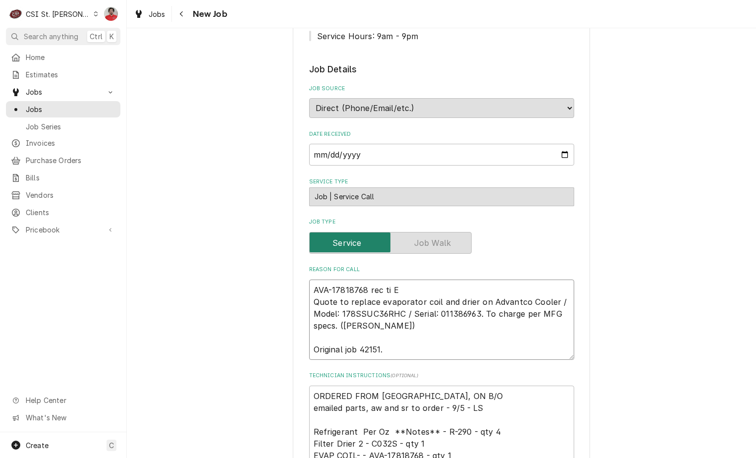
type textarea "x"
type textarea "AVA-17818768 rec ti Er Quote to replace evaporator coil and drier on Advantco C…"
type textarea "x"
type textarea "AVA-17818768 rec ti Eru Quote to replace evaporator coil and drier on Advantco …"
type textarea "x"
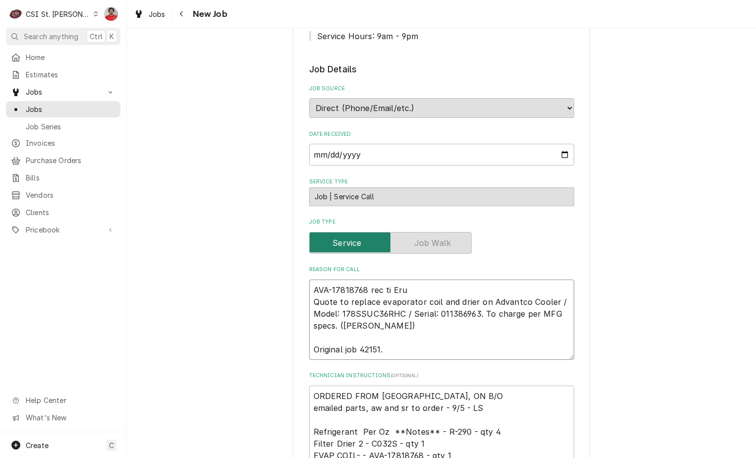
type textarea "AVA-17818768 rec ti Eruc Quote to replace evaporator coil and drier on Advantco…"
type textarea "x"
type textarea "AVA-17818768 rec ti Eruc Quote to replace evaporator coil and drier on Advantco…"
type textarea "x"
type textarea "AVA-17818768 rec ti Eruc G Quote to replace evaporator coil and drier on Advant…"
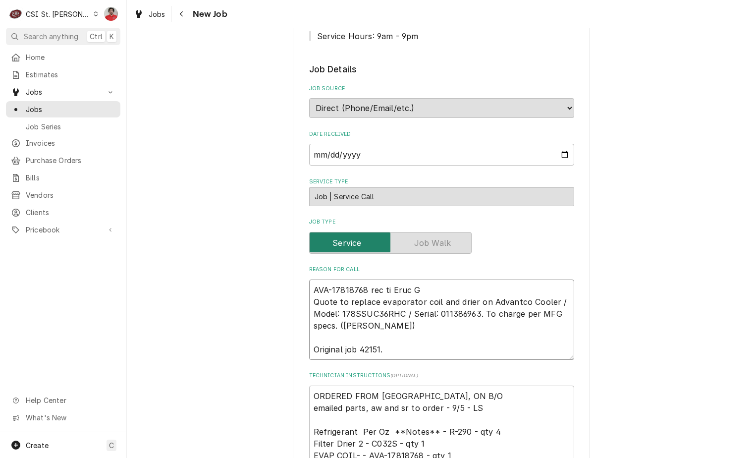
type textarea "x"
type textarea "AVA-17818768 rec ti Eruc G= Quote to replace evaporator coil and drier on Advan…"
type textarea "x"
type textarea "AVA-17818768 rec ti Eruc G Quote to replace evaporator coil and drier on Advant…"
type textarea "x"
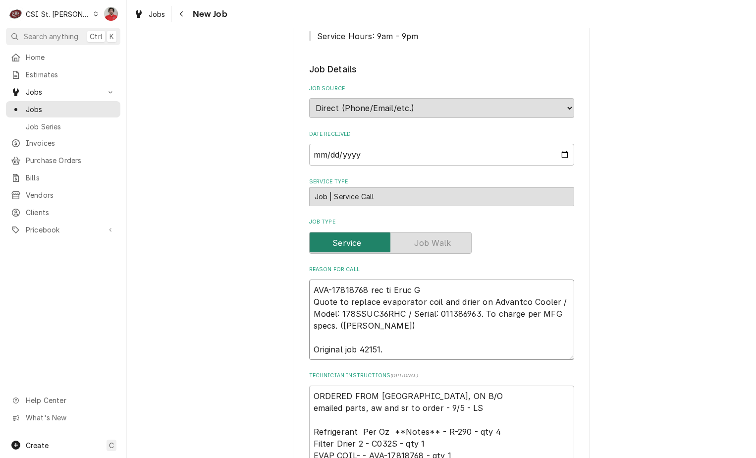
type textarea "AVA-17818768 rec ti Eruc Quote to replace evaporator coil and drier on Advantco…"
type textarea "x"
type textarea "AVA-17818768 rec ti Eruc Quote to replace evaporator coil and drier on Advantco…"
type textarea "x"
type textarea "AVA-17818768 rec ti Eru Quote to replace evaporator coil and drier on Advantco …"
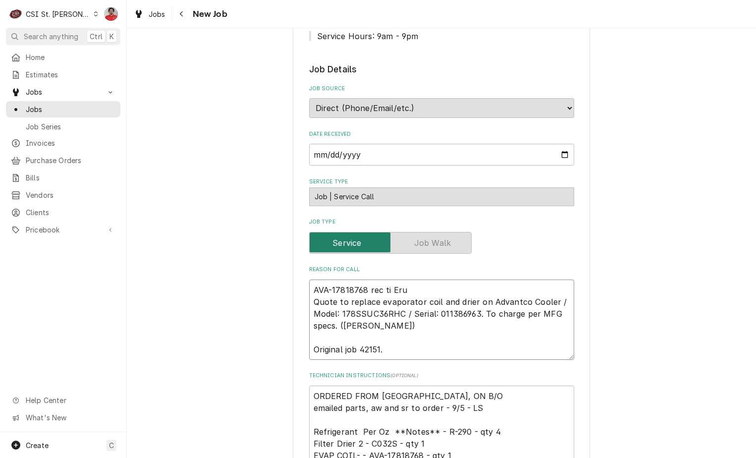
type textarea "x"
type textarea "AVA-17818768 rec ti Er Quote to replace evaporator coil and drier on Advantco C…"
type textarea "x"
type textarea "AVA-17818768 rec ti E Quote to replace evaporator coil and drier on Advantco Co…"
type textarea "x"
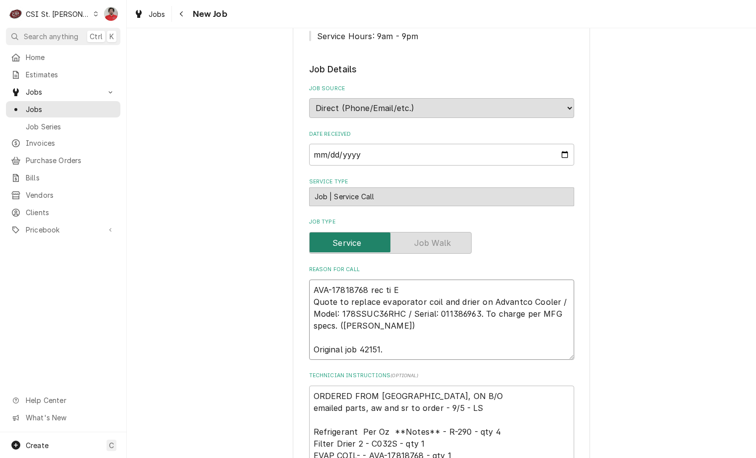
type textarea "AVA-17818768 rec ti Quote to replace evaporator coil and drier on Advantco Cool…"
type textarea "x"
type textarea "AVA-17818768 rec ti Quote to replace evaporator coil and drier on Advantco Cool…"
type textarea "x"
type textarea "AVA-17818768 rec Quote to replace evaporator coil and drier on Advantco Cooler …"
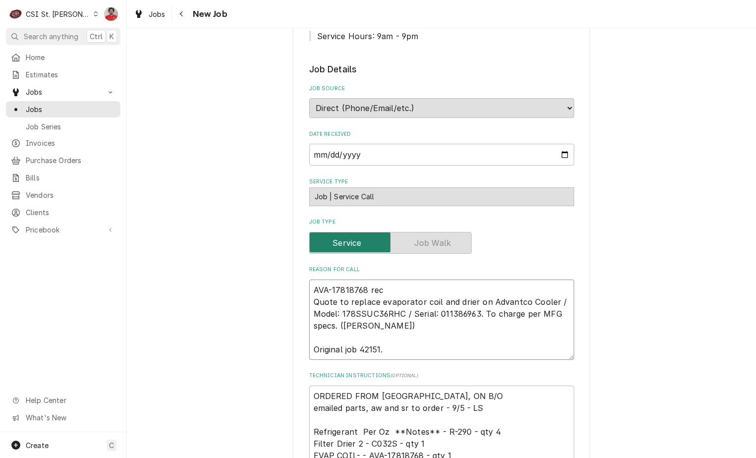
type textarea "x"
type textarea "AVA-17818768 rec t Quote to replace evaporator coil and drier on Advantco Coole…"
type textarea "x"
type textarea "AVA-17818768 rec ti Quote to replace evaporator coil and drier on Advantco Cool…"
type textarea "x"
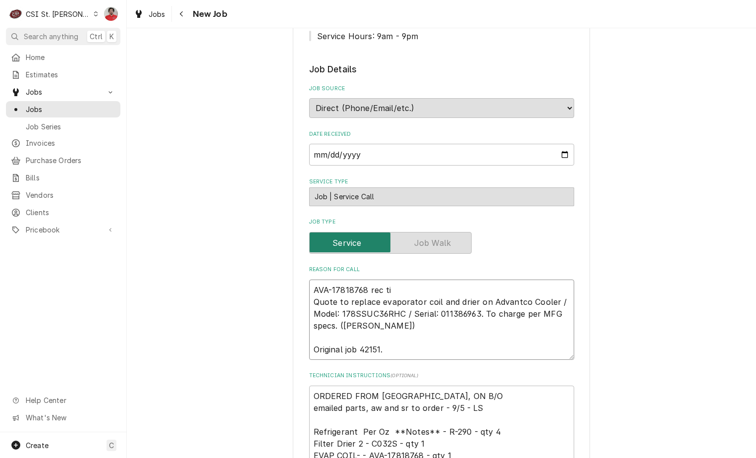
type textarea "AVA-17818768 rec t Quote to replace evaporator coil and drier on Advantco Coole…"
type textarea "x"
type textarea "AVA-17818768 rec to Quote to replace evaporator coil and drier on Advantco Cool…"
type textarea "x"
type textarea "AVA-17818768 rec to Quote to replace evaporator coil and drier on Advantco Cool…"
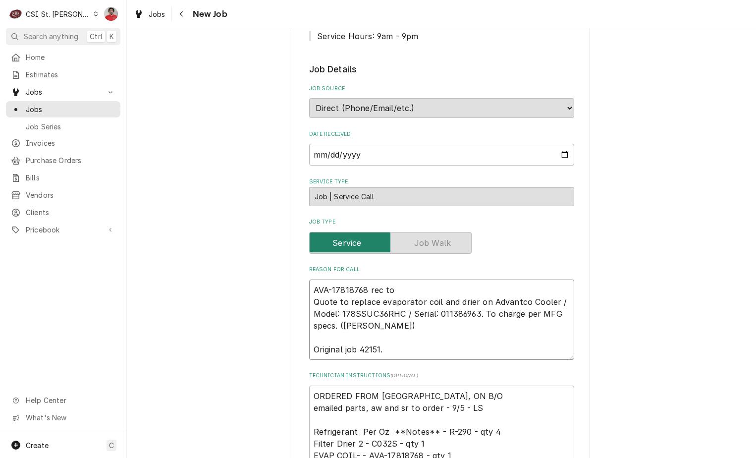
type textarea "x"
type textarea "AVA-17818768 rec to E Quote to replace evaporator coil and drier on Advantco Co…"
type textarea "x"
type textarea "AVA-17818768 rec to Er Quote to replace evaporator coil and drier on Advantco C…"
type textarea "x"
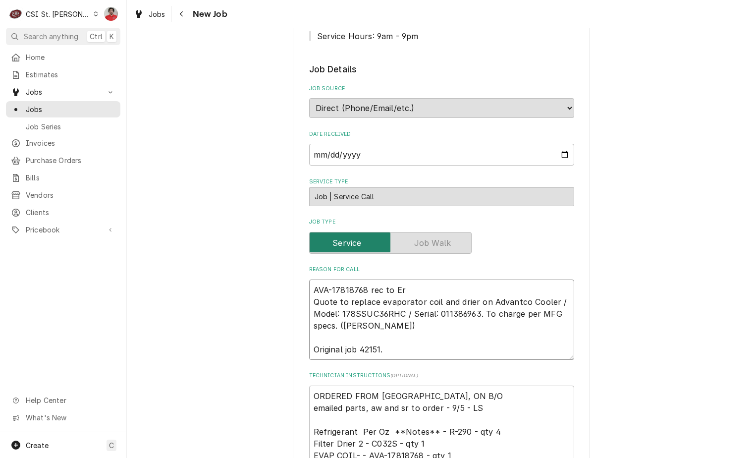
type textarea "AVA-17818768 rec to Eri Quote to replace evaporator coil and drier on Advantco …"
type textarea "x"
type textarea "AVA-17818768 rec to Eric Quote to replace evaporator coil and drier on Advantco…"
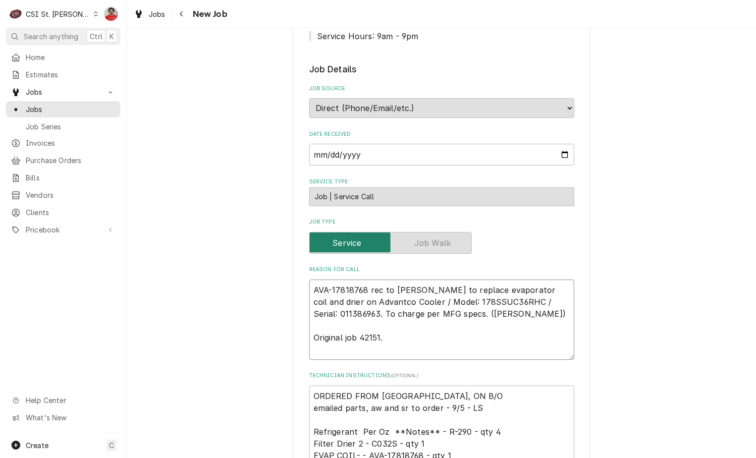
type textarea "x"
type textarea "AVA-17818768 rec to Eric Quote to replace evaporator coil and drier on Advantco…"
type textarea "x"
type textarea "AVA-17818768 rec to Eric G Quote to replace evaporator coil and drier on Advant…"
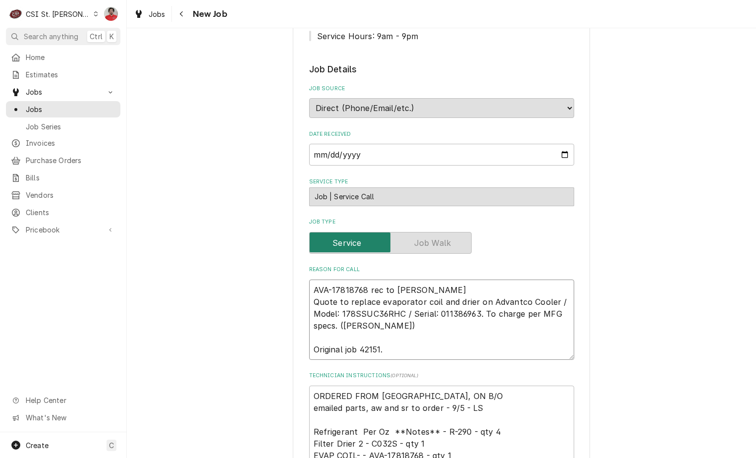
type textarea "x"
type textarea "AVA-17818768 rec to Eric G' Quote to replace evaporator coil and drier on Advan…"
type textarea "x"
type textarea "AVA-17818768 rec to Eric G's Quote to replace evaporator coil and drier on Adva…"
type textarea "x"
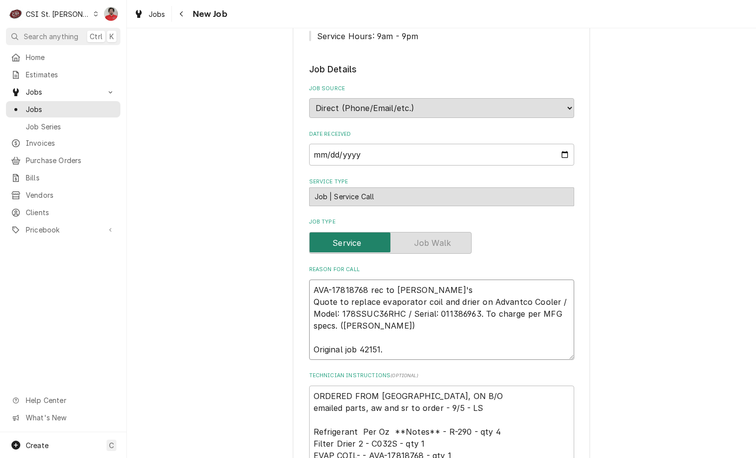
type textarea "AVA-17818768 rec to Eric G's Quote to replace evaporator coil and drier on Adva…"
type textarea "x"
type textarea "AVA-17818768 rec to Eric G's s Quote to replace evaporator coil and drier on Ad…"
type textarea "x"
type textarea "AVA-17818768 rec to Eric G's sh Quote to replace evaporator coil and drier on A…"
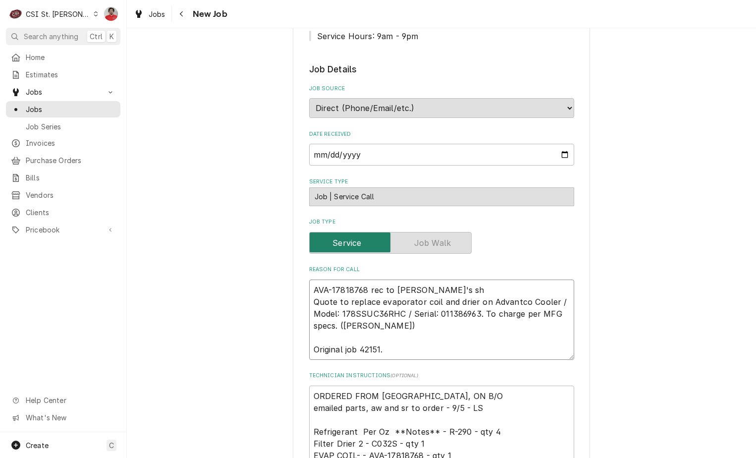
type textarea "x"
type textarea "AVA-17818768 rec to Eric G's she Quote to replace evaporator coil and drier on …"
type textarea "x"
type textarea "AVA-17818768 rec to Eric G's shel Quote to replace evaporator coil and drier on…"
type textarea "x"
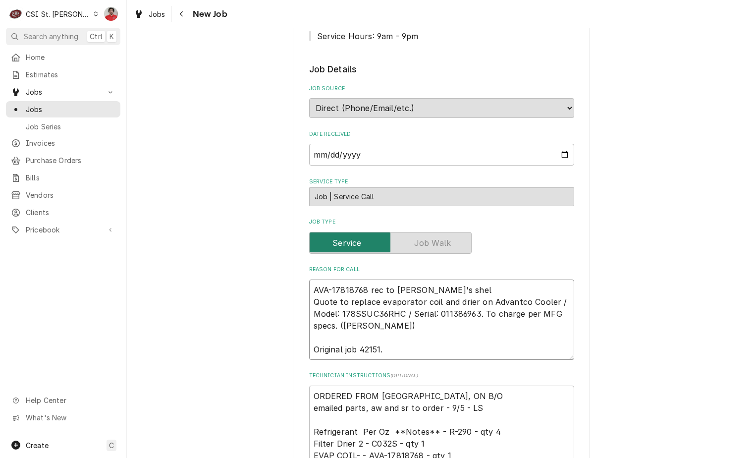
type textarea "AVA-17818768 rec to Eric G's shelf Quote to replace evaporator coil and drier o…"
type textarea "x"
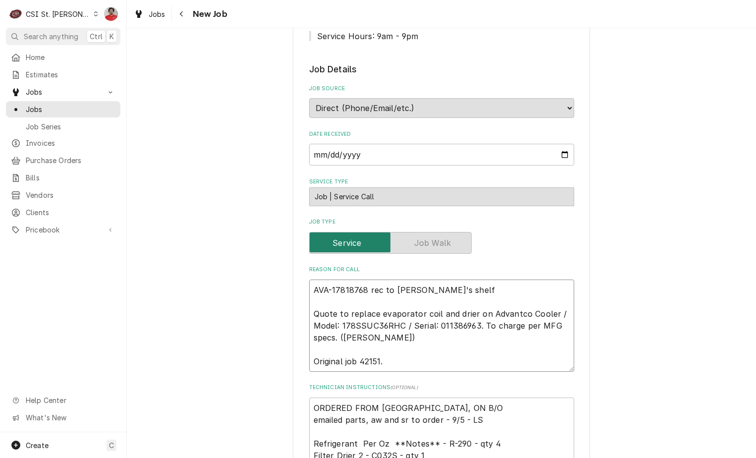
type textarea "AVA-17818768 rec to Eric G's shelf Quote to replace evaporator coil and drier o…"
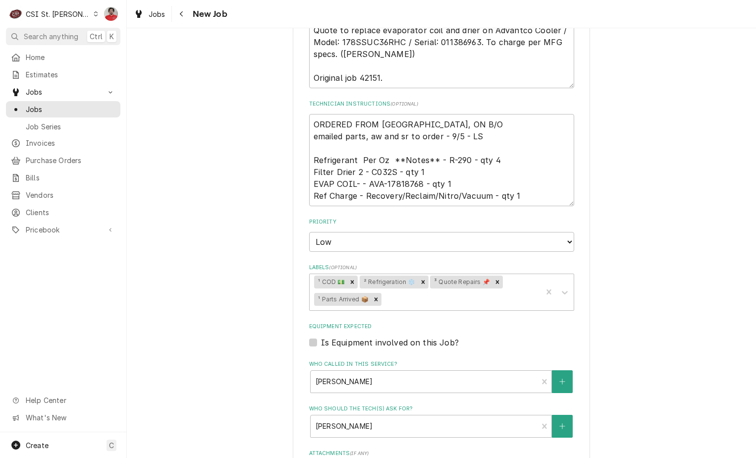
scroll to position [806, 0]
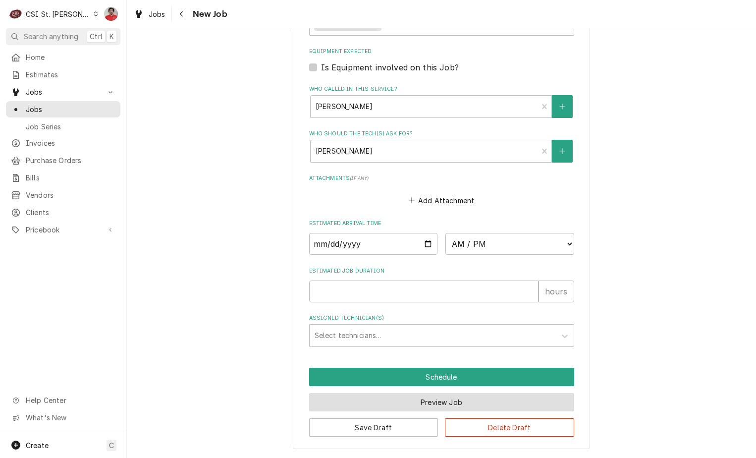
click at [464, 404] on button "Preview Job" at bounding box center [441, 402] width 265 height 18
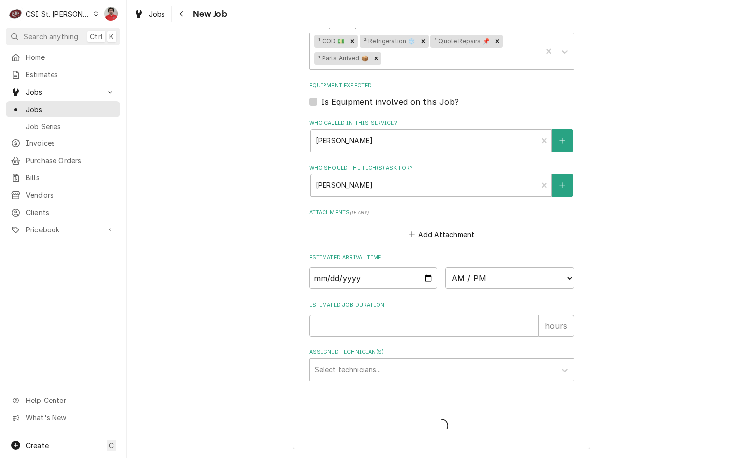
type textarea "x"
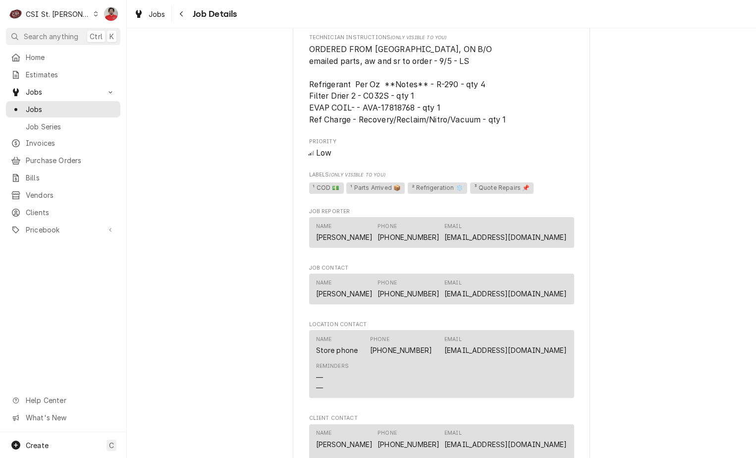
scroll to position [743, 0]
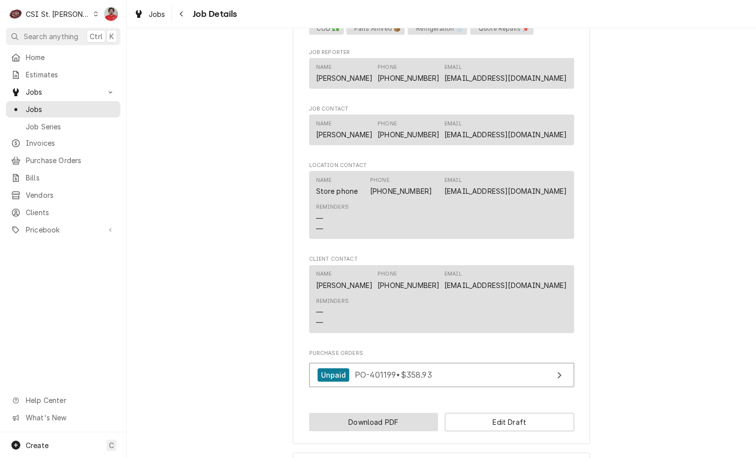
click at [367, 431] on button "Download PDF" at bounding box center [373, 421] width 129 height 18
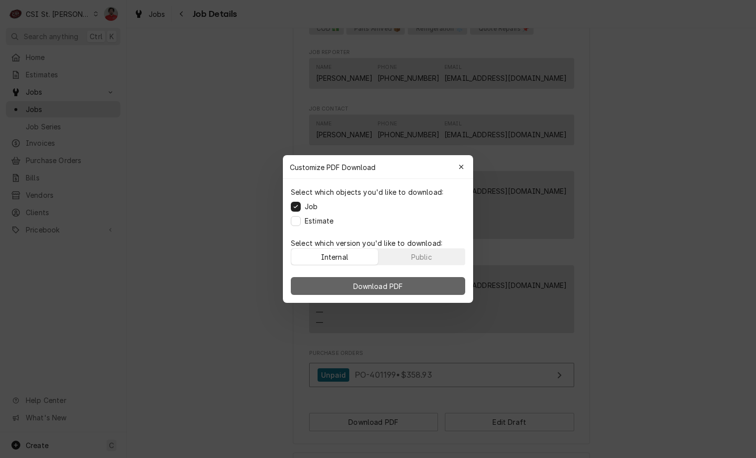
click at [395, 282] on span "Download PDF" at bounding box center [378, 286] width 54 height 10
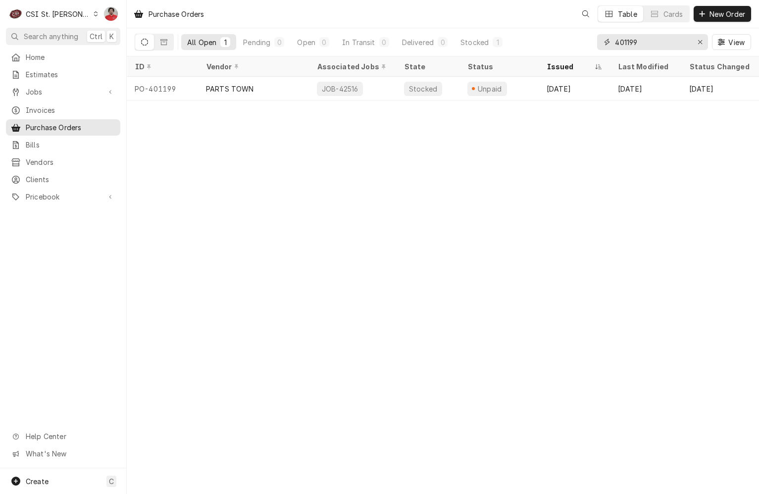
click at [665, 46] on input "401199" at bounding box center [652, 42] width 74 height 16
type input "401411"
click at [586, 107] on div "Purchase Orders NF KJ + 2 Table Cards New Order All Open 1 Pending 0 Open 0 In …" at bounding box center [443, 247] width 632 height 494
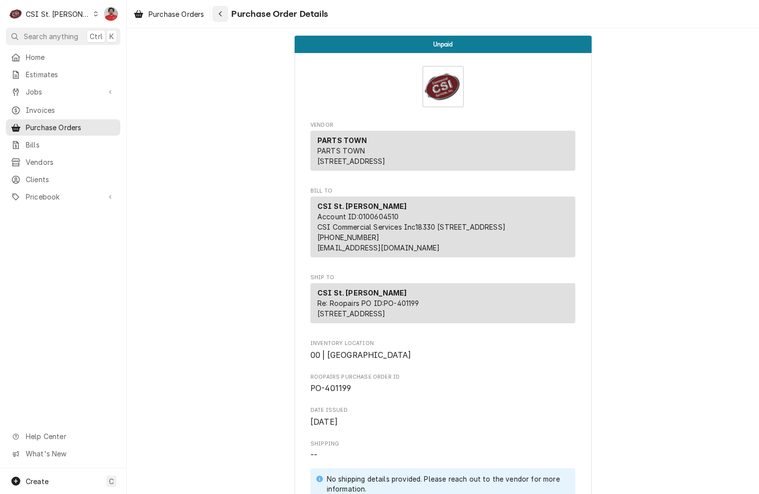
click at [223, 14] on icon "Navigate back" at bounding box center [220, 13] width 4 height 7
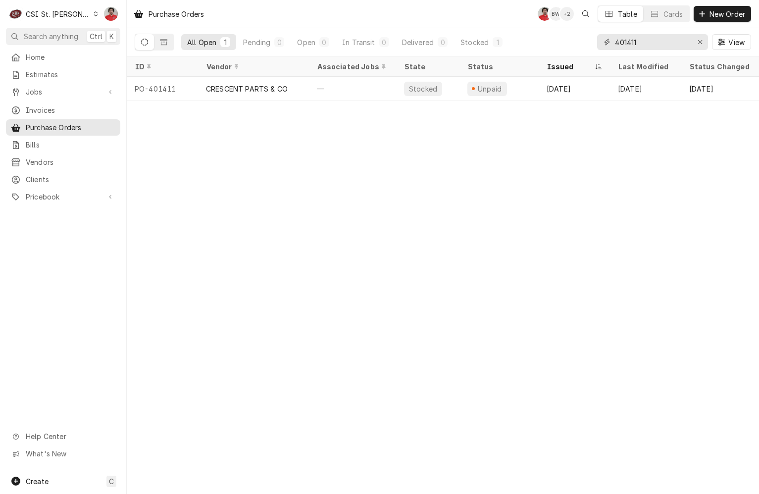
click at [641, 46] on input "401411" at bounding box center [652, 42] width 74 height 16
click at [651, 40] on input "401411" at bounding box center [652, 42] width 74 height 16
type input "64138"
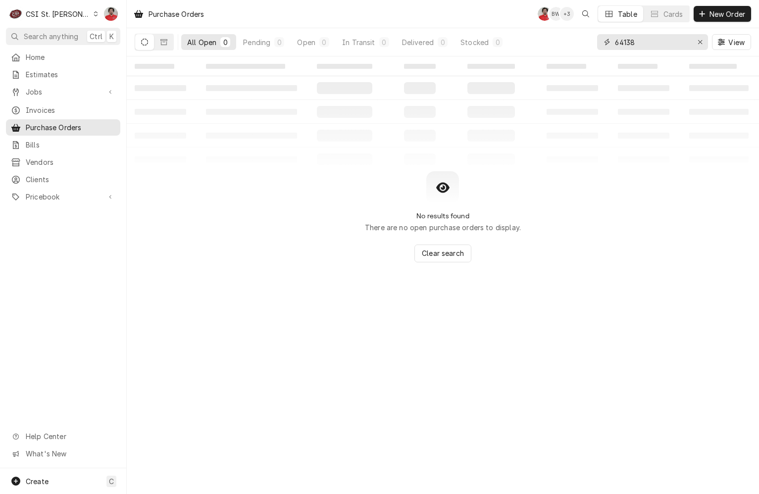
click at [651, 46] on input "64138" at bounding box center [652, 42] width 74 height 16
click at [696, 43] on div "Erase input" at bounding box center [700, 42] width 10 height 10
